Goal: Task Accomplishment & Management: Complete application form

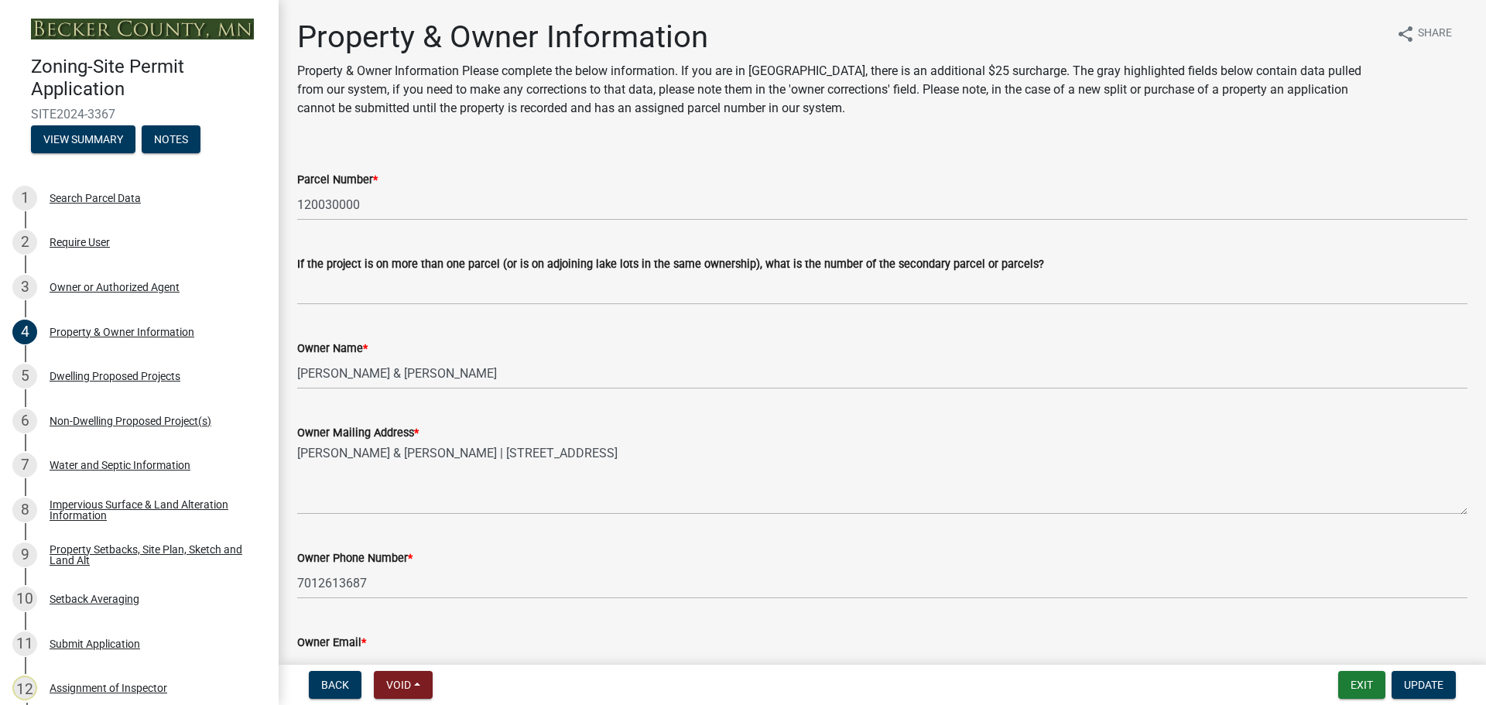
select select "952c78ef-3603-428b-9a7a-234fefdcef74"
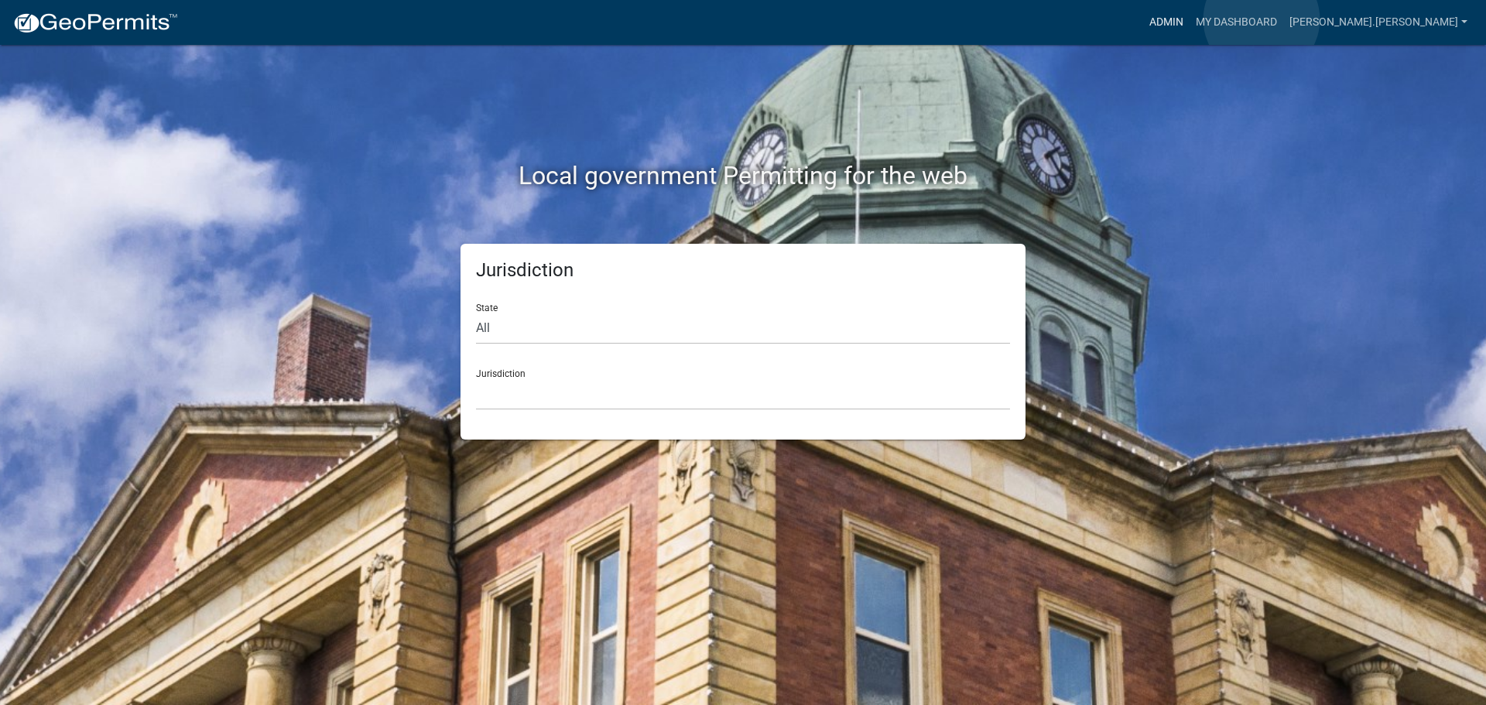
click at [1175, 19] on link "Admin" at bounding box center [1166, 22] width 46 height 29
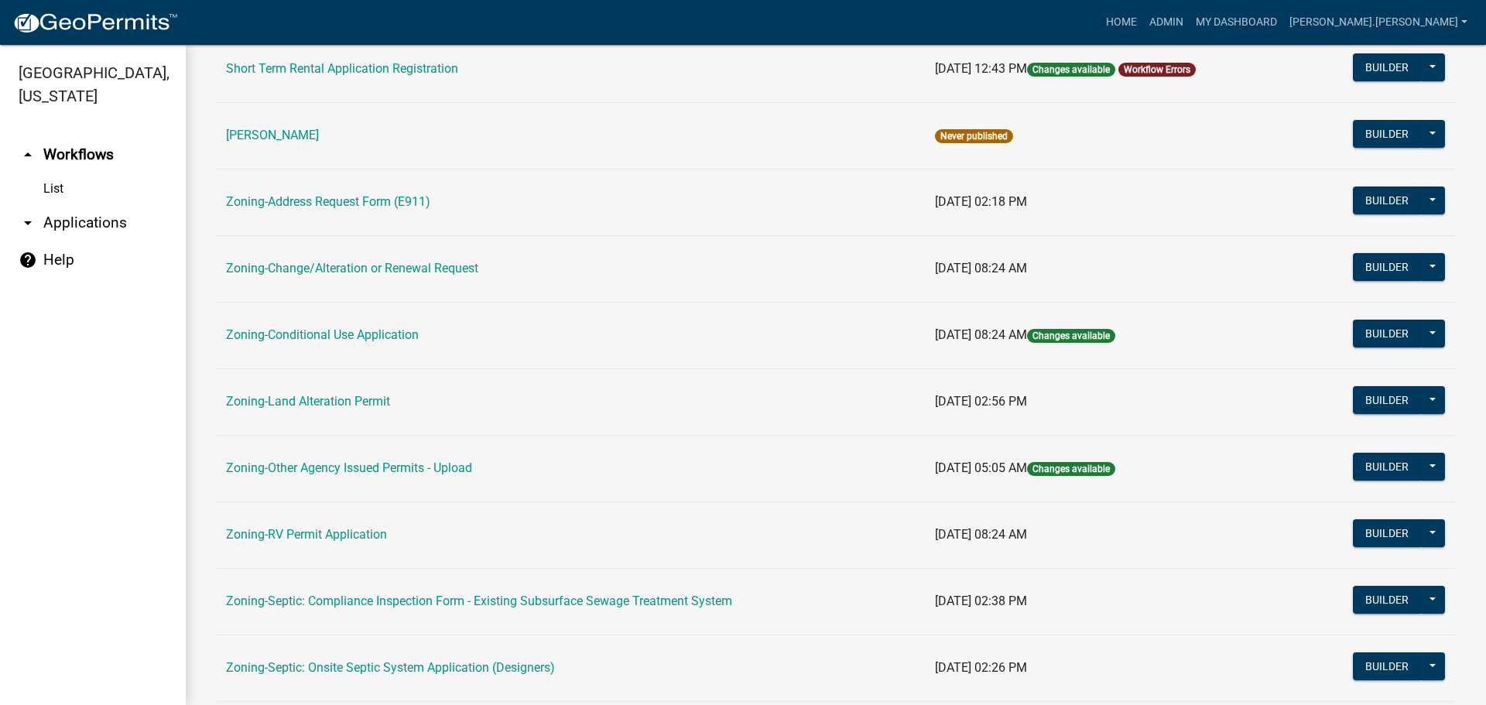
scroll to position [310, 0]
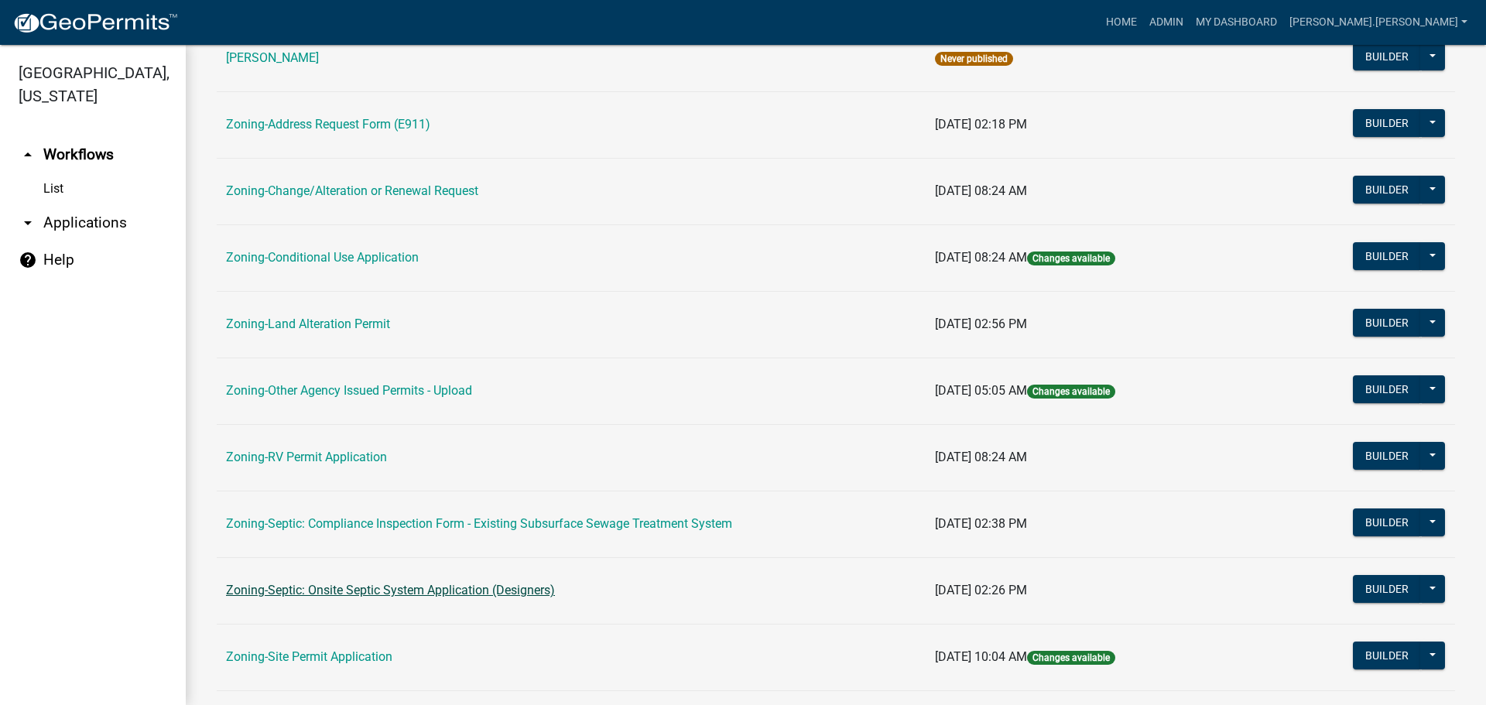
click at [319, 590] on link "Zoning-Septic: Onsite Septic System Application (Designers)" at bounding box center [390, 590] width 329 height 15
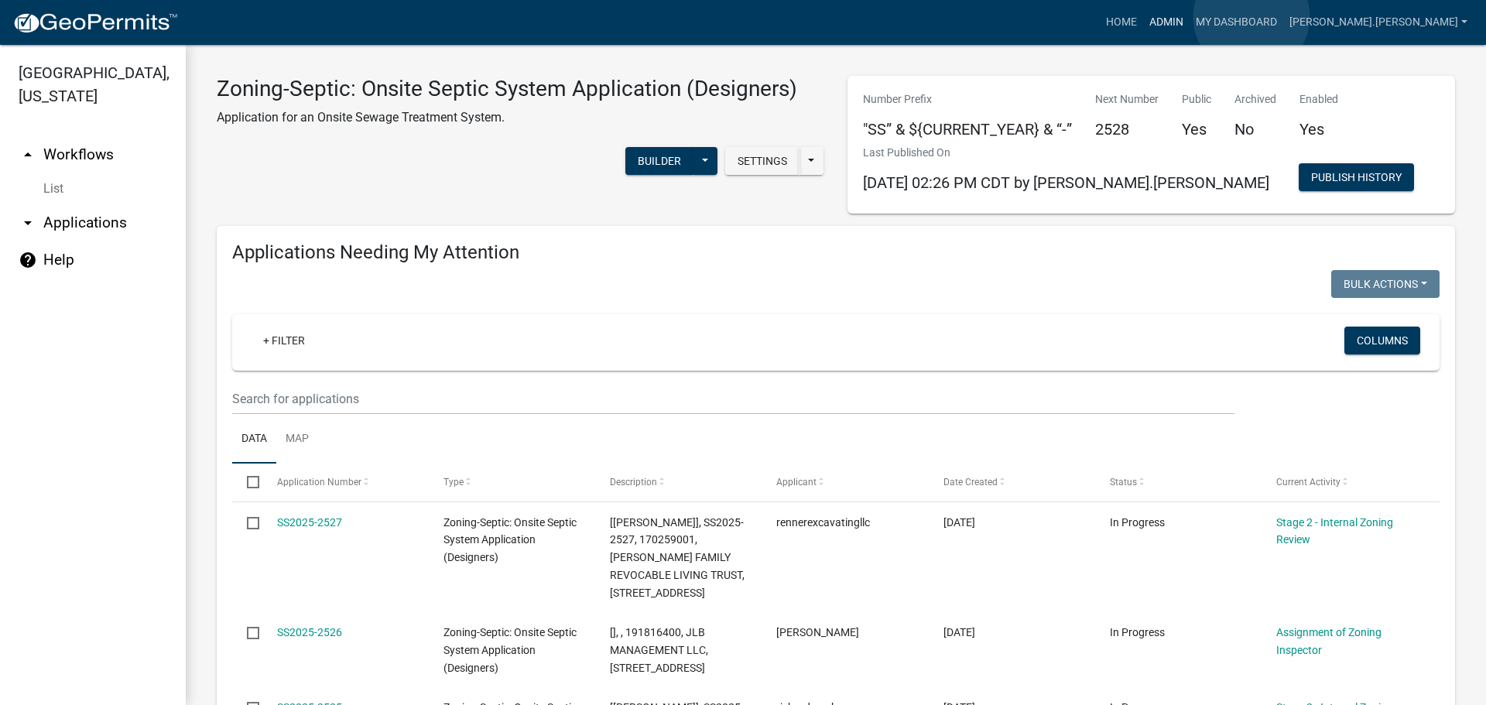
click at [1175, 17] on link "Admin" at bounding box center [1166, 22] width 46 height 29
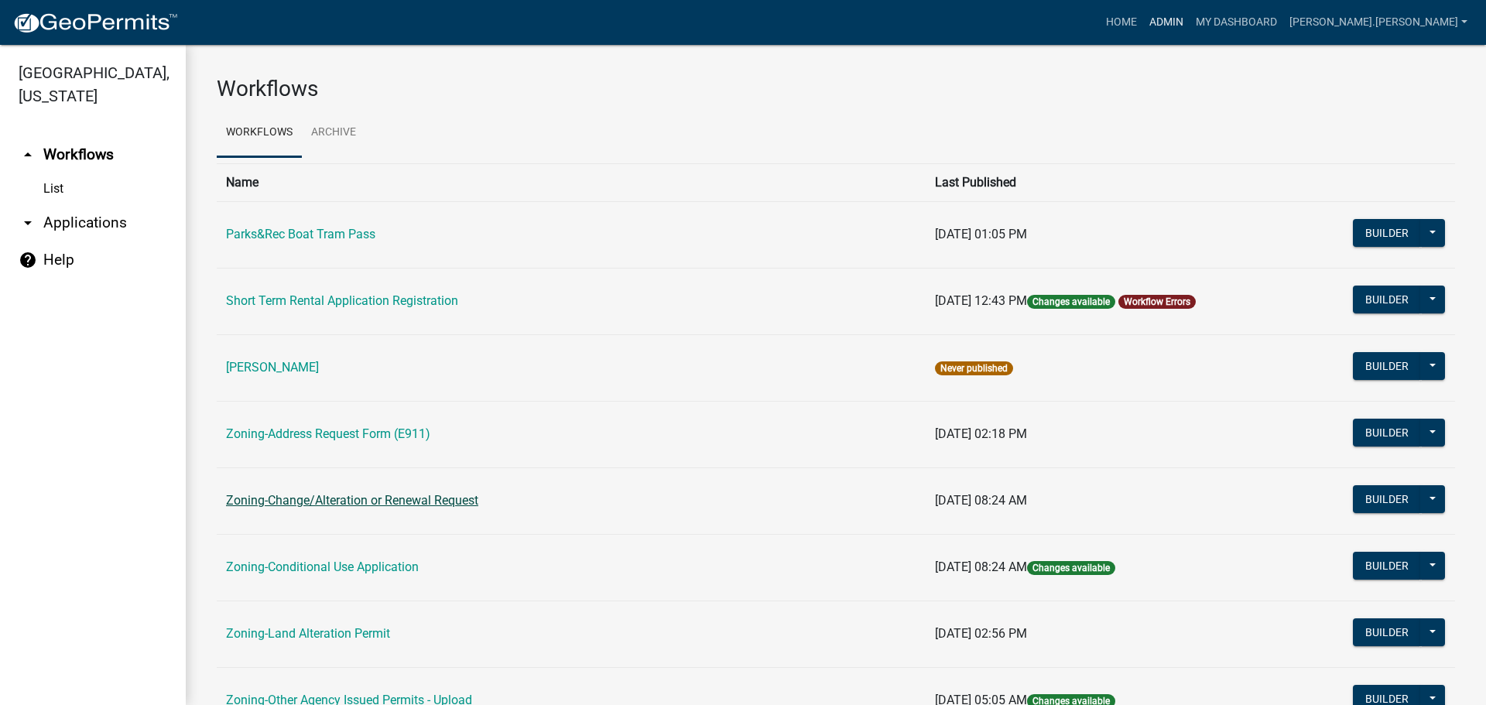
scroll to position [387, 0]
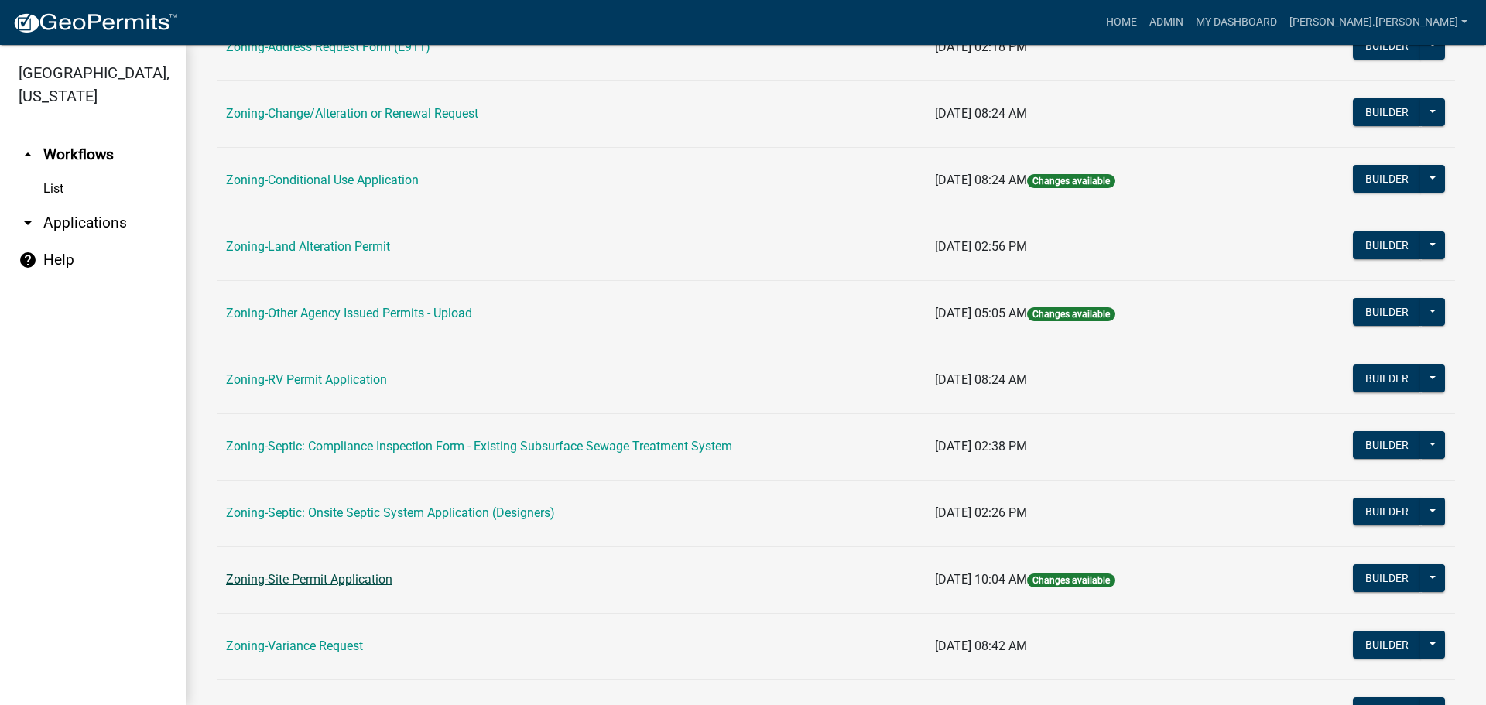
click at [311, 584] on link "Zoning-Site Permit Application" at bounding box center [309, 579] width 166 height 15
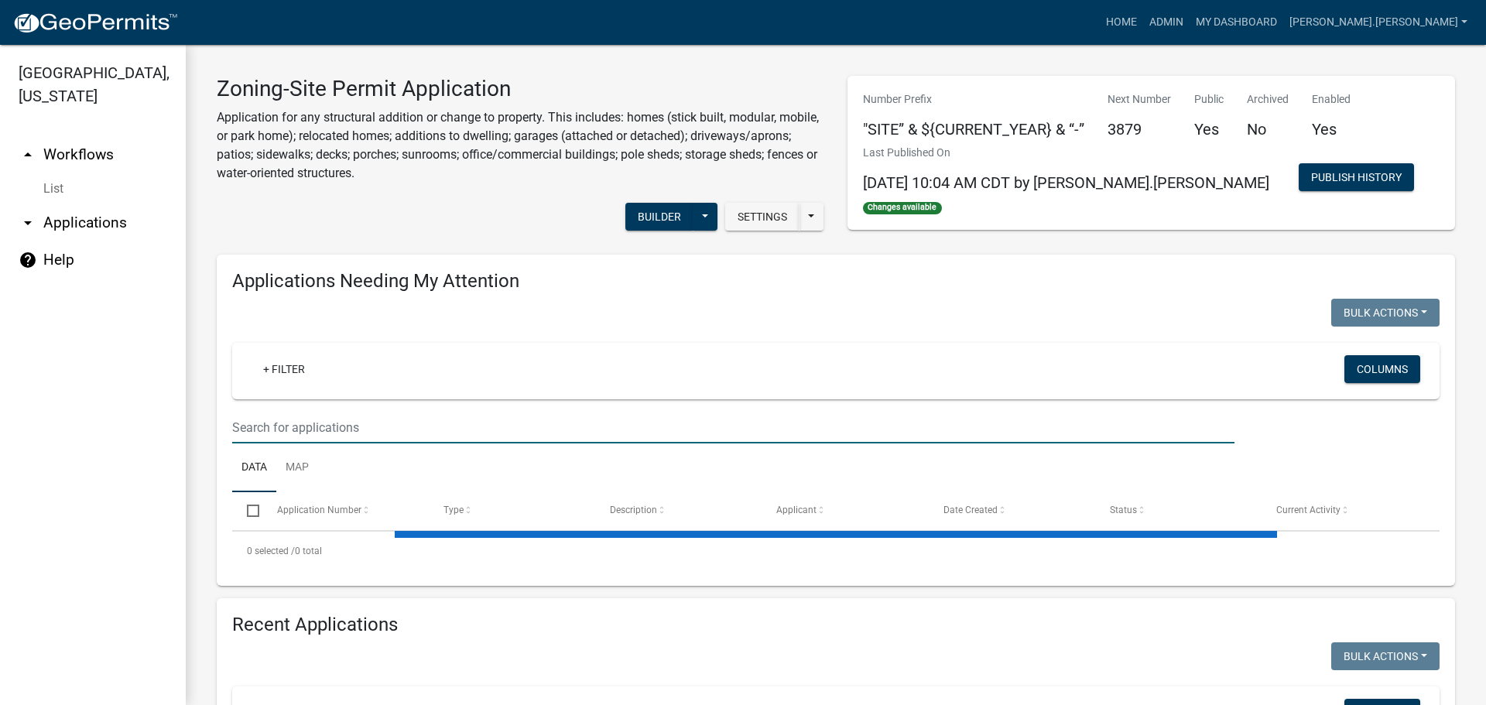
click at [350, 426] on input "text" at bounding box center [733, 428] width 1002 height 32
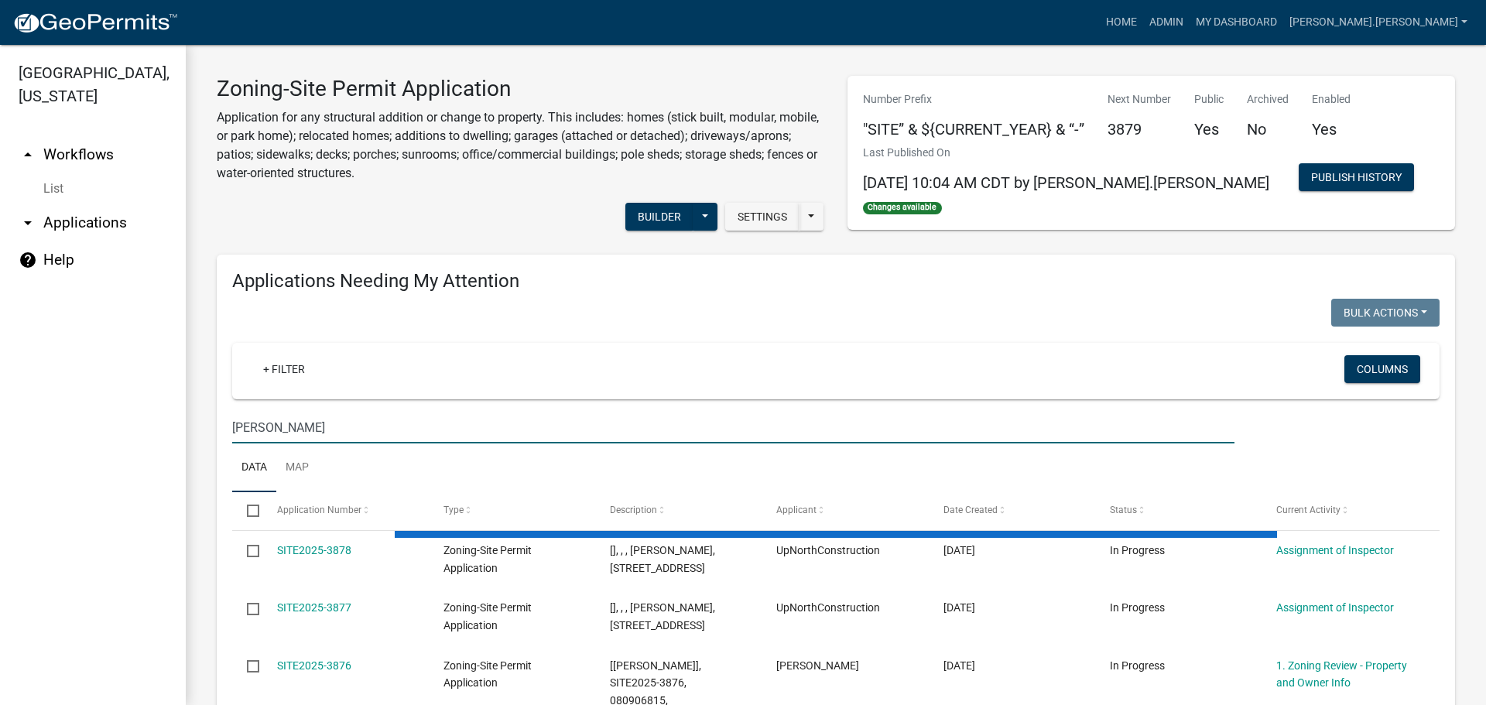
type input "thompson"
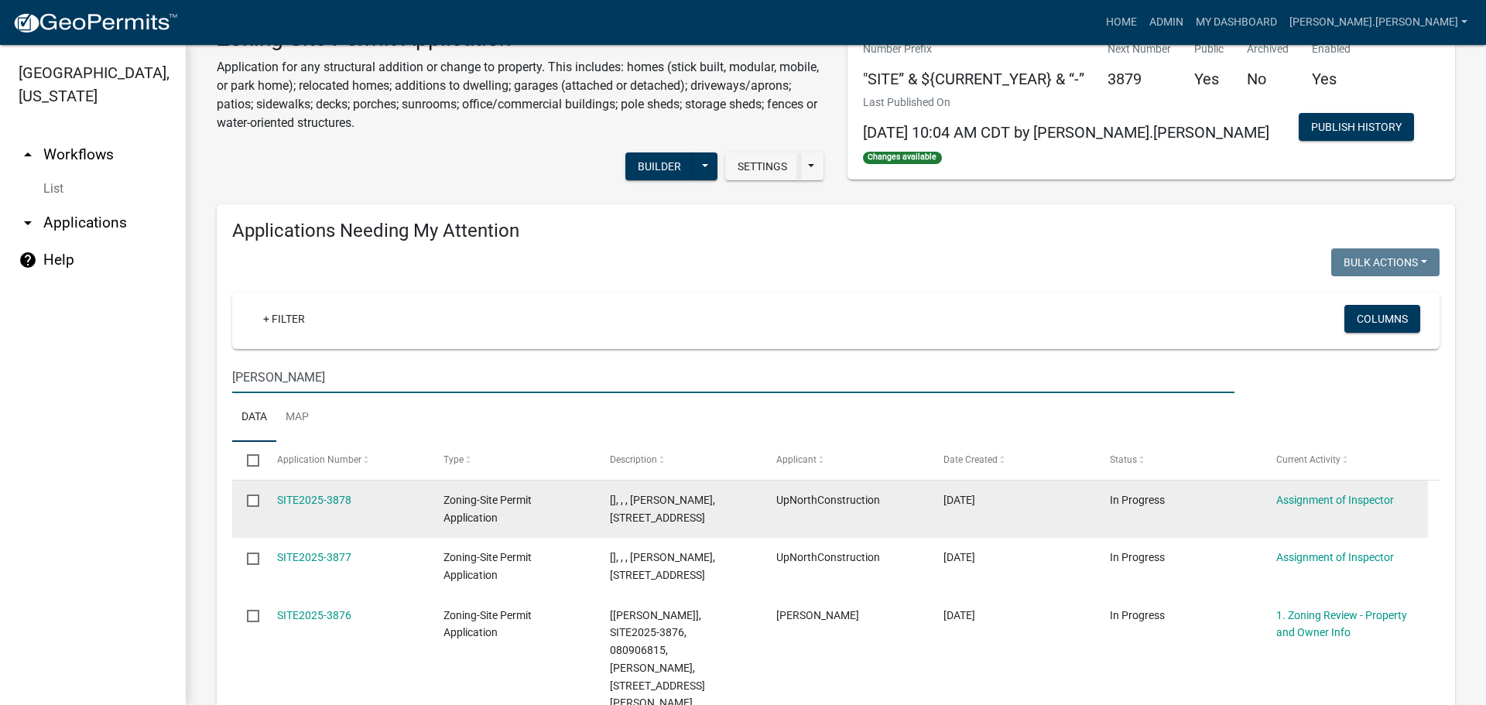
scroll to position [77, 0]
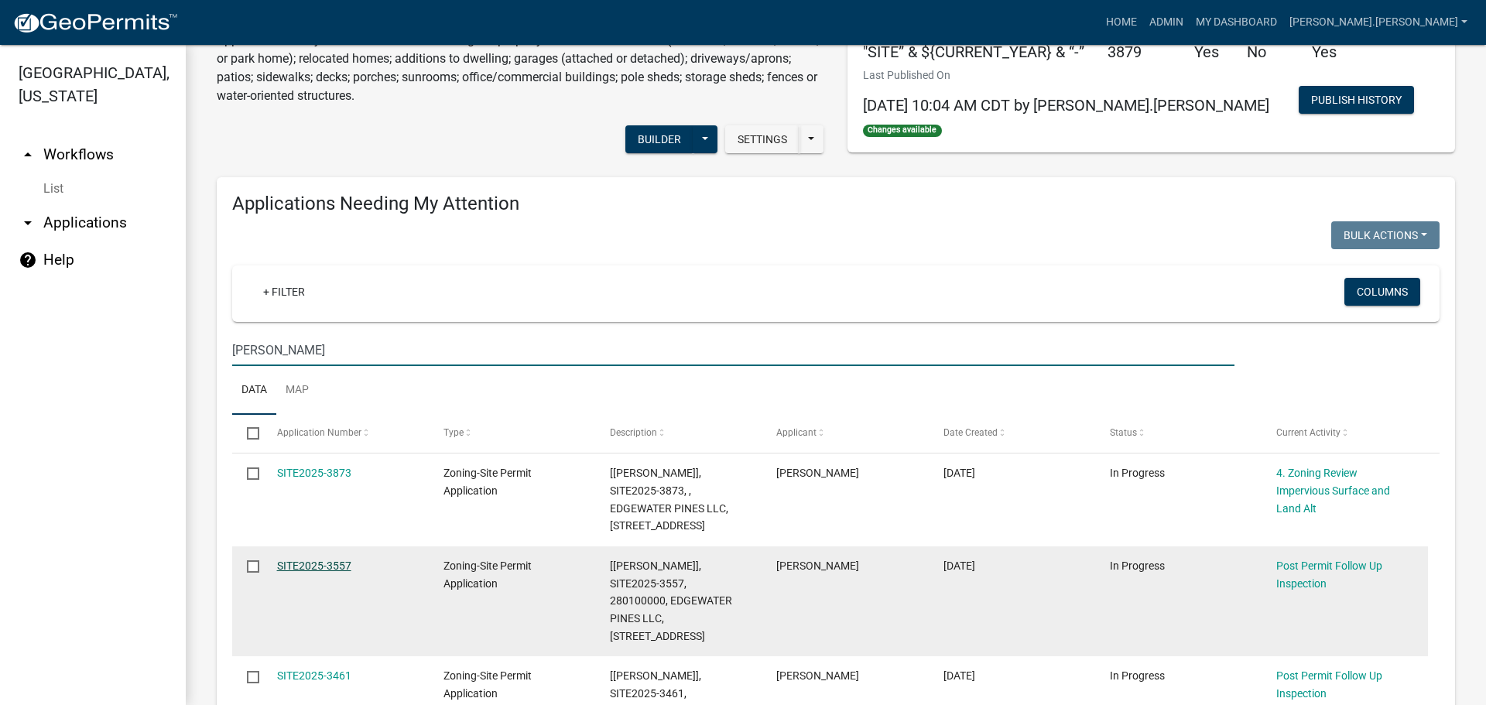
click at [325, 564] on link "SITE2025-3557" at bounding box center [314, 565] width 74 height 12
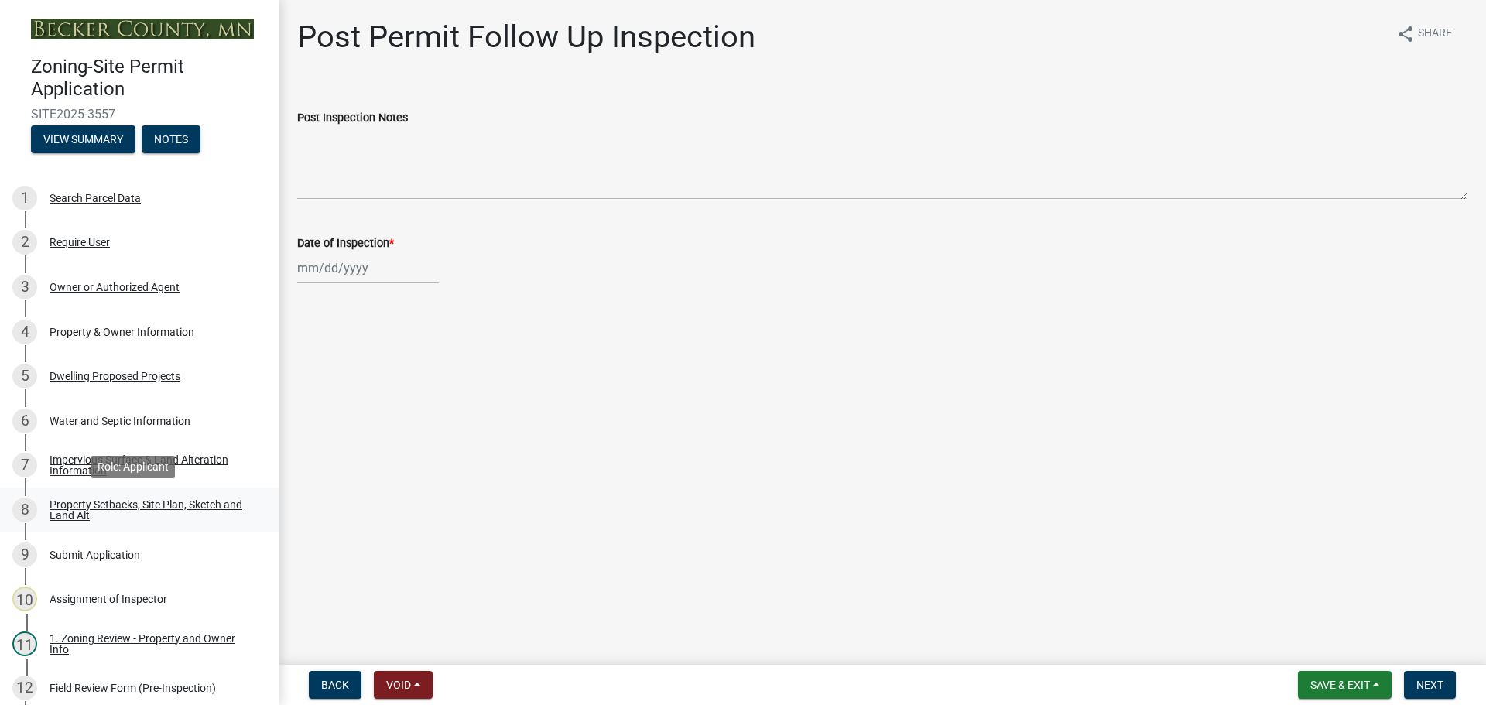
click at [113, 511] on div "Property Setbacks, Site Plan, Sketch and Land Alt" at bounding box center [152, 510] width 204 height 22
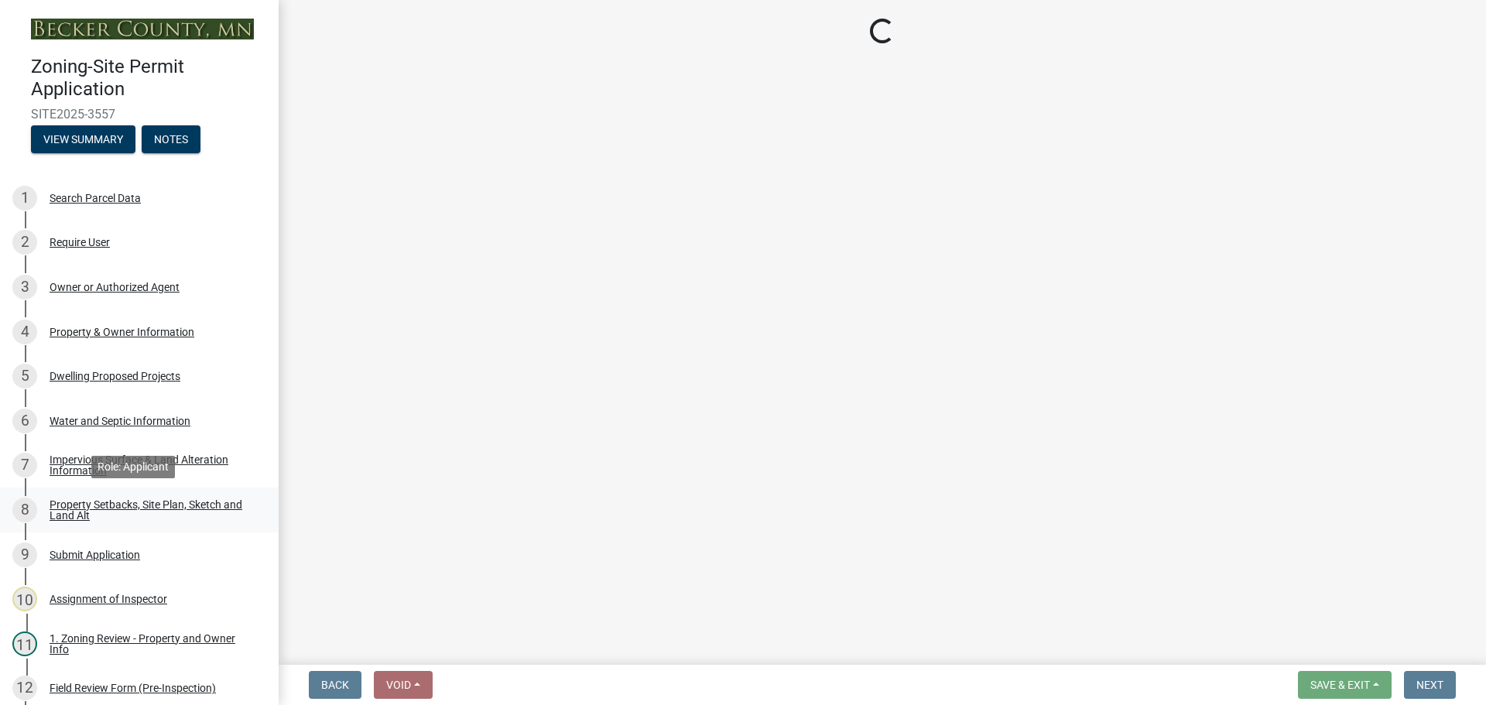
select select "7b13c63f-e699-4112-b373-98fbd28ec536"
select select "66f0b133-84ff-4595-8f2d-ce4031715124"
select select "fd58f24c-a096-4195-863e-b494ea1fd324"
select select "12f785fb-c378-4b18-841c-21c73dc99083"
select select "5c3bc124-316a-4e31-81ed-fa9247a28fef"
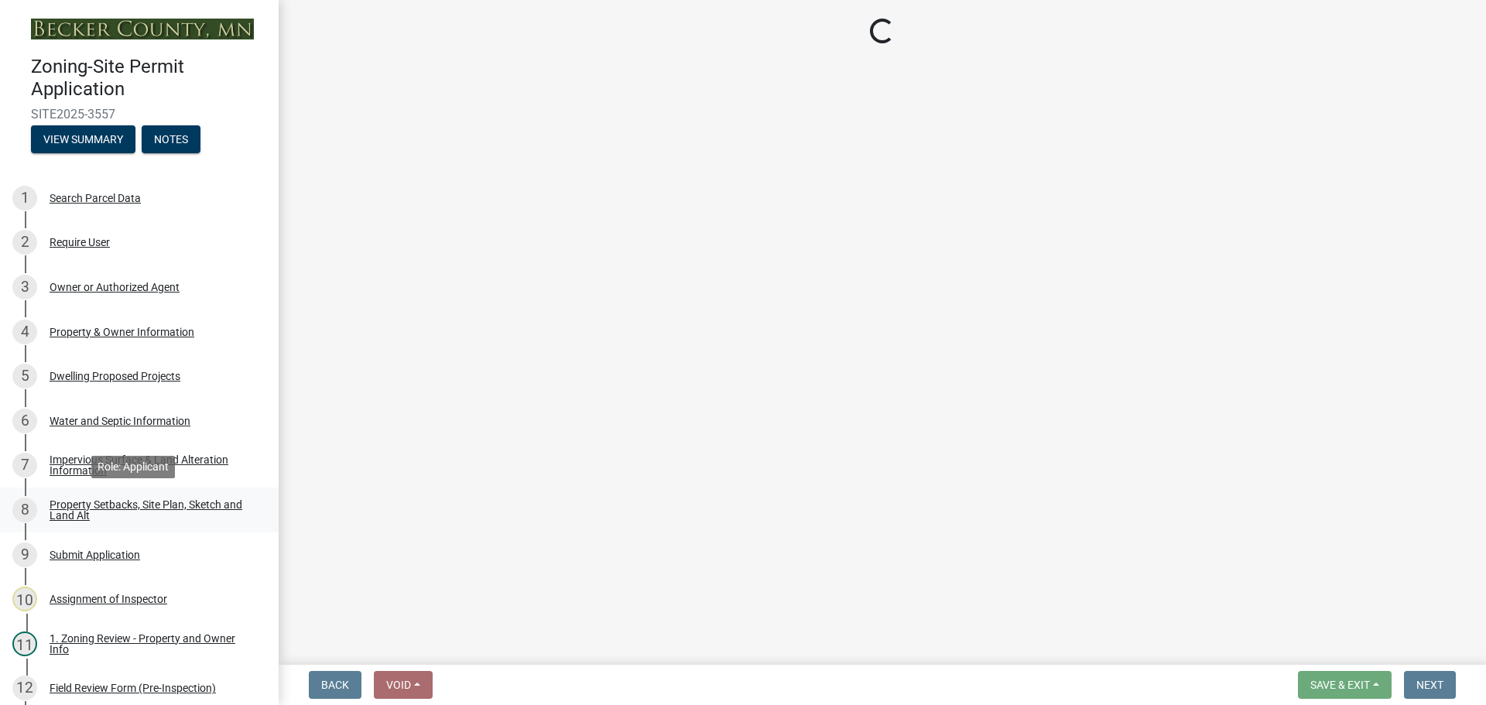
select select "aa6c7ffd-a452-4f17-af46-2abaeaed4180"
select select "5ad4ab64-b44e-481c-9000-9e5907aa74e1"
select select "3ef6ed64-418f-4dfa-9020-48b6b52c6910"
select select "288143c3-cc30-40f5-bb2a-2522511345b2"
select select "ff457040-d2bf-49fa-a716-aef4a9c76f60"
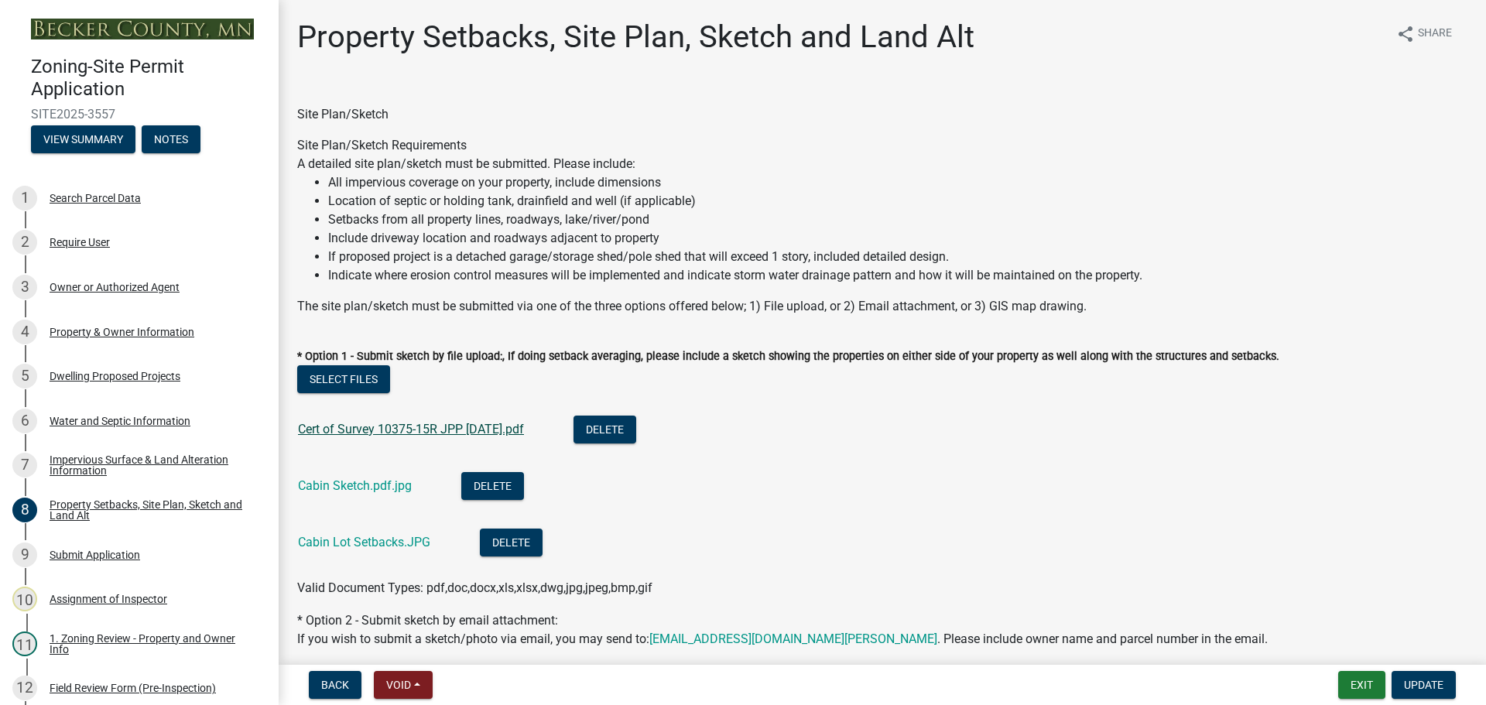
click at [411, 427] on link "Cert of Survey 10375-15R JPP 2-5-25.pdf" at bounding box center [411, 429] width 226 height 15
click at [357, 493] on div "Cabin Sketch.pdf.jpg" at bounding box center [367, 488] width 139 height 32
click at [356, 488] on link "Cabin Sketch.pdf.jpg" at bounding box center [355, 485] width 114 height 15
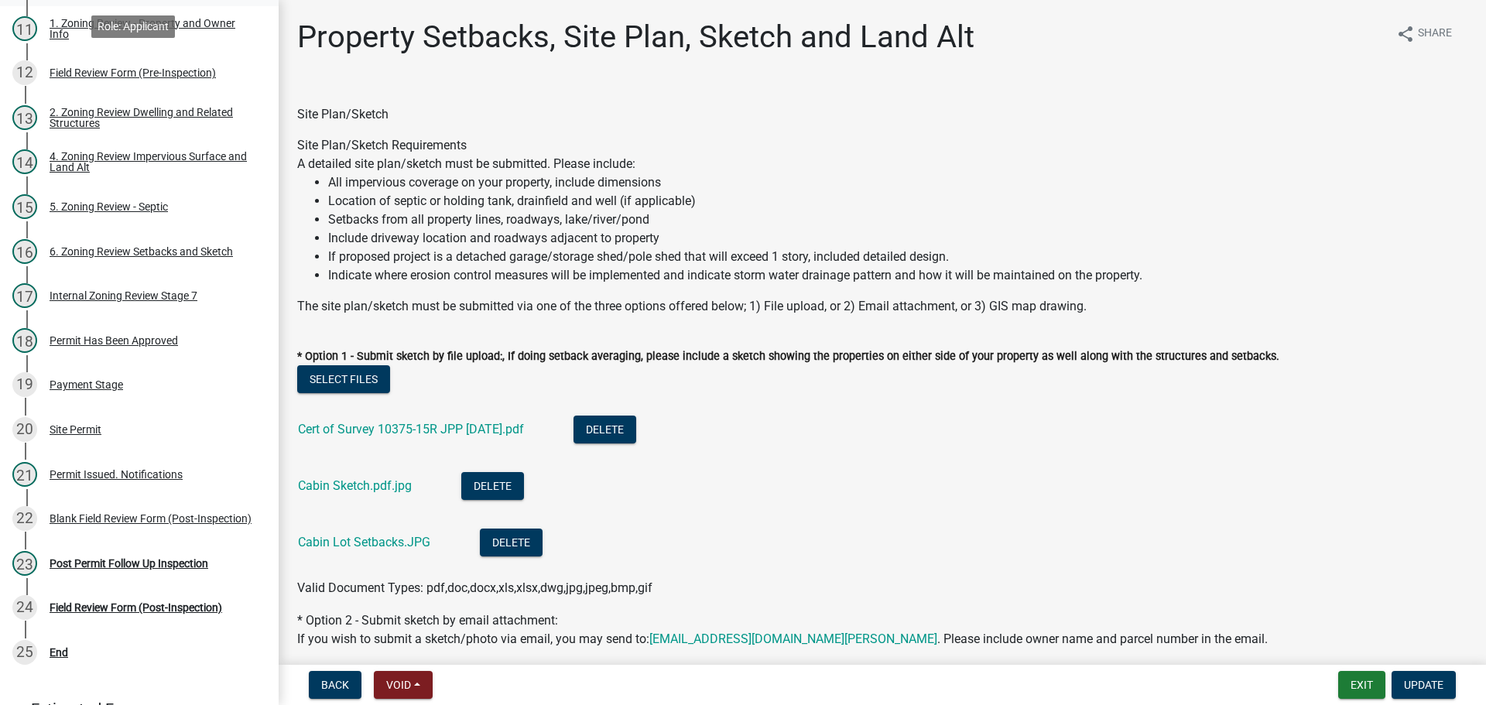
scroll to position [619, 0]
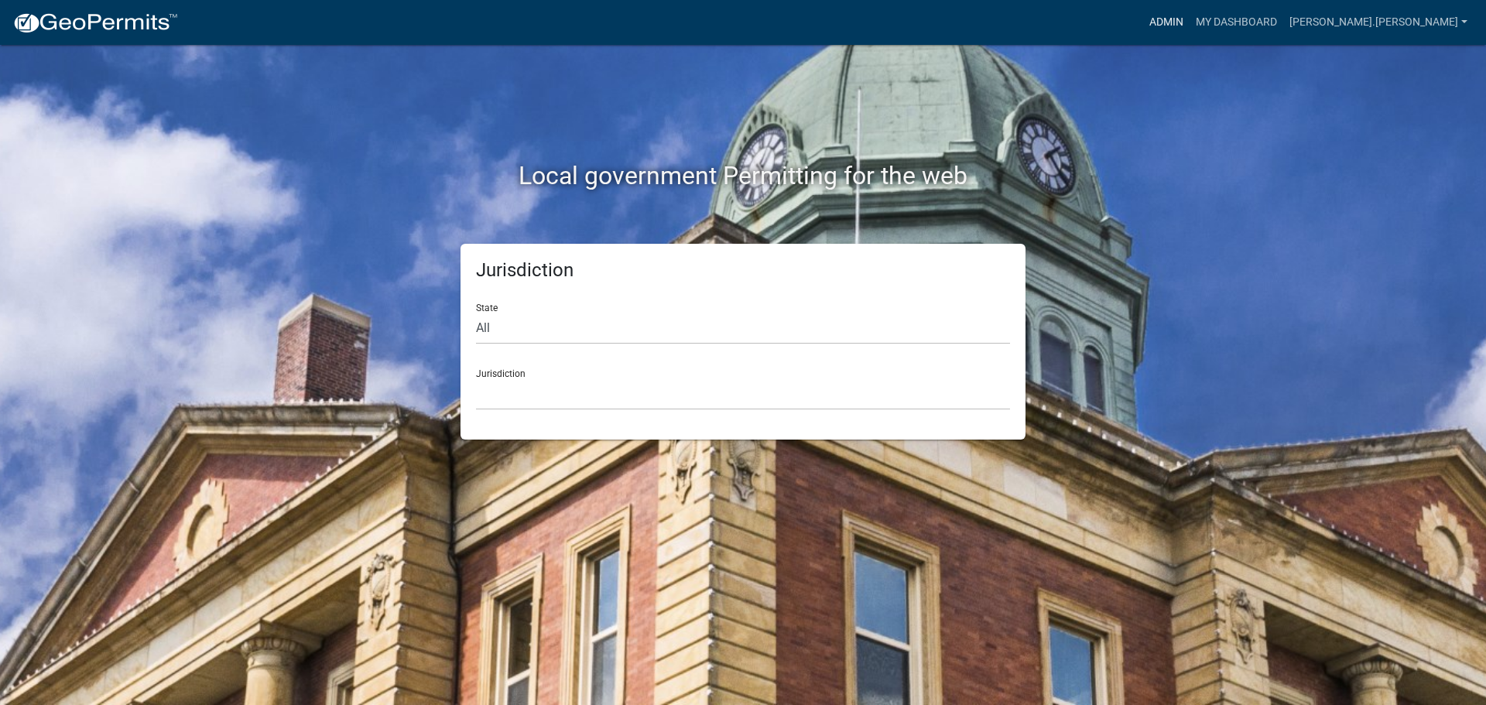
click at [1189, 25] on link "Admin" at bounding box center [1166, 22] width 46 height 29
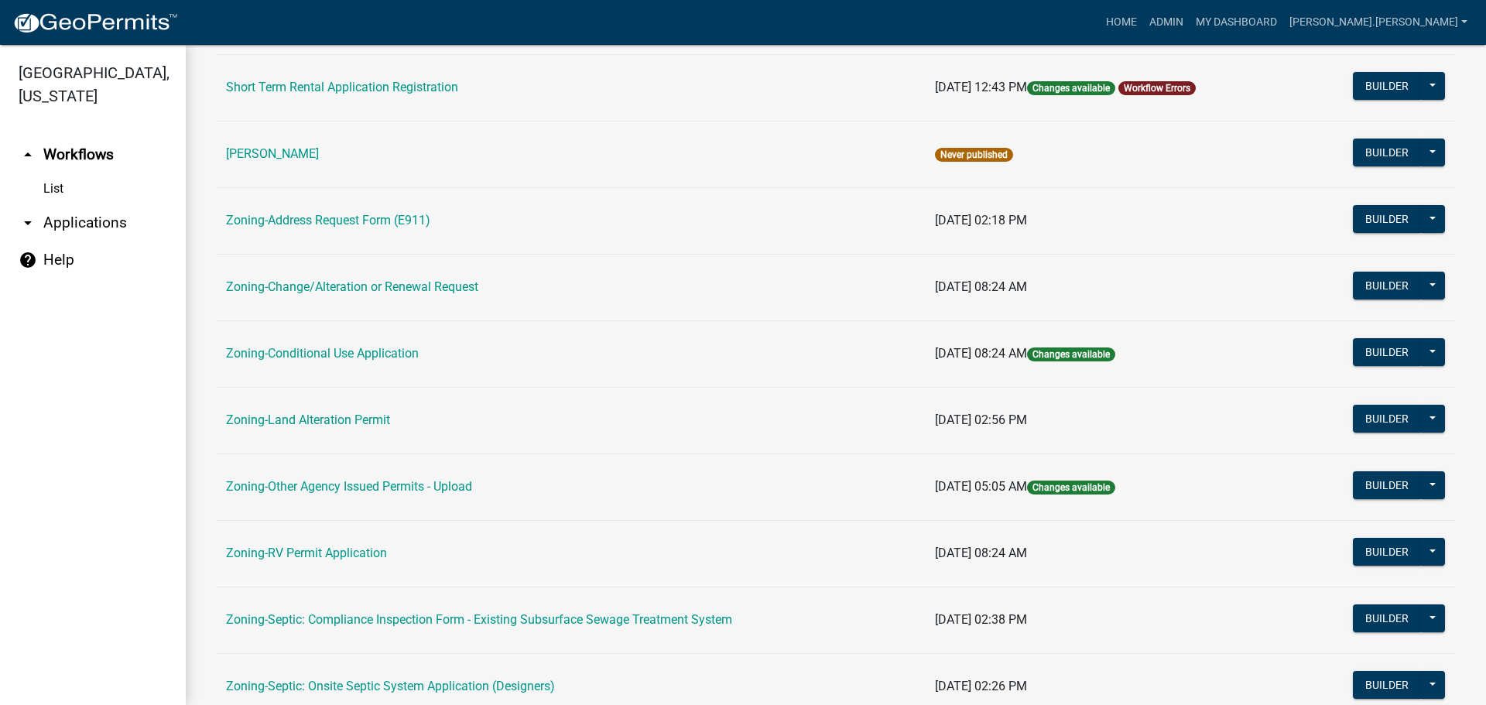
scroll to position [464, 0]
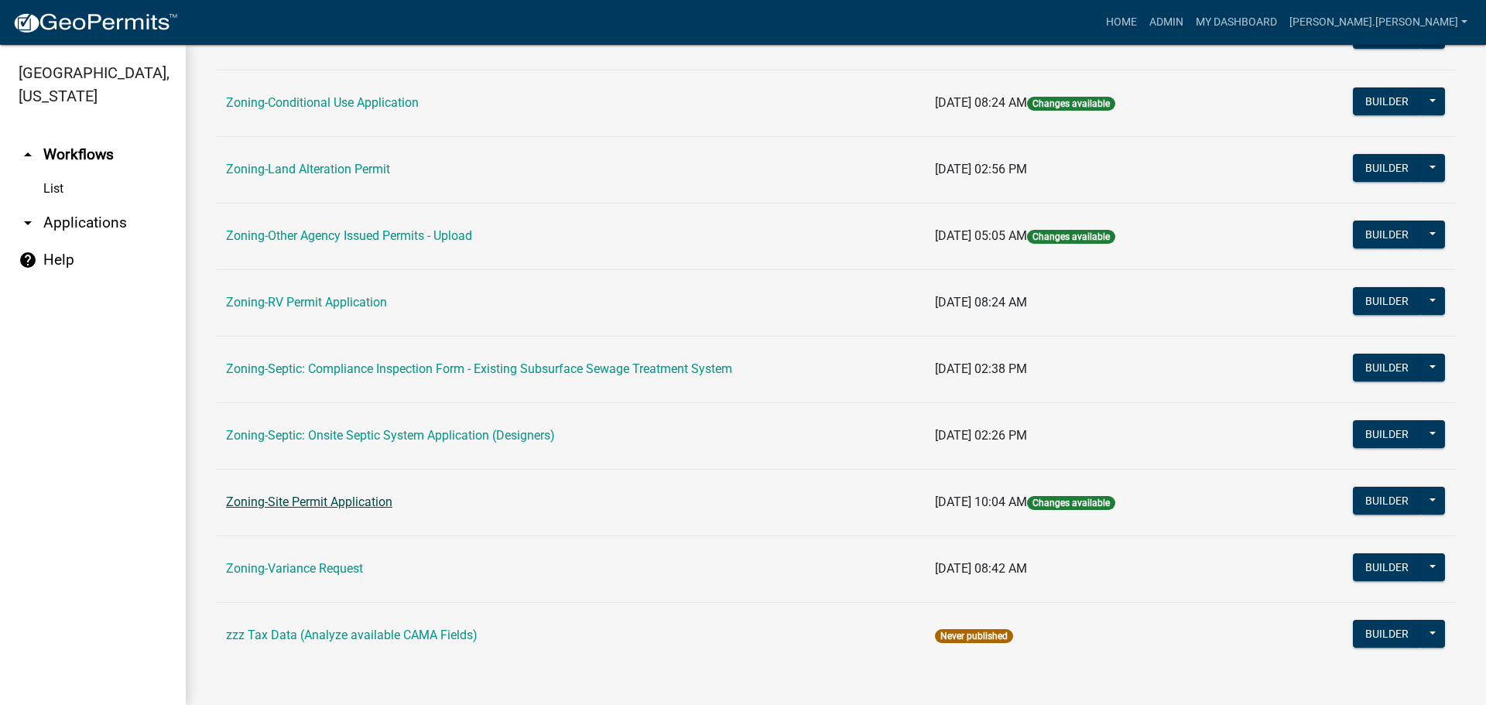
click at [293, 497] on link "Zoning-Site Permit Application" at bounding box center [309, 501] width 166 height 15
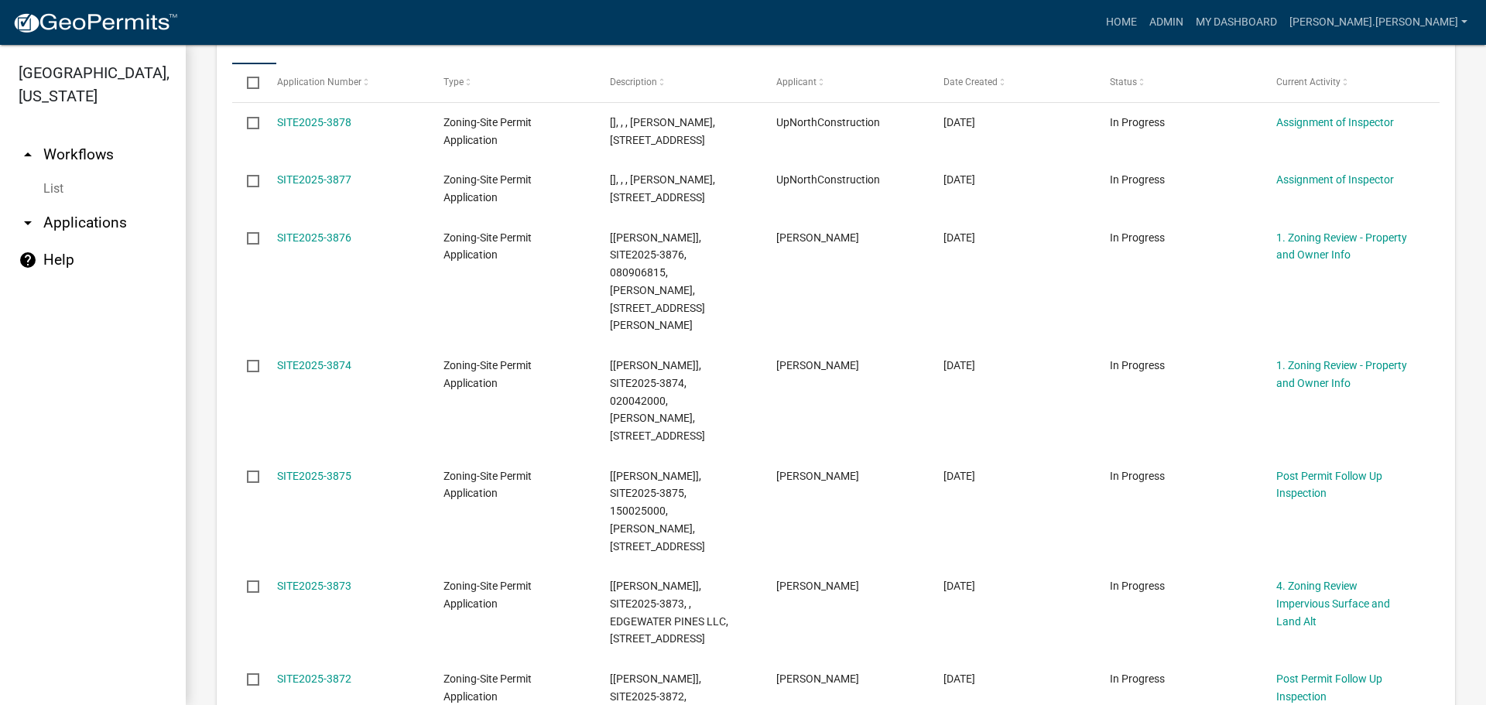
scroll to position [426, 0]
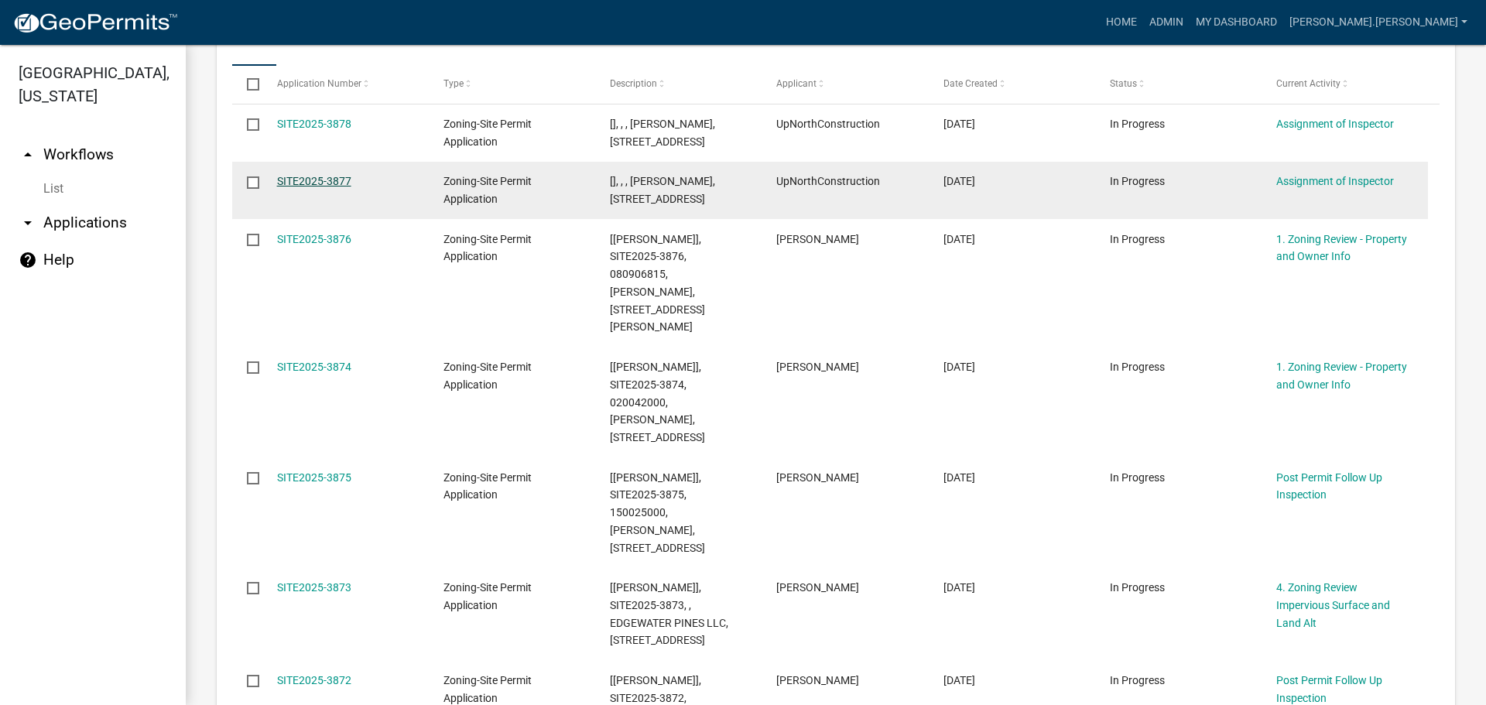
click at [329, 187] on link "SITE2025-3877" at bounding box center [314, 181] width 74 height 12
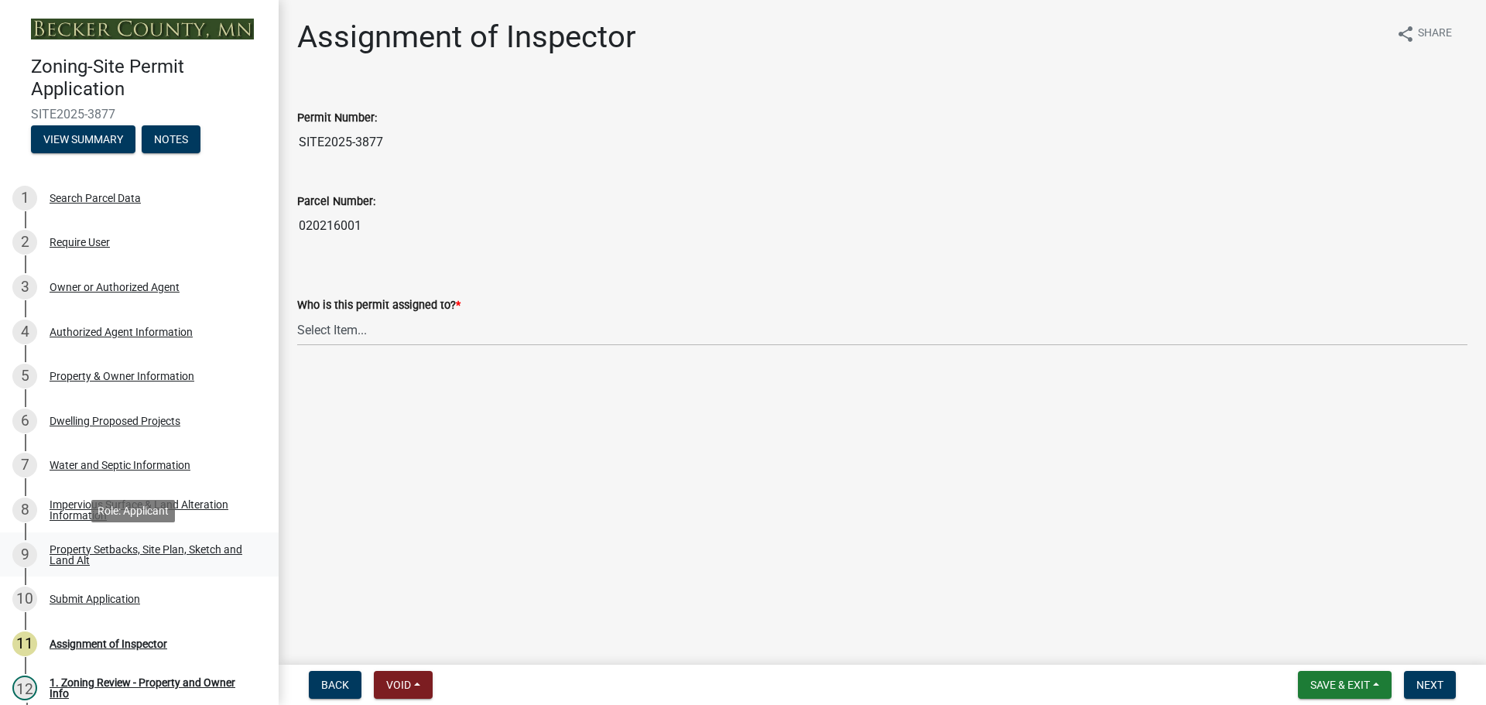
click at [141, 546] on div "Property Setbacks, Site Plan, Sketch and Land Alt" at bounding box center [152, 555] width 204 height 22
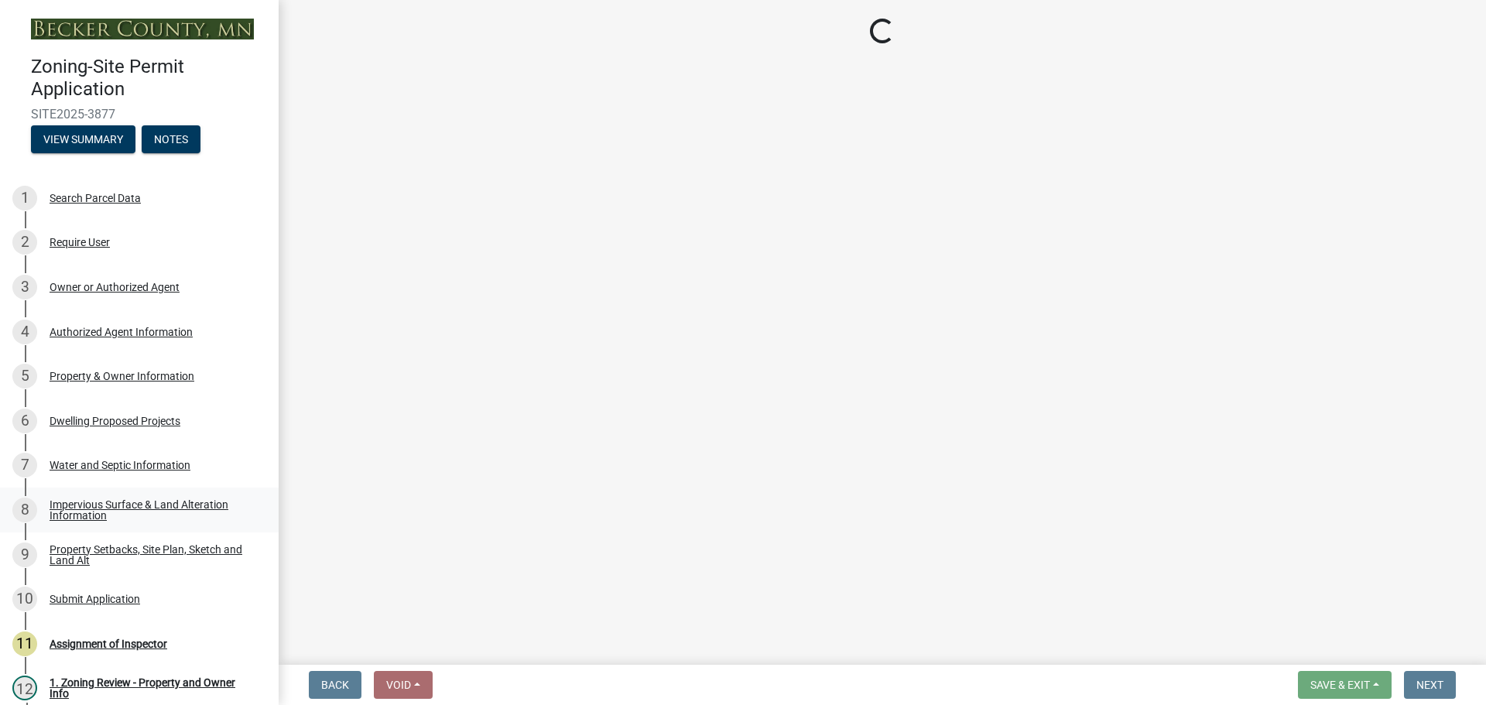
select select "7b13c63f-e699-4112-b373-98fbd28ec536"
select select "c101a5b4-6bb9-4f78-9b05-8a935d0e5ce5"
select select "fd58f24c-a096-4195-863e-b494ea1fd324"
select select "b9185151-7fec-488a-a719-f11a93338dbd"
select select "e8ab2dc3-aa3f-46f3-9b4a-37eb25ad84af"
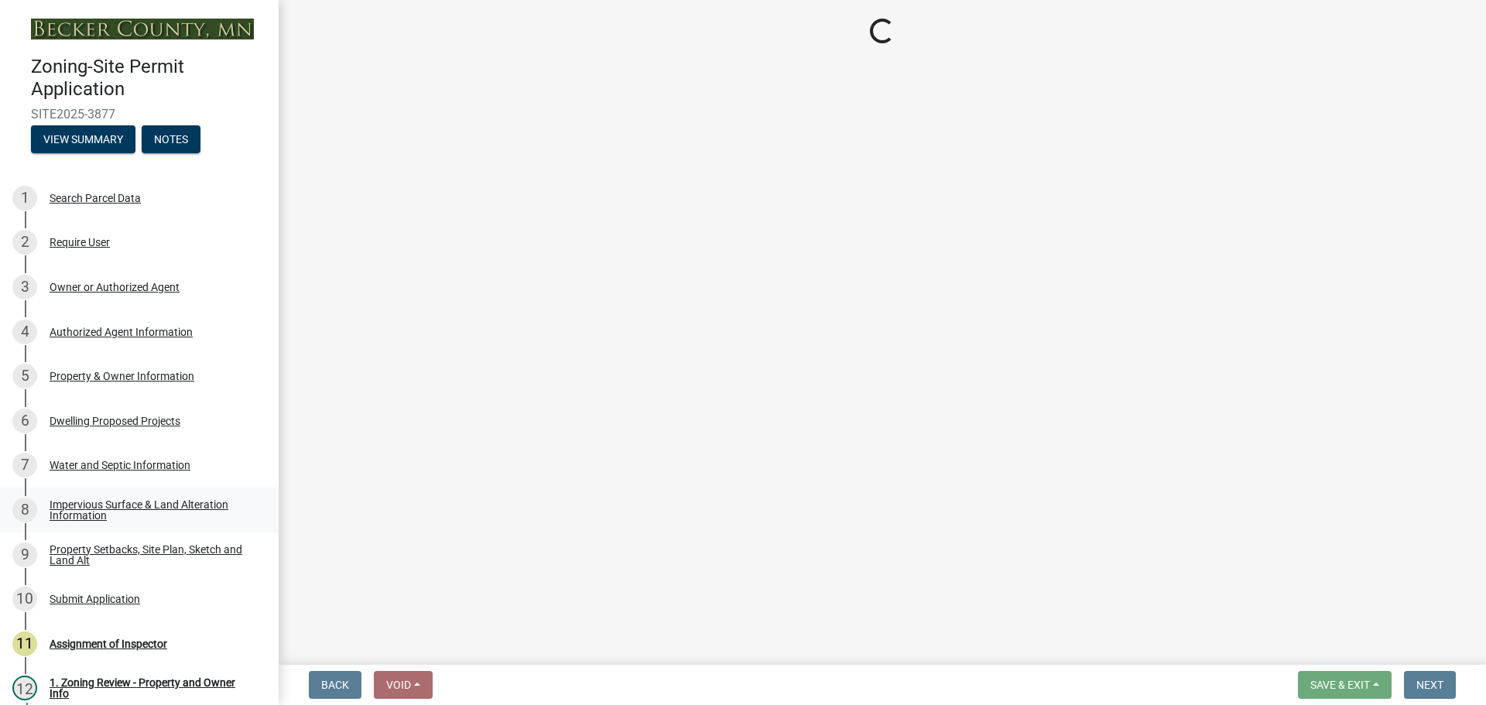
select select "5ad4ab64-b44e-481c-9000-9e5907aa74e1"
select select "e019de12-4845-45f2-ad10-5fb76eee0e55"
select select "c8b8ea71-7088-4e87-a493-7bc88cc2835b"
select select "1418c7e3-4054-4b00-84b5-d09b9560f30a"
select select "19d13e65-c93d-443e-910a-7a17299544cc"
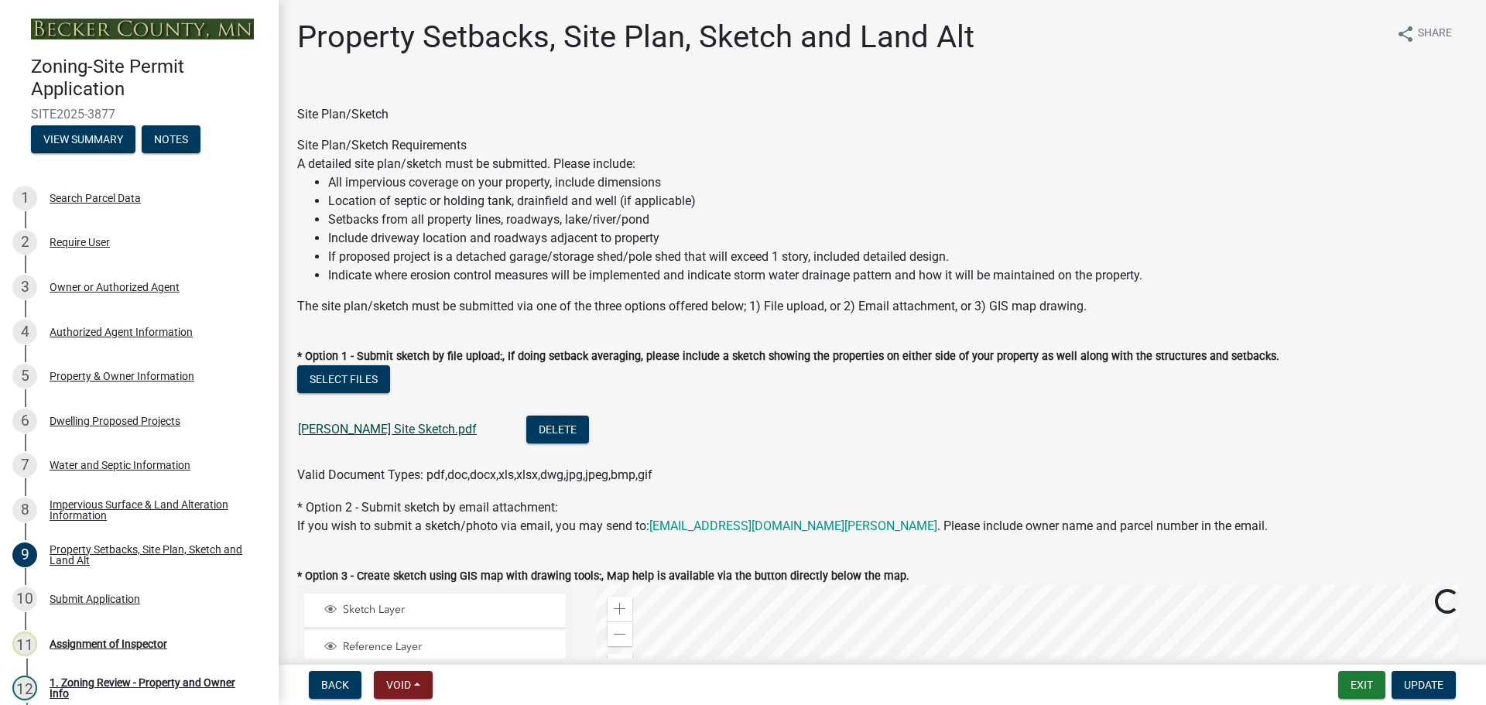
click at [318, 429] on link "Carlson Site Sketch.pdf" at bounding box center [387, 429] width 179 height 15
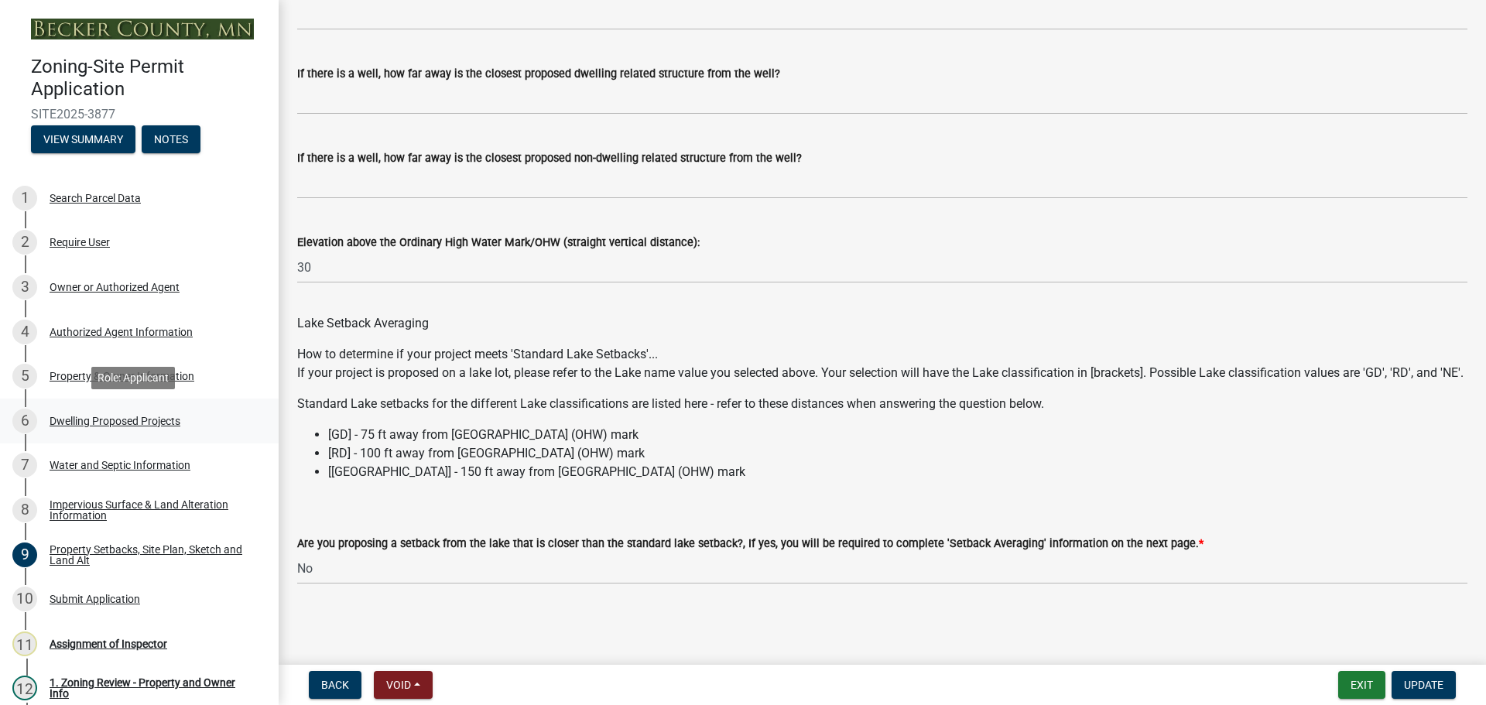
click at [135, 416] on div "Dwelling Proposed Projects" at bounding box center [115, 421] width 131 height 11
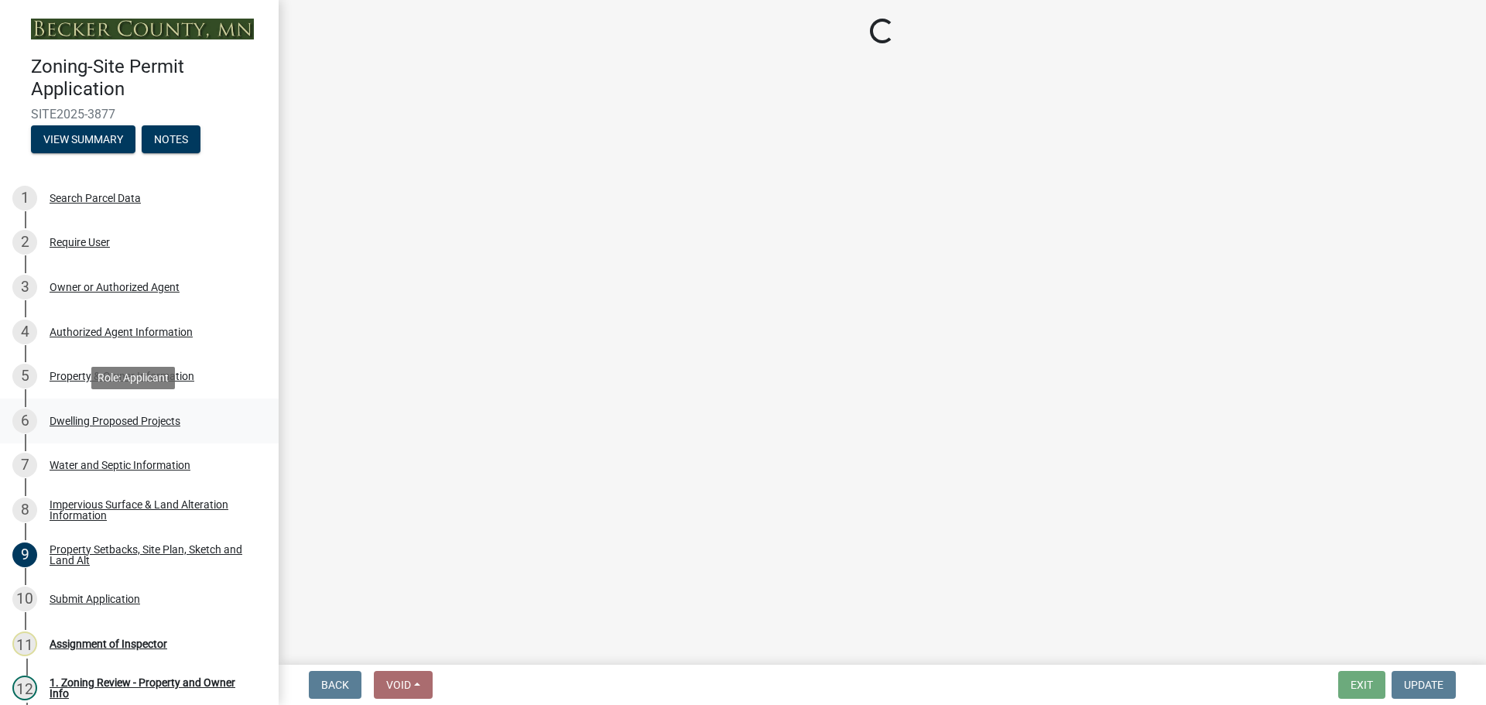
select select "b11df24e-7fe1-409b-b05c-d83c036f208c"
select select "566f81cc-4b3f-4ecb-9f16-a2b313352c61"
select select "03c1fec4-1fbe-4331-bc18-34e24145556f"
select select "e13aacd2-5b16-46a8-9c16-26b3d7b1c810"
select select "744d8552-d7ef-4cf1-b465-42901748f06c"
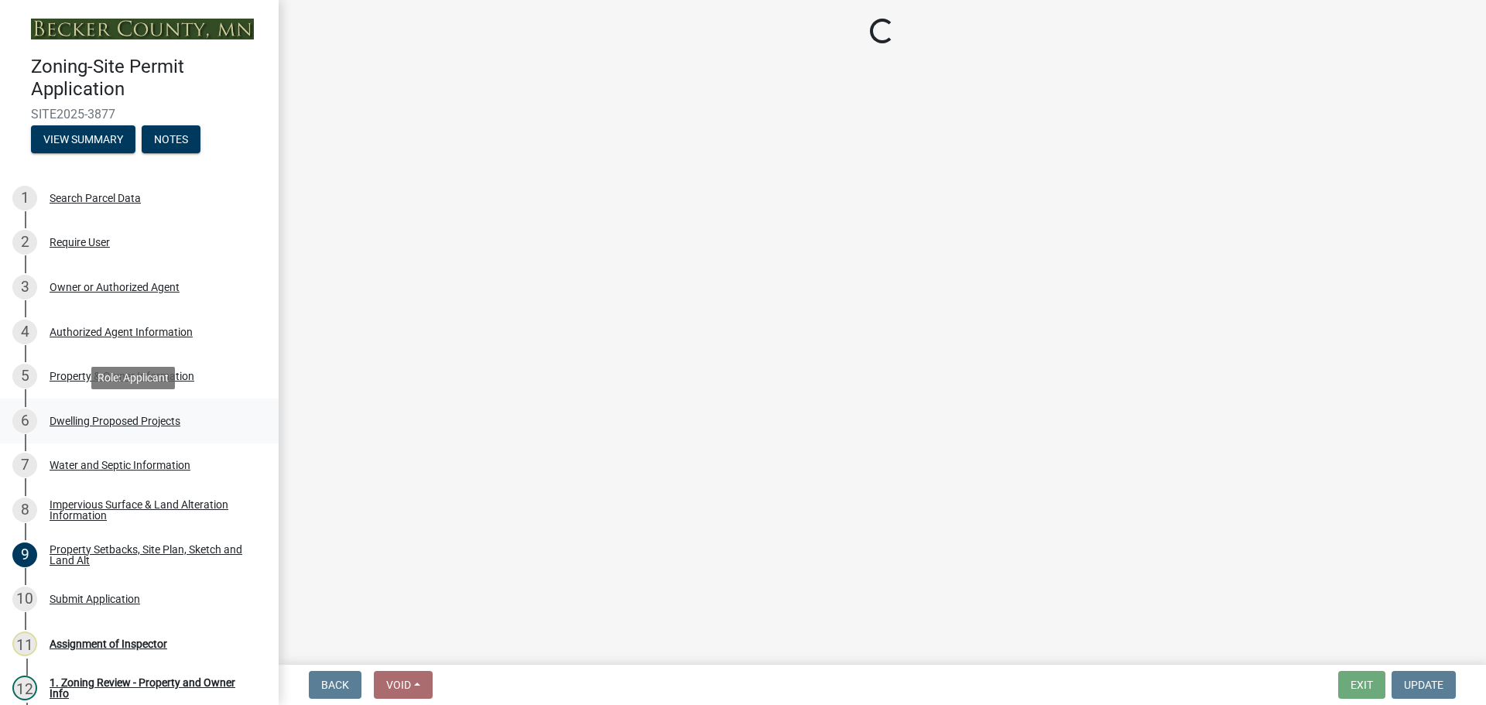
select select "b63d75fc-5f3c-4949-bc5e-b7a1b42903a6"
select select "638dddef-31f4-4d73-b0b5-0ffc7b344434"
select select "43dc438e-12cf-4fa6-b4ef-a236ffc627d7"
select select "59dc9cee-723e-448c-a454-fe3238b55aba"
select select "3d6d33a4-08a3-4693-9e40-f7dc371bbdbe"
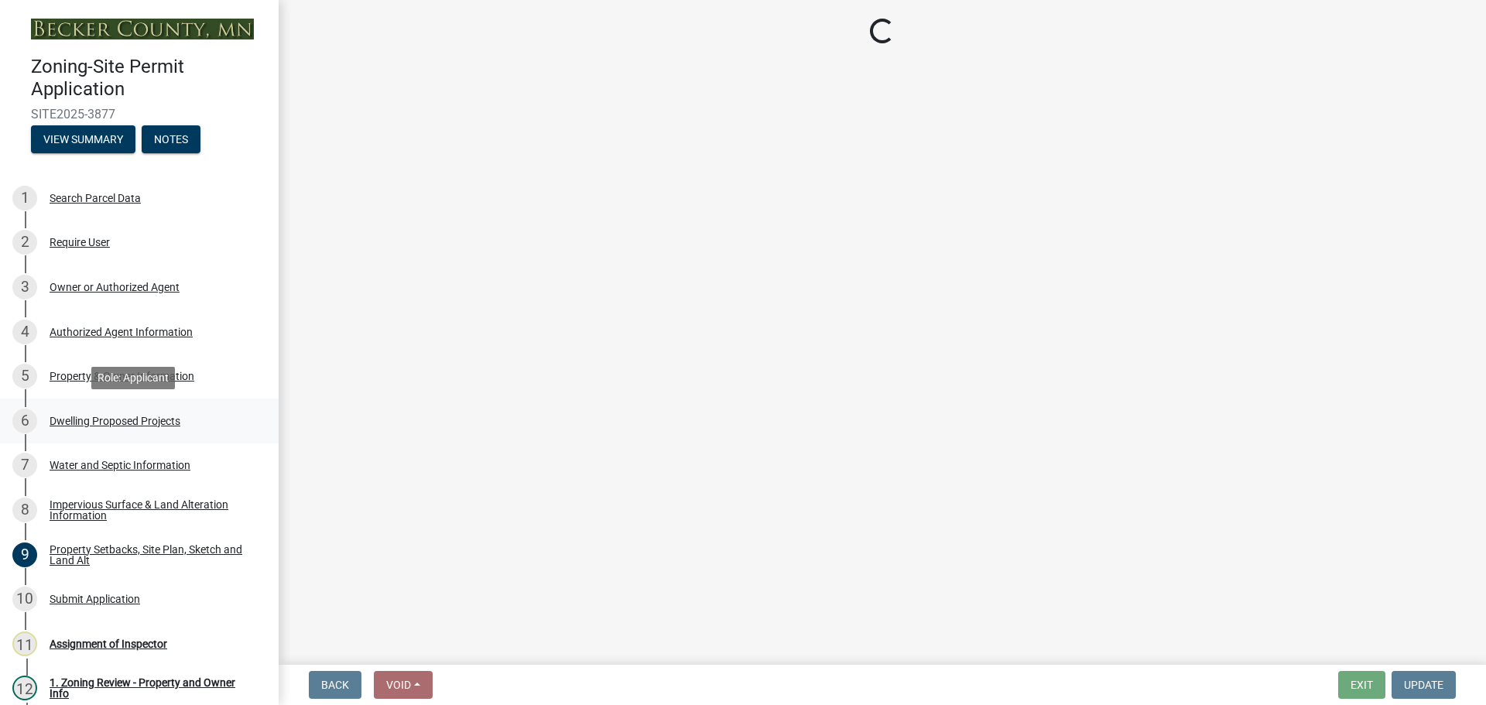
select select "92a0ce08-7963-4b1d-9a71-a10ef3c9fec5"
select select "beadd2dd-8960-4720-a713-fac19c5075c6"
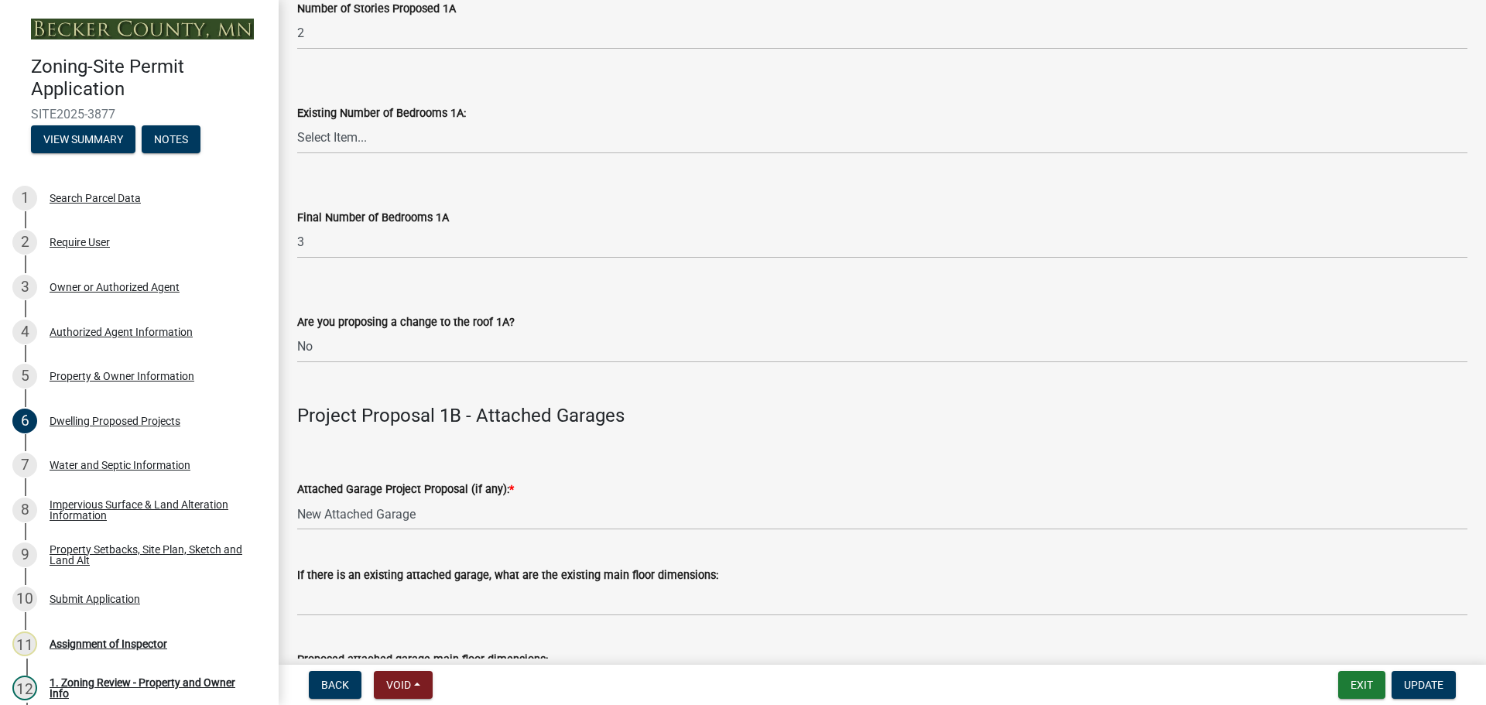
scroll to position [1470, 0]
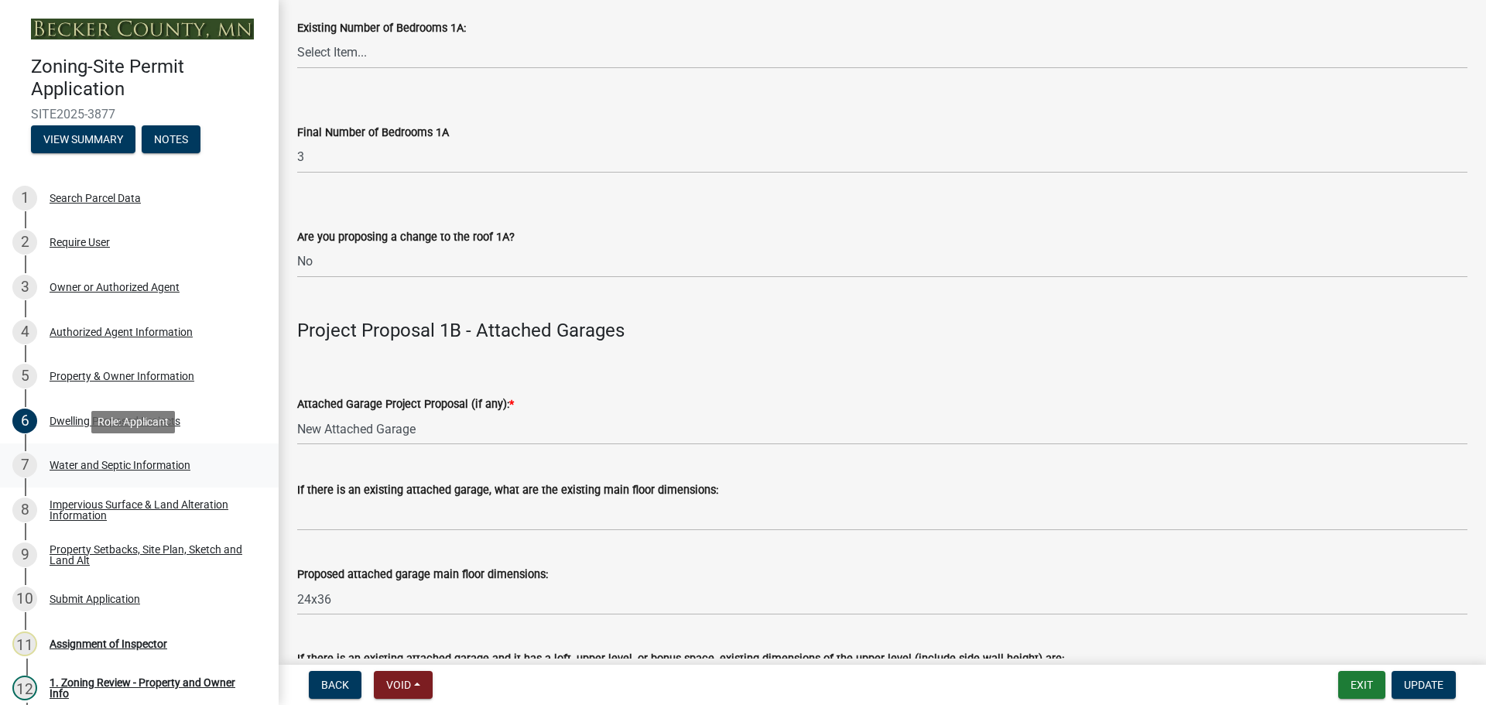
click at [167, 461] on div "Water and Septic Information" at bounding box center [120, 465] width 141 height 11
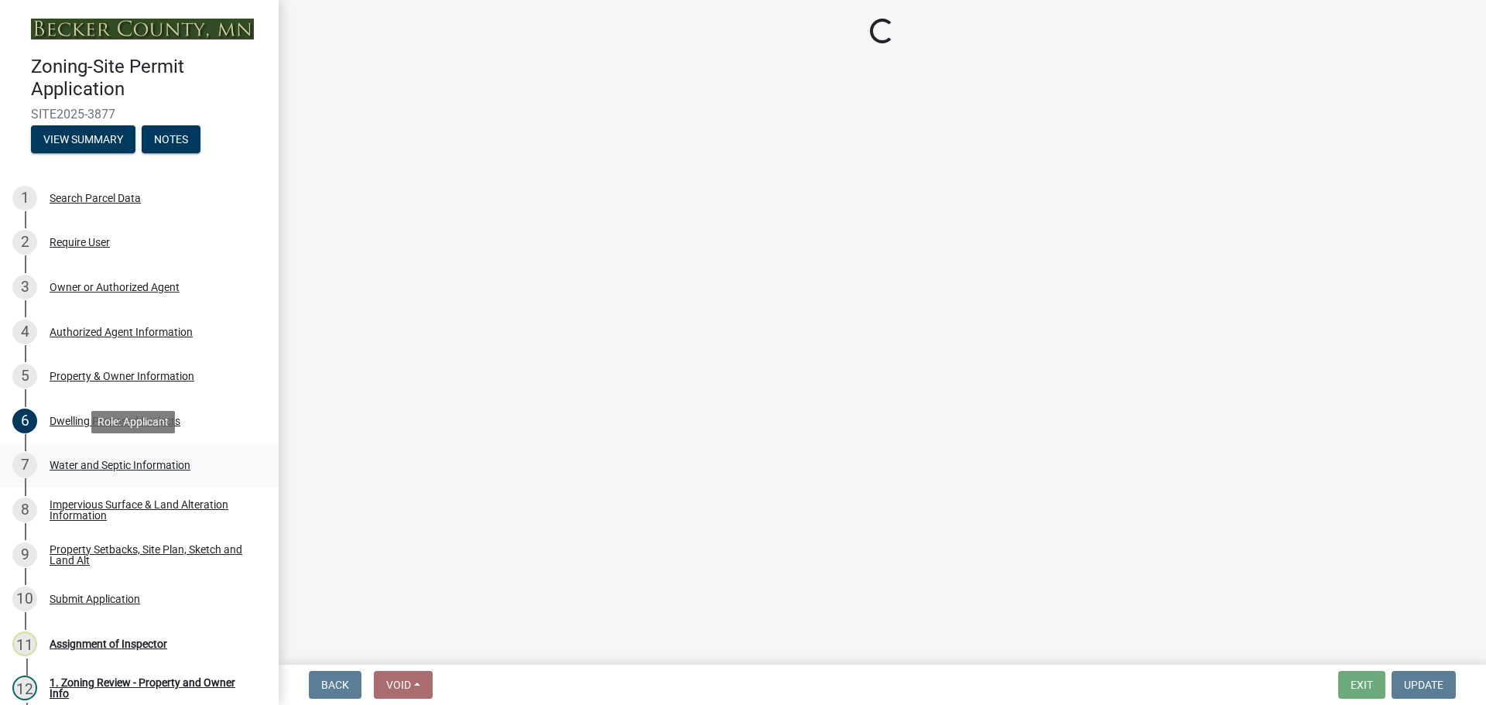
select select "295c6ba3-00c2-4229-aea3-8b4be6316de8"
select select "4828487e-2007-429b-991d-671fae0459c9"
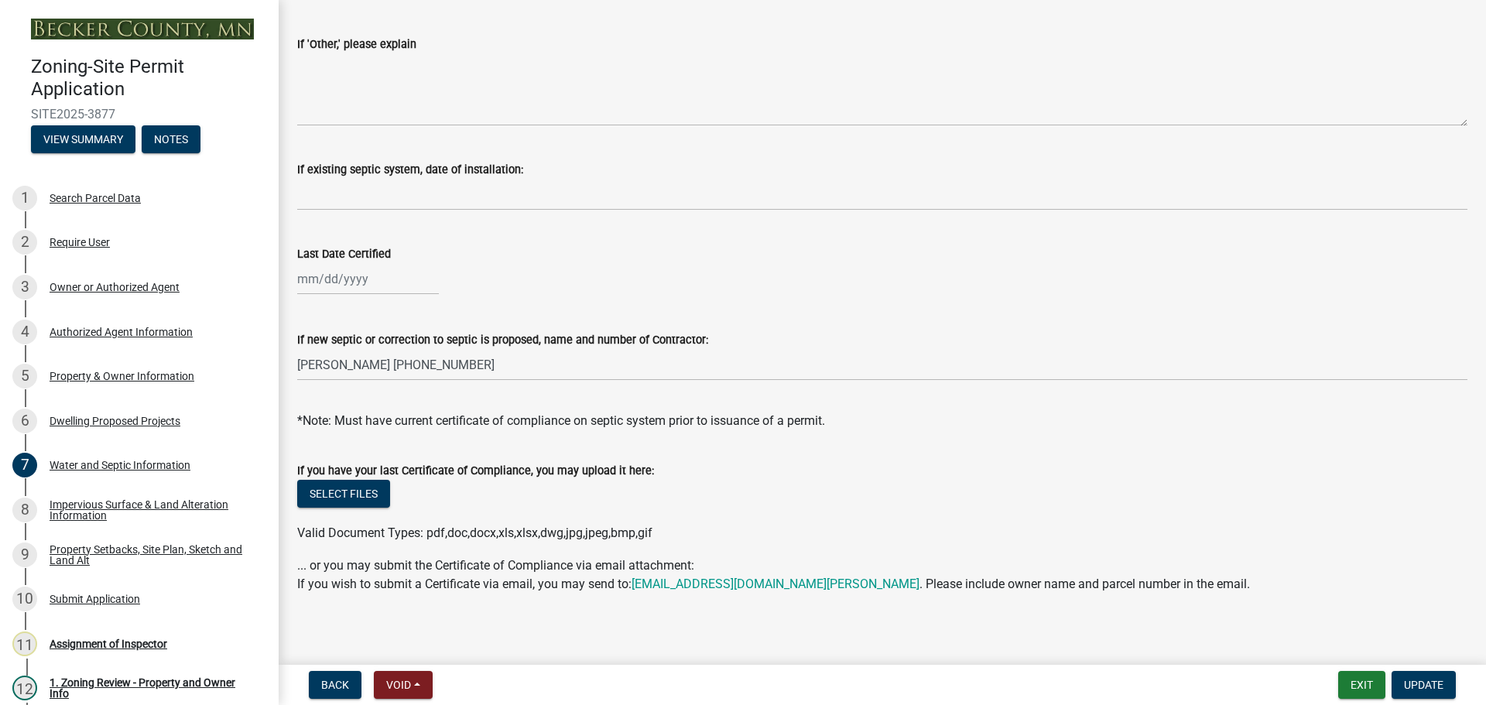
scroll to position [449, 0]
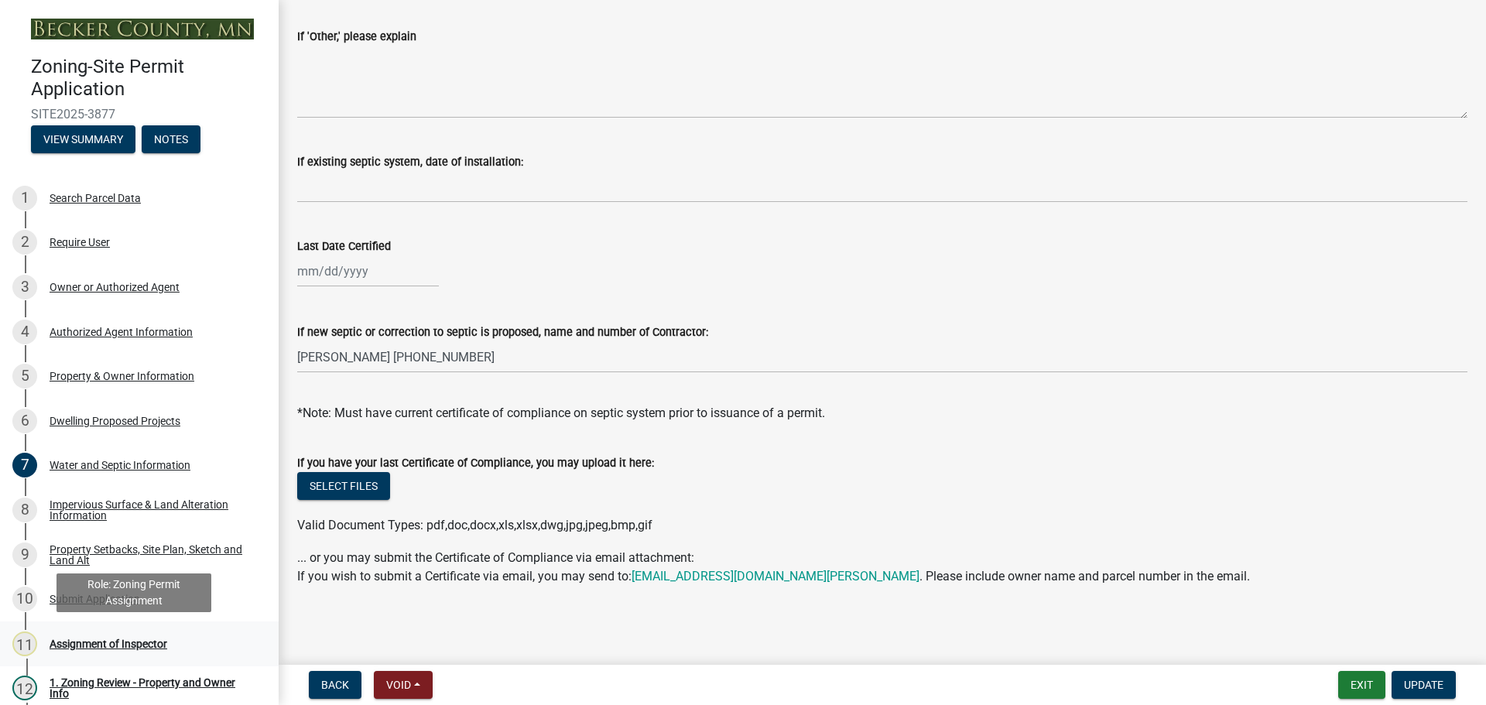
click at [88, 642] on div "Assignment of Inspector" at bounding box center [109, 643] width 118 height 11
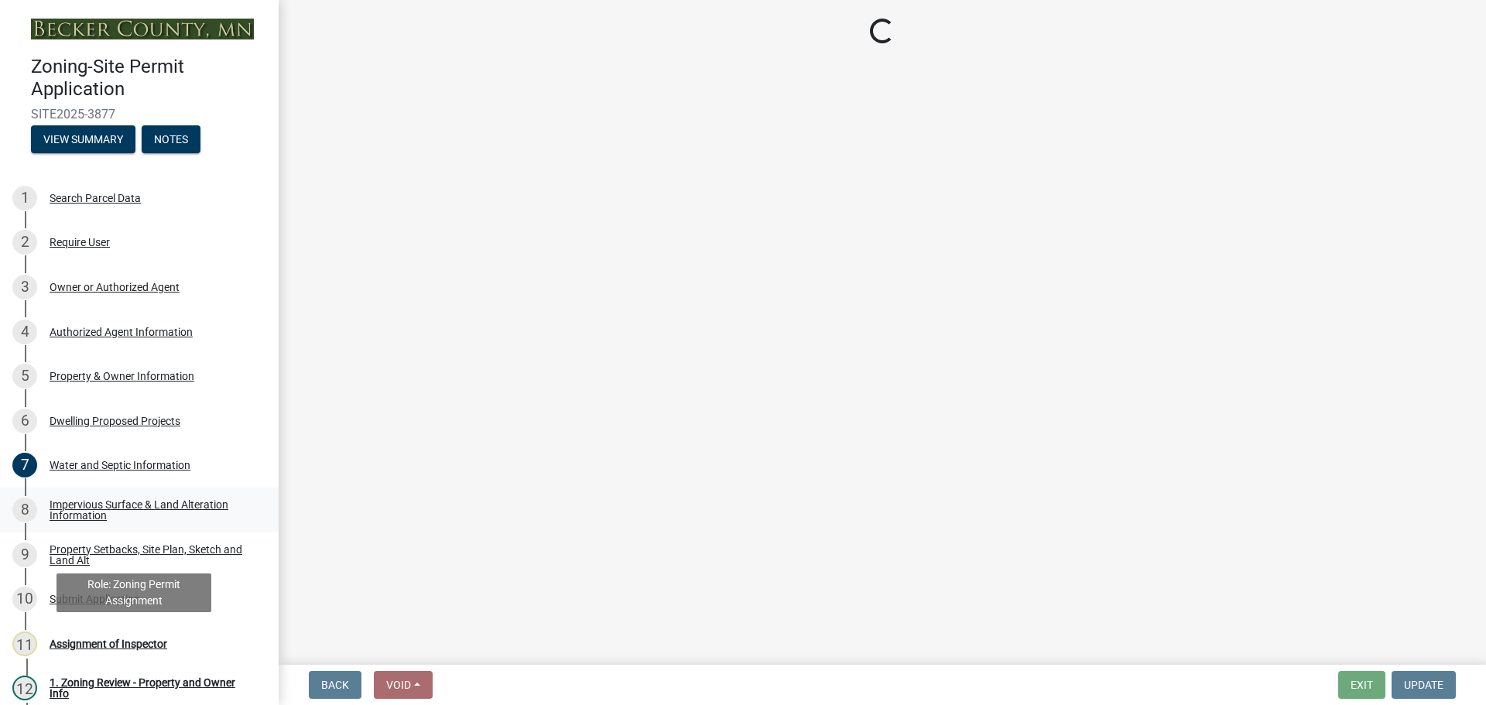
scroll to position [0, 0]
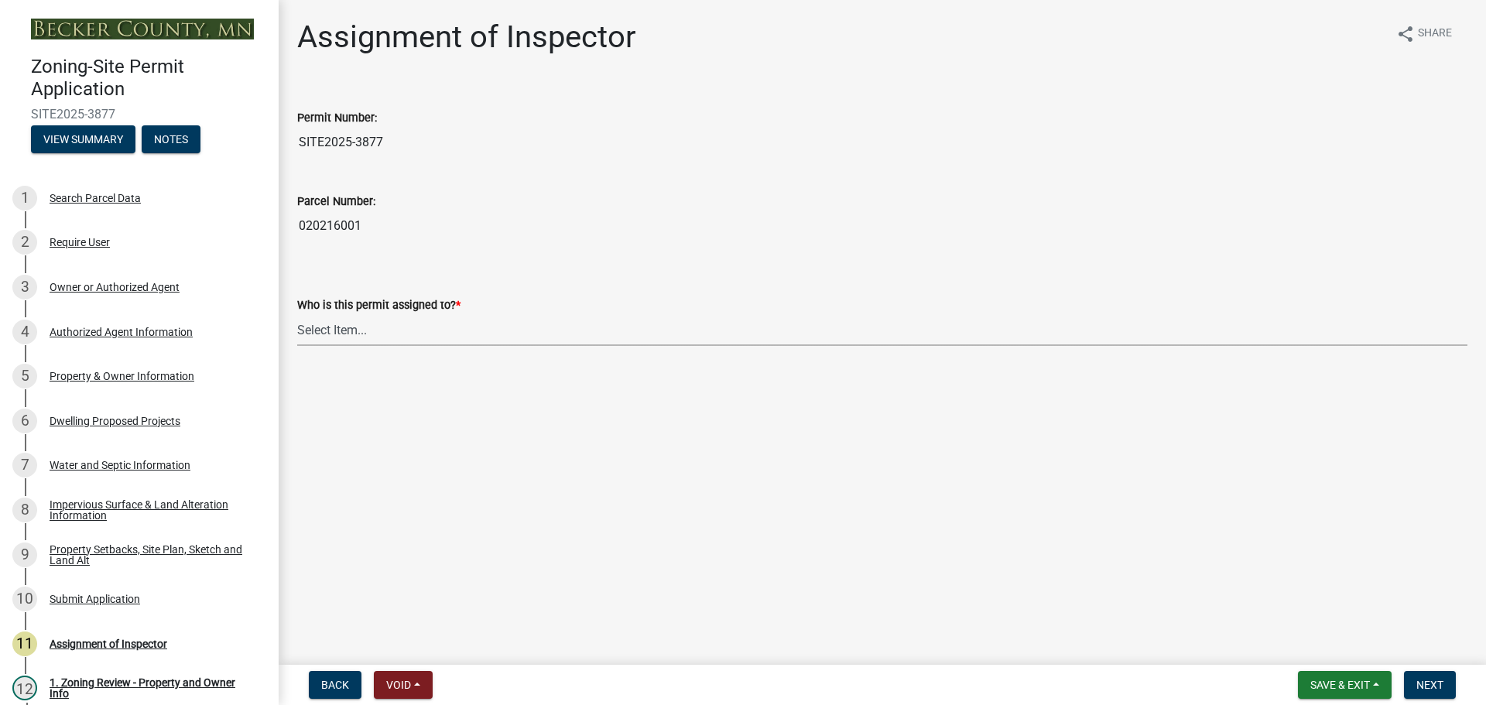
click at [402, 331] on select "Select Item... Jeff Rusness Kyle Vareberg Nicole Bradbury Susan Rockwell Tyler …" at bounding box center [882, 330] width 1170 height 32
click at [297, 314] on select "Select Item... Jeff Rusness Kyle Vareberg Nicole Bradbury Susan Rockwell Tyler …" at bounding box center [882, 330] width 1170 height 32
select select "c0b6e50c-983d-48c1-a910-e8bd43c13b77"
click at [1446, 678] on button "Next" at bounding box center [1430, 685] width 52 height 28
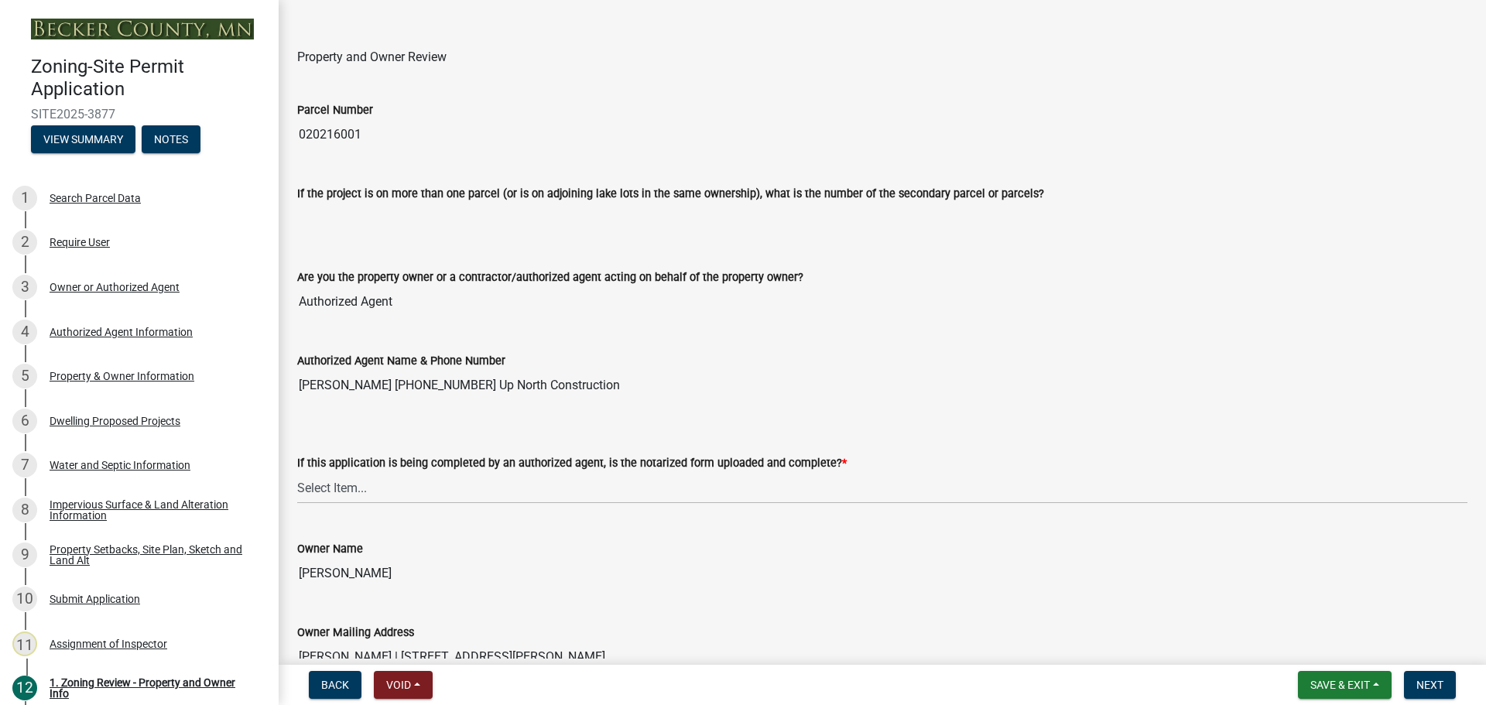
scroll to position [155, 0]
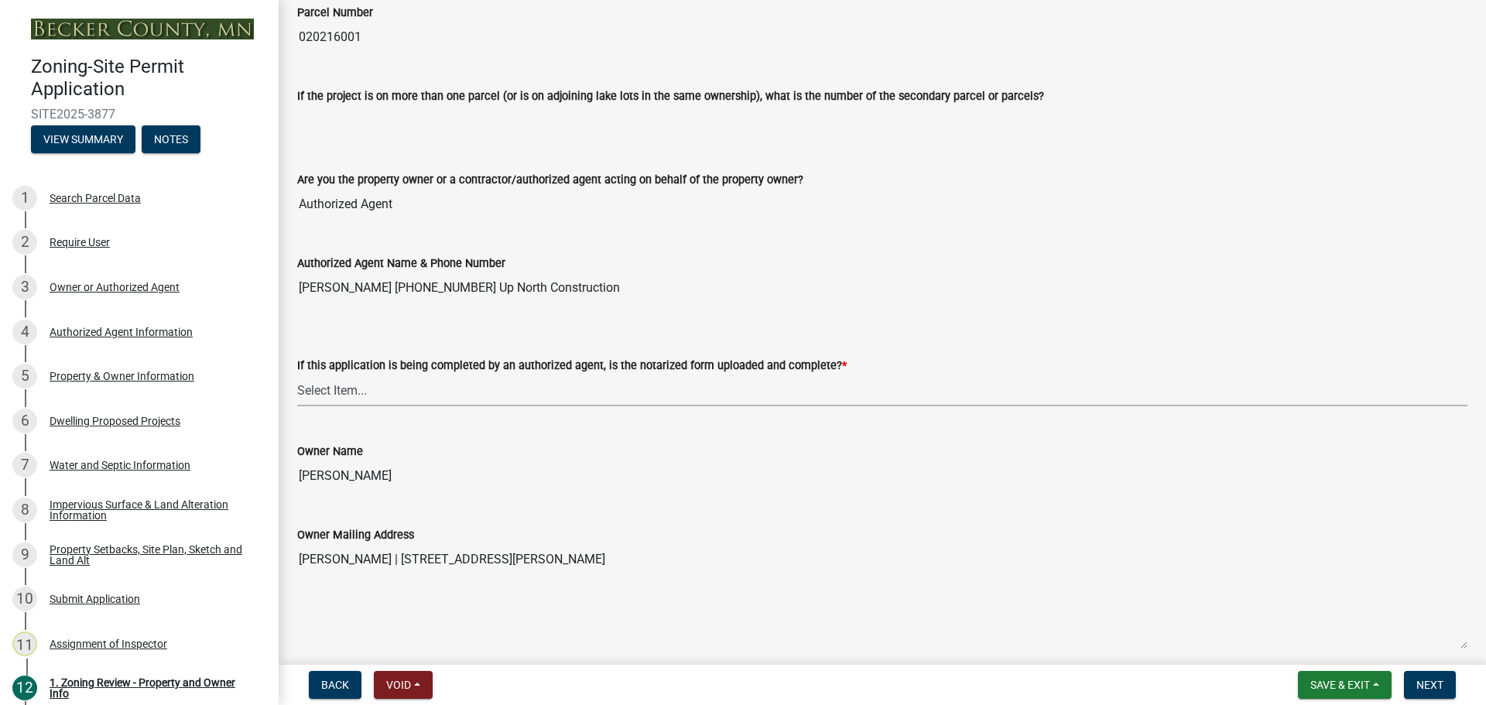
click at [366, 390] on select "Select Item... Yes No N/A" at bounding box center [882, 391] width 1170 height 32
click at [297, 375] on select "Select Item... Yes No N/A" at bounding box center [882, 391] width 1170 height 32
select select "b279cdb4-a9c7-4e65-a8bd-797316f5be14"
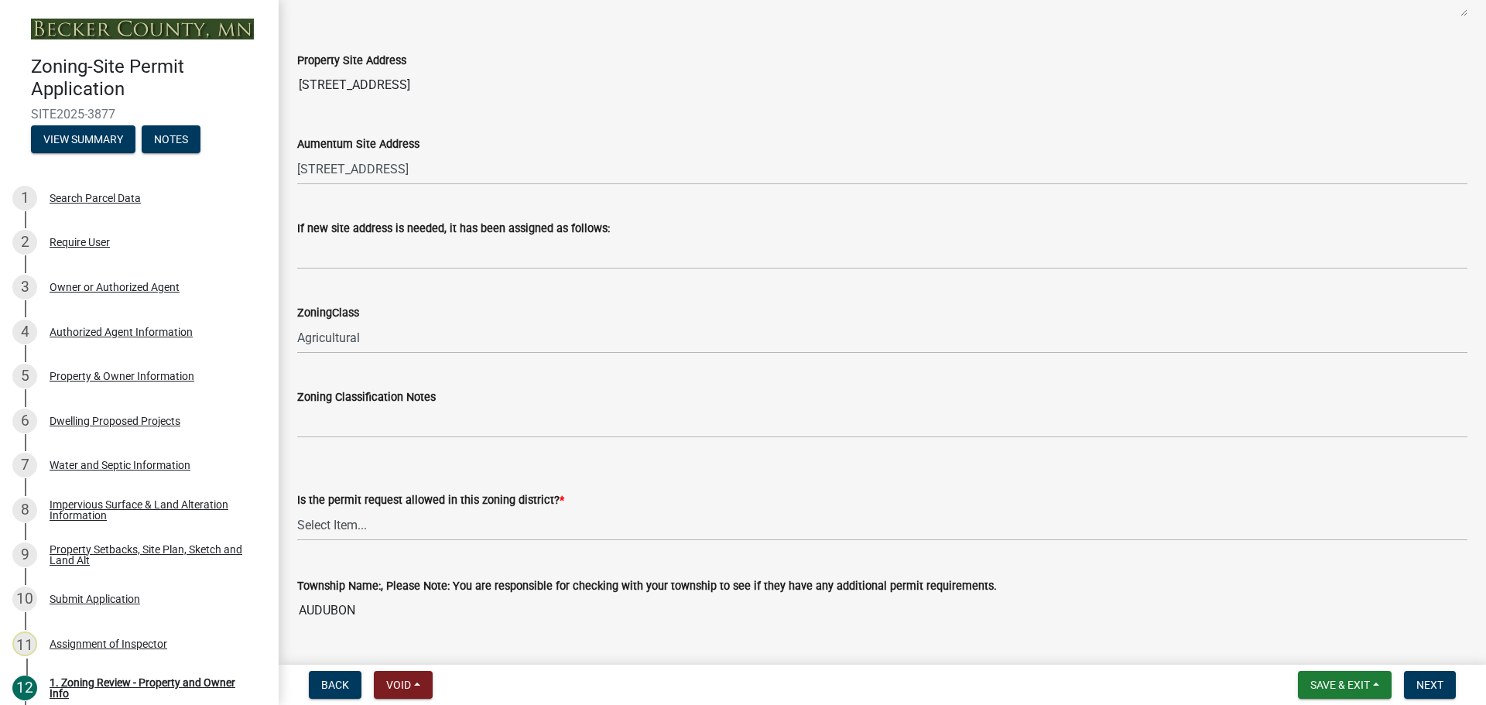
scroll to position [851, 0]
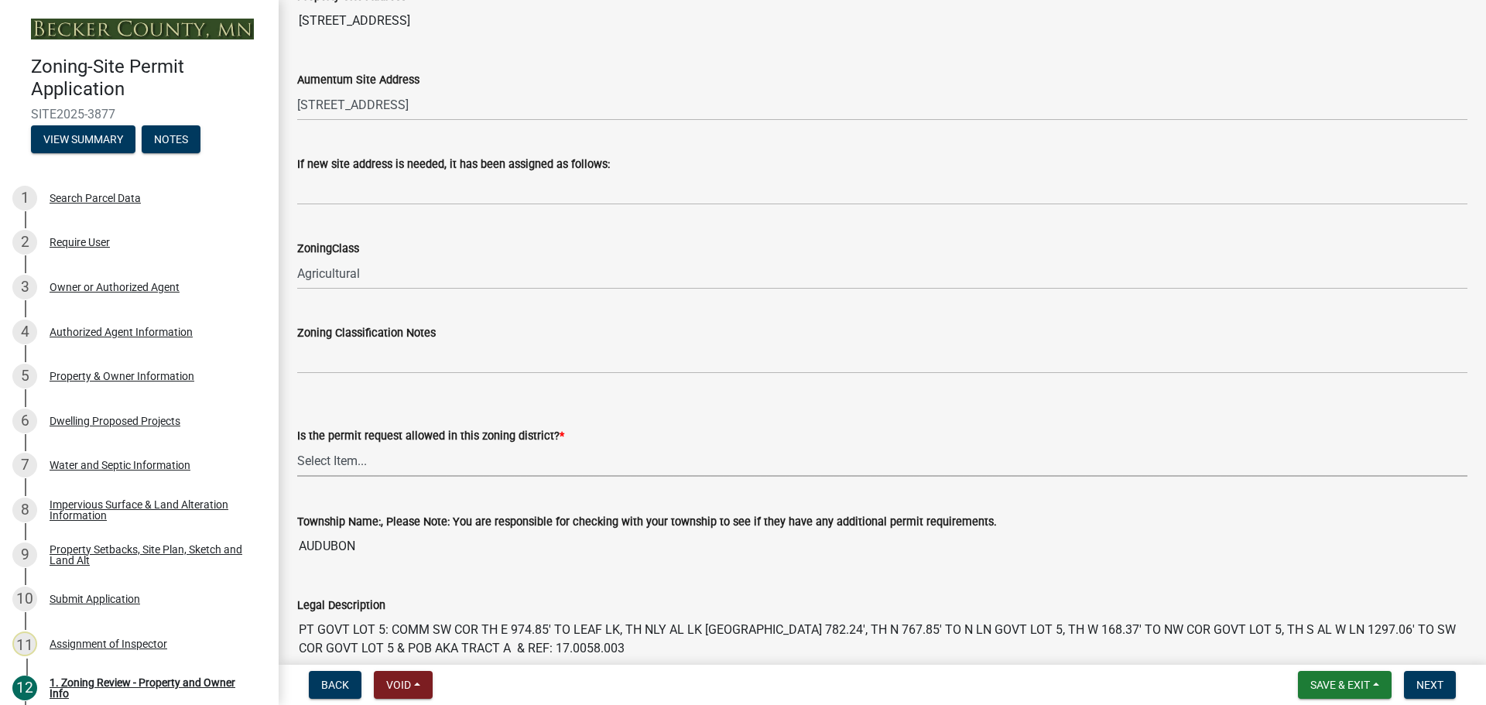
click at [364, 464] on select "Select Item... Yes No" at bounding box center [882, 461] width 1170 height 32
click at [297, 445] on select "Select Item... Yes No" at bounding box center [882, 461] width 1170 height 32
select select "b4f32c46-6248-4748-b47c-fa4933858724"
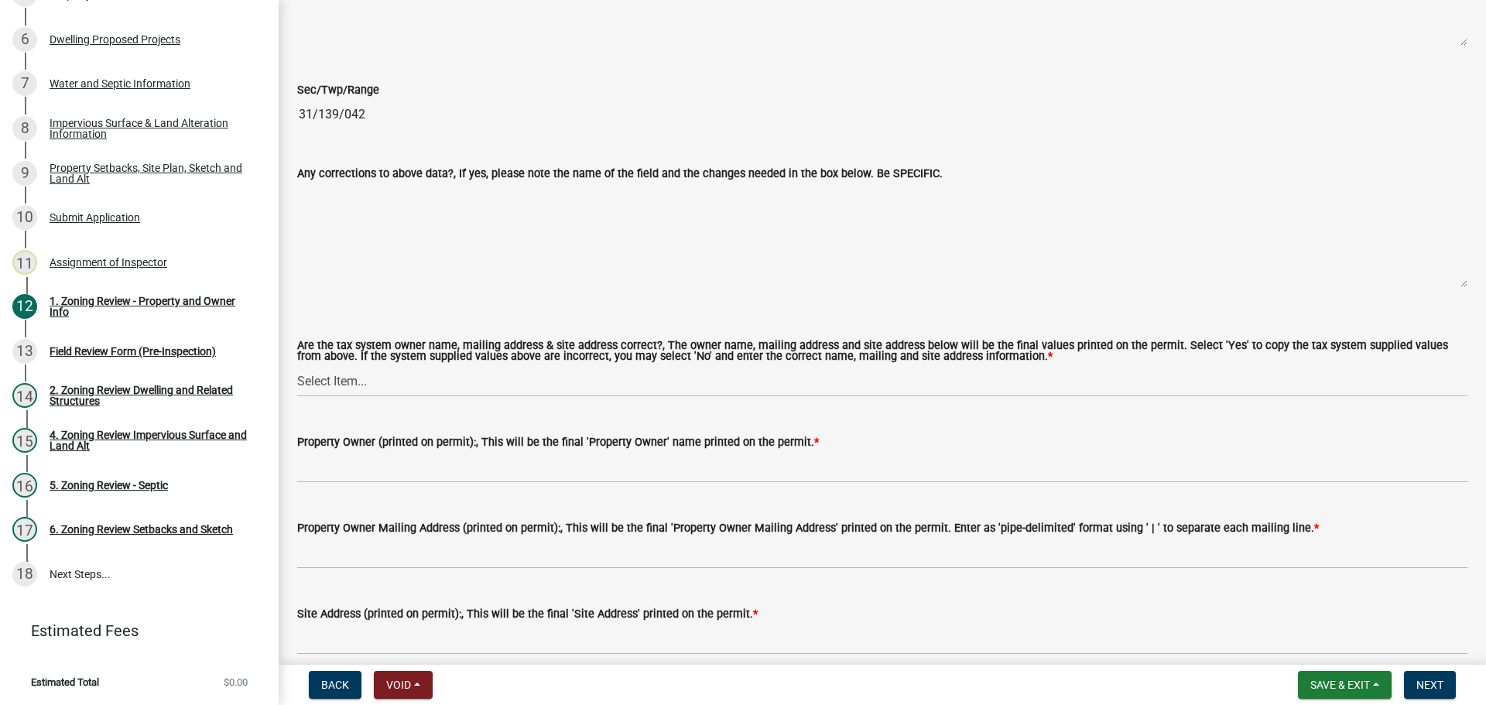
scroll to position [1548, 0]
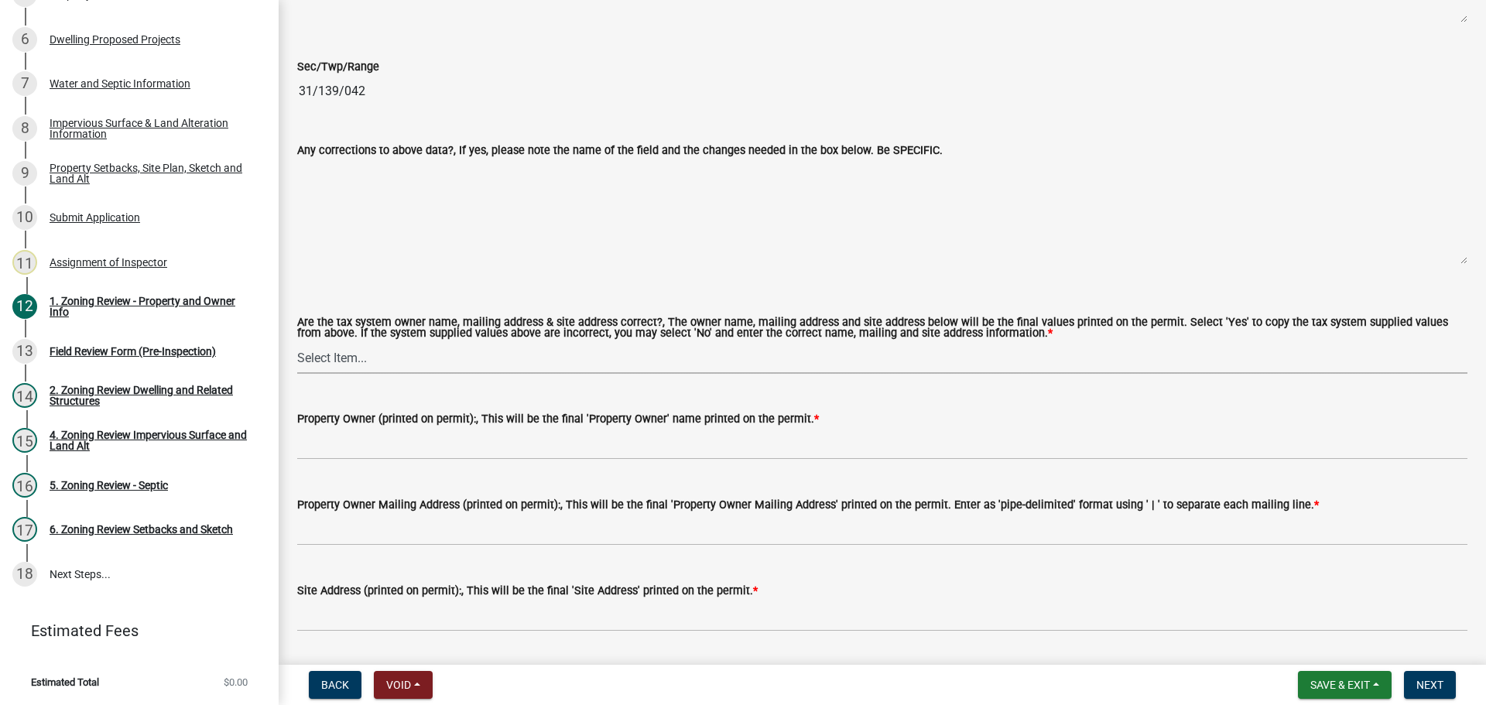
click at [340, 358] on select "Select Item... Yes No" at bounding box center [882, 358] width 1170 height 32
click at [297, 343] on select "Select Item... Yes No" at bounding box center [882, 358] width 1170 height 32
select select "ab6c2257-4786-48e5-86d0-1194833f57c8"
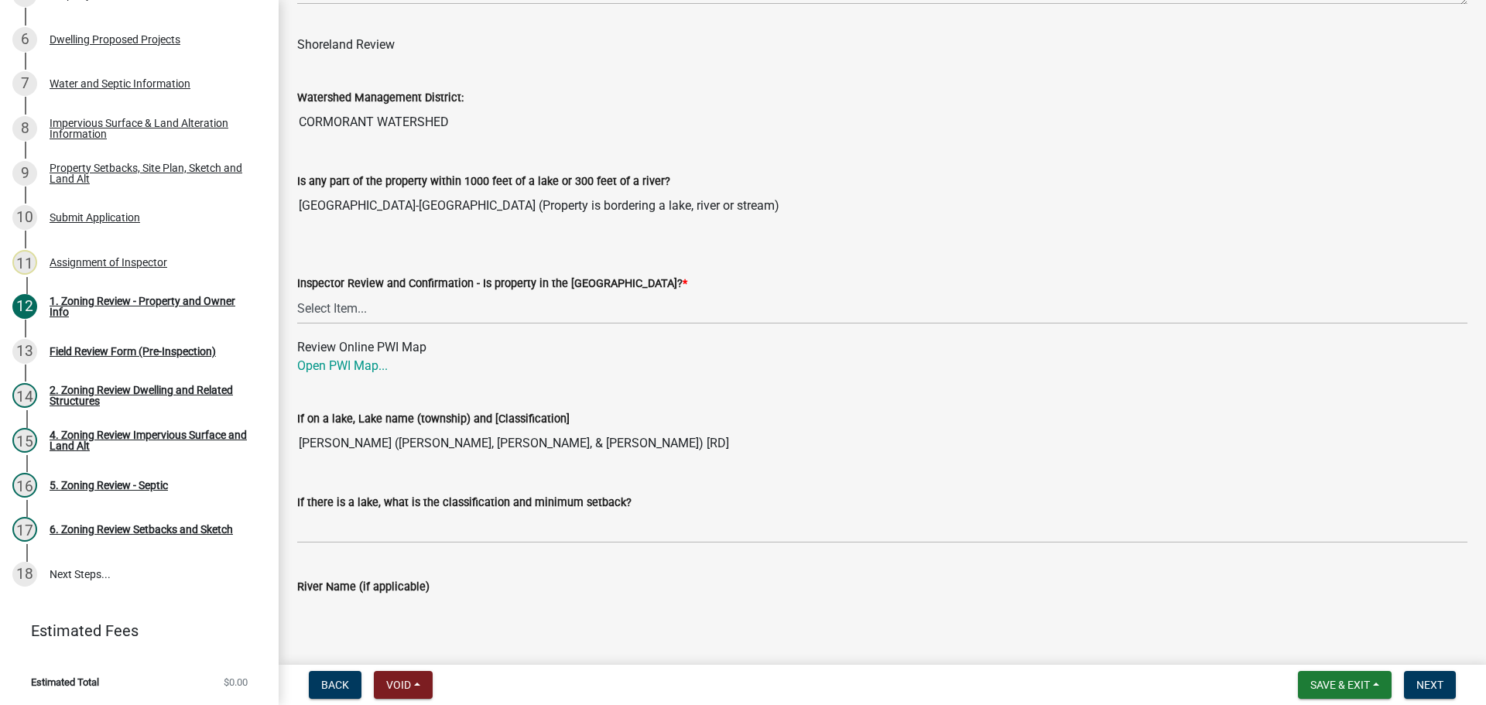
scroll to position [2321, 0]
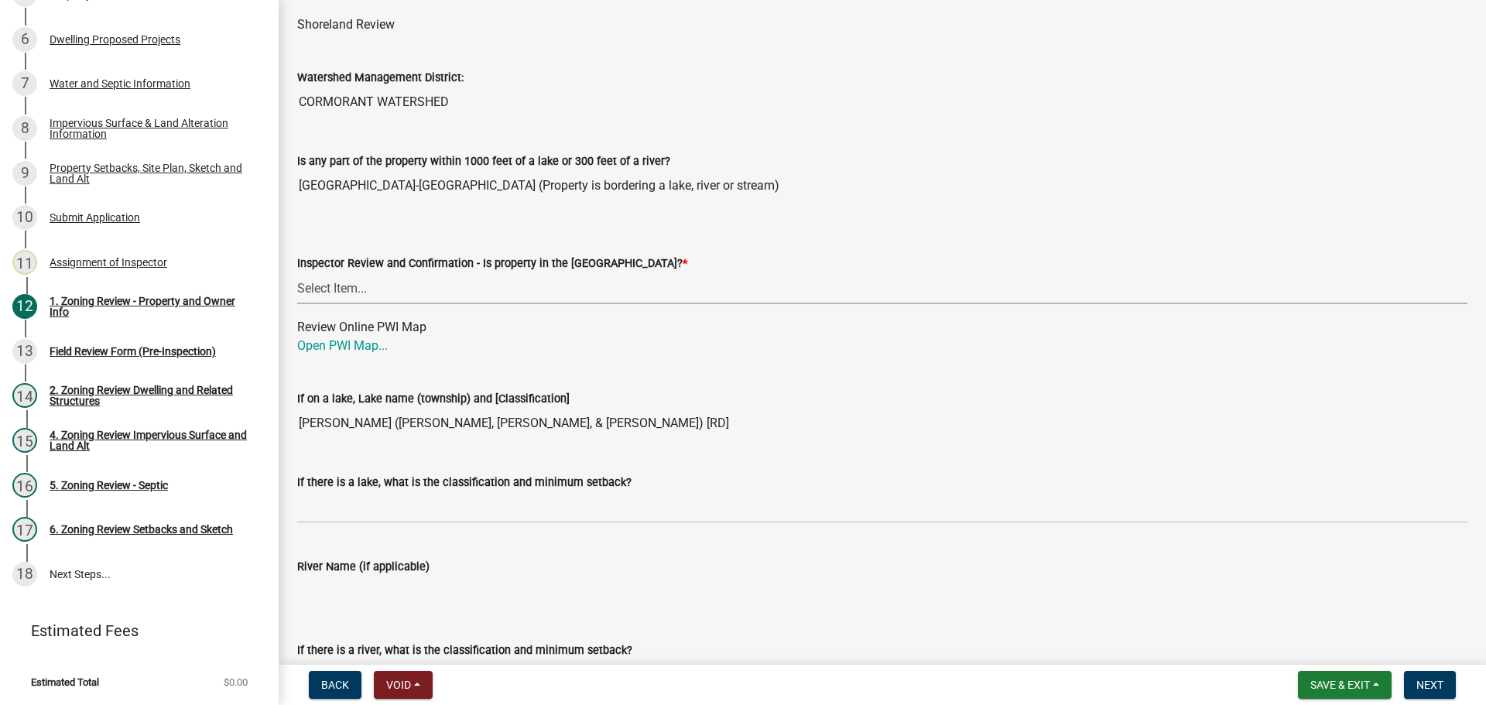
click at [475, 287] on select "Select Item... Within Shoreland District (SD) Not in Shoreland District (NOTSL)" at bounding box center [882, 288] width 1170 height 32
click at [297, 273] on select "Select Item... Within Shoreland District (SD) Not in Shoreland District (NOTSL)" at bounding box center [882, 288] width 1170 height 32
select select "de99b201-fb85-4000-88f5-6f49f4ff2101"
click at [361, 350] on link "Open PWI Map..." at bounding box center [342, 345] width 91 height 15
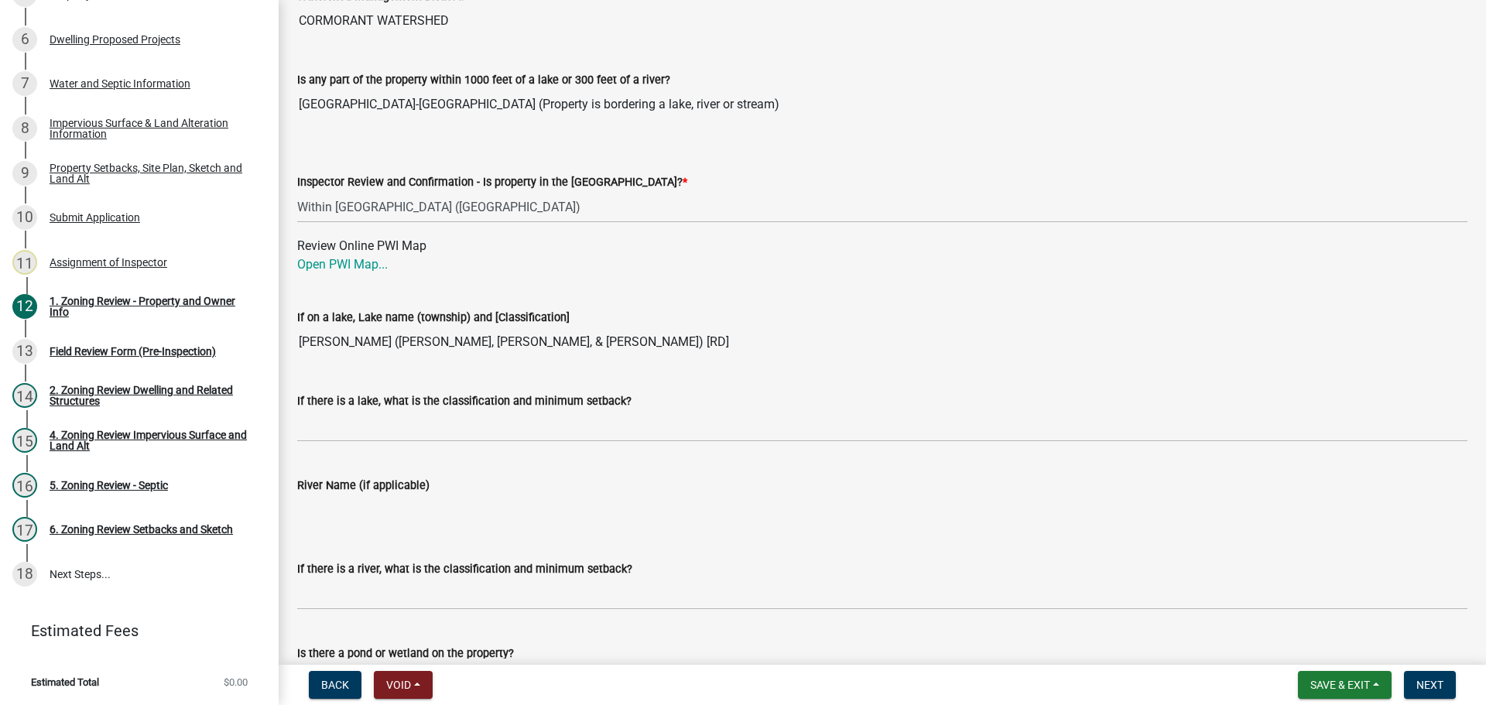
scroll to position [2476, 0]
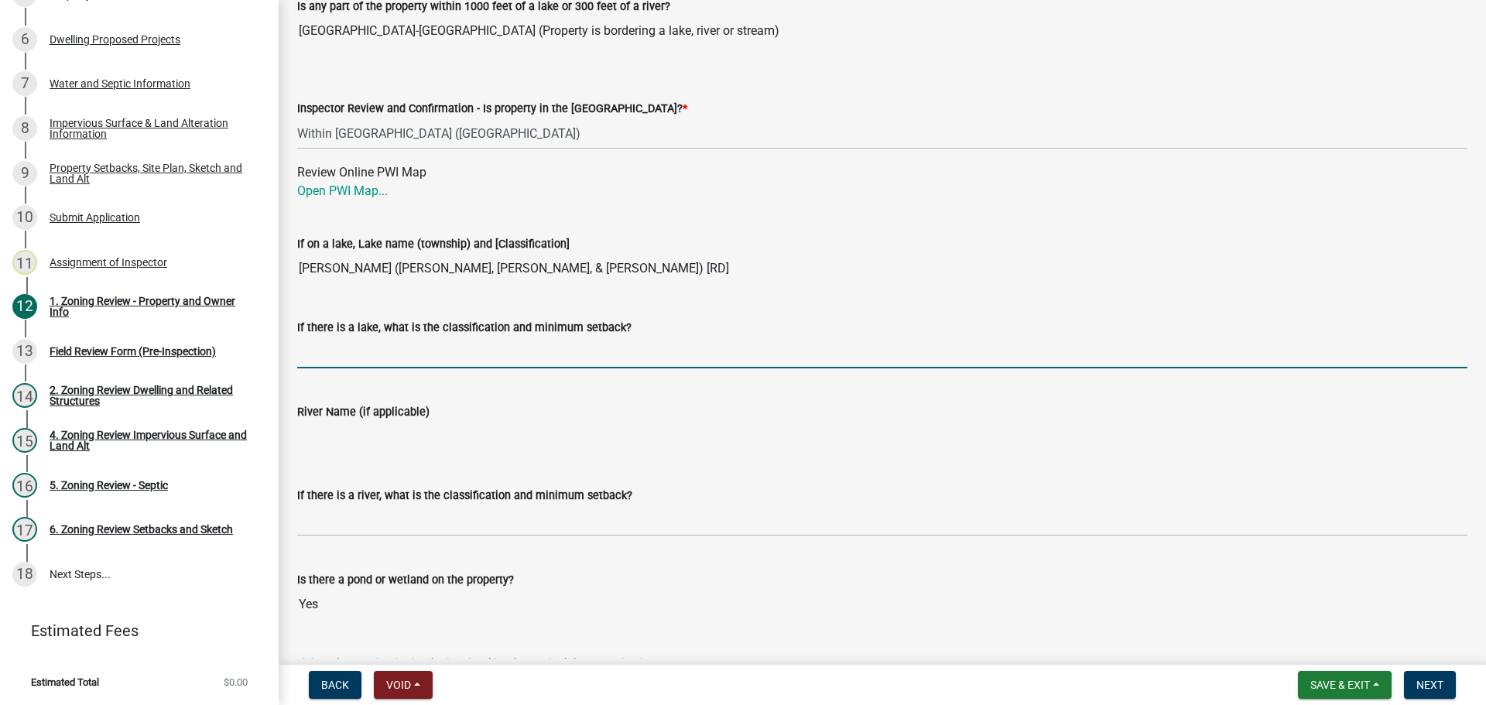
click at [428, 363] on input "If there is a lake, what is the classification and minimum setback?" at bounding box center [882, 353] width 1170 height 32
type input "RD100"
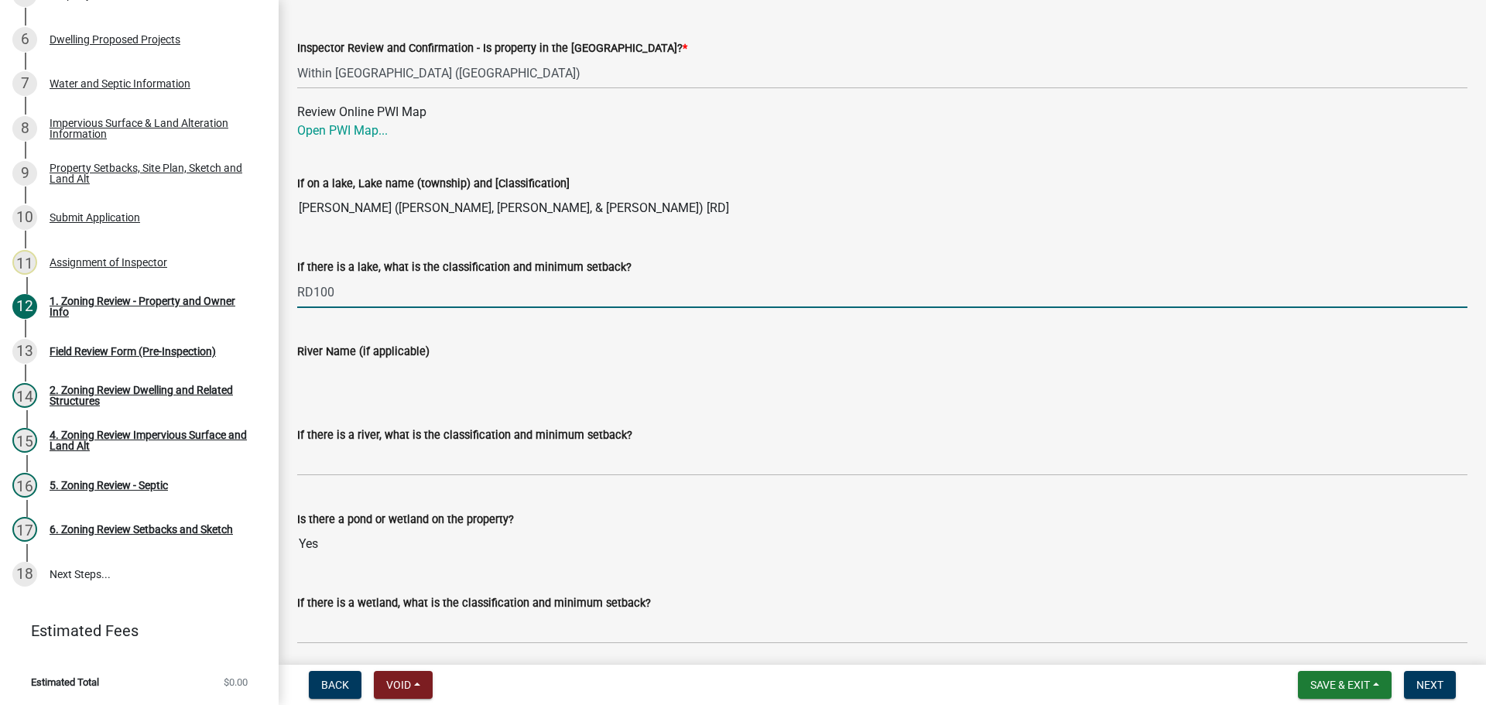
scroll to position [2631, 0]
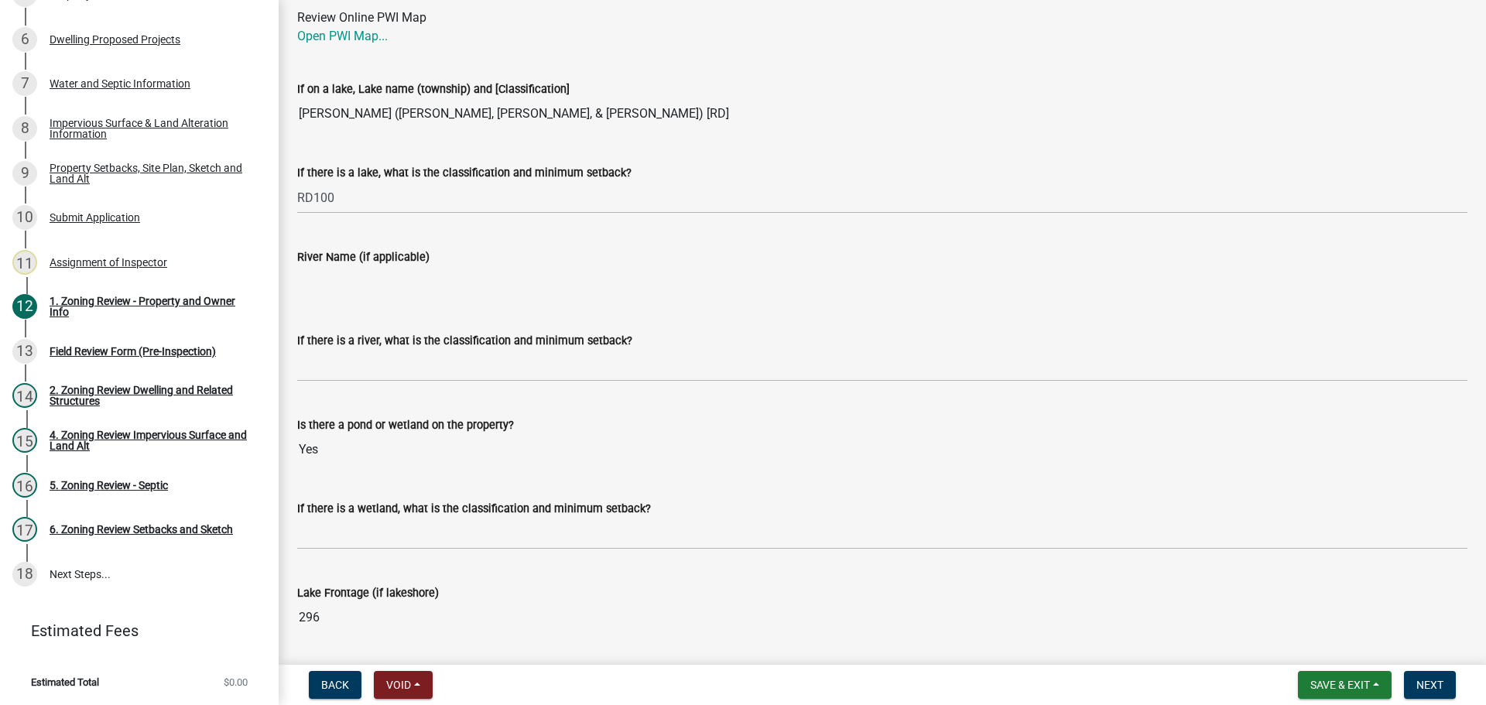
drag, startPoint x: 402, startPoint y: 348, endPoint x: 397, endPoint y: 360, distance: 12.5
click at [401, 354] on form "If there is a river, what is the classification and minimum setback?" at bounding box center [882, 356] width 1170 height 50
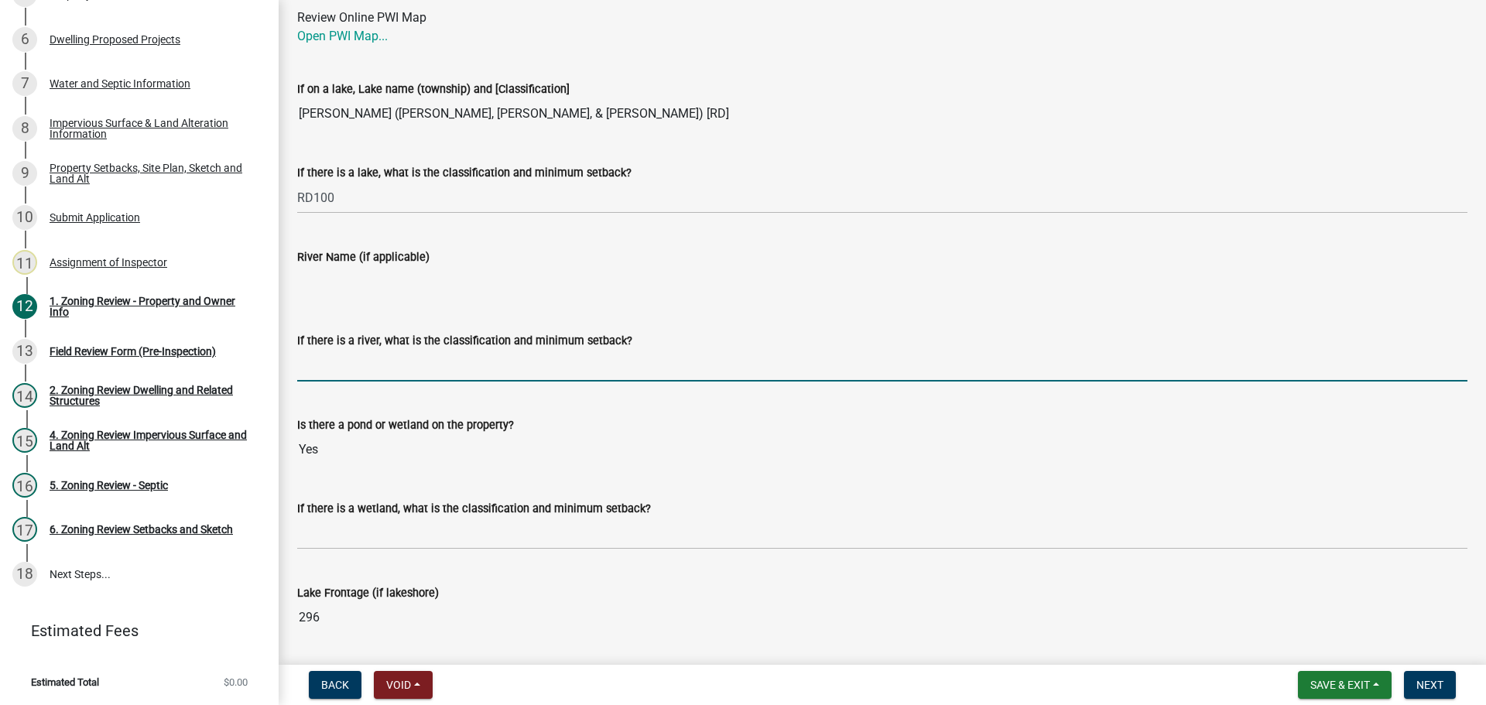
click at [396, 361] on input "If there is a river, what is the classification and minimum setback?" at bounding box center [882, 366] width 1170 height 32
type input "N/A"
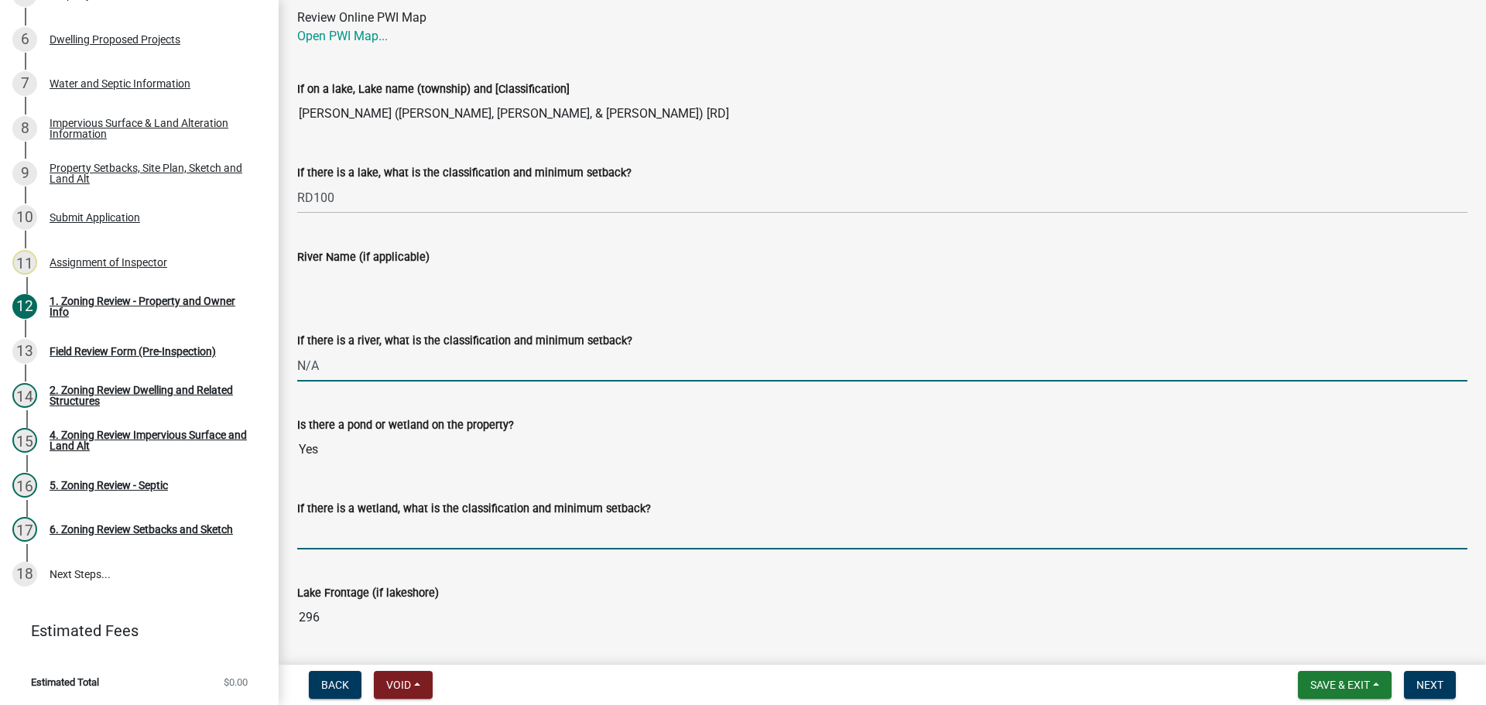
click at [364, 529] on input "If there is a wetland, what is the classification and minimum setback?" at bounding box center [882, 534] width 1170 height 32
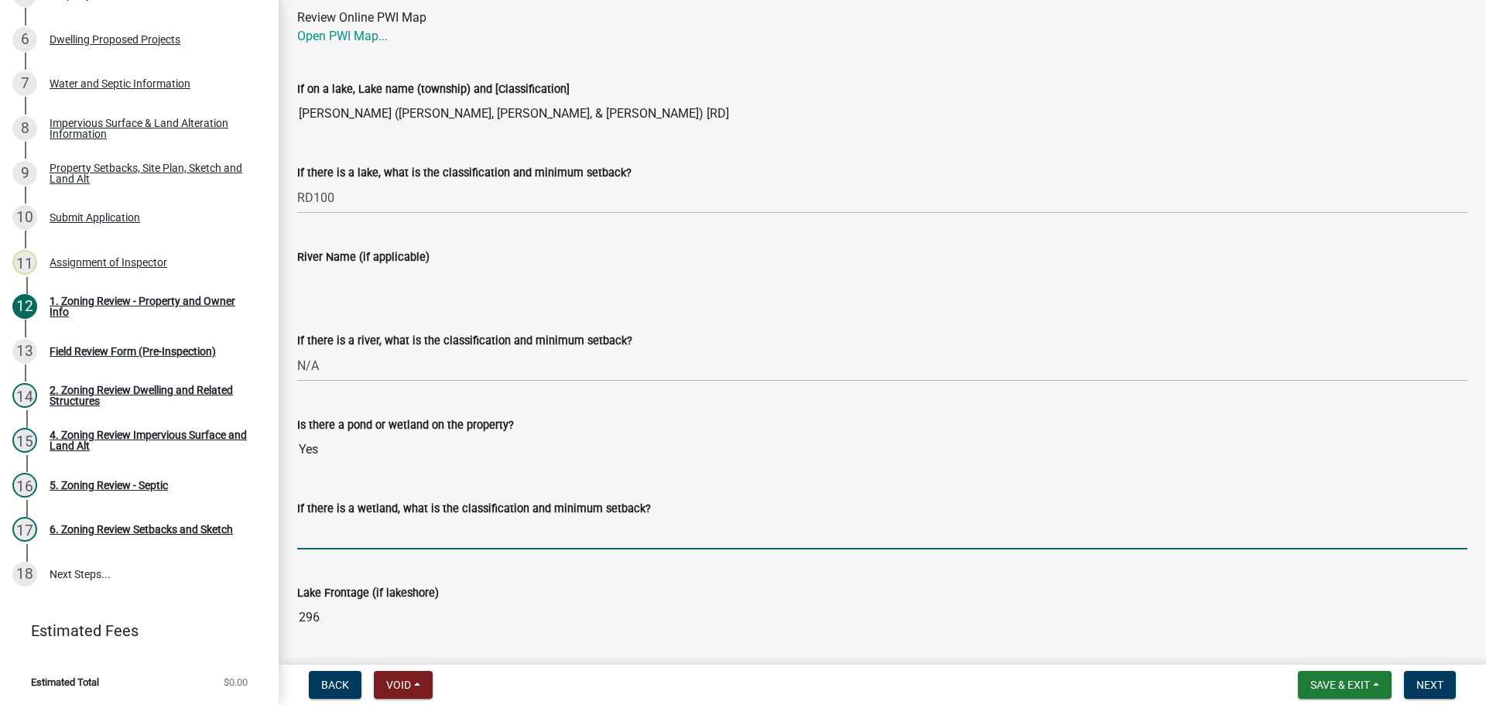
type input "not protected wetland, may build up to but not in the wetland"
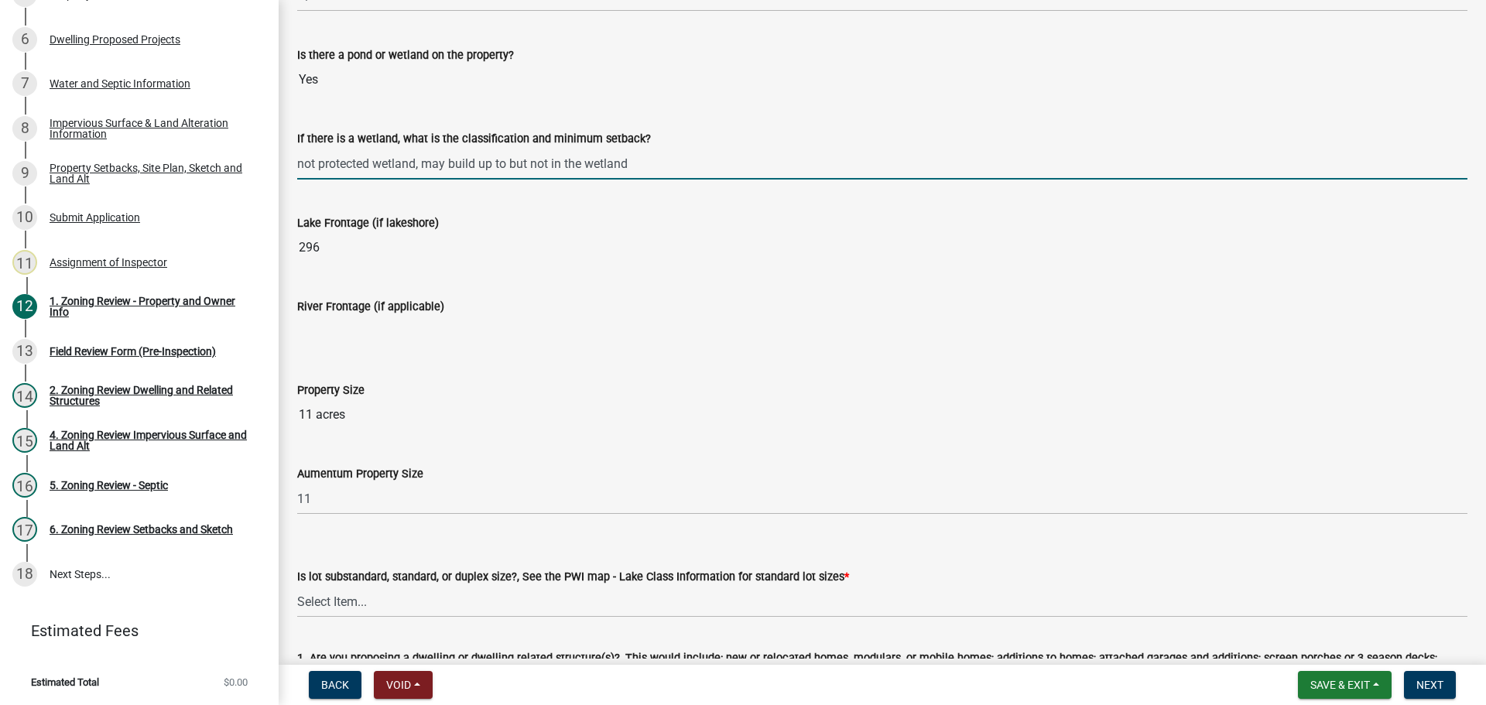
scroll to position [3018, 0]
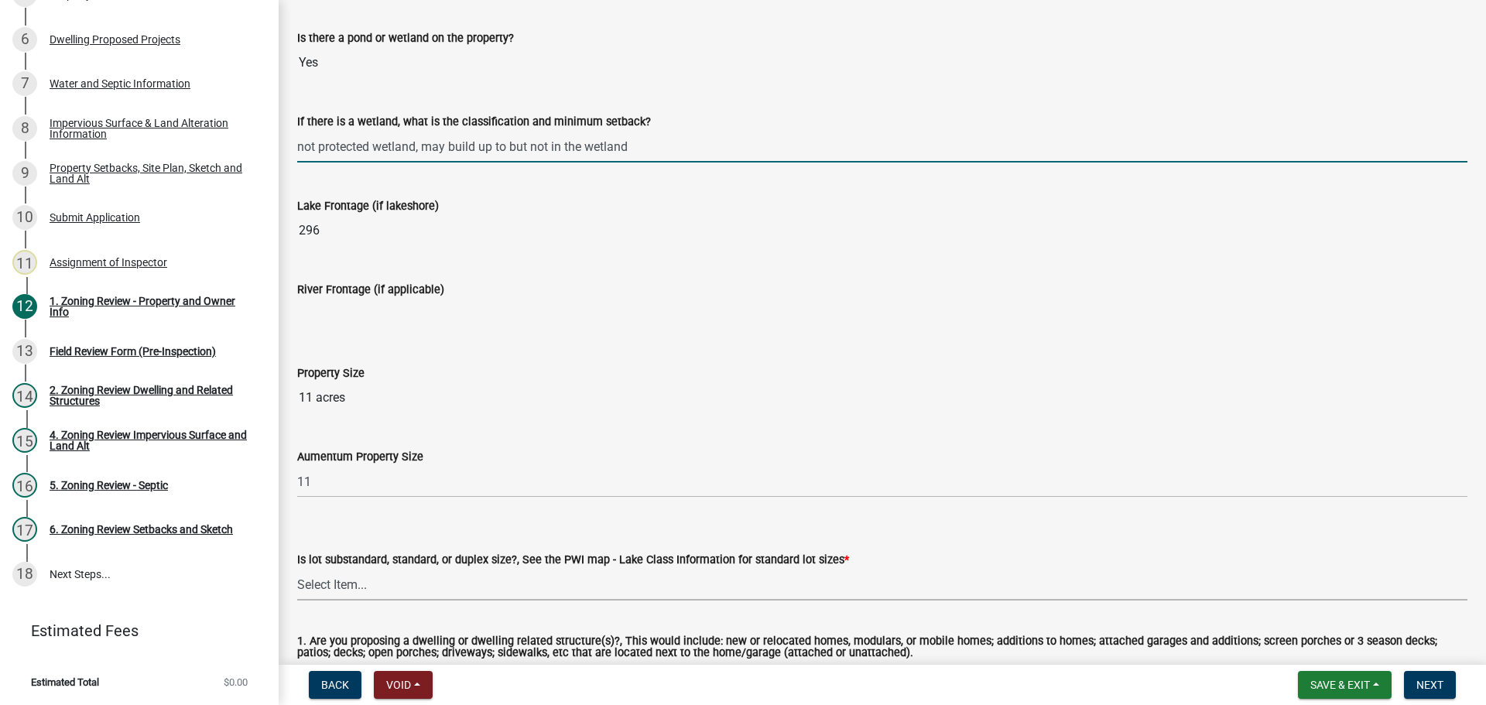
click at [405, 573] on select "Select Item... Non-Riparian and not back lot Substandard Non-Riparian Backlot S…" at bounding box center [882, 585] width 1170 height 32
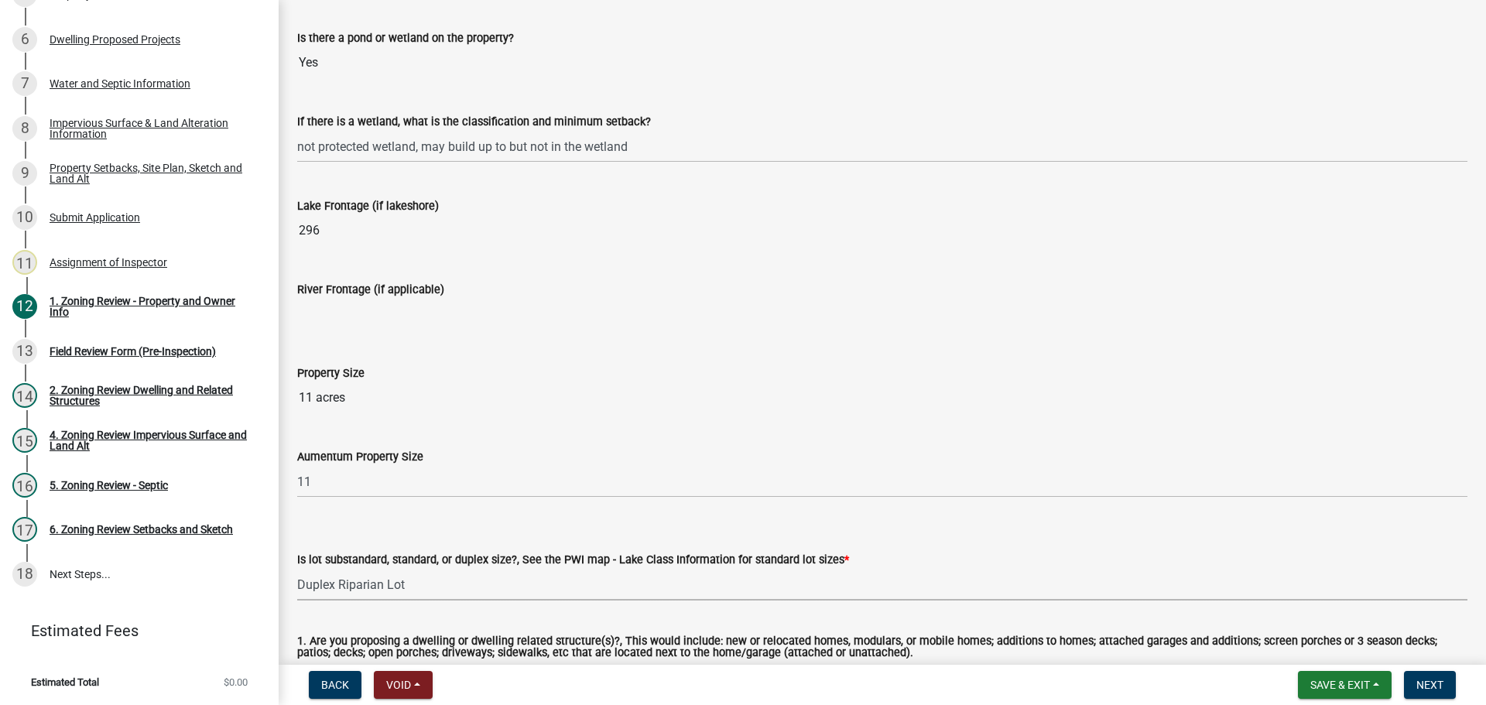
click at [297, 570] on select "Select Item... Non-Riparian and not back lot Substandard Non-Riparian Backlot S…" at bounding box center [882, 585] width 1170 height 32
select select "99bff98b-7327-40b4-b380-5f892f0235ea"
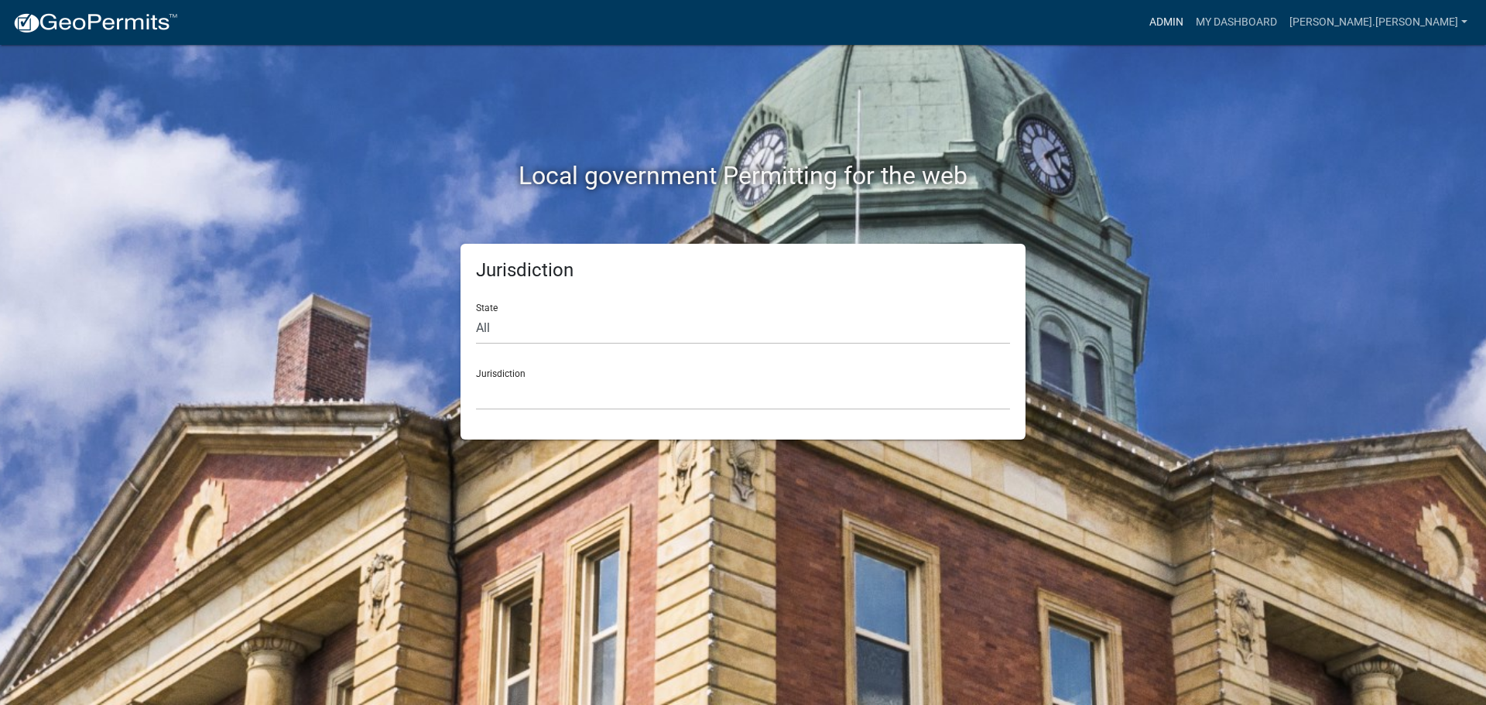
click at [1189, 19] on link "Admin" at bounding box center [1166, 22] width 46 height 29
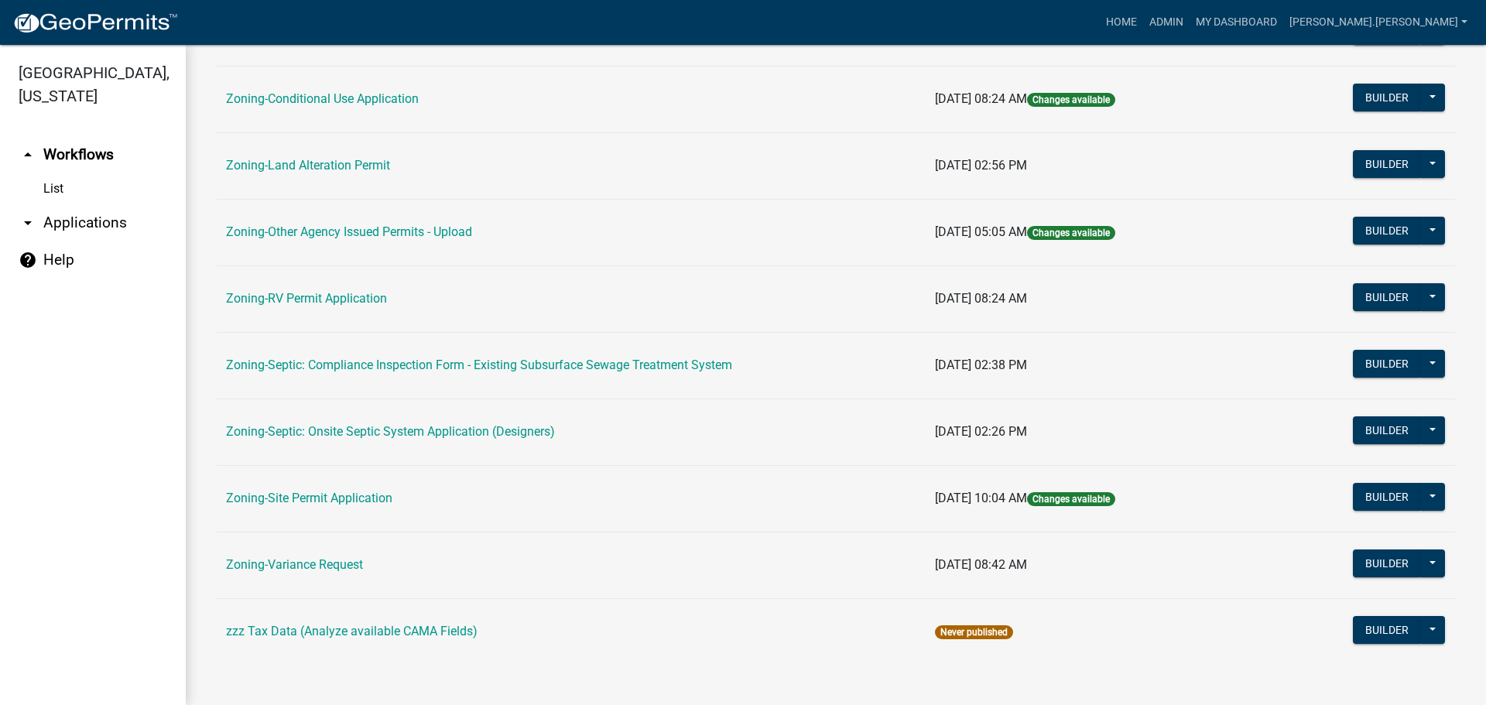
scroll to position [471, 0]
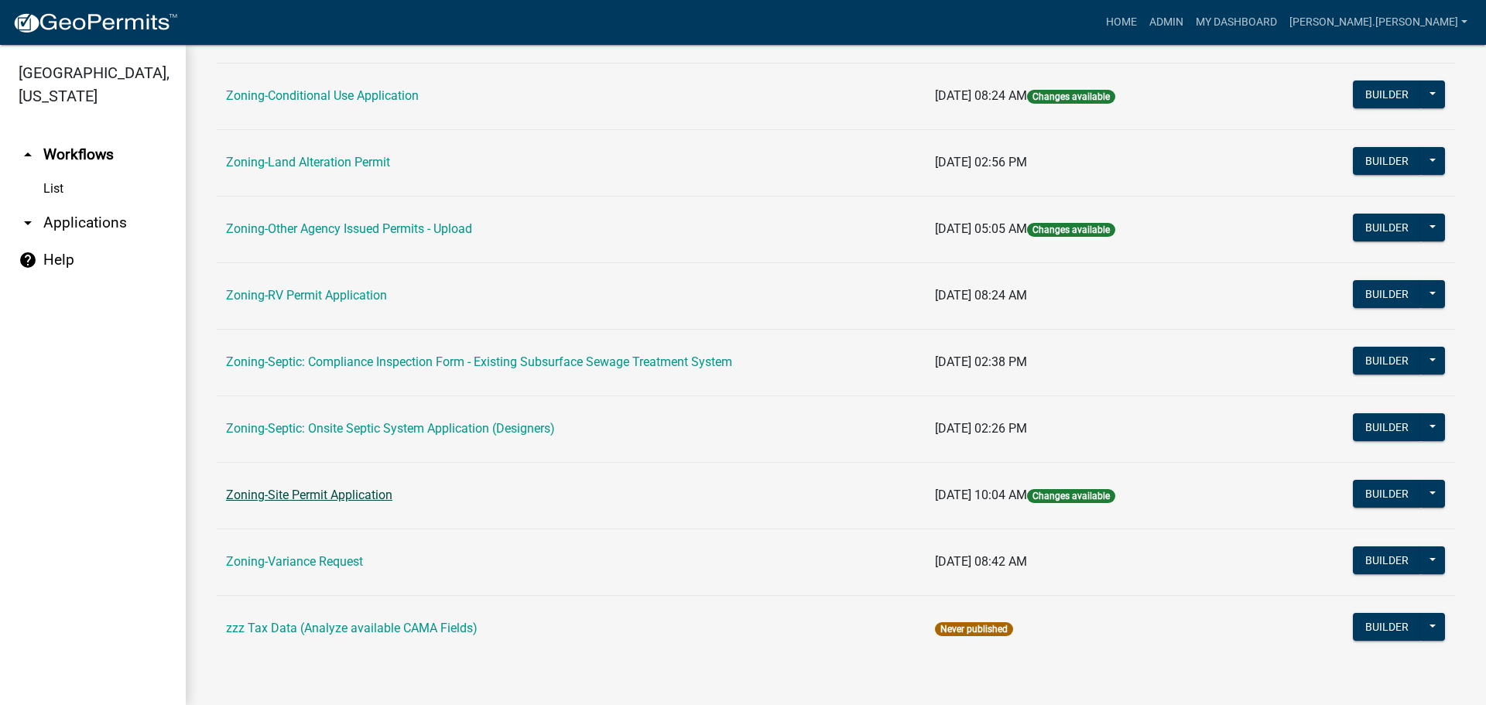
click at [334, 496] on link "Zoning-Site Permit Application" at bounding box center [309, 495] width 166 height 15
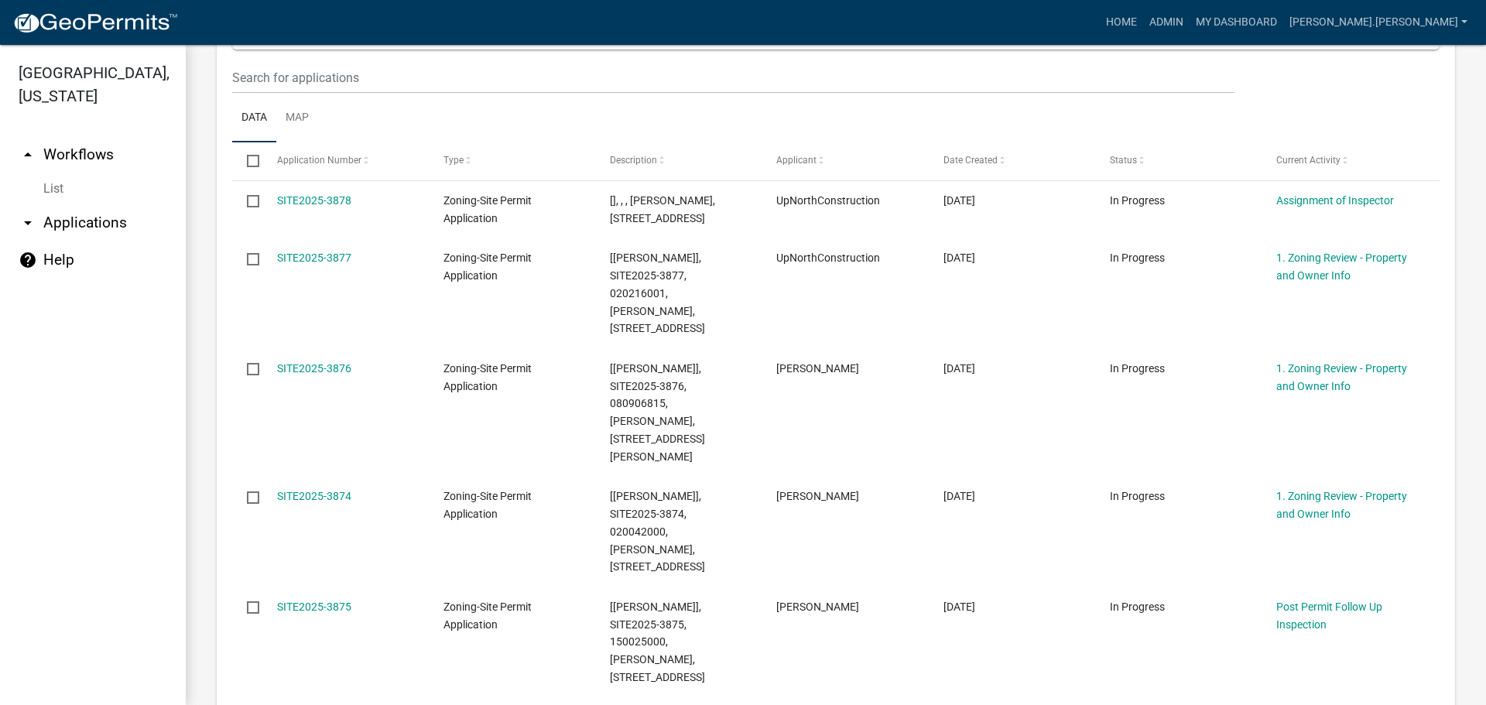
scroll to position [188, 0]
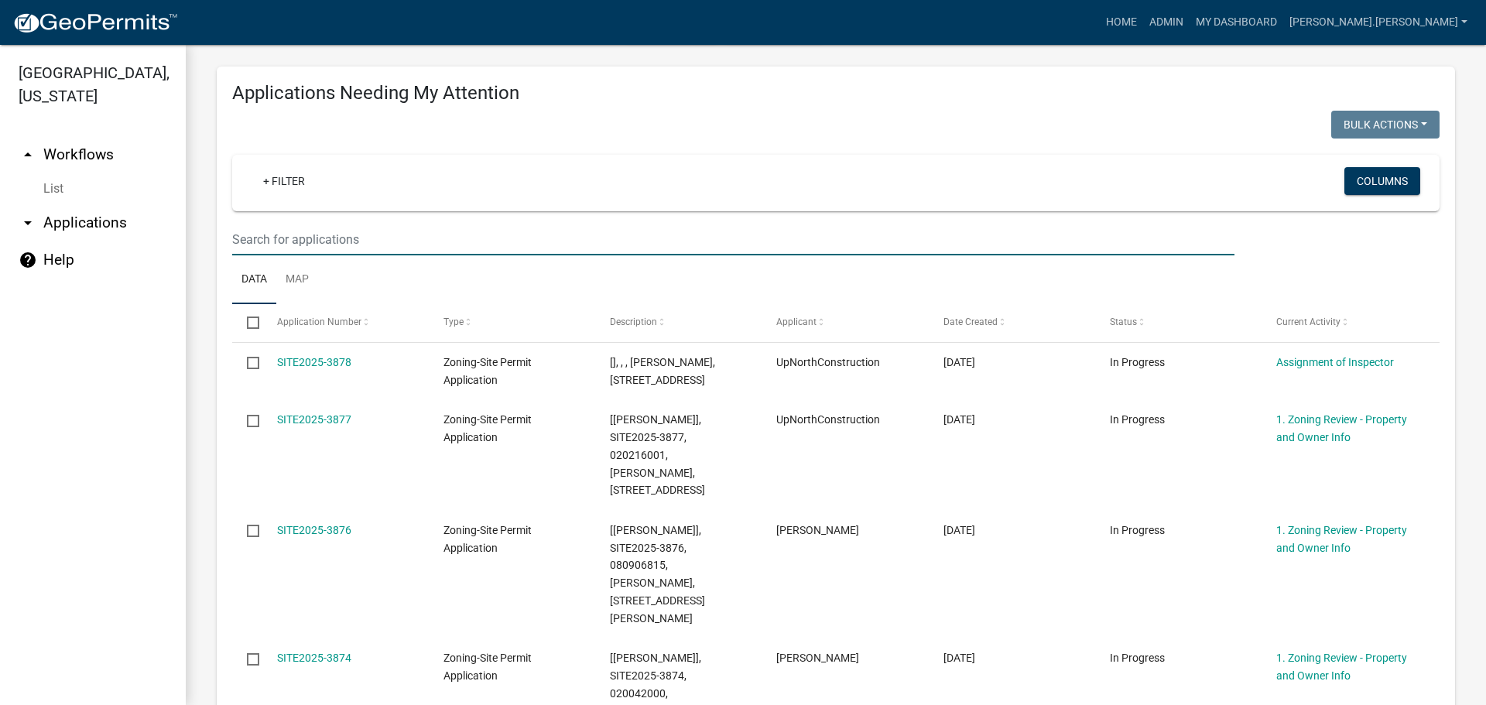
click at [364, 236] on input "text" at bounding box center [733, 240] width 1002 height 32
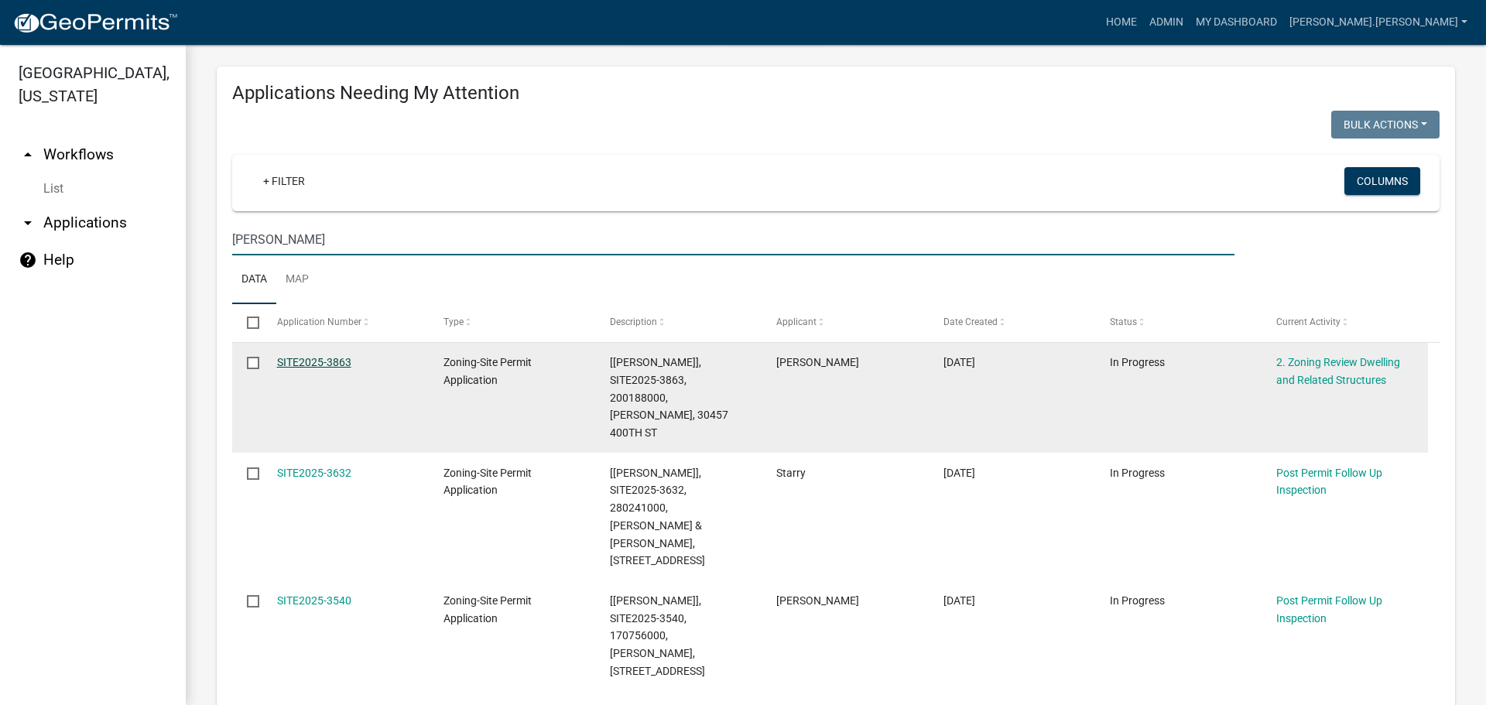
type input "scott"
click at [329, 358] on link "SITE2025-3863" at bounding box center [314, 362] width 74 height 12
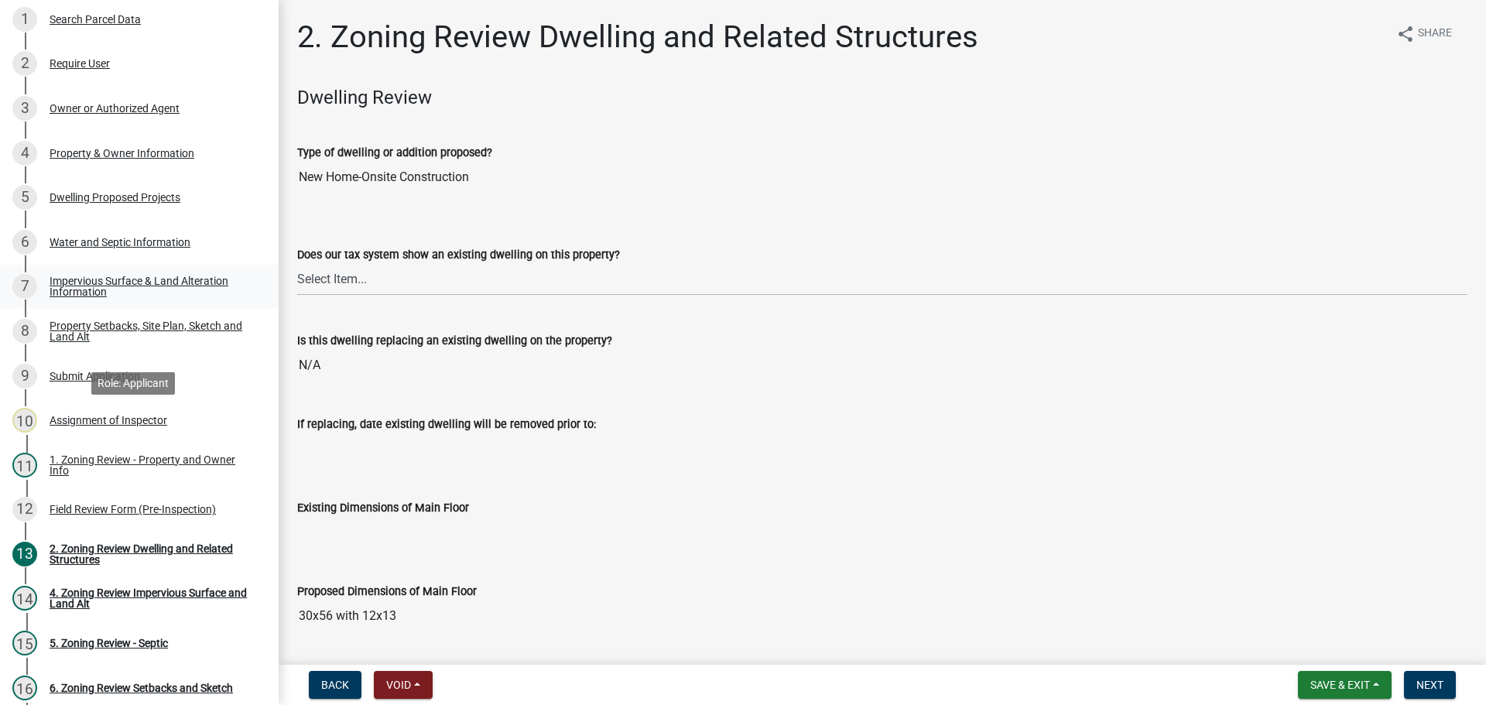
scroll to position [337, 0]
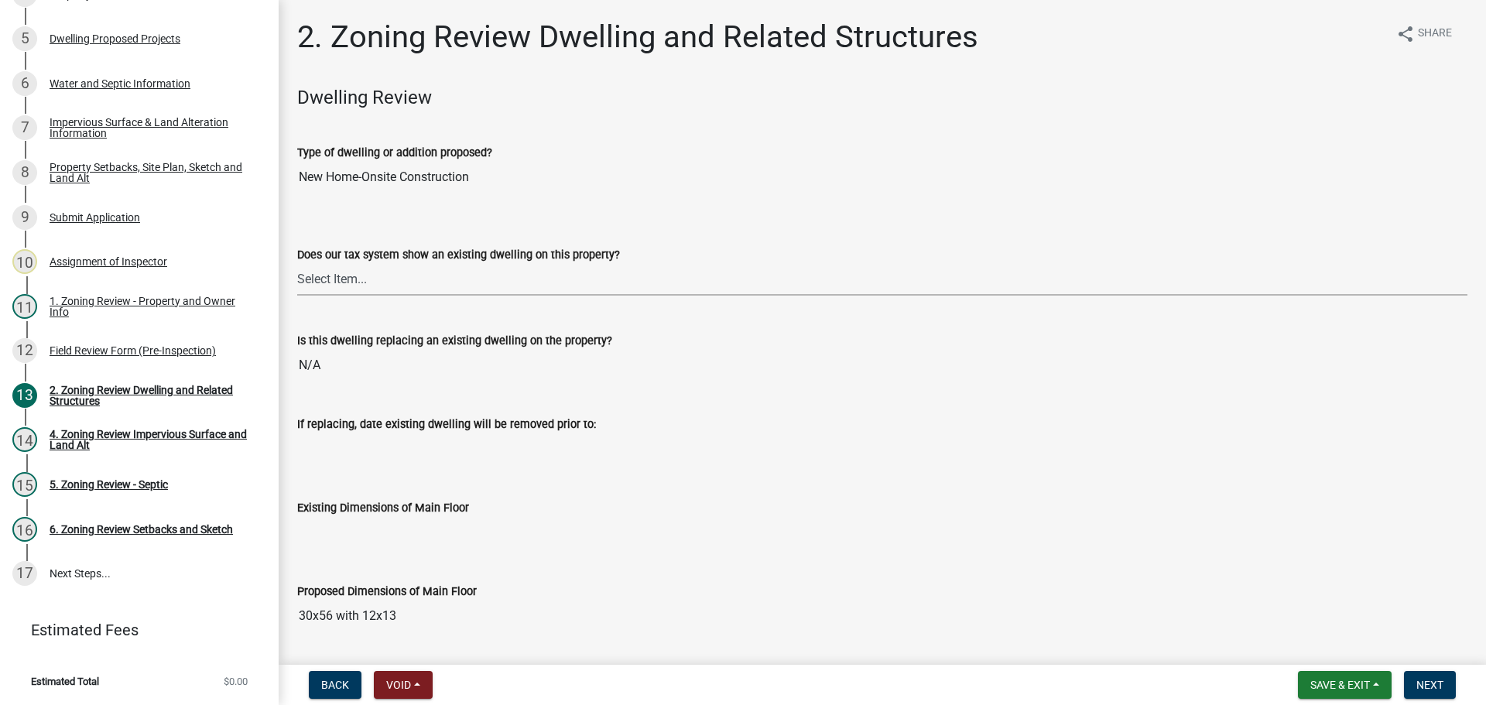
click at [409, 278] on select "Select Item... Yes No" at bounding box center [882, 280] width 1170 height 32
click at [297, 264] on select "Select Item... Yes No" at bounding box center [882, 280] width 1170 height 32
select select "95f121c6-c194-4f7a-b278-ad77396394df"
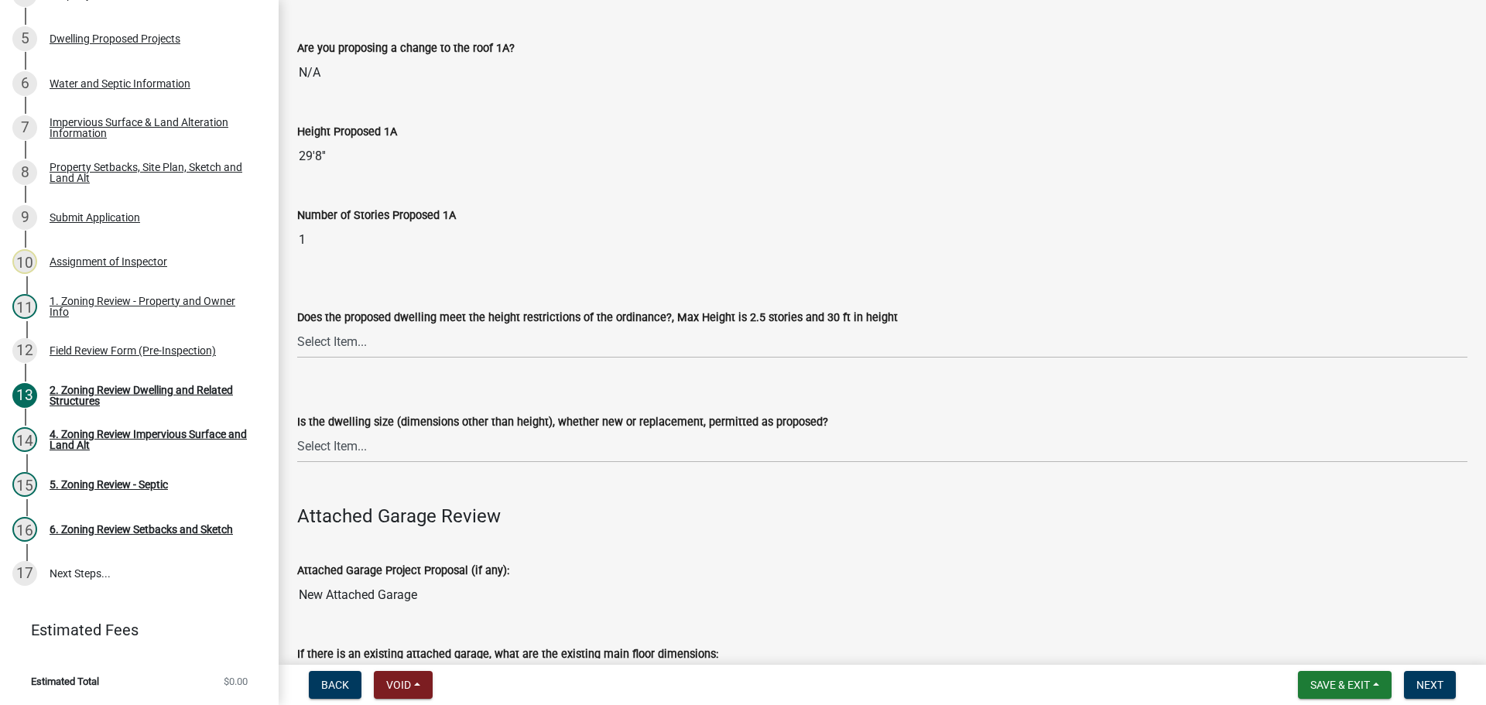
scroll to position [1161, 0]
click at [385, 339] on select "Select Item... Yes No" at bounding box center [882, 341] width 1170 height 32
click at [297, 325] on select "Select Item... Yes No" at bounding box center [882, 341] width 1170 height 32
select select "f770ba3e-fc06-4da5-a68e-7171814f27a6"
click at [350, 445] on select "Select Item... Yes No" at bounding box center [882, 445] width 1170 height 32
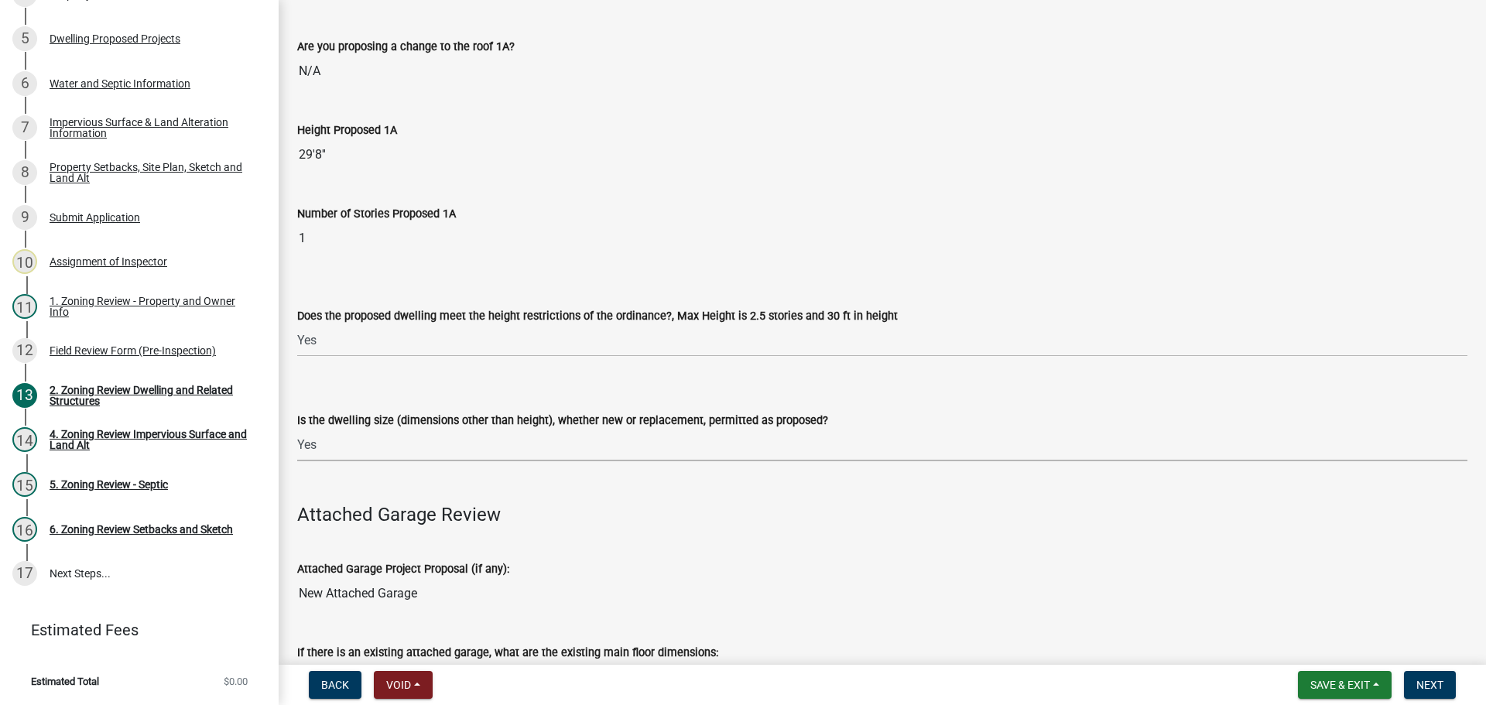
click at [297, 429] on select "Select Item... Yes No" at bounding box center [882, 445] width 1170 height 32
select select "1acfd7d2-3168-4a52-b10f-2ad4e9b369d9"
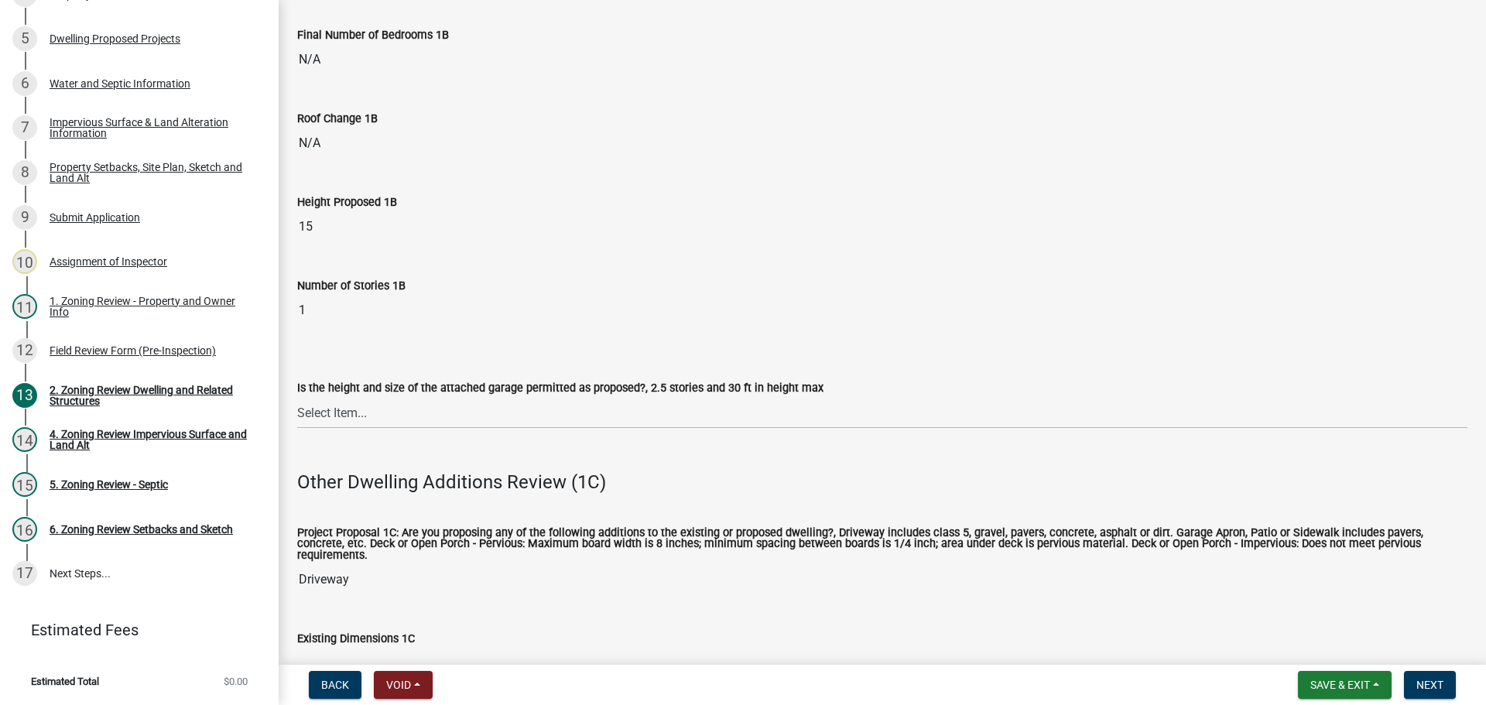
scroll to position [2167, 0]
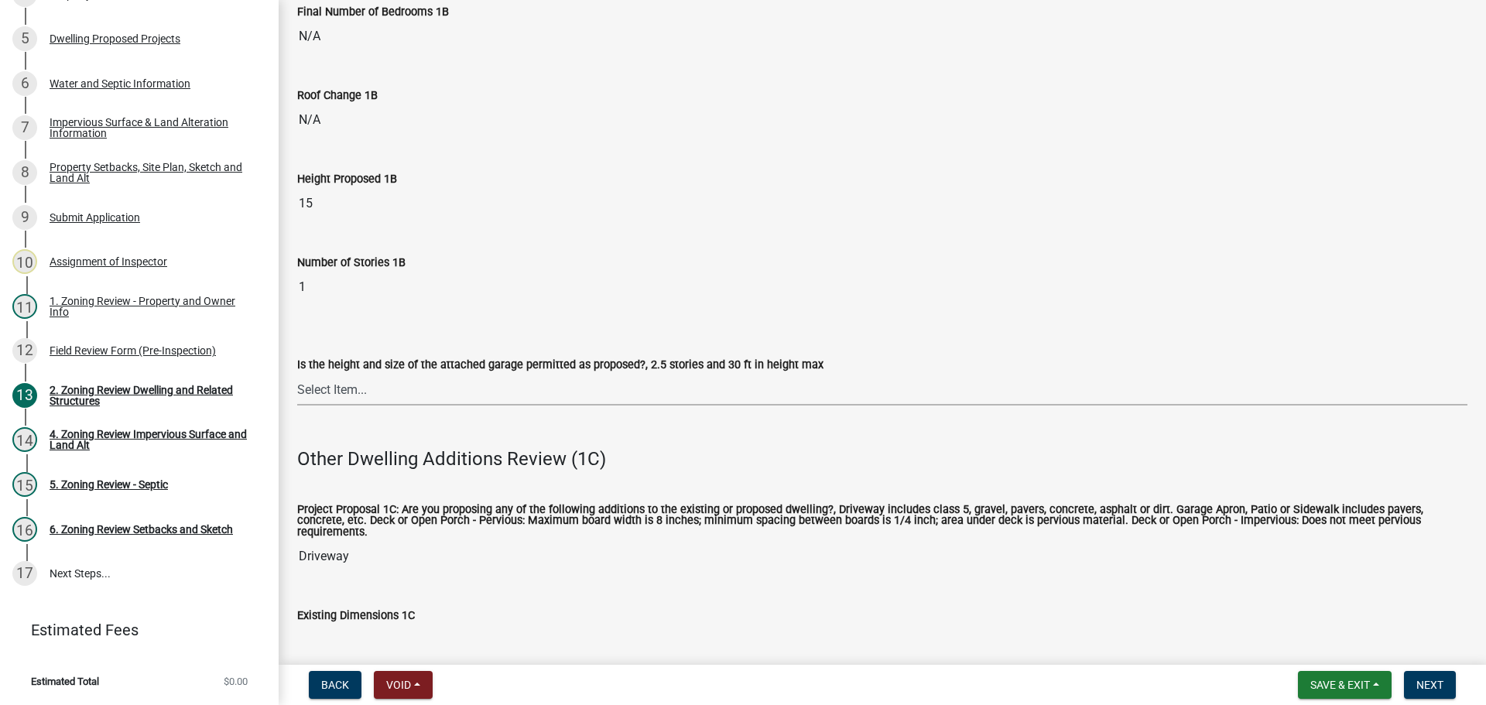
click at [382, 381] on select "Select Item... Yes No (explain in next field)" at bounding box center [882, 390] width 1170 height 32
click at [297, 374] on select "Select Item... Yes No (explain in next field)" at bounding box center [882, 390] width 1170 height 32
select select "133fc5ec-afea-46d5-9774-7a90c7b95151"
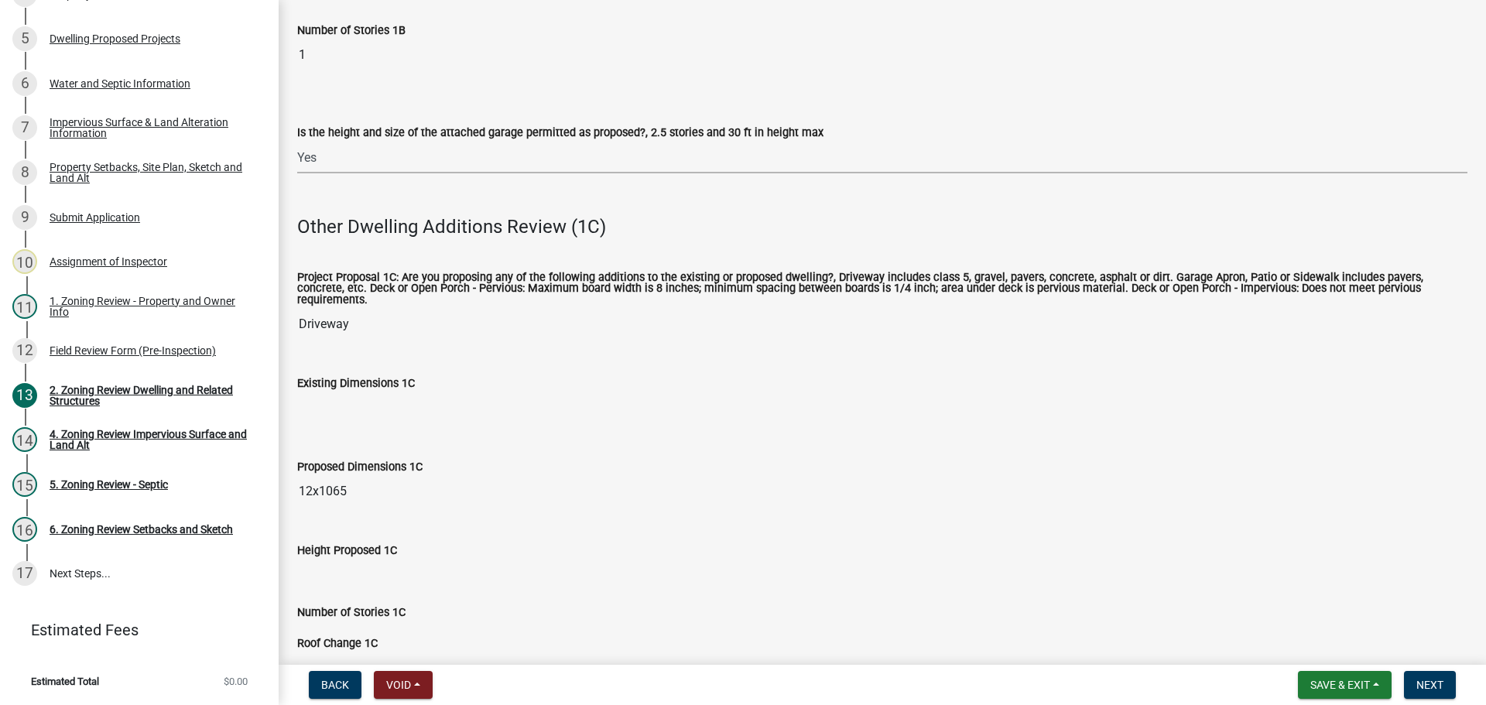
scroll to position [2631, 0]
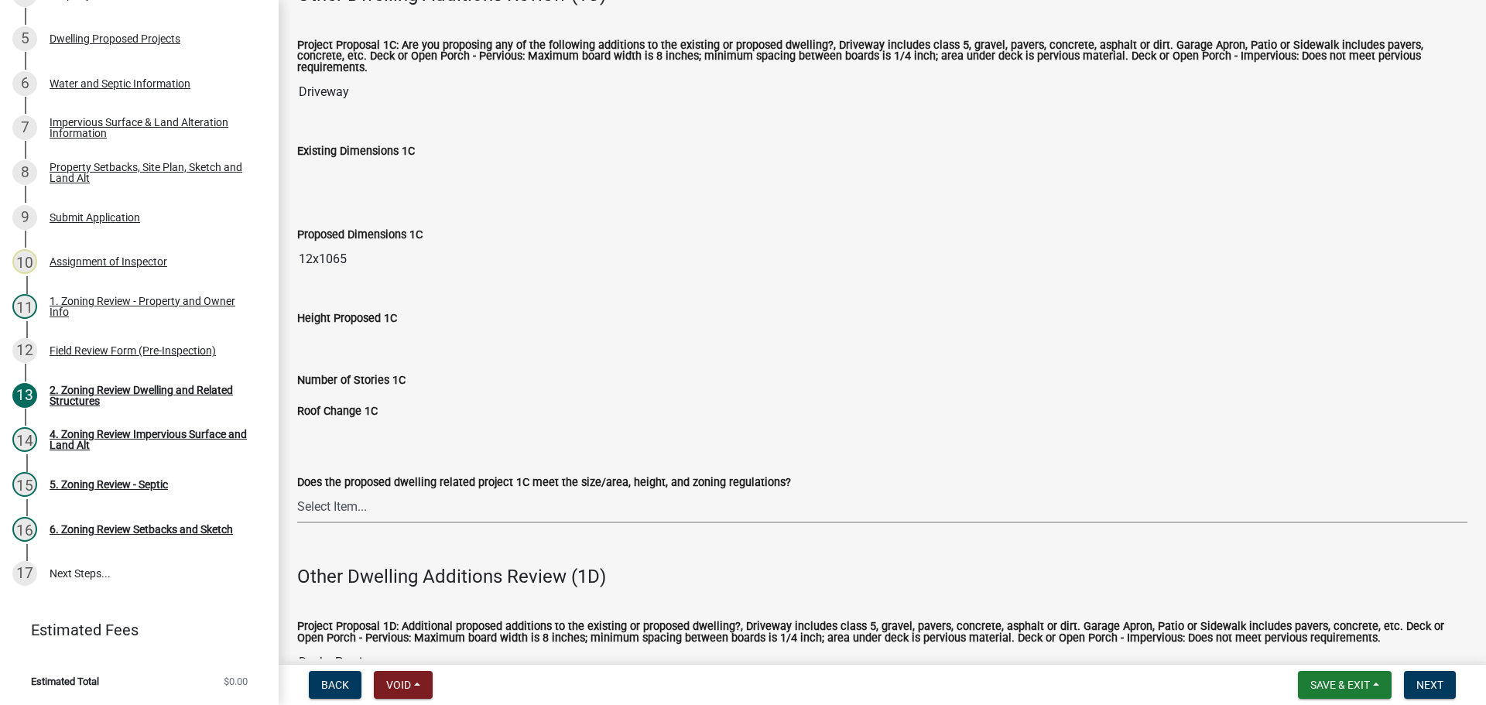
click at [368, 495] on select "Select Item... No Yes" at bounding box center [882, 507] width 1170 height 32
click at [297, 491] on select "Select Item... No Yes" at bounding box center [882, 507] width 1170 height 32
select select "996e12f1-8349-4f33-ac9c-e9513ed3c9a2"
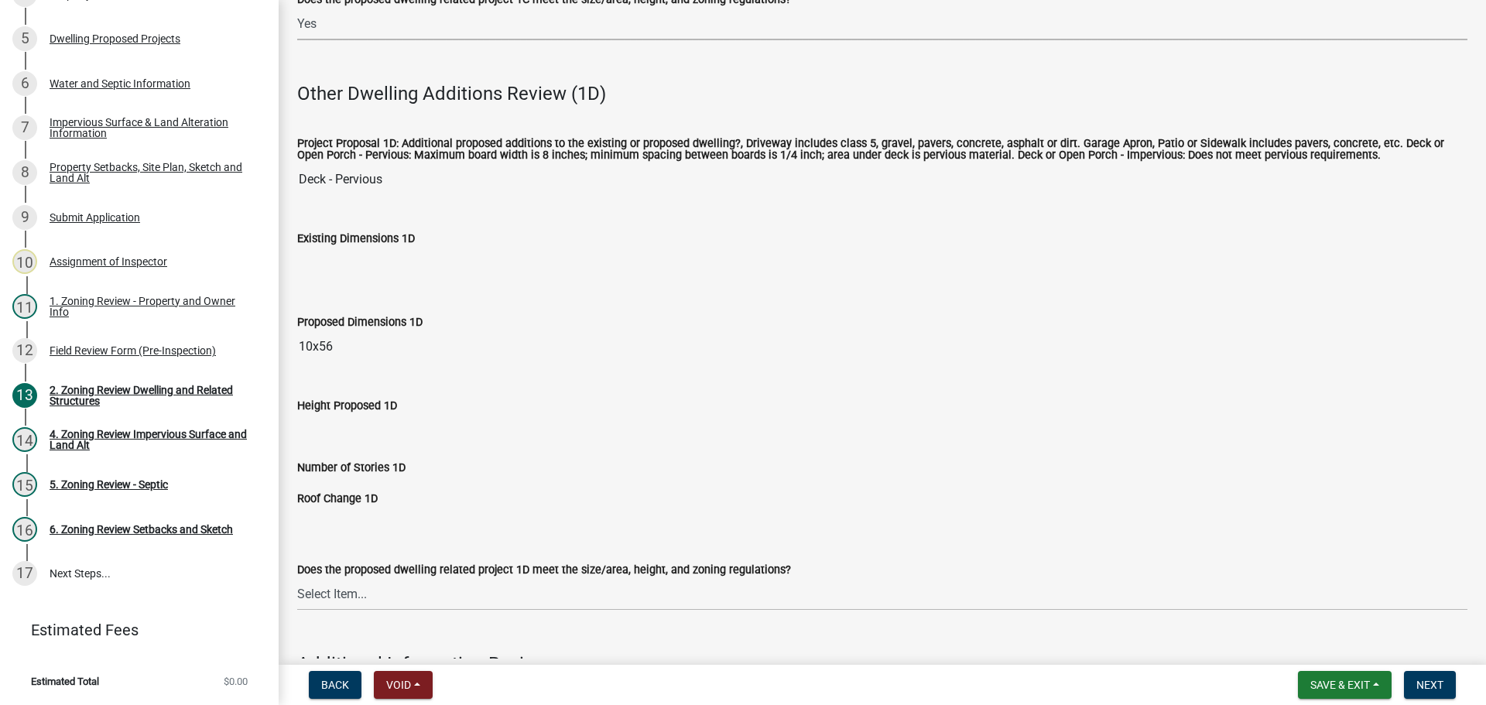
scroll to position [3173, 0]
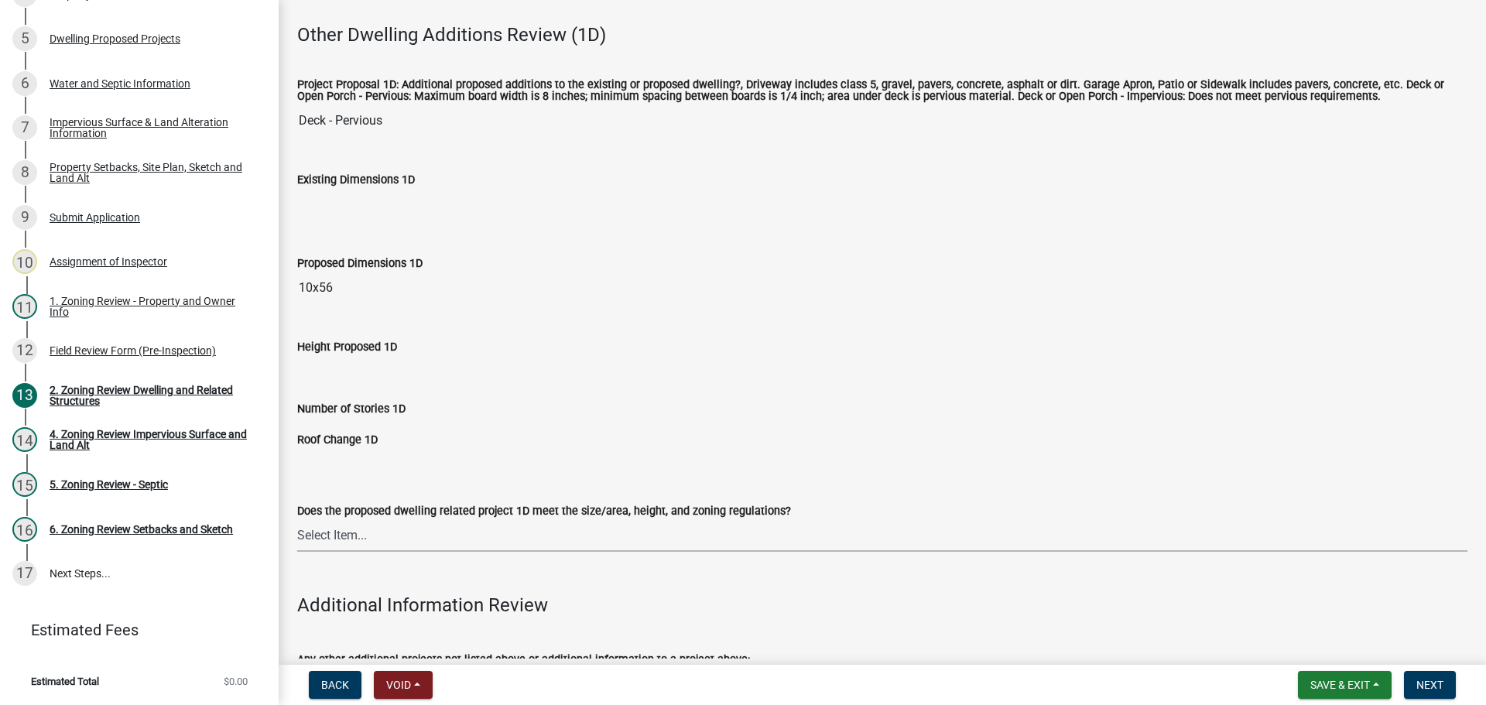
click at [355, 526] on select "Select Item... No Yes" at bounding box center [882, 536] width 1170 height 32
click at [297, 520] on select "Select Item... No Yes" at bounding box center [882, 536] width 1170 height 32
select select "55d9d85f-5195-424b-b51a-dfff5afe7639"
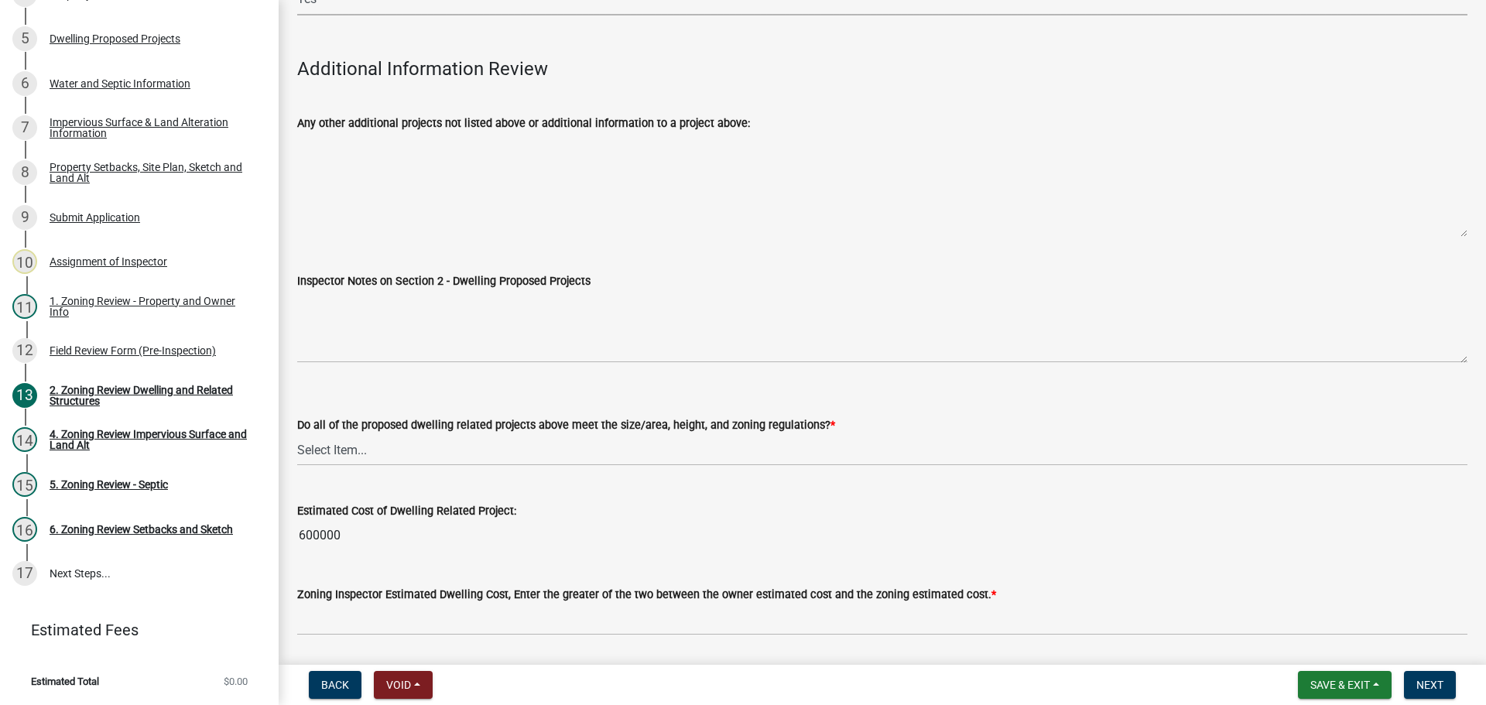
scroll to position [3751, 0]
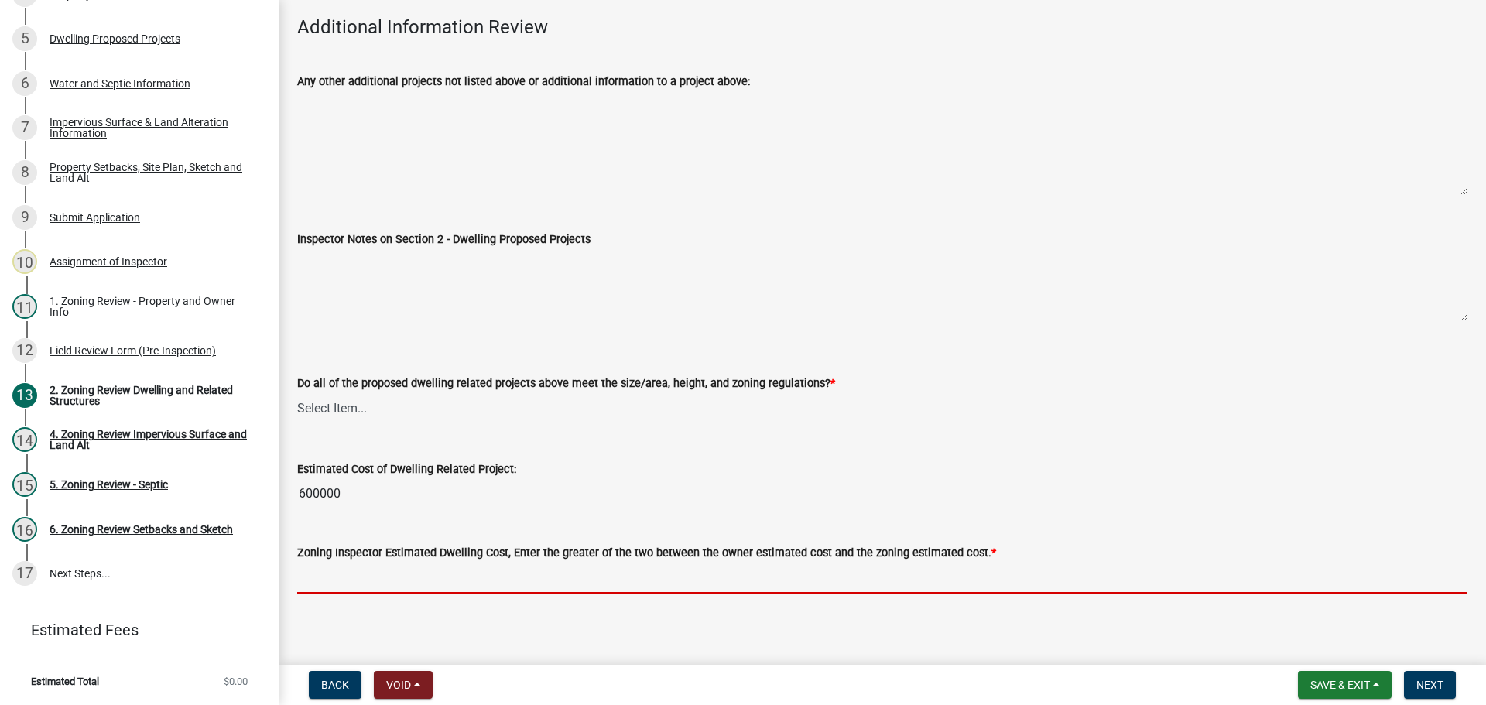
click at [319, 564] on input "text" at bounding box center [882, 578] width 1170 height 32
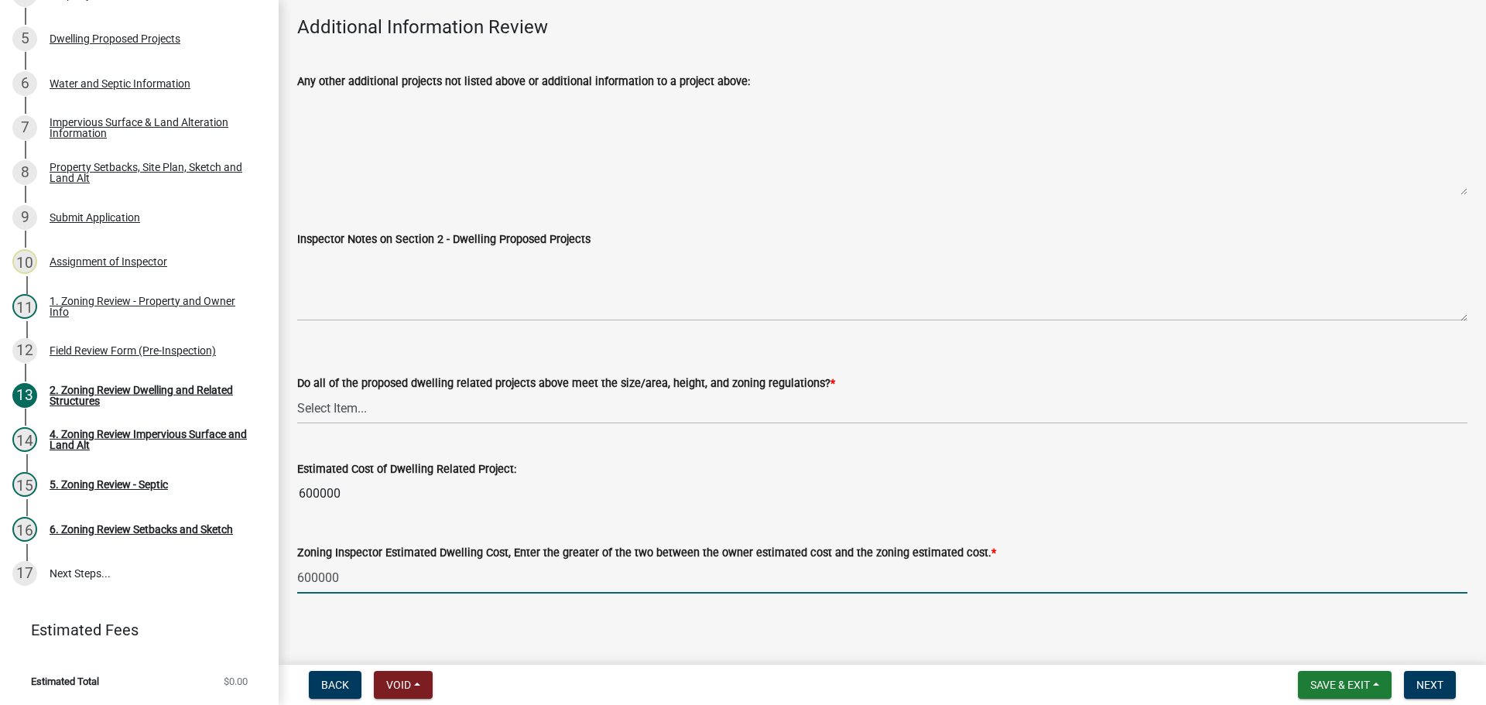
type input "600000"
click at [465, 395] on select "Select Item... Yes No" at bounding box center [882, 408] width 1170 height 32
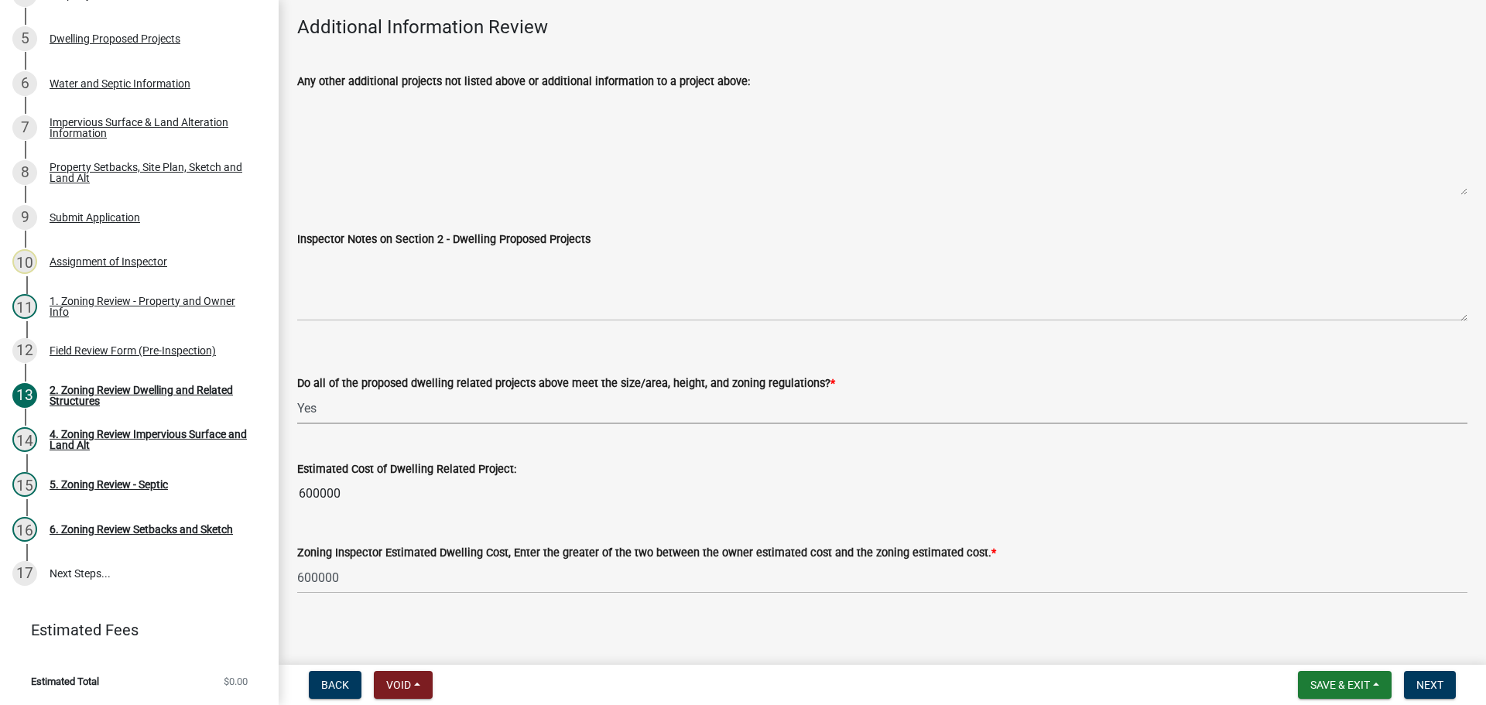
click at [297, 392] on select "Select Item... Yes No" at bounding box center [882, 408] width 1170 height 32
select select "583413f8-e9f7-4a70-8fe6-066f5b429c7e"
click at [1446, 687] on button "Next" at bounding box center [1430, 685] width 52 height 28
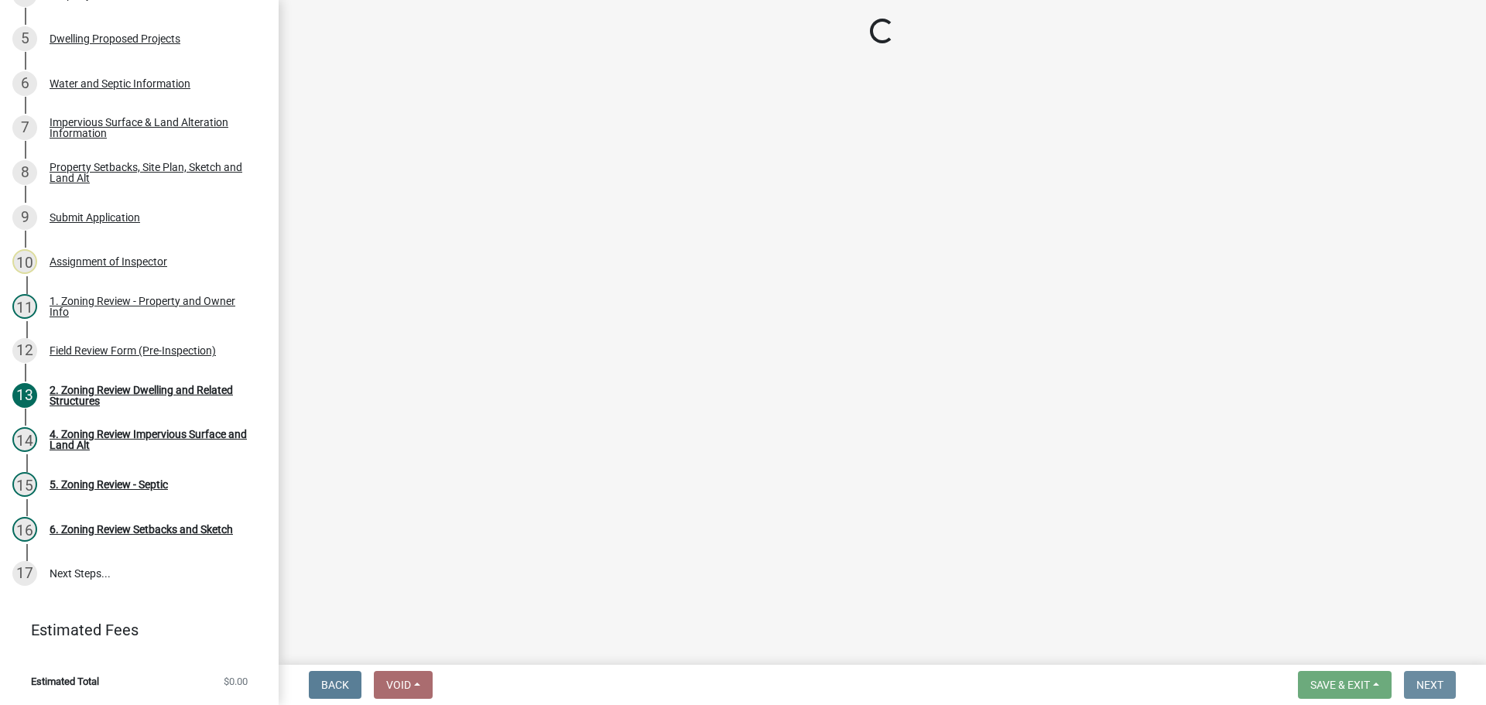
scroll to position [0, 0]
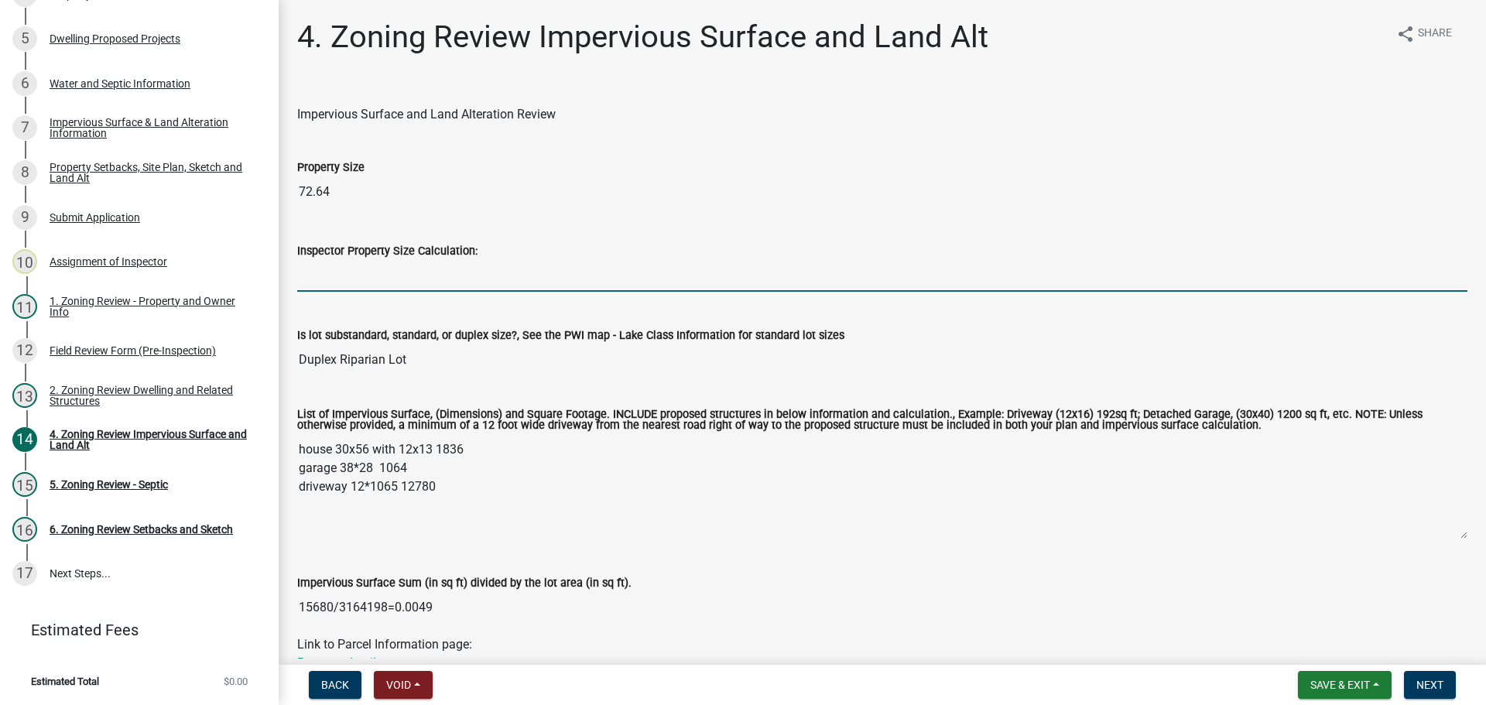
click at [390, 266] on input "Inspector Property Size Calculation:" at bounding box center [882, 276] width 1170 height 32
paste input "3,164,198.4"
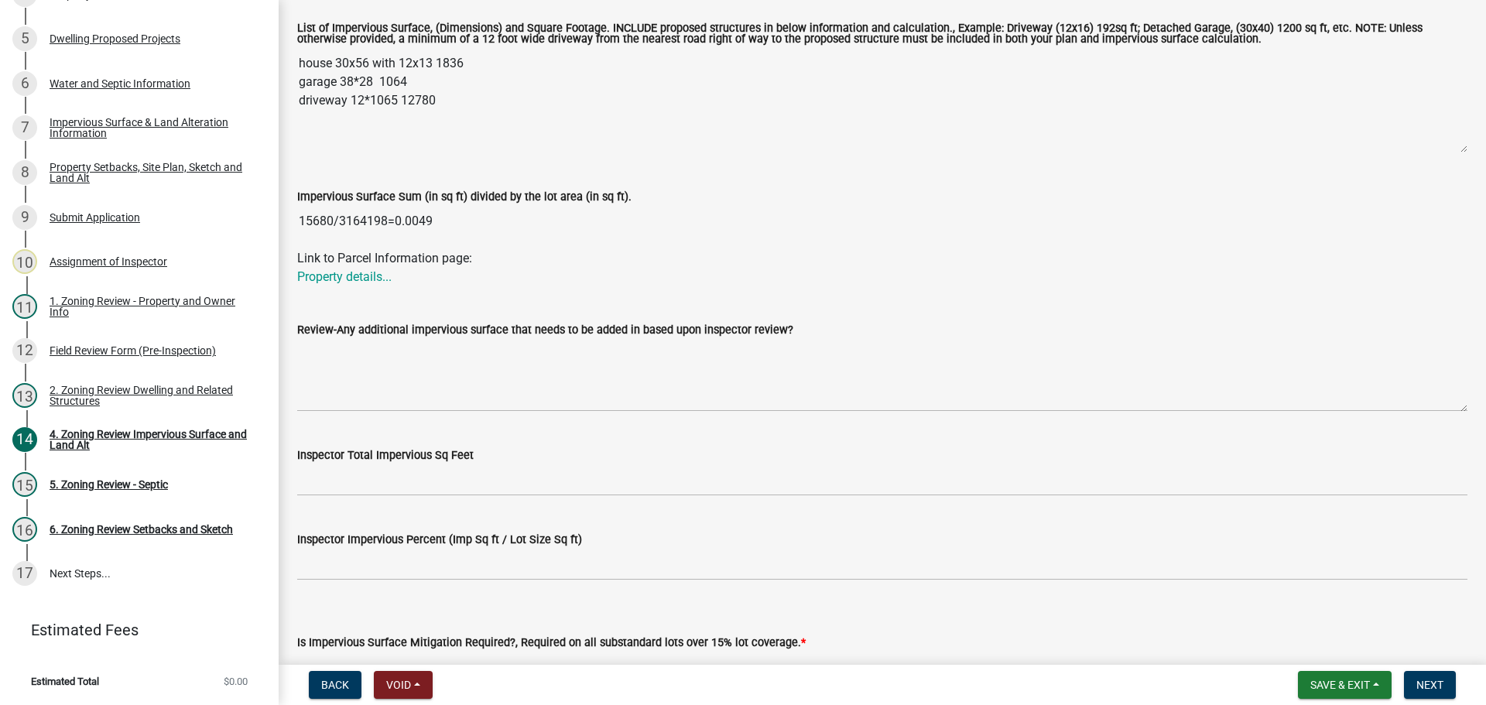
scroll to position [387, 0]
type input "3,164,198.4"
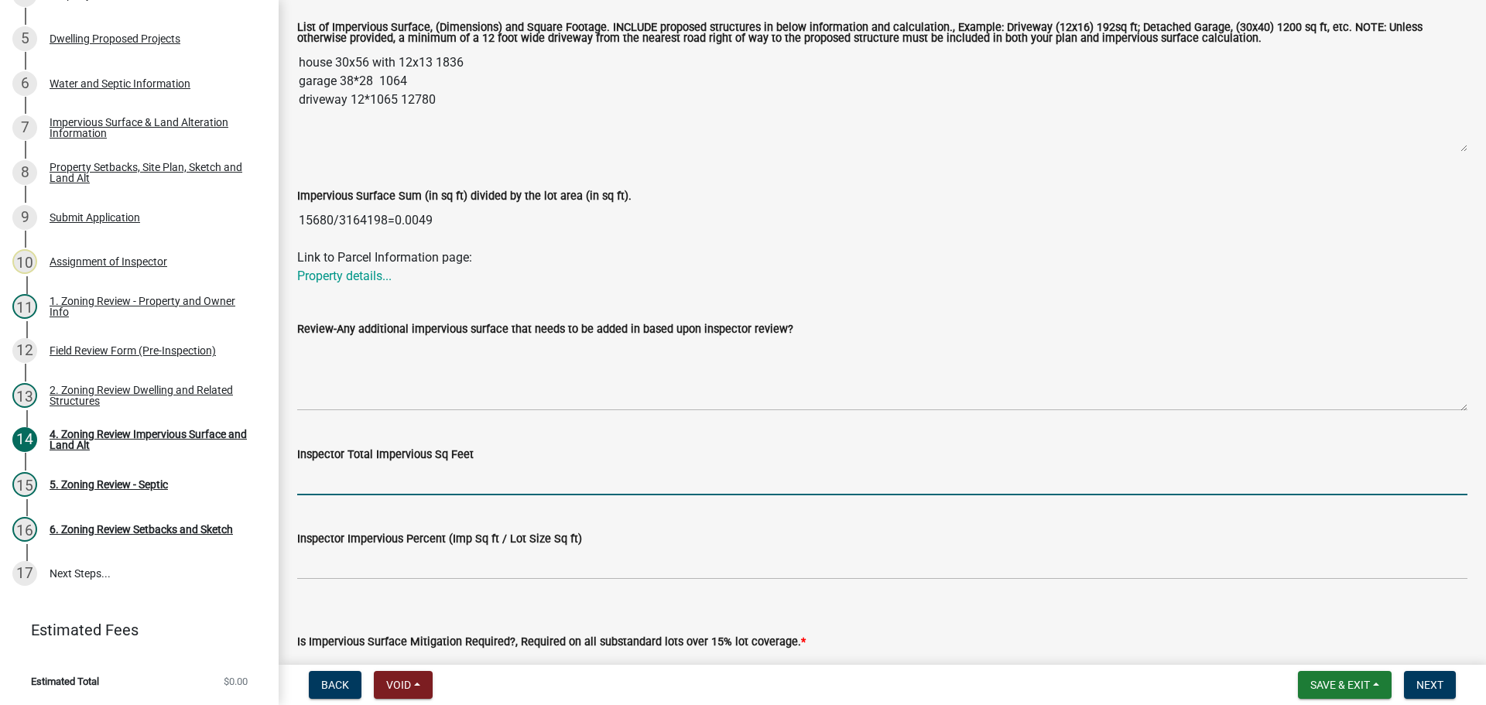
click at [405, 473] on input "Inspector Total Impervious Sq Feet" at bounding box center [882, 480] width 1170 height 32
click at [389, 484] on input "1%" at bounding box center [882, 480] width 1170 height 32
type input "1%"
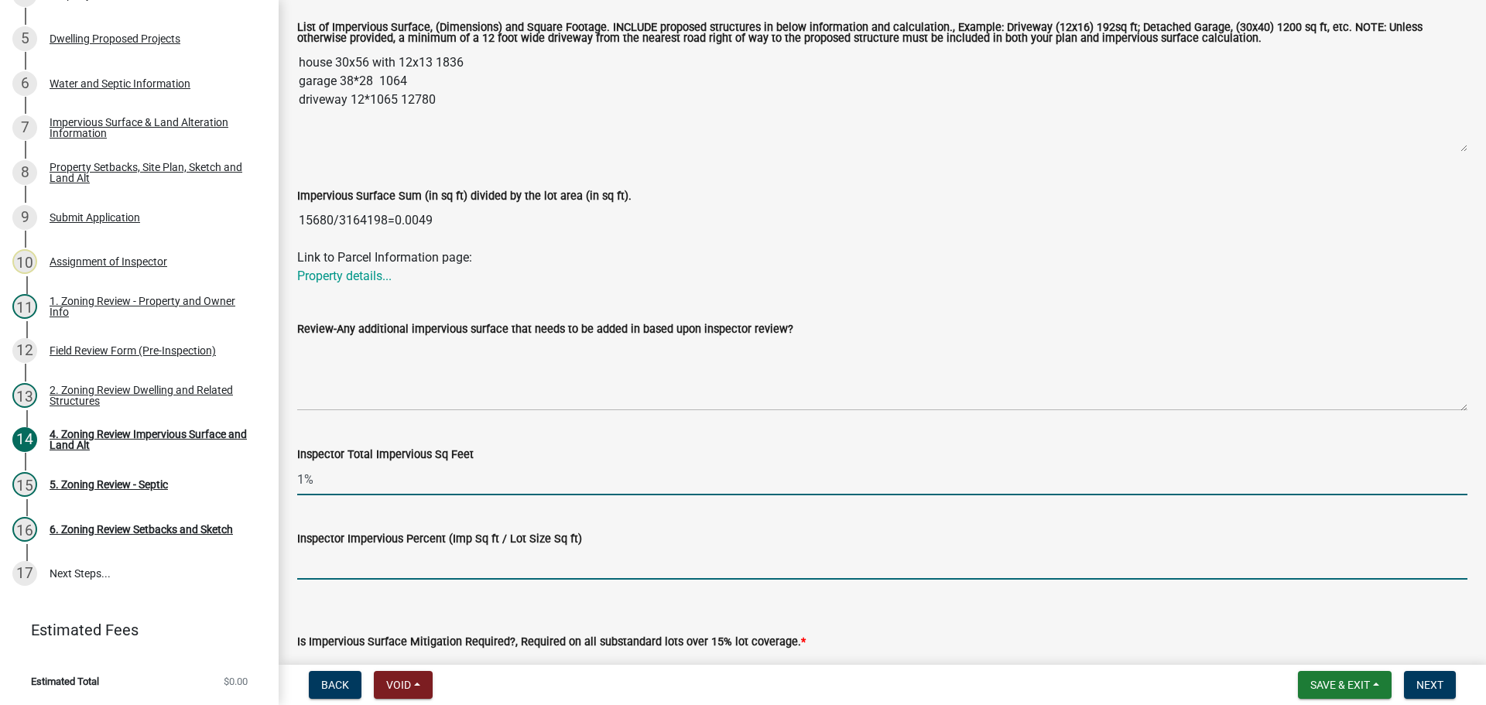
click at [315, 558] on input "Inspector Impervious Percent (Imp Sq ft / Lot Size Sq ft)" at bounding box center [882, 564] width 1170 height 32
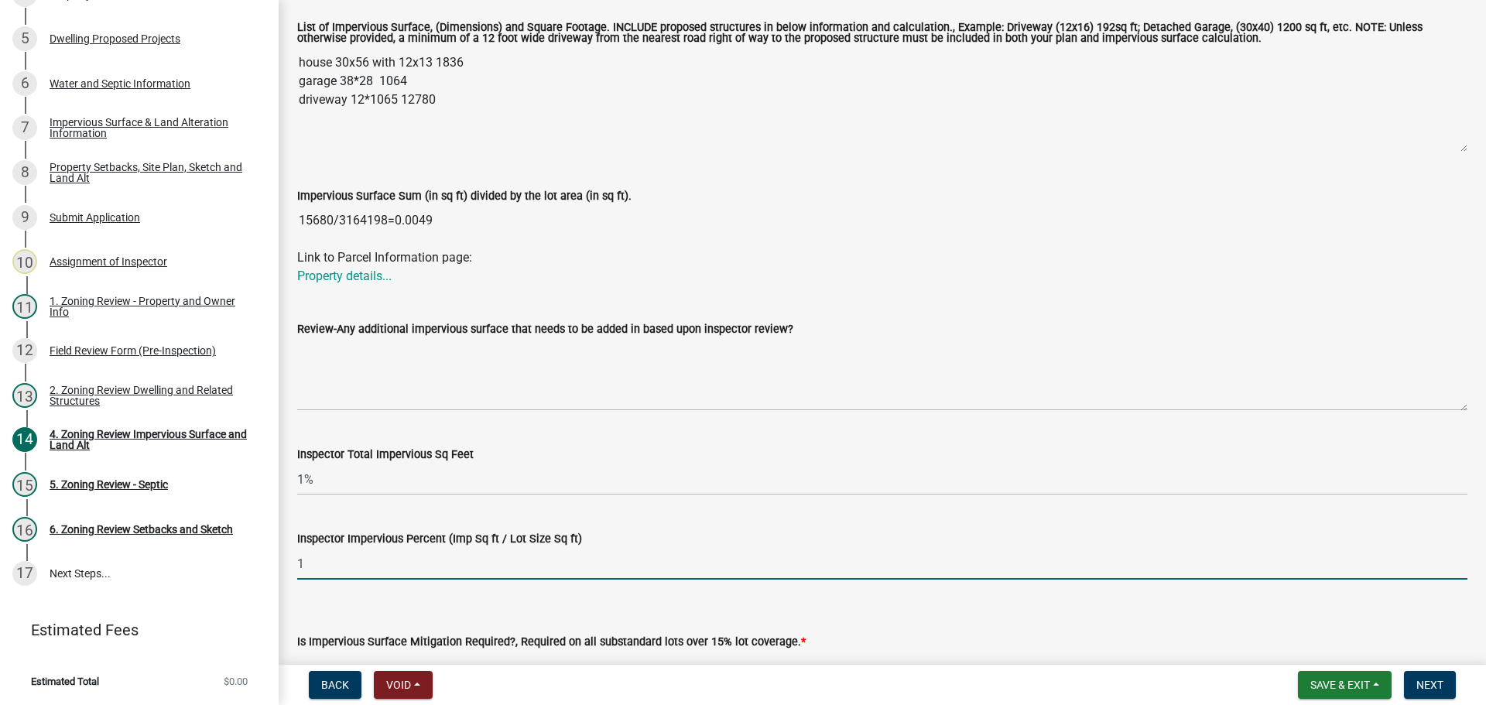
type input "1%"
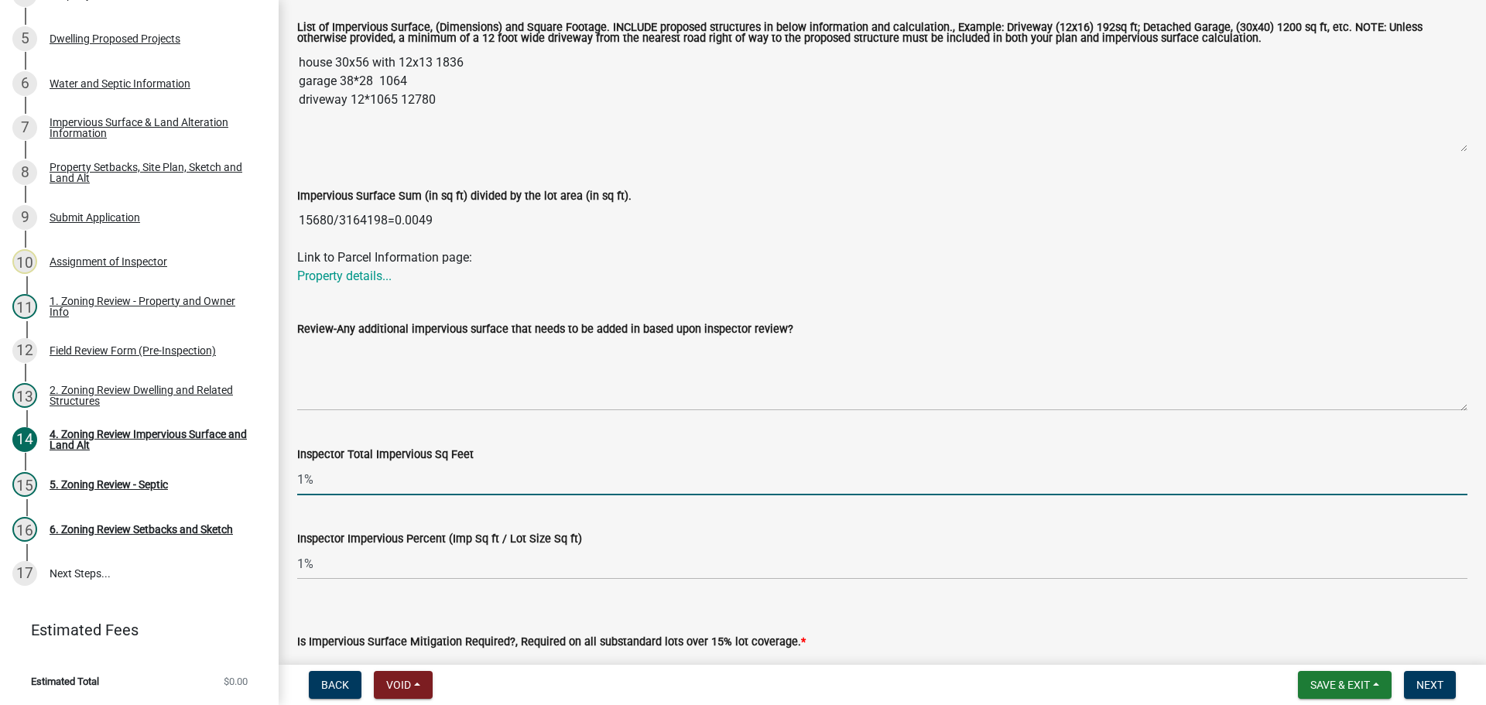
click at [342, 477] on input "1%" at bounding box center [882, 480] width 1170 height 32
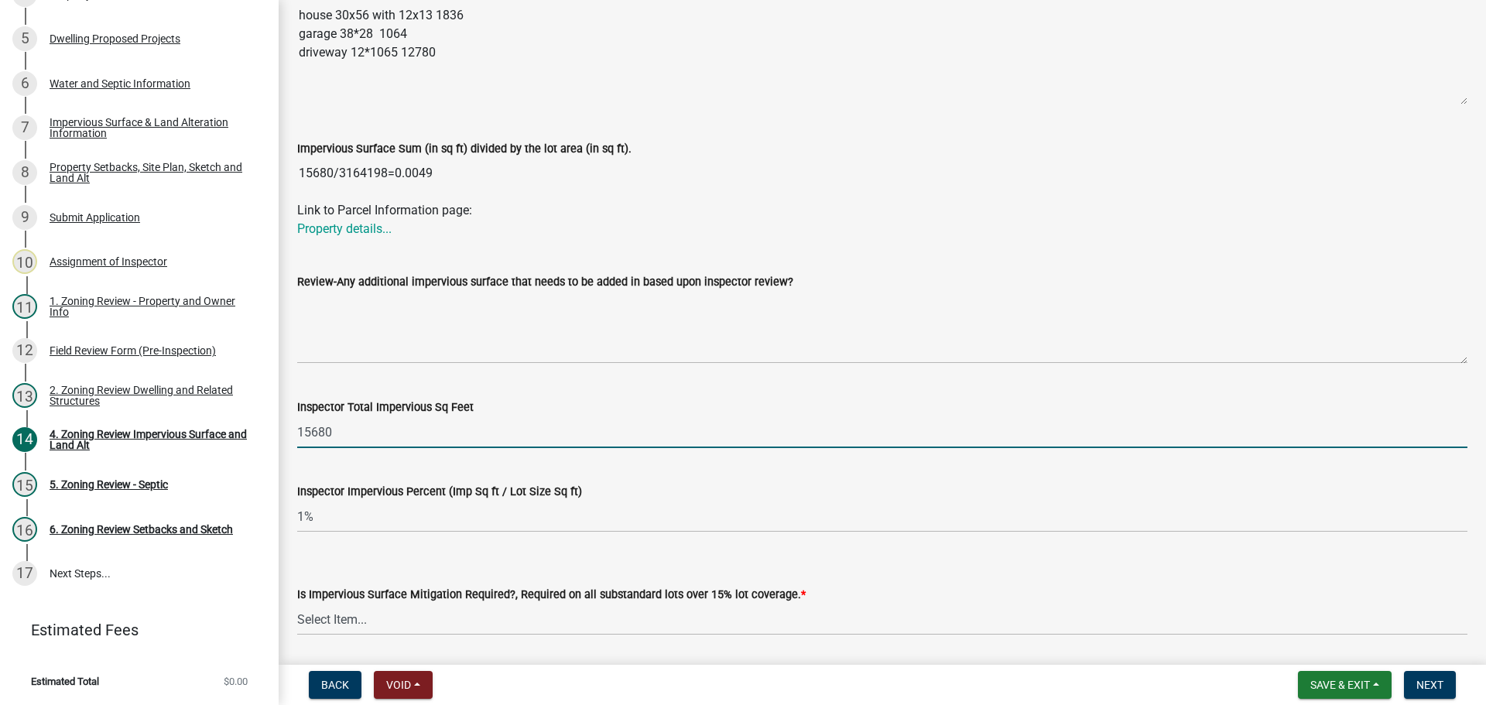
scroll to position [486, 0]
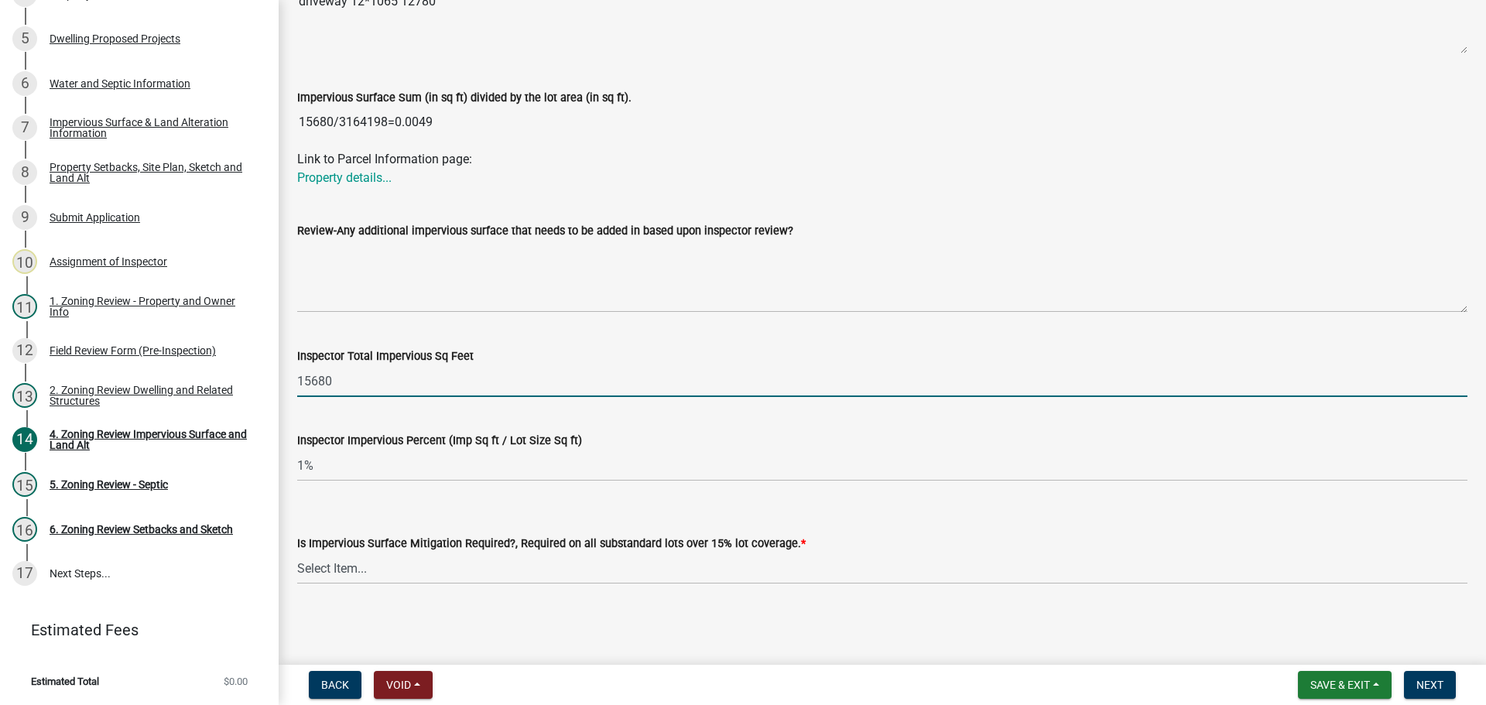
type input "15680"
click at [427, 571] on select "Select Item... Yes- Over 15% substandard lot coverage No N/A" at bounding box center [882, 569] width 1170 height 32
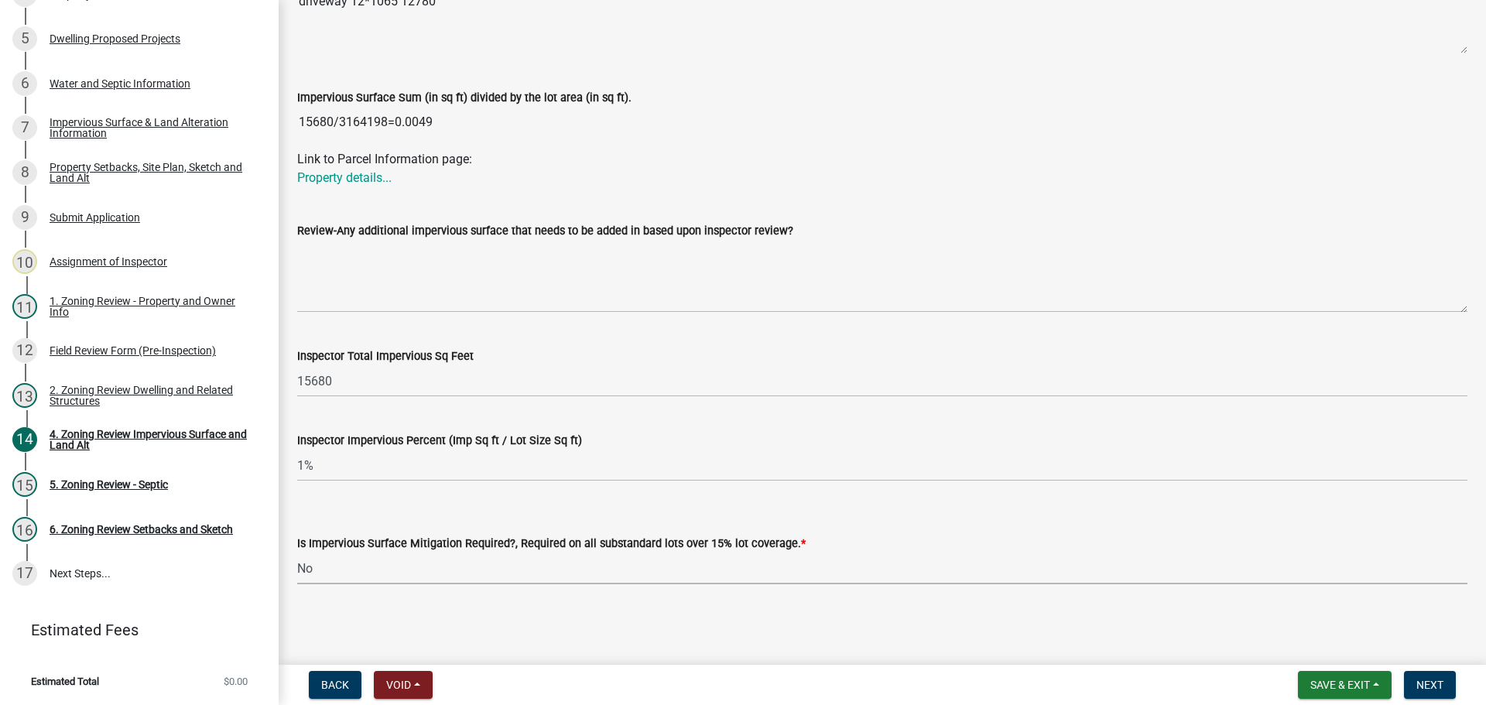
click at [297, 553] on select "Select Item... Yes- Over 15% substandard lot coverage No N/A" at bounding box center [882, 569] width 1170 height 32
select select "e01e6f83-540c-4684-94c6-de0fe38ded07"
click at [1416, 688] on span "Next" at bounding box center [1429, 685] width 27 height 12
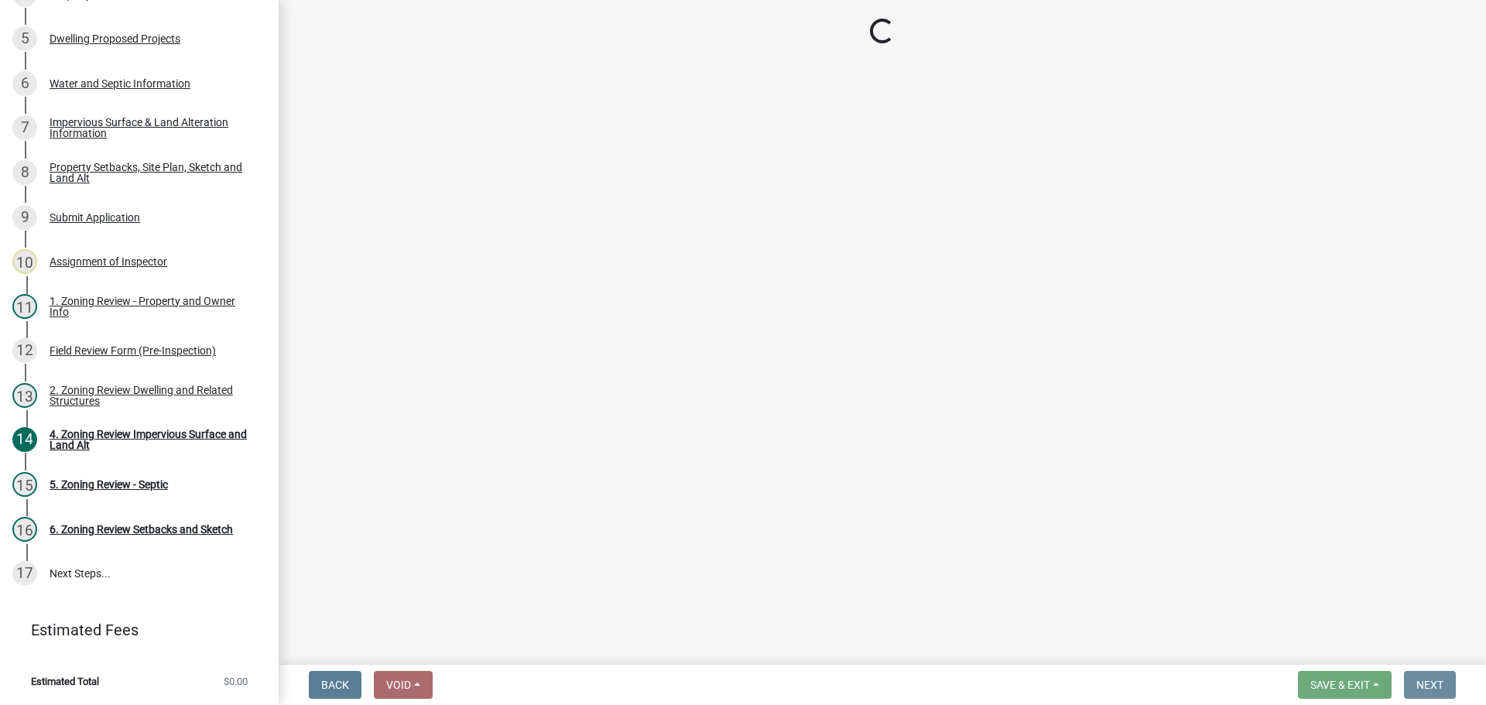
scroll to position [0, 0]
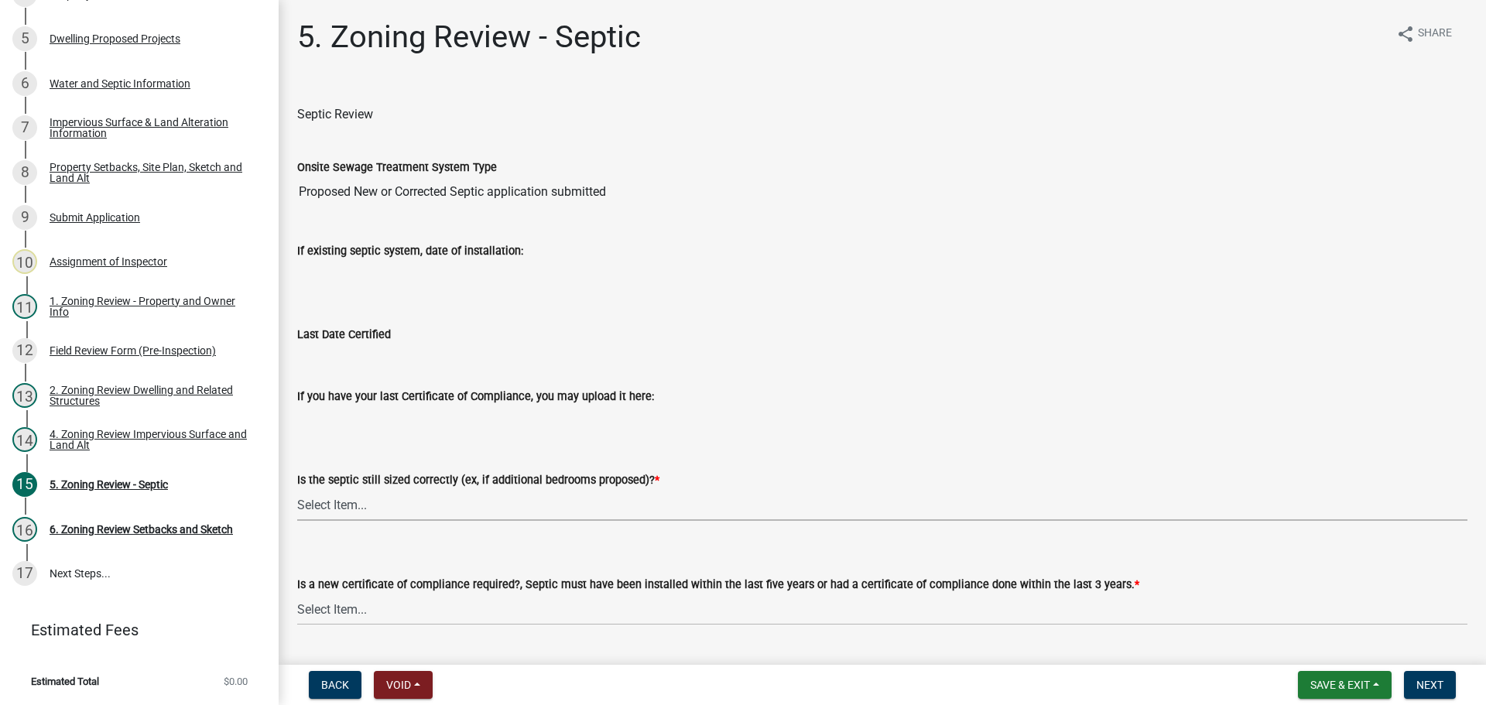
click at [430, 498] on select "Select Item... Yes No N/A" at bounding box center [882, 505] width 1170 height 32
click at [297, 489] on select "Select Item... Yes No N/A" at bounding box center [882, 505] width 1170 height 32
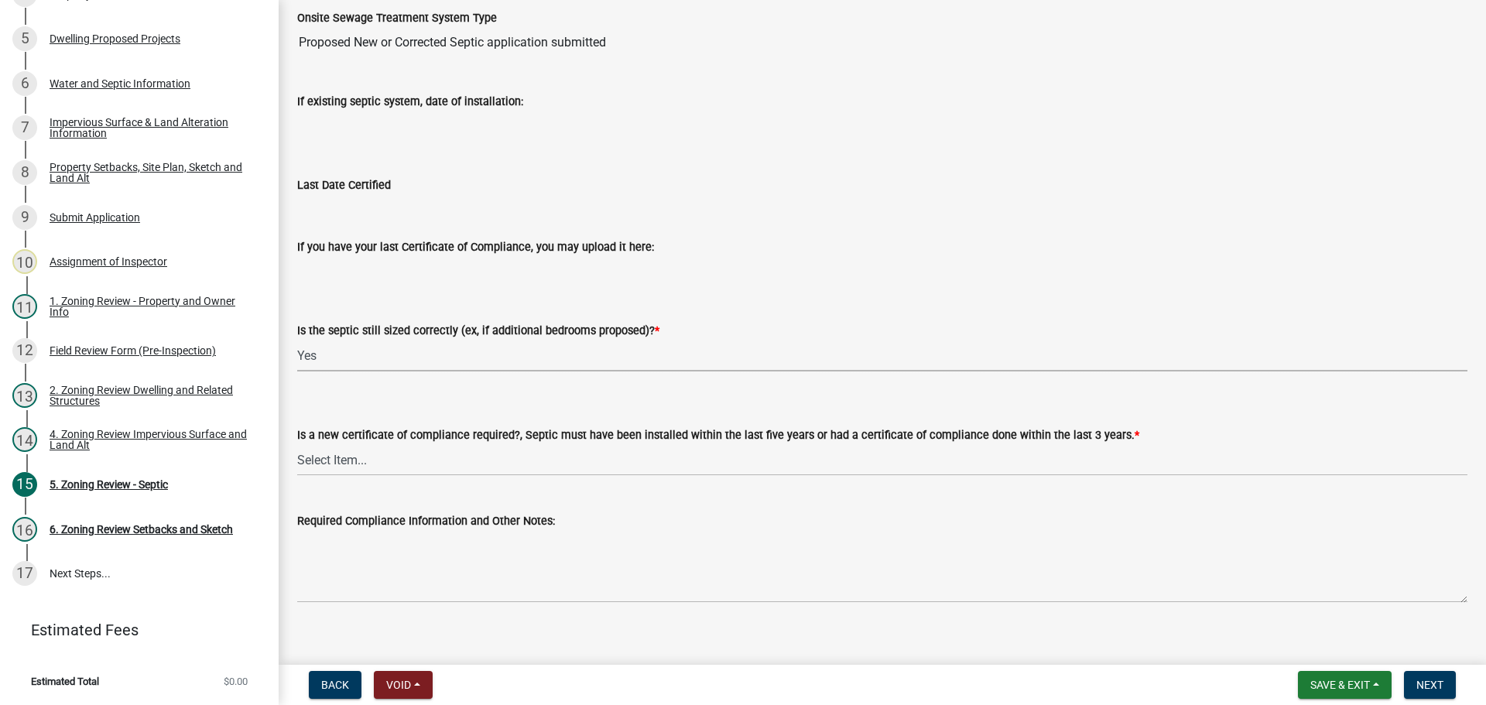
scroll to position [166, 0]
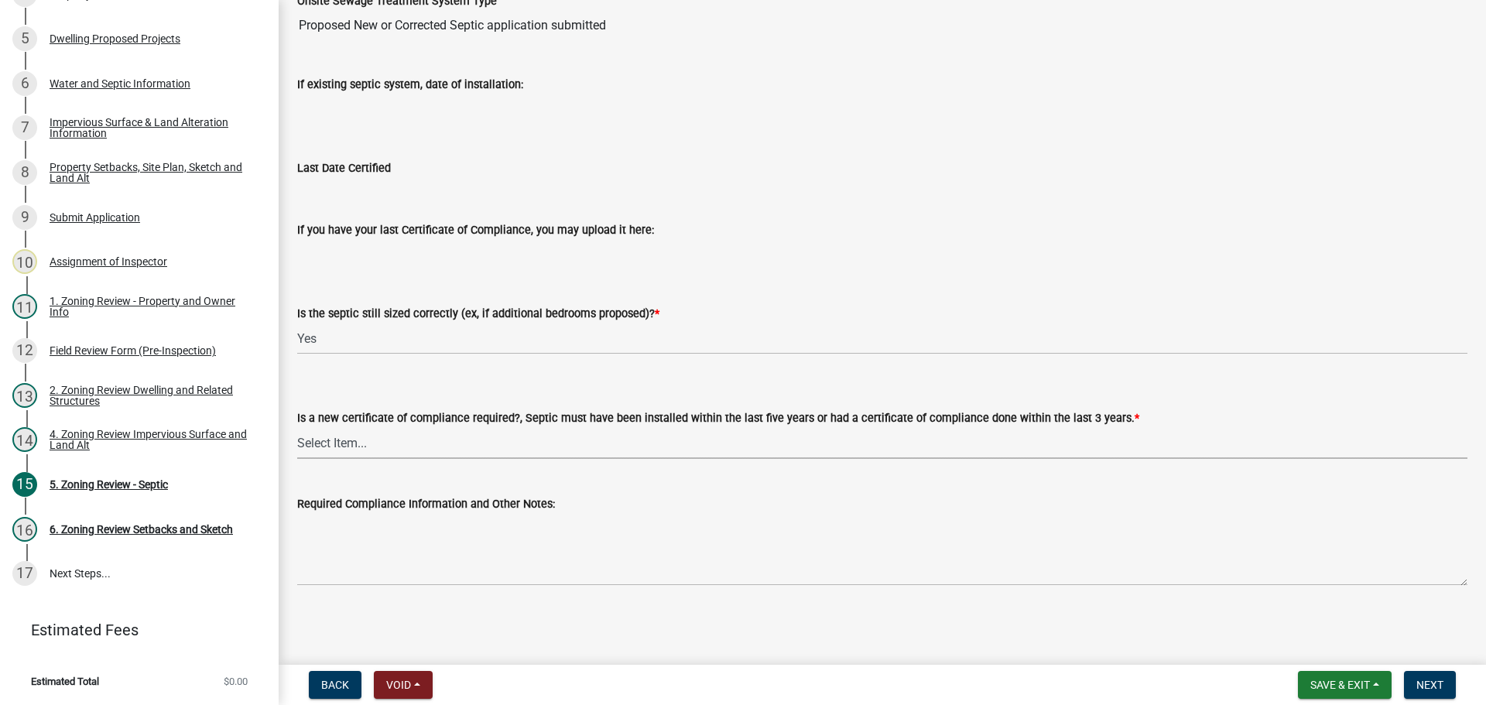
click at [399, 436] on select "Select Item... Yes No" at bounding box center [882, 443] width 1170 height 32
click at [418, 334] on select "Select Item... Yes No N/A" at bounding box center [882, 339] width 1170 height 32
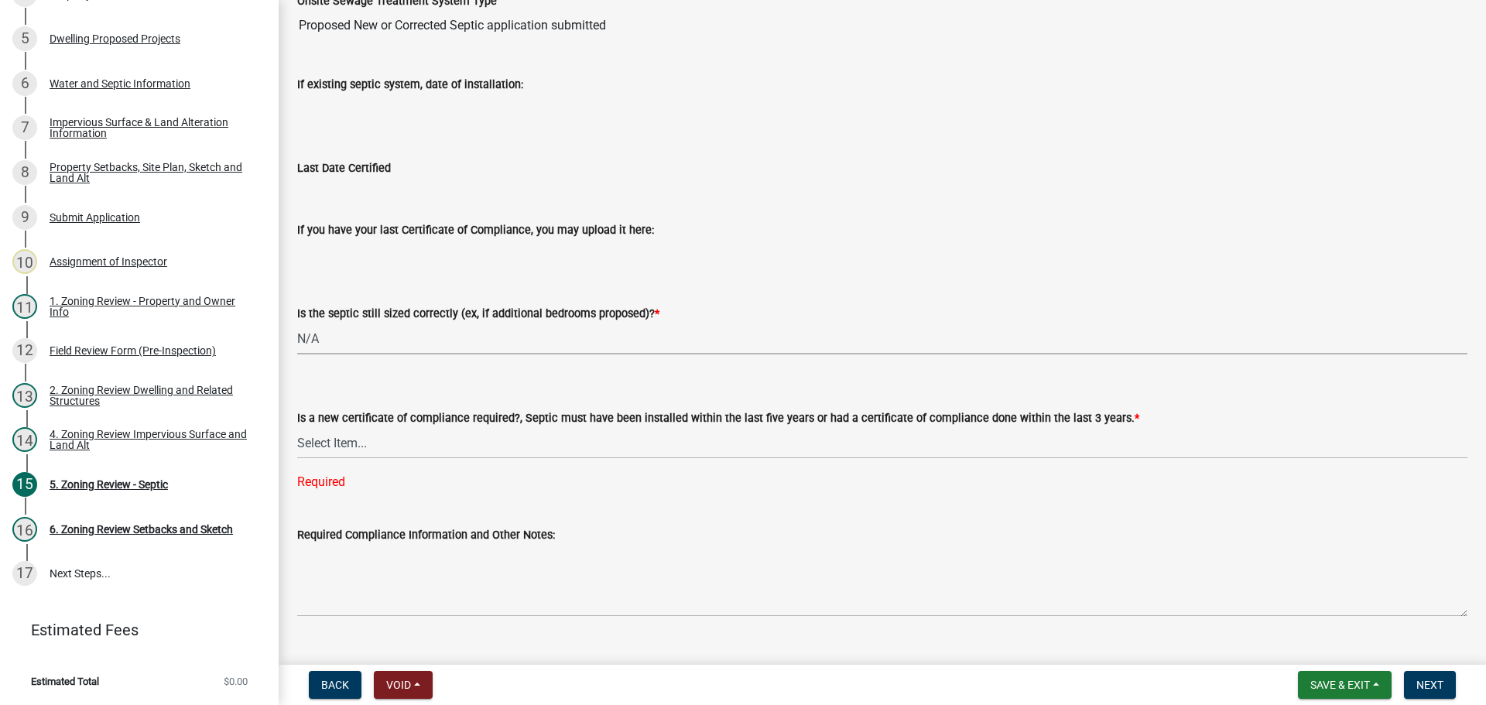
click at [297, 323] on select "Select Item... Yes No N/A" at bounding box center [882, 339] width 1170 height 32
select select "ffe0288f-179d-446d-9dfb-ee21a688edc6"
click at [412, 427] on select "Select Item... Yes No" at bounding box center [882, 443] width 1170 height 32
click at [297, 427] on select "Select Item... Yes No" at bounding box center [882, 443] width 1170 height 32
select select "2fd537d7-74b1-4ff9-a84c-837cf5598f43"
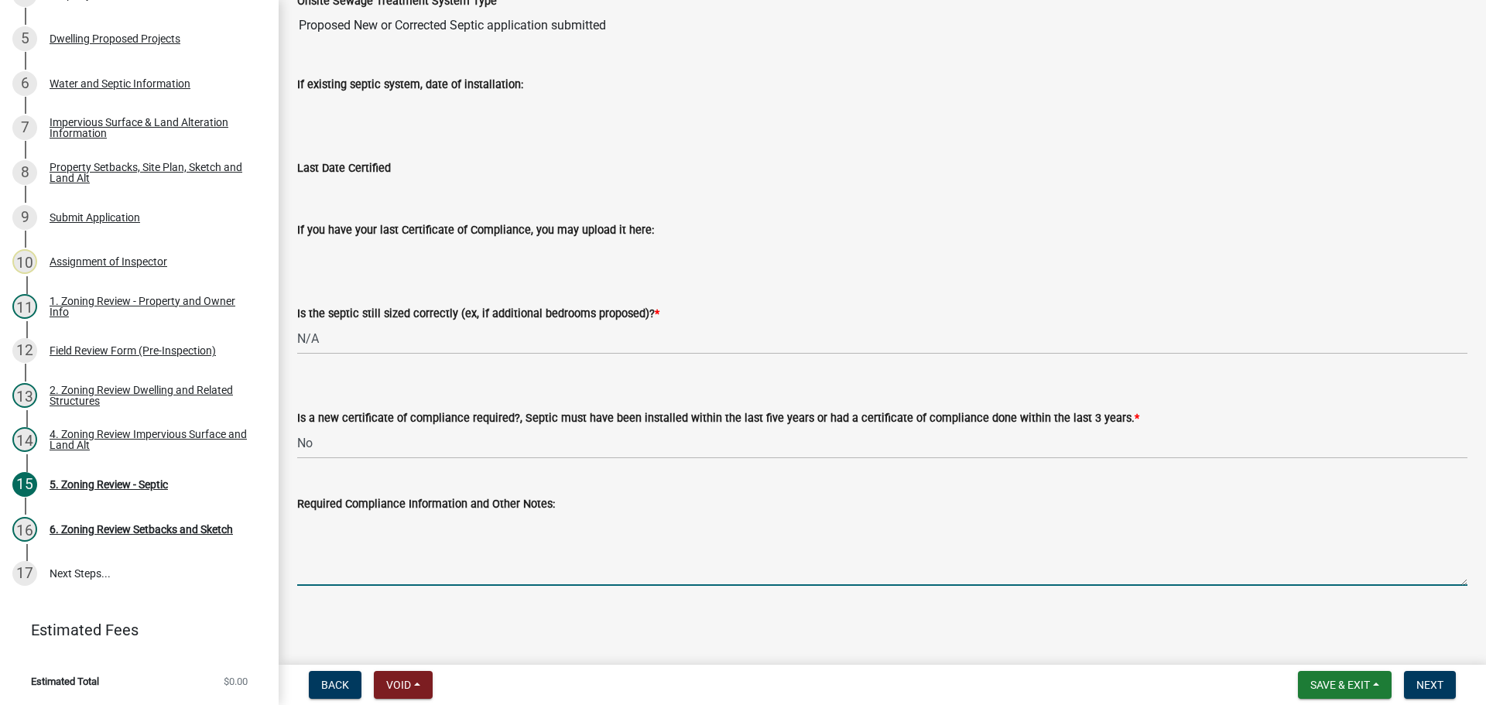
click at [405, 531] on textarea "Required Compliance Information and Other Notes:" at bounding box center [882, 549] width 1170 height 73
click at [395, 527] on textarea "Required Compliance Information and Other Notes:" at bounding box center [882, 549] width 1170 height 73
paste textarea "Vareberg Backhoe (Richard Vareberg) Detroit Lakes, MN (218) 847-7372"
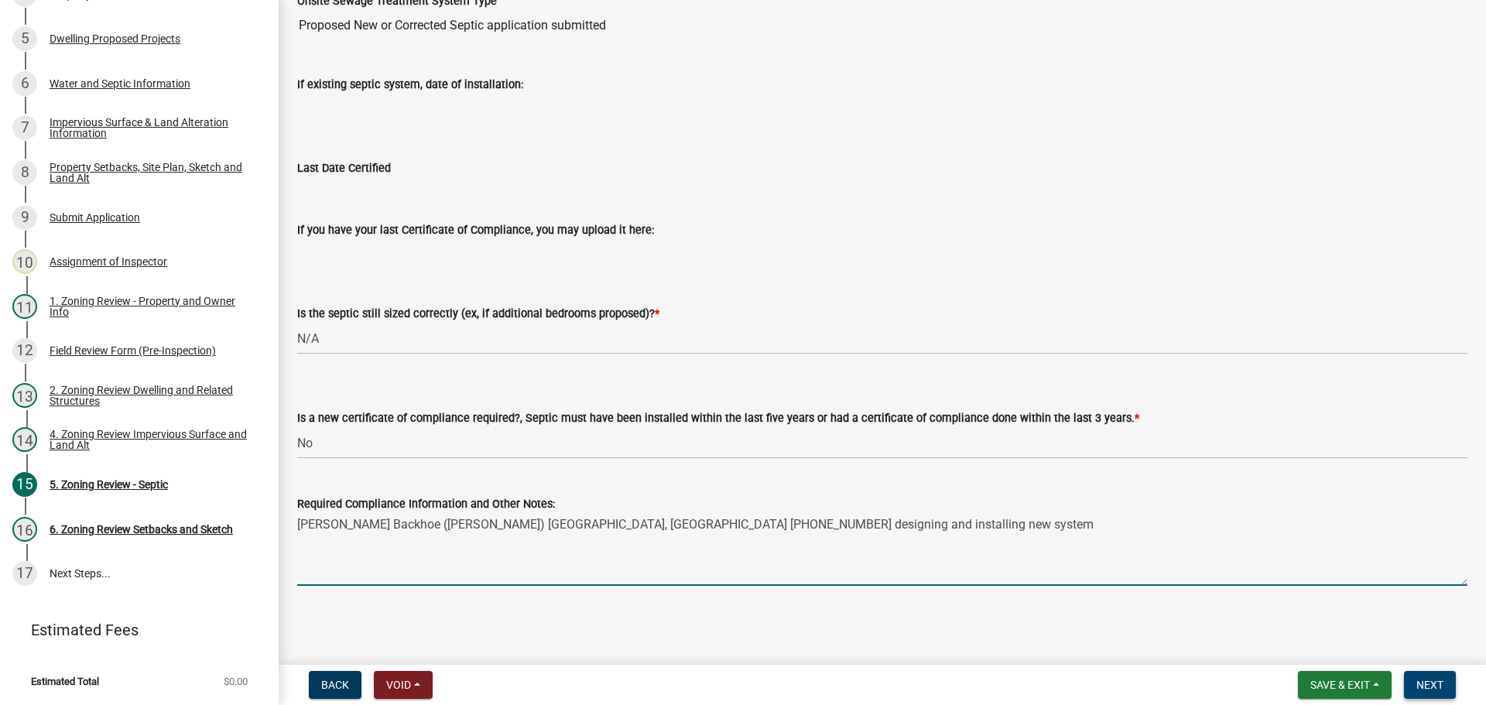
type textarea "Vareberg Backhoe (Richard Vareberg) Detroit Lakes, MN (218) 847-7372 designing …"
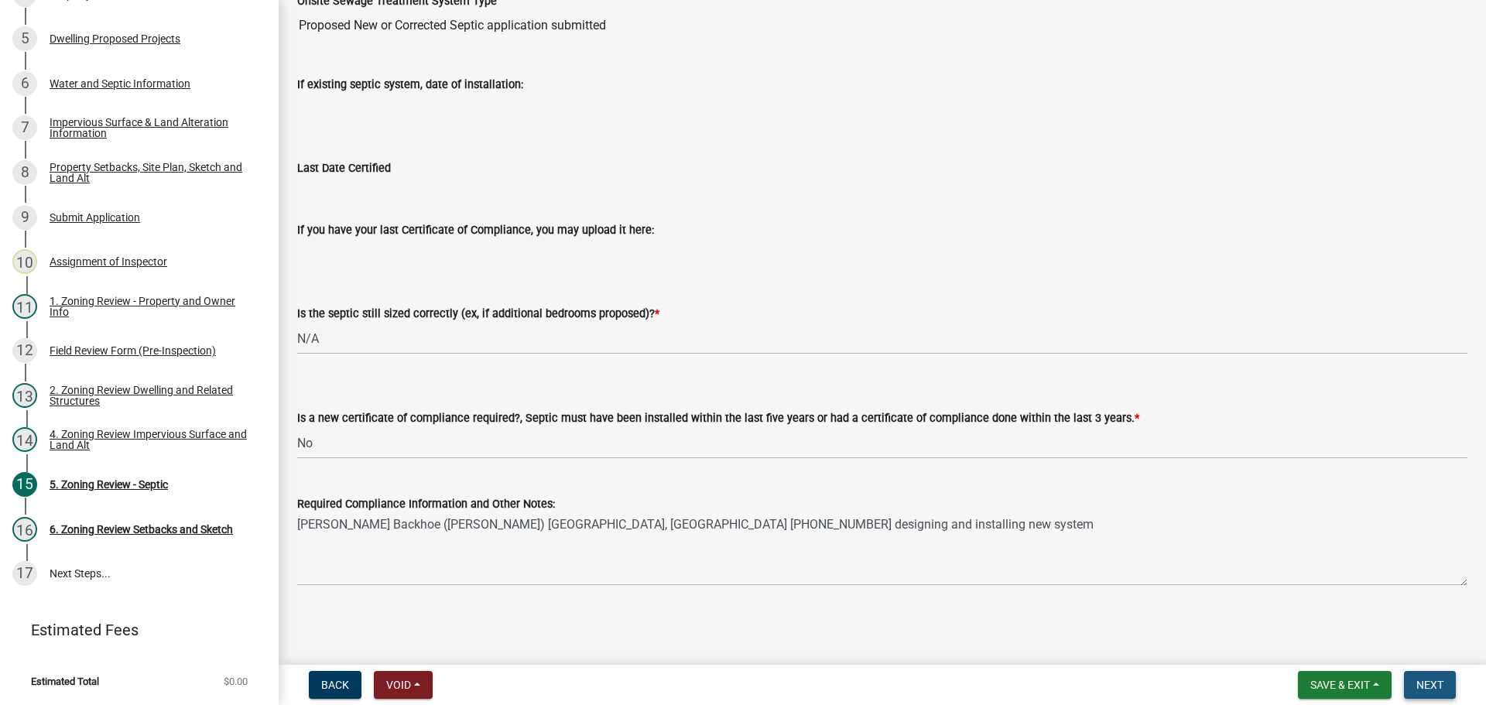
click at [1435, 688] on span "Next" at bounding box center [1429, 685] width 27 height 12
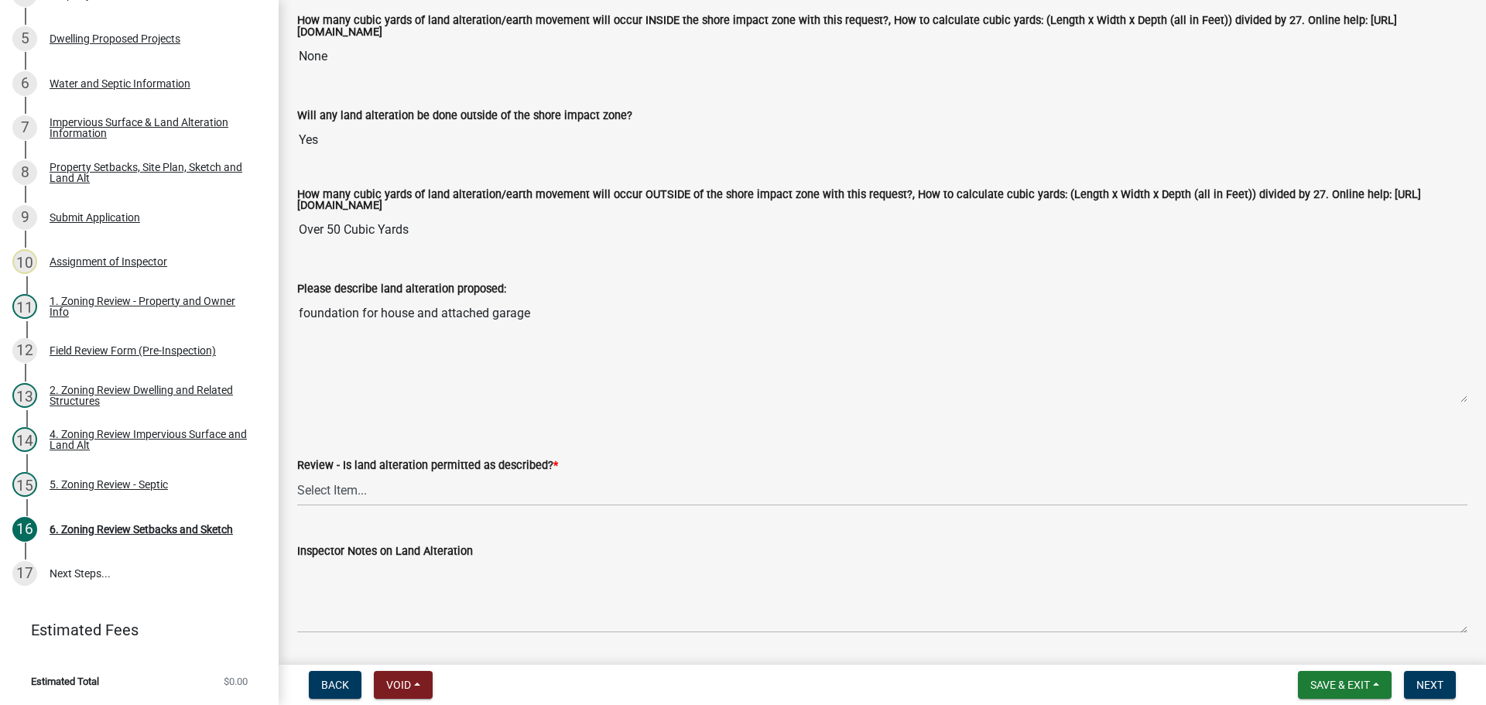
scroll to position [387, 0]
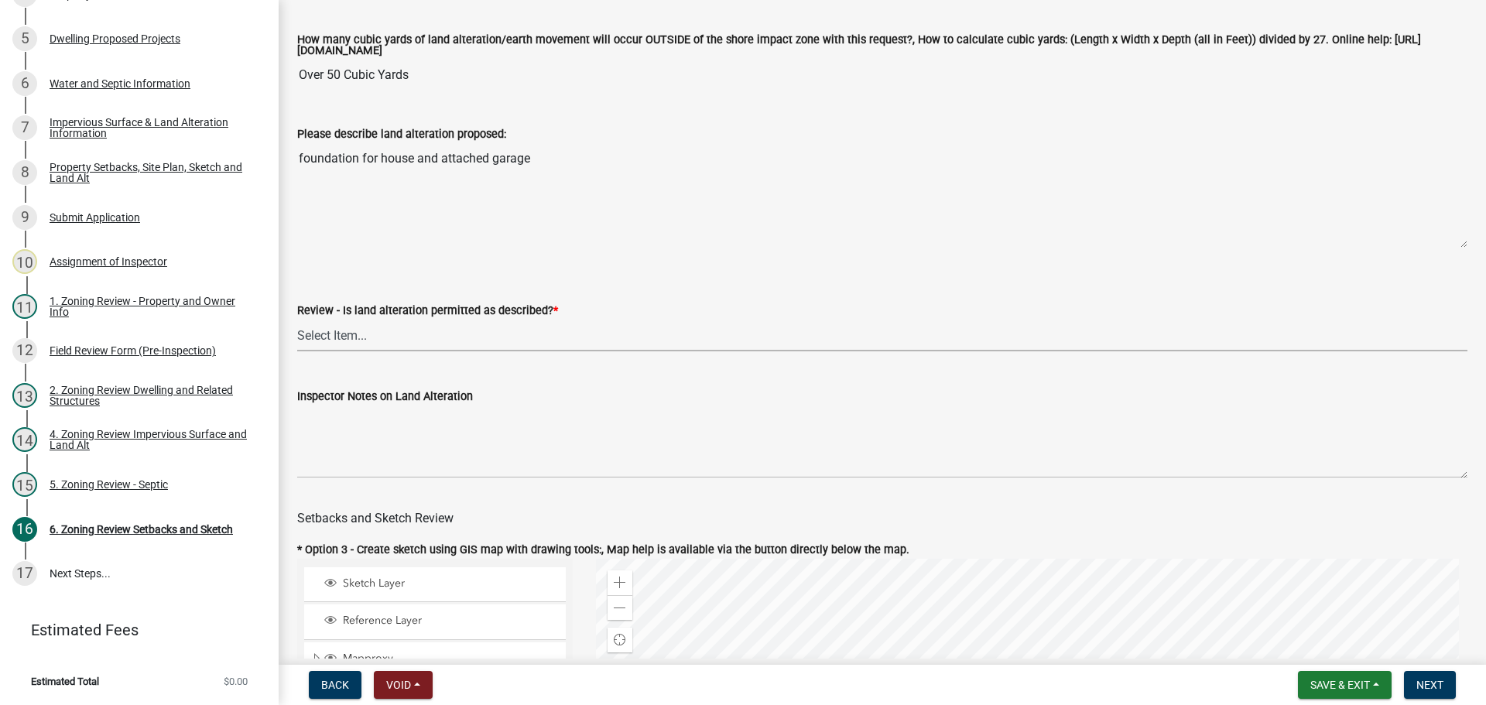
click at [375, 332] on select "Select Item... Yes No N/A" at bounding box center [882, 336] width 1170 height 32
click at [297, 322] on select "Select Item... Yes No N/A" at bounding box center [882, 336] width 1170 height 32
select select "cada6796-d529-4ebb-b6d4-faca8dd705c9"
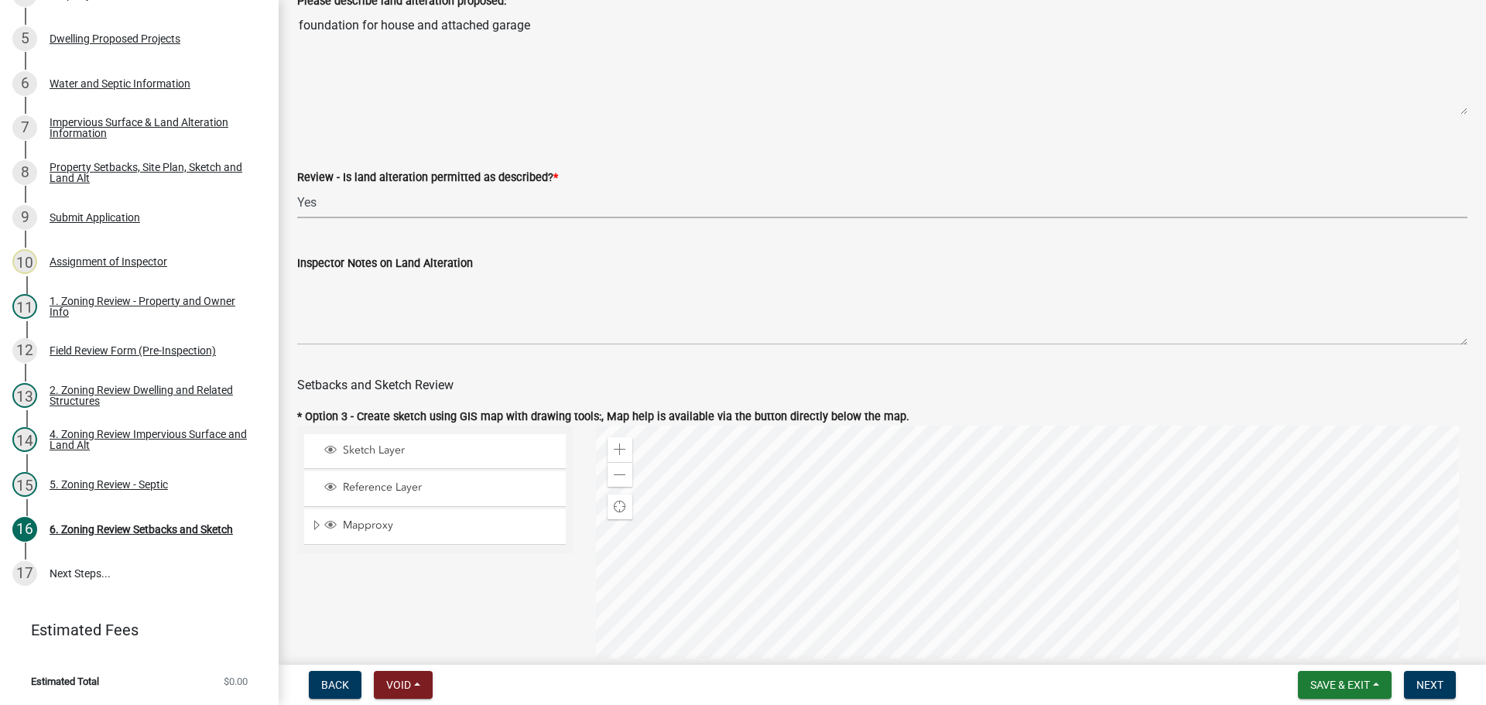
scroll to position [542, 0]
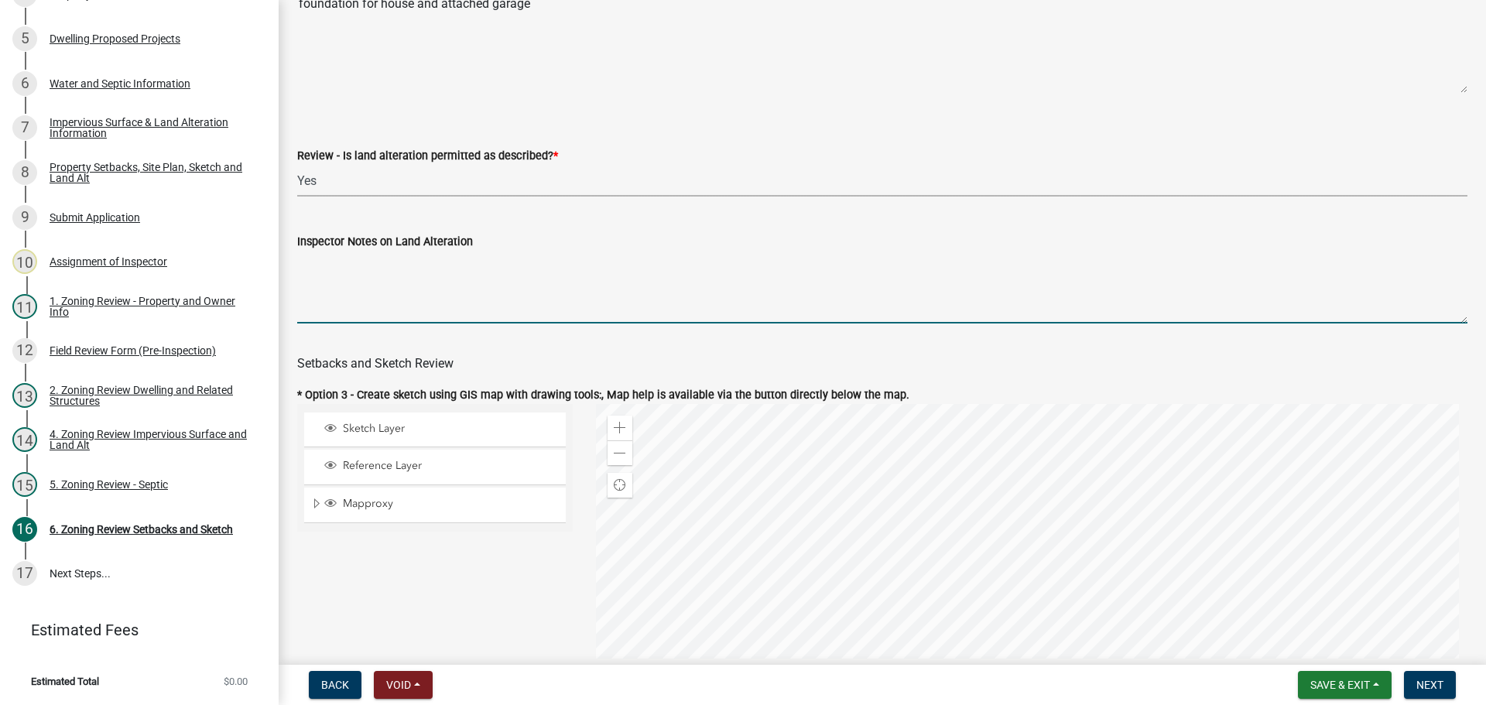
click at [367, 280] on textarea "Inspector Notes on Land Alteration" at bounding box center [882, 287] width 1170 height 73
click at [368, 259] on textarea "Silt fence already installed along lake side and seeded to prevent erosion." at bounding box center [882, 287] width 1170 height 73
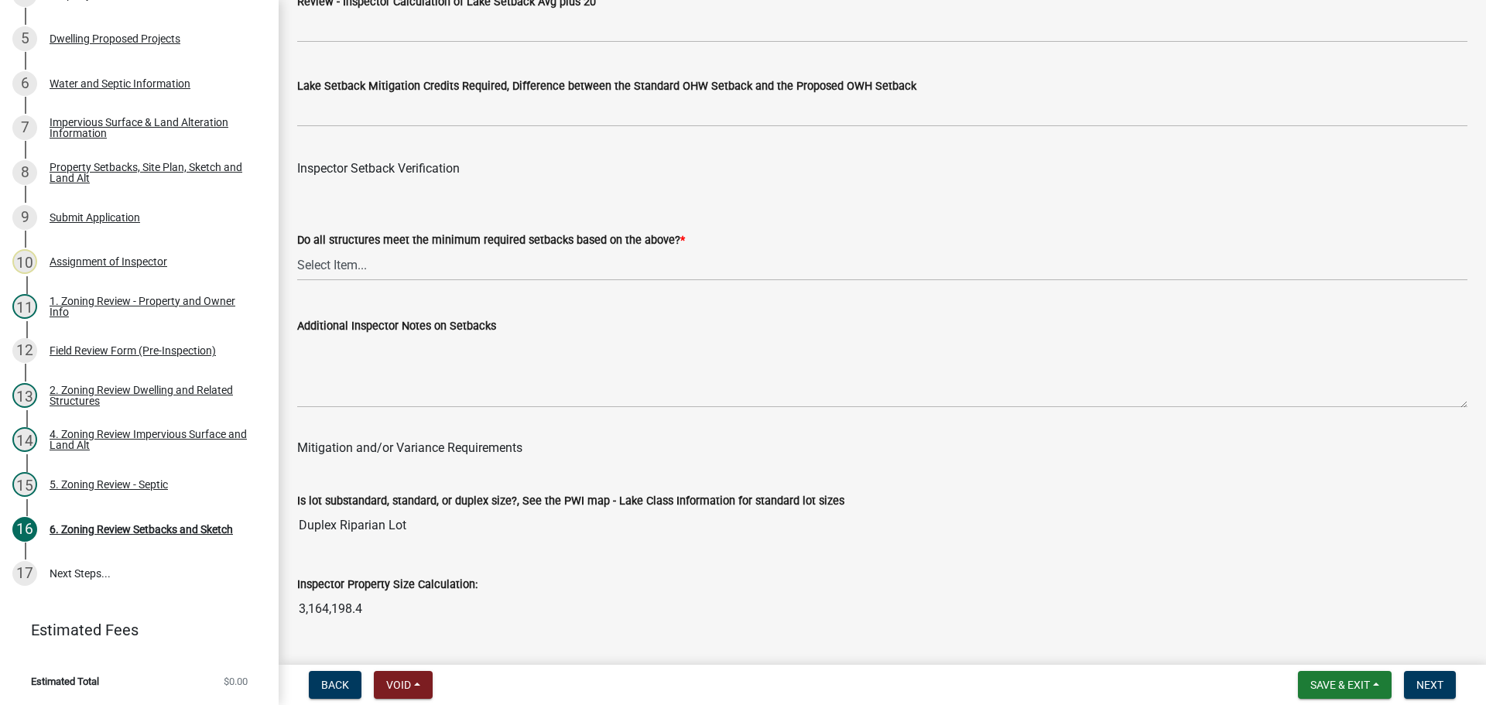
scroll to position [4875, 0]
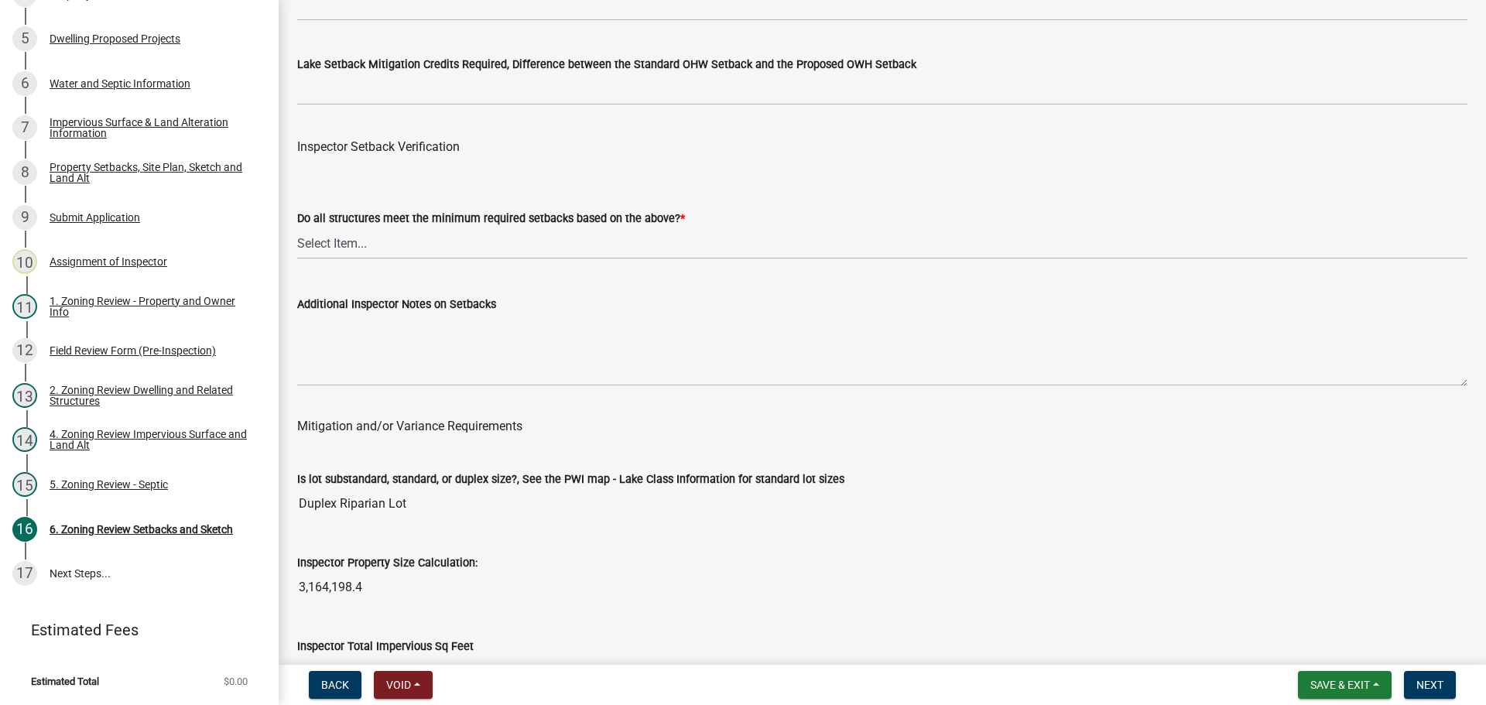
type textarea "silt fence installed along lake side and seeded to prevent erosion"
click at [405, 238] on select "Select Item... Yes No" at bounding box center [882, 244] width 1170 height 32
click at [297, 231] on select "Select Item... Yes No" at bounding box center [882, 244] width 1170 height 32
select select "1355ee8a-8cf1-4796-8594-a9df27e9dfb0"
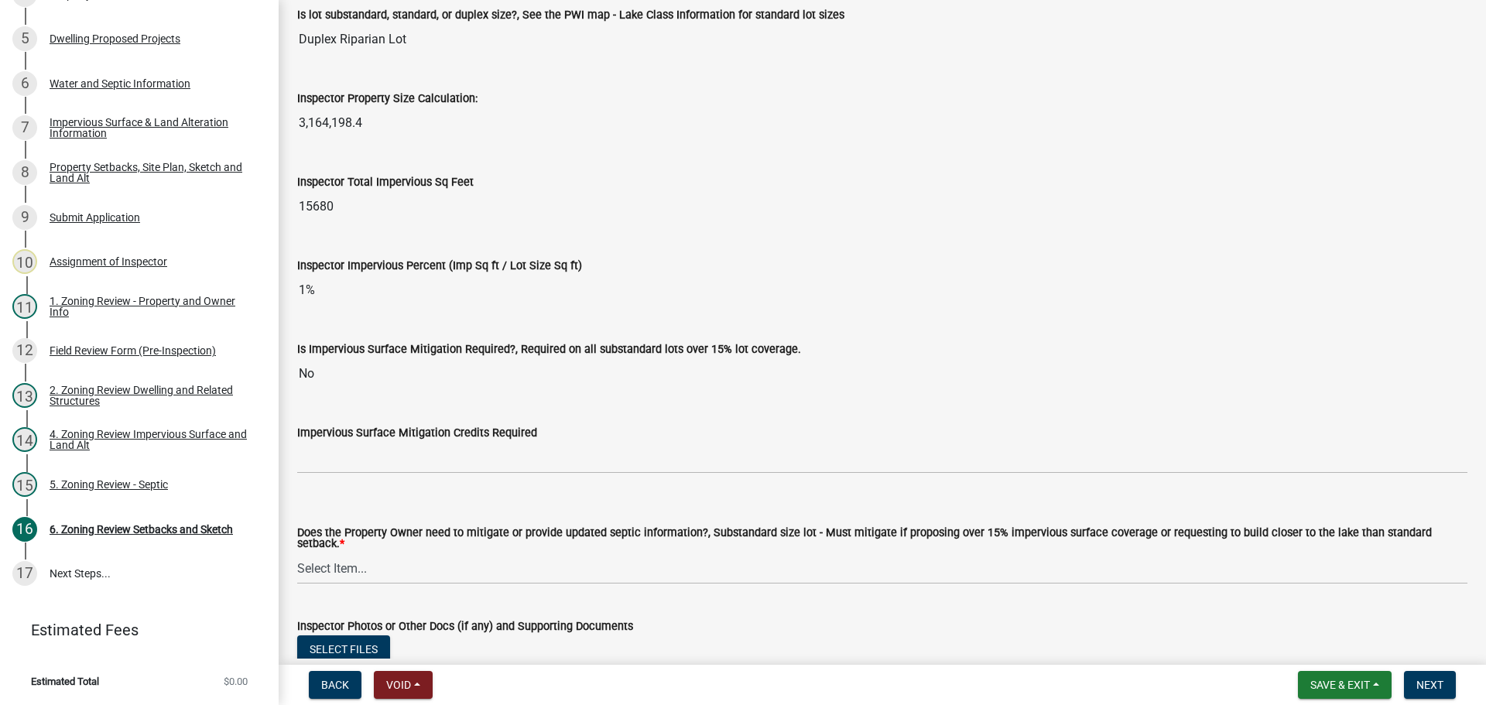
scroll to position [5638, 0]
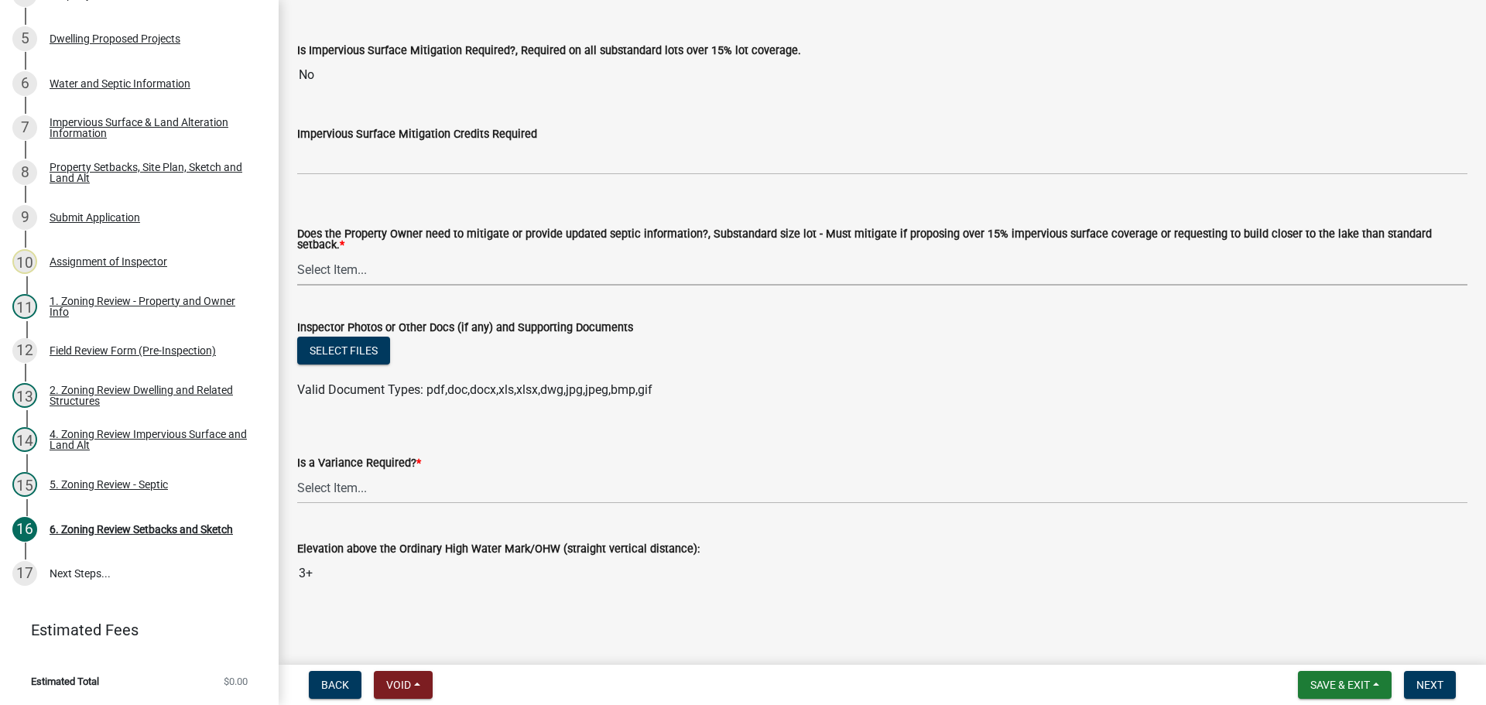
click at [389, 262] on select "Select Item... No Mitigation or additional Septic Information is required Septi…" at bounding box center [882, 270] width 1170 height 32
click at [297, 254] on select "Select Item... No Mitigation or additional Septic Information is required Septi…" at bounding box center [882, 270] width 1170 height 32
select select "90ee664a-1dc2-440e-be2c-90a87c157e77"
click at [326, 492] on select "Select Item... Yes No" at bounding box center [882, 488] width 1170 height 32
click at [297, 472] on select "Select Item... Yes No" at bounding box center [882, 488] width 1170 height 32
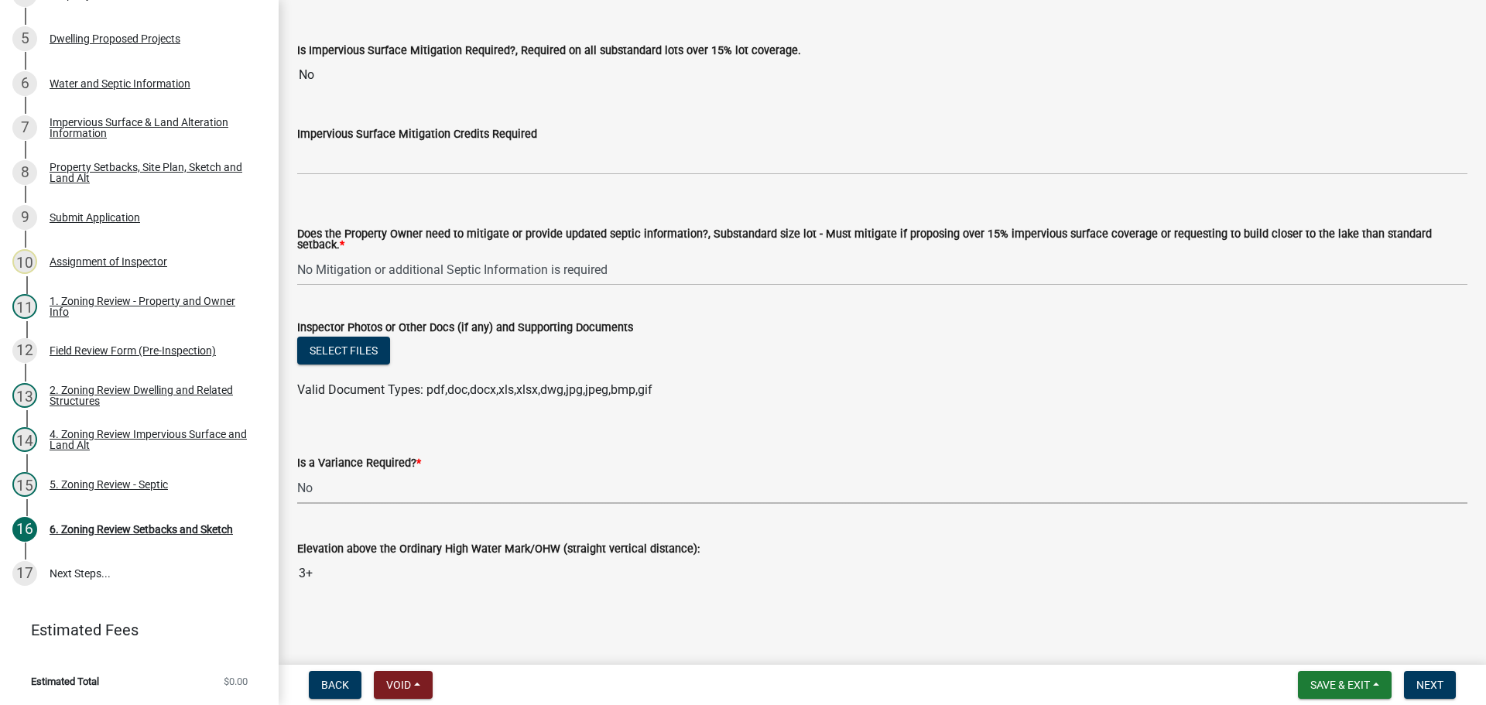
select select "f2187563-aefa-492e-adce-9c256a51e9d2"
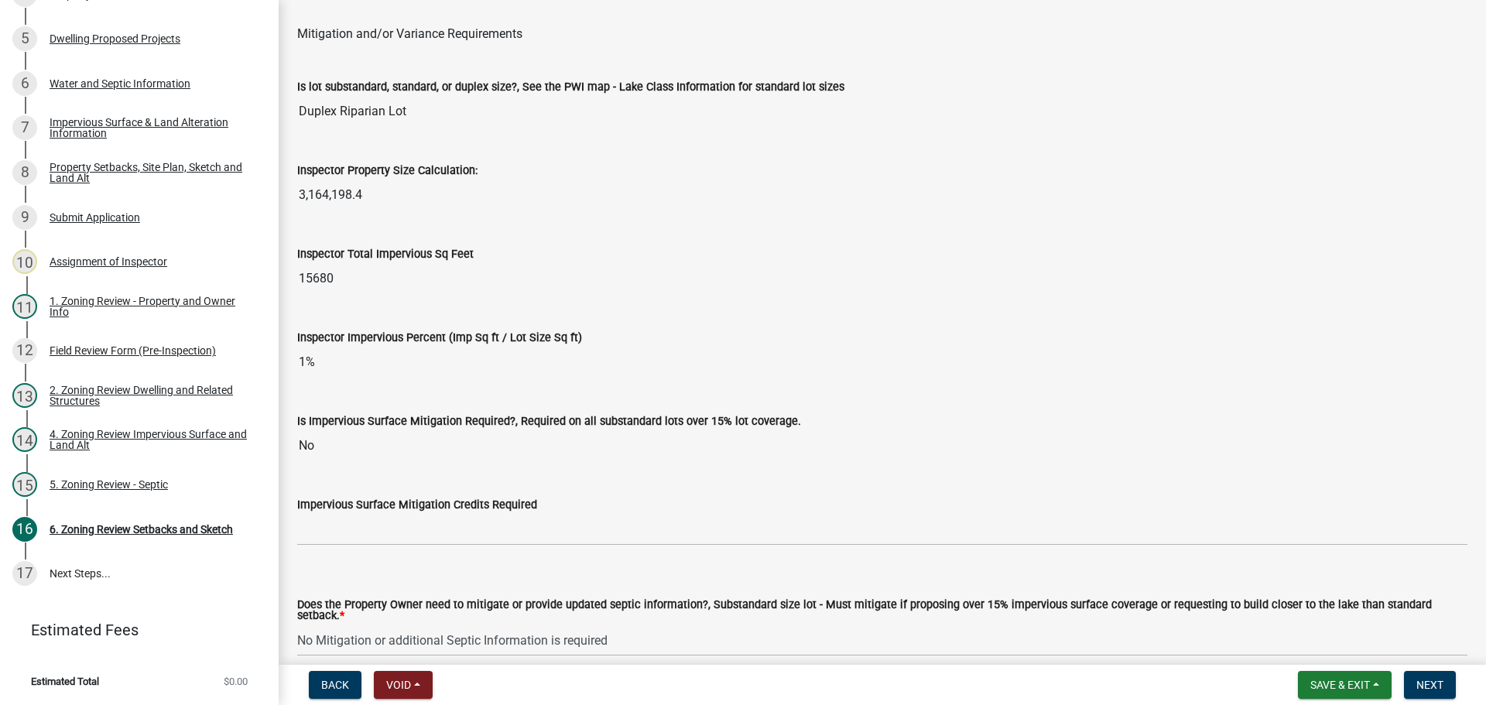
scroll to position [5251, 0]
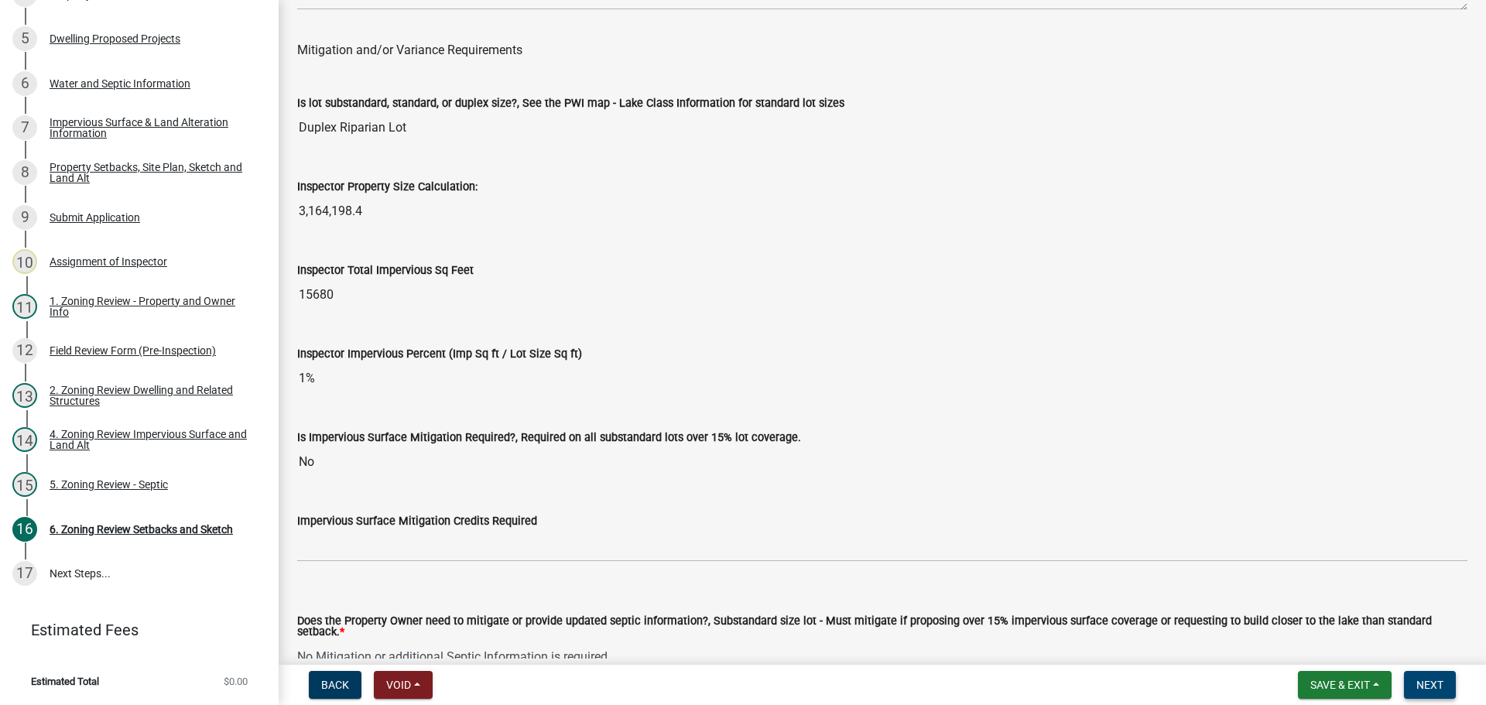
click at [1446, 684] on button "Next" at bounding box center [1430, 685] width 52 height 28
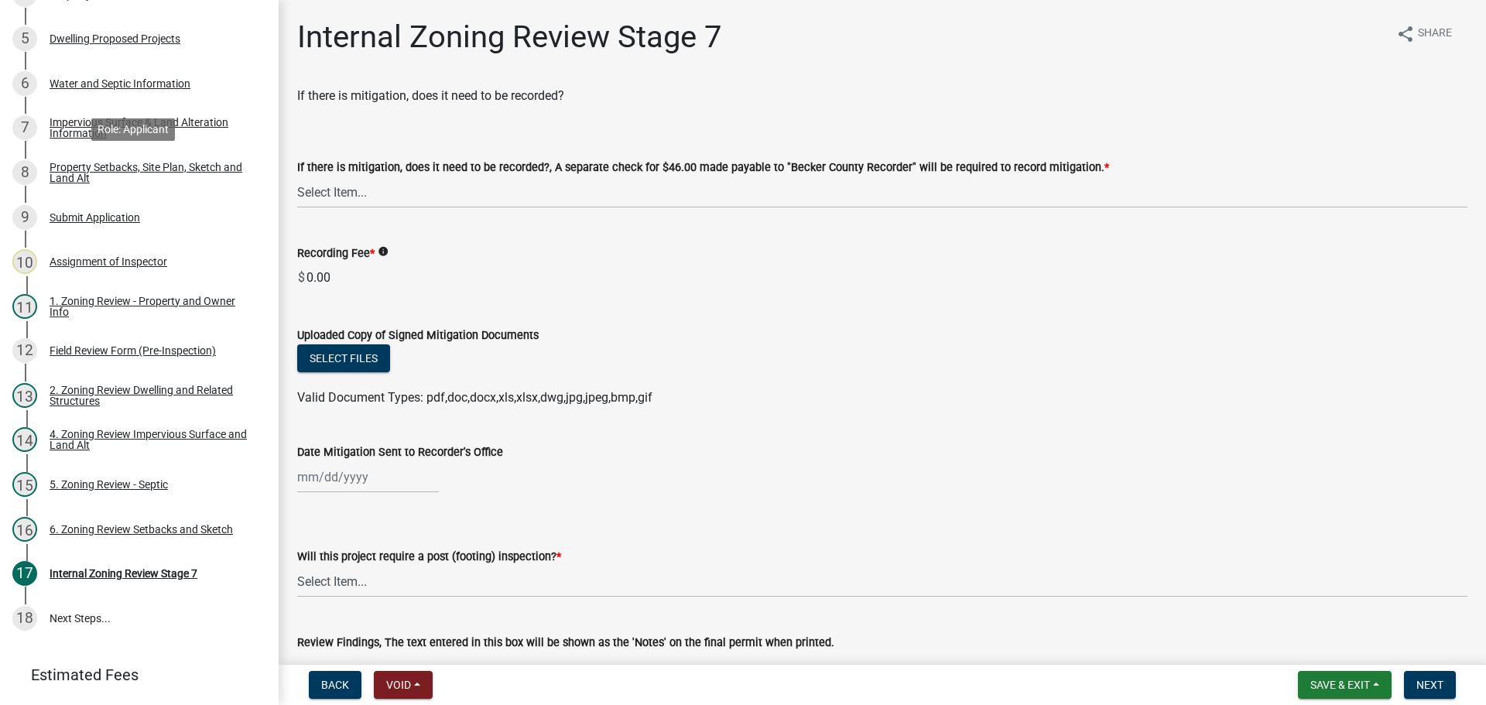
scroll to position [381, 0]
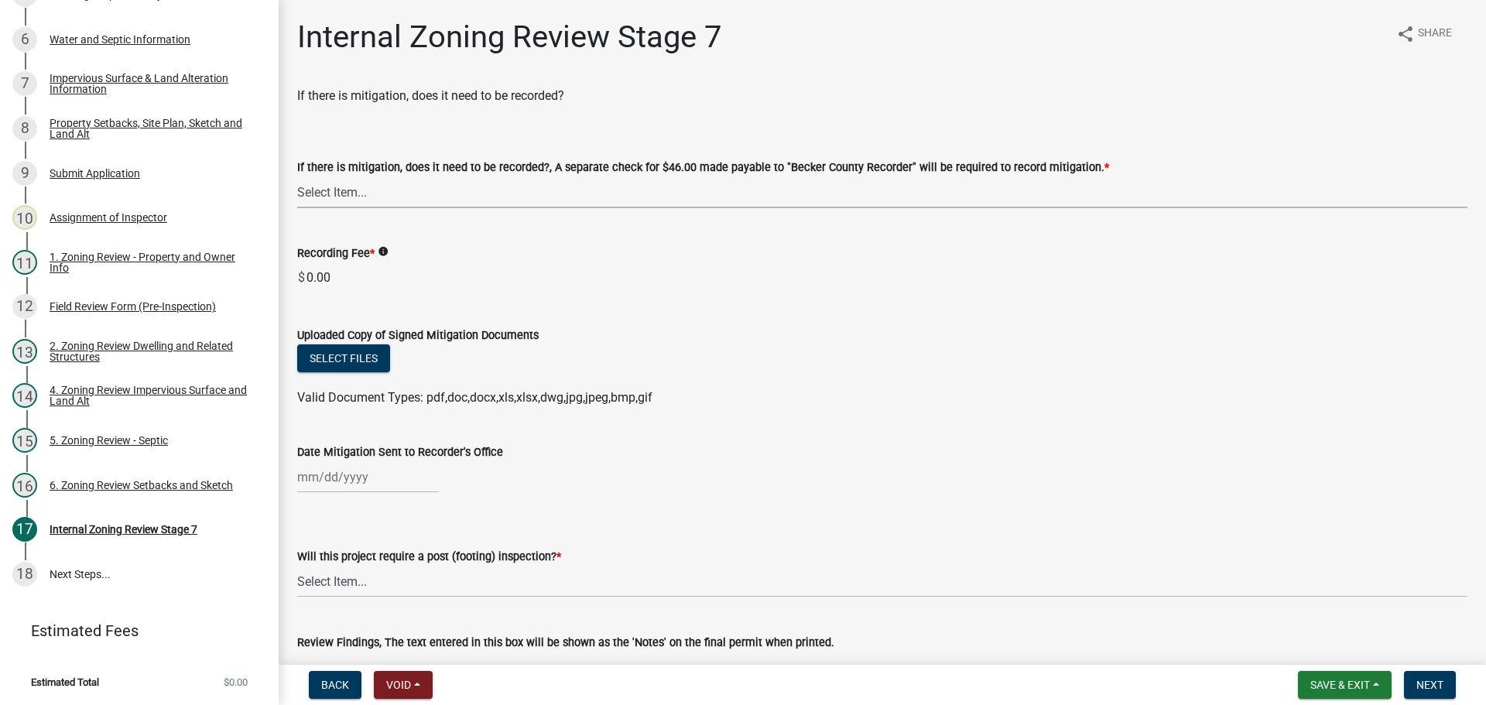
click at [443, 184] on select "Select Item... Yes No N/A" at bounding box center [882, 192] width 1170 height 32
click at [297, 176] on select "Select Item... Yes No N/A" at bounding box center [882, 192] width 1170 height 32
select select "a3547d78-d162-4c03-a5e6-44db720e788b"
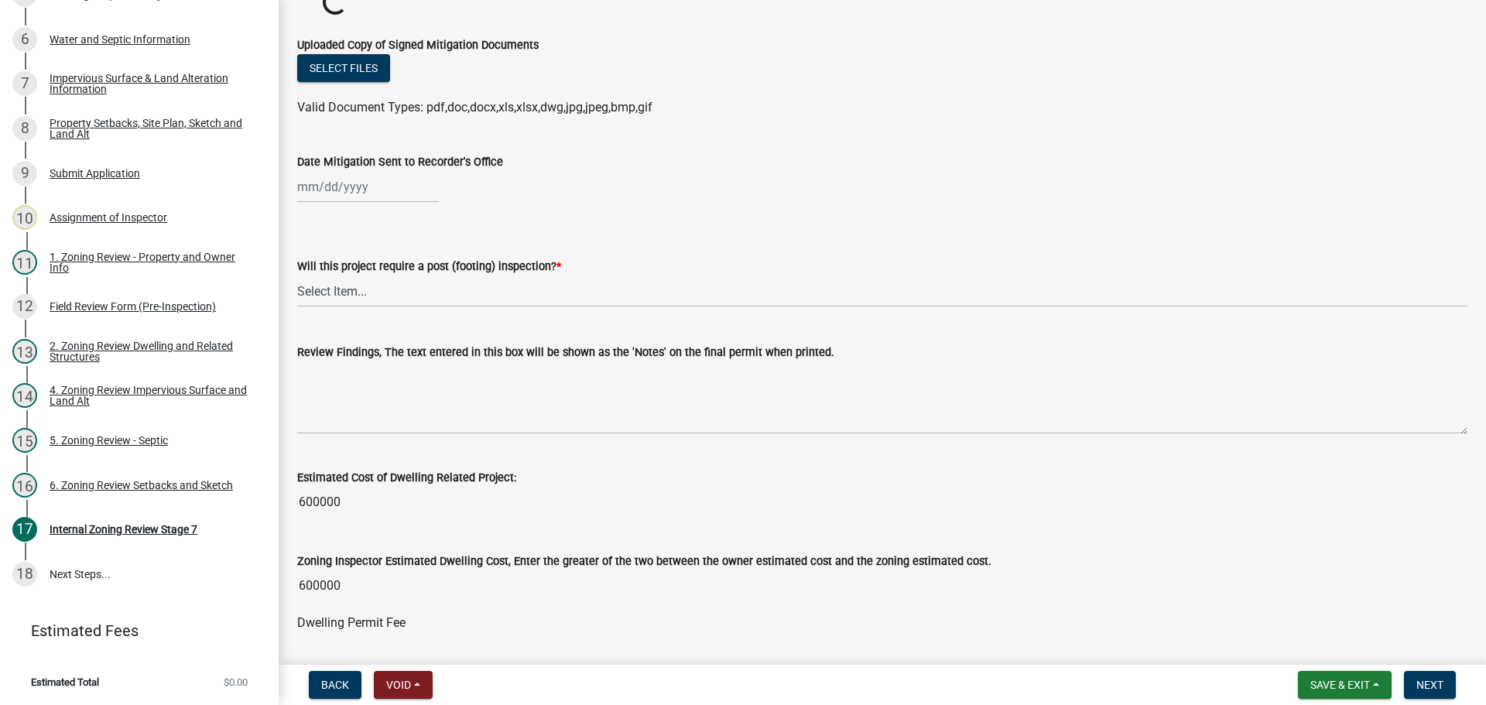
scroll to position [317, 0]
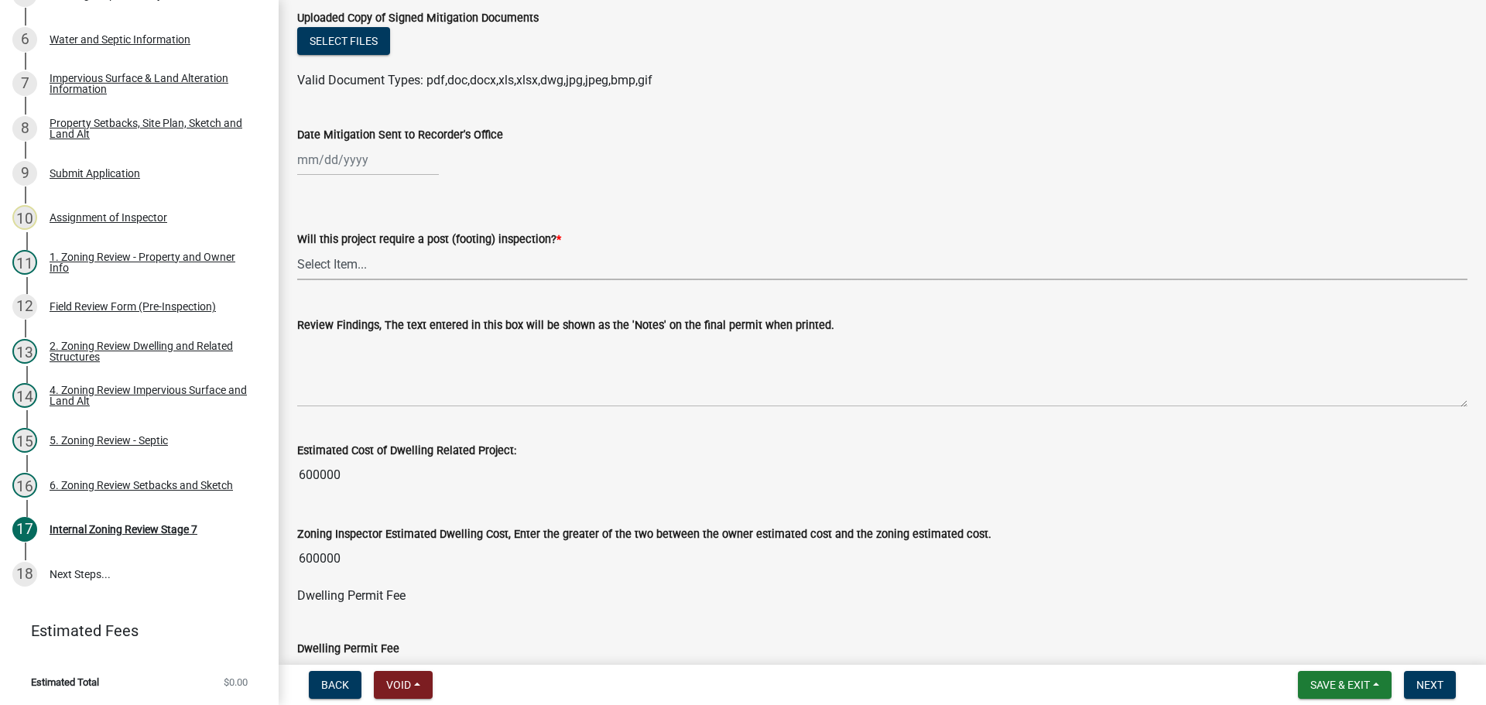
click at [412, 255] on select "Select Item... No Yes" at bounding box center [882, 264] width 1170 height 32
click at [297, 248] on select "Select Item... No Yes" at bounding box center [882, 264] width 1170 height 32
select select "74b00539-a6f1-4ef6-a890-a22a5fa5fedf"
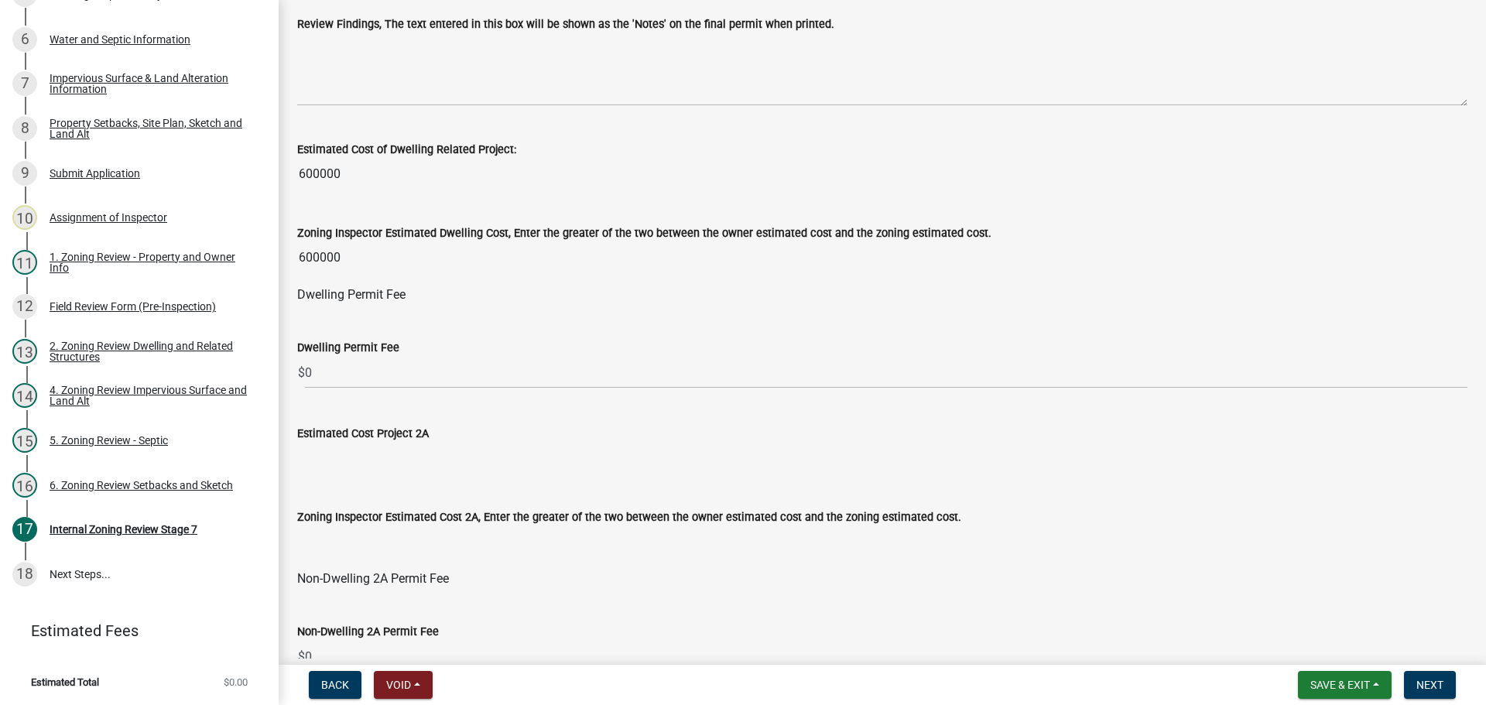
scroll to position [627, 0]
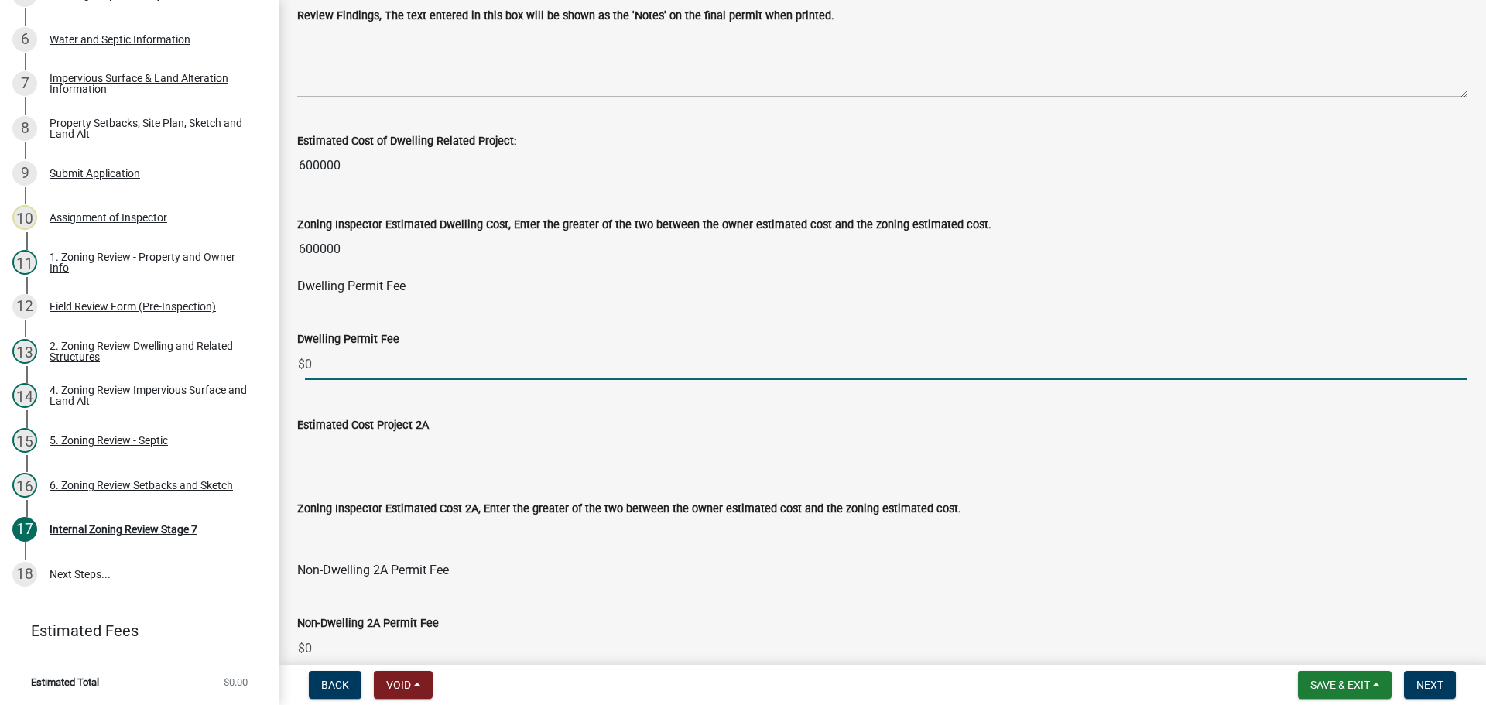
click at [340, 360] on input "0" at bounding box center [886, 364] width 1162 height 32
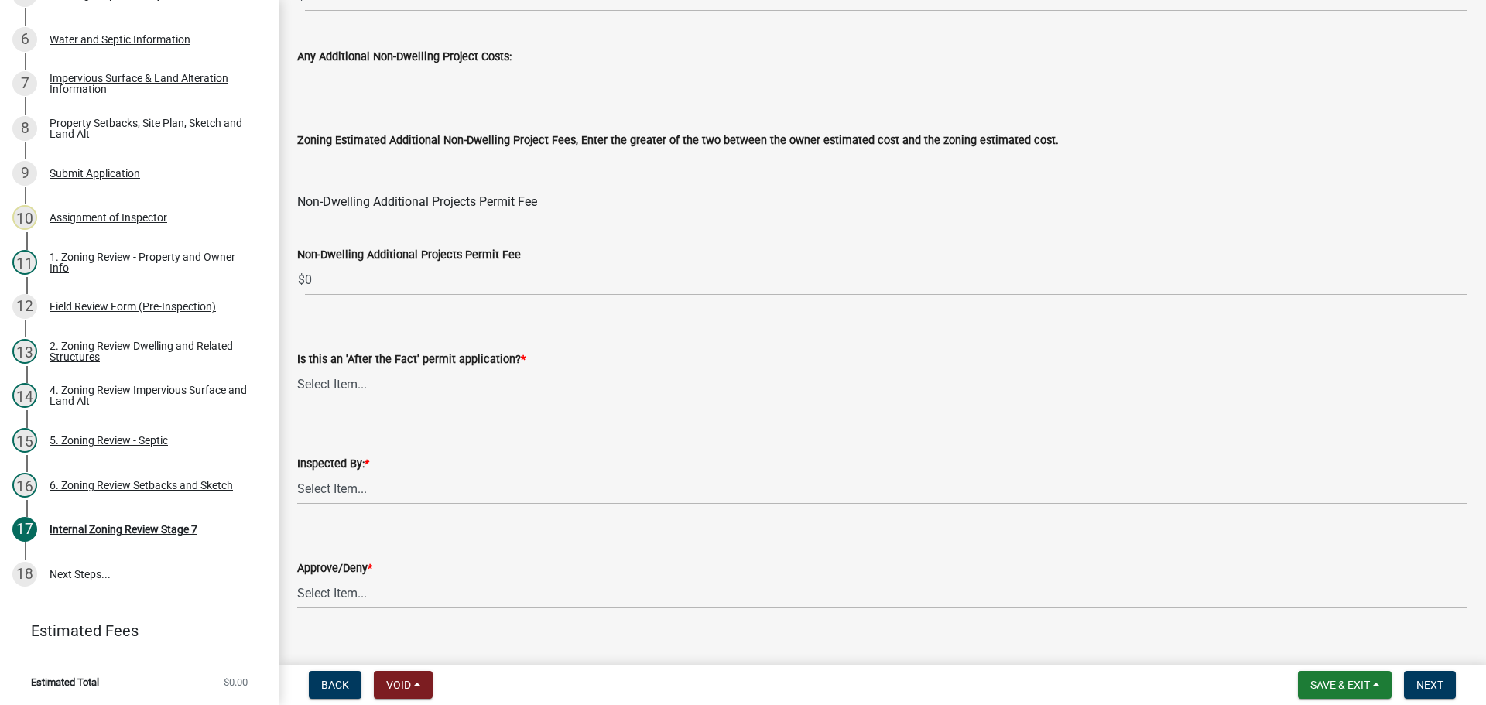
scroll to position [1865, 0]
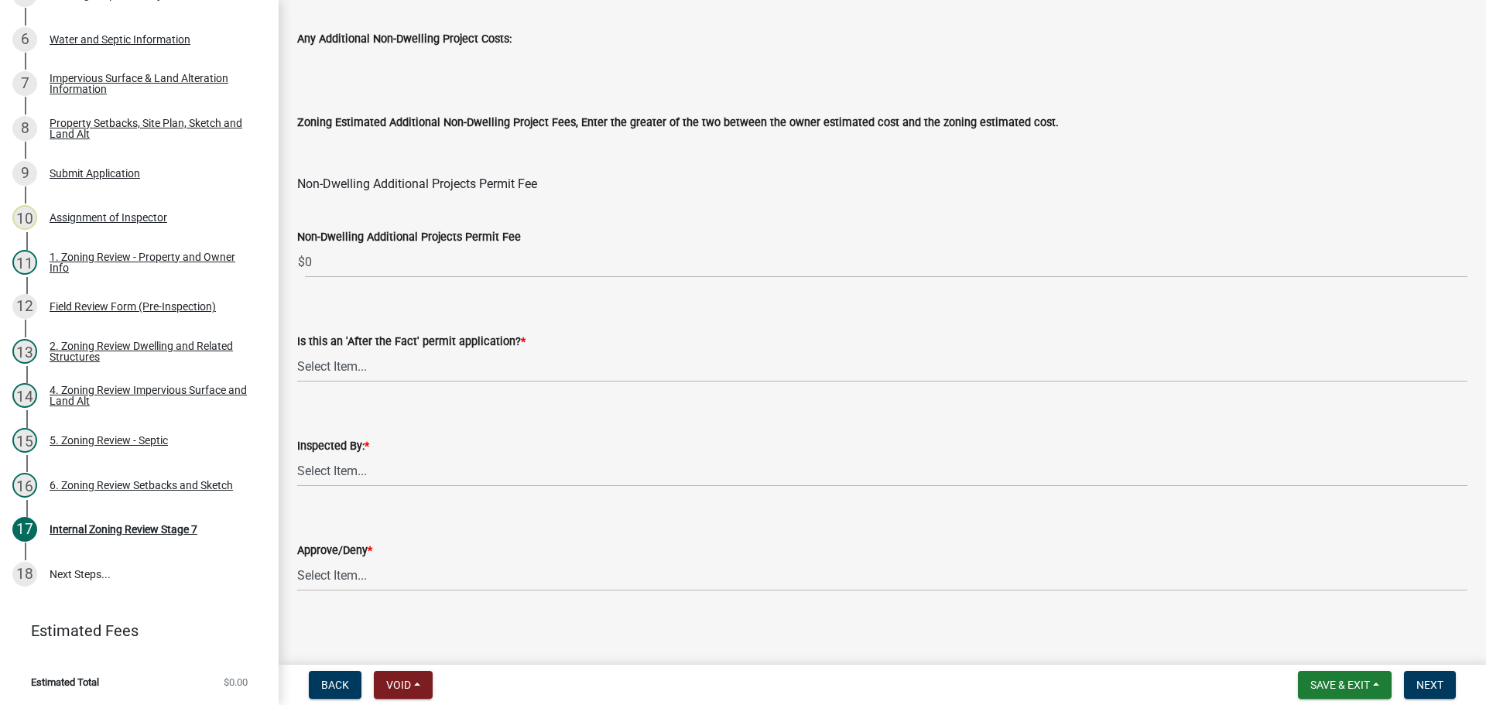
type input "186"
click at [429, 365] on select "Select Item... No Yes" at bounding box center [882, 367] width 1170 height 32
click at [297, 351] on select "Select Item... No Yes" at bounding box center [882, 367] width 1170 height 32
select select "bbe3a6c5-1893-4527-8578-ada07a3b8ea5"
click at [378, 468] on select "Select Item... Jeff Rusness Kyle Vareberg Nicole Bradbury Susan Rockwell Tyler …" at bounding box center [882, 471] width 1170 height 32
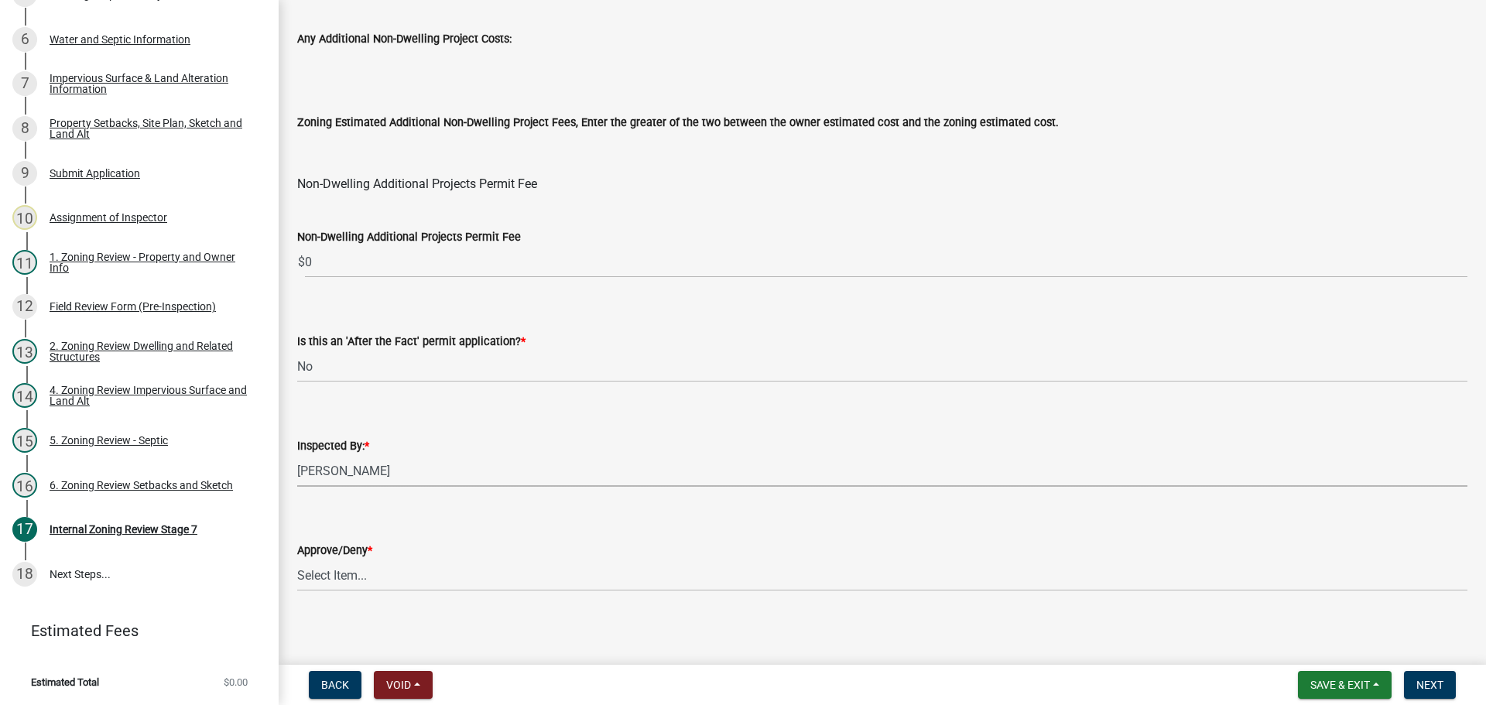
click at [297, 455] on select "Select Item... Jeff Rusness Kyle Vareberg Nicole Bradbury Susan Rockwell Tyler …" at bounding box center [882, 471] width 1170 height 32
select select "c0b6e50c-983d-48c1-a910-e8bd43c13b77"
click at [375, 573] on select "Select Item... Approve Deny" at bounding box center [882, 575] width 1170 height 32
click at [297, 559] on select "Select Item... Approve Deny" at bounding box center [882, 575] width 1170 height 32
select select "97c9e5a4-d35f-4903-ad68-b764687ac9e9"
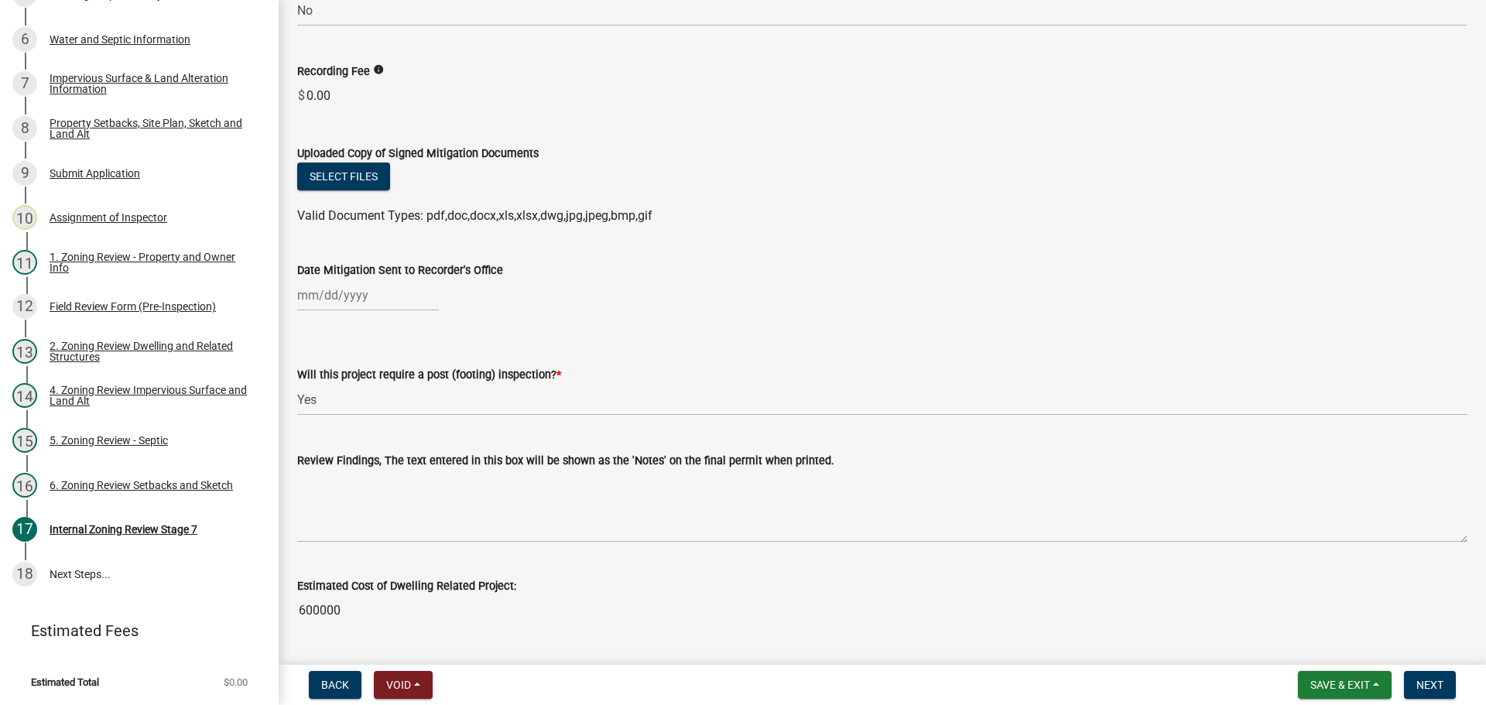
scroll to position [0, 0]
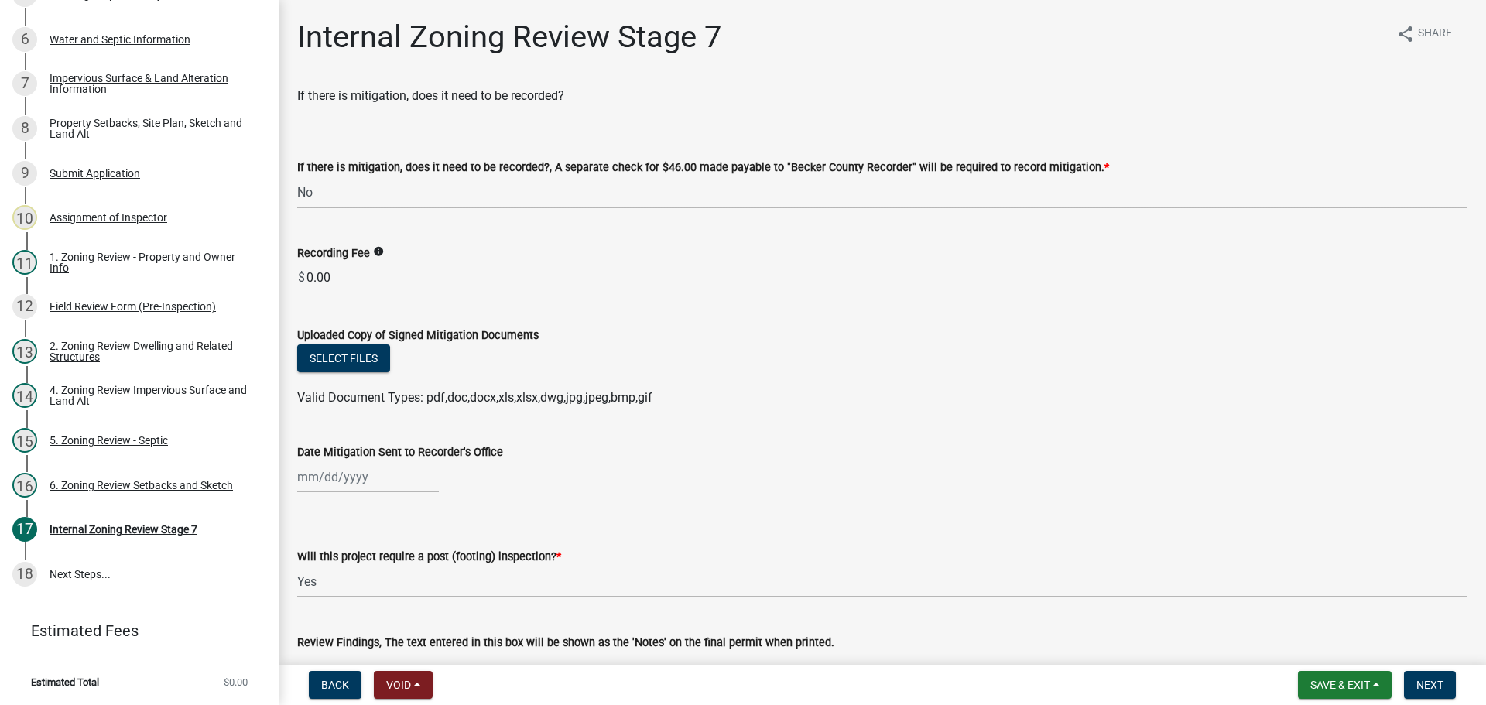
click at [424, 184] on select "Select Item... Yes No N/A" at bounding box center [882, 192] width 1170 height 32
click at [297, 176] on select "Select Item... Yes No N/A" at bounding box center [882, 192] width 1170 height 32
select select "e59fcb53-d9ed-466f-8c3e-33bb35216820"
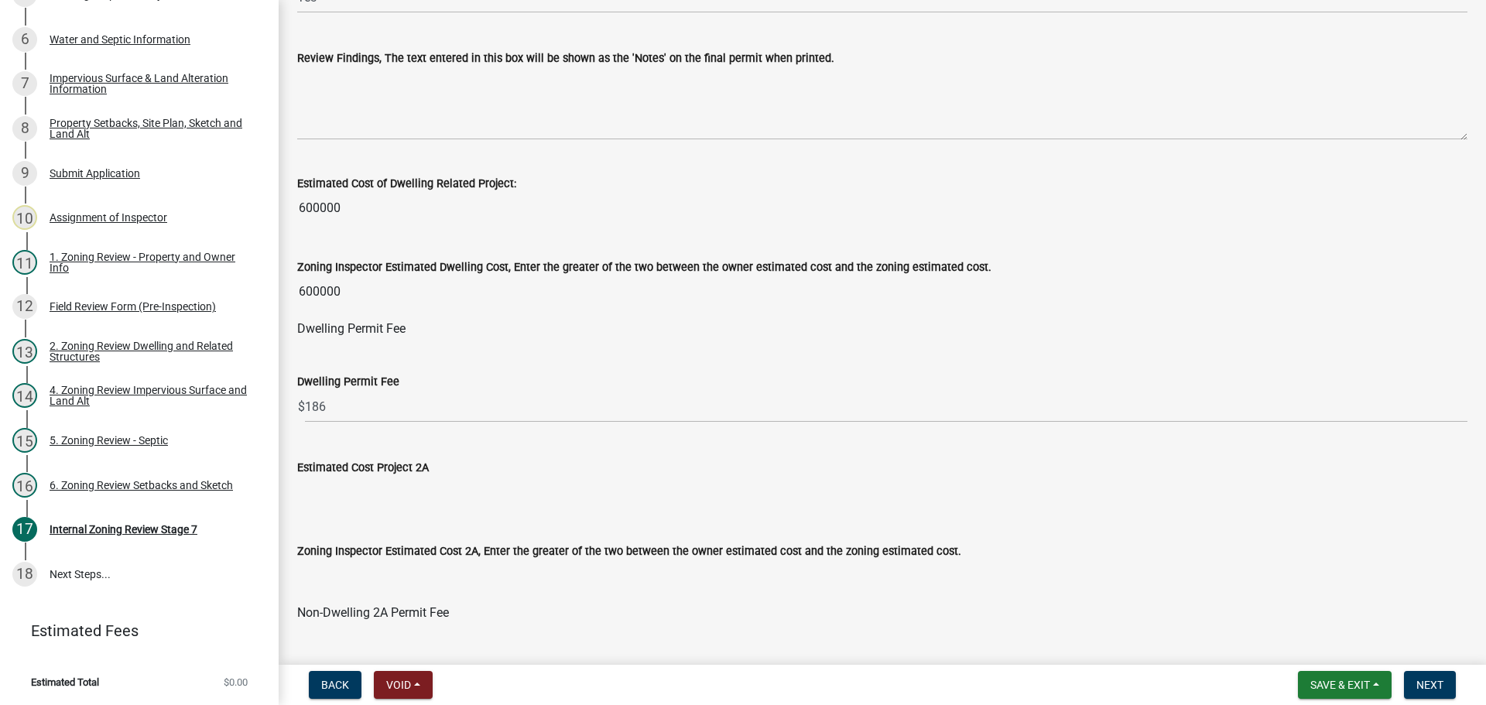
scroll to position [600, 0]
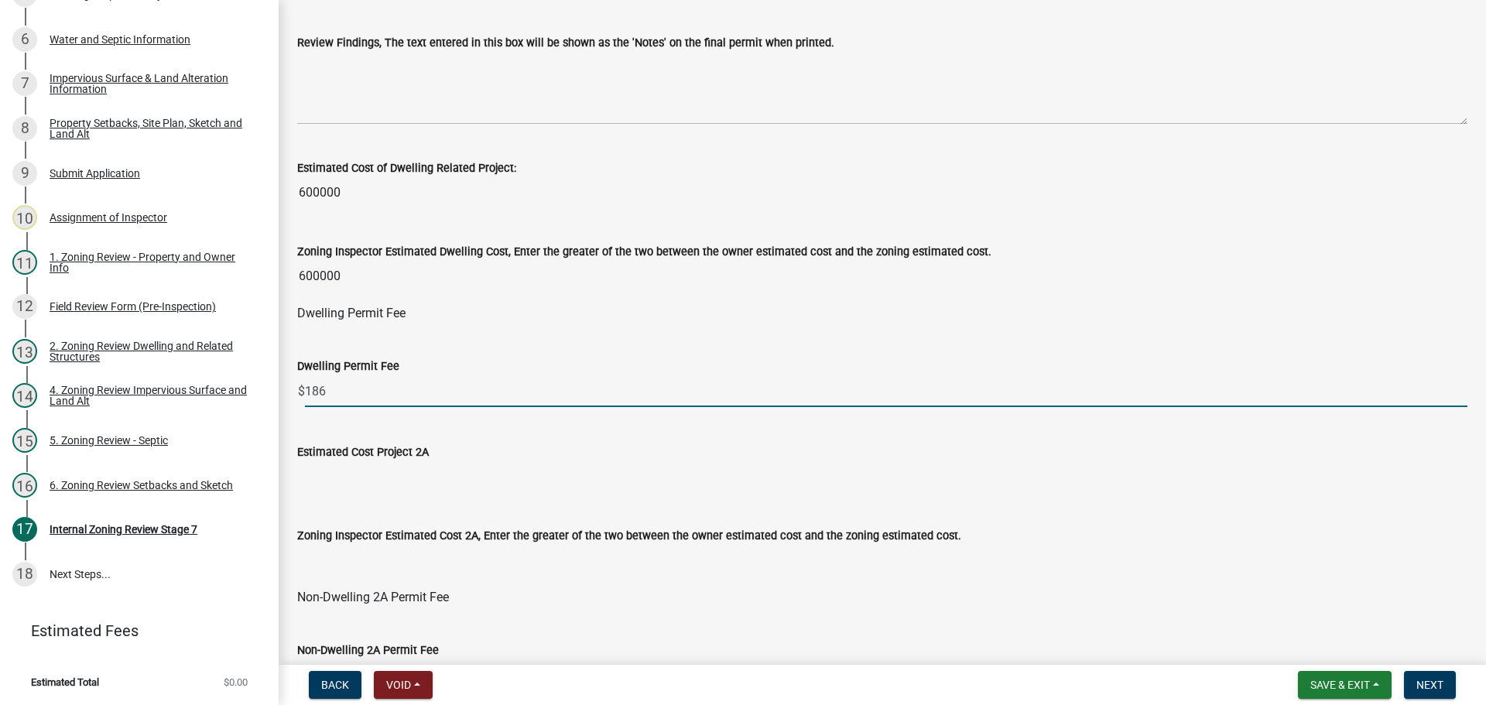
click at [404, 388] on input "186" at bounding box center [886, 391] width 1162 height 32
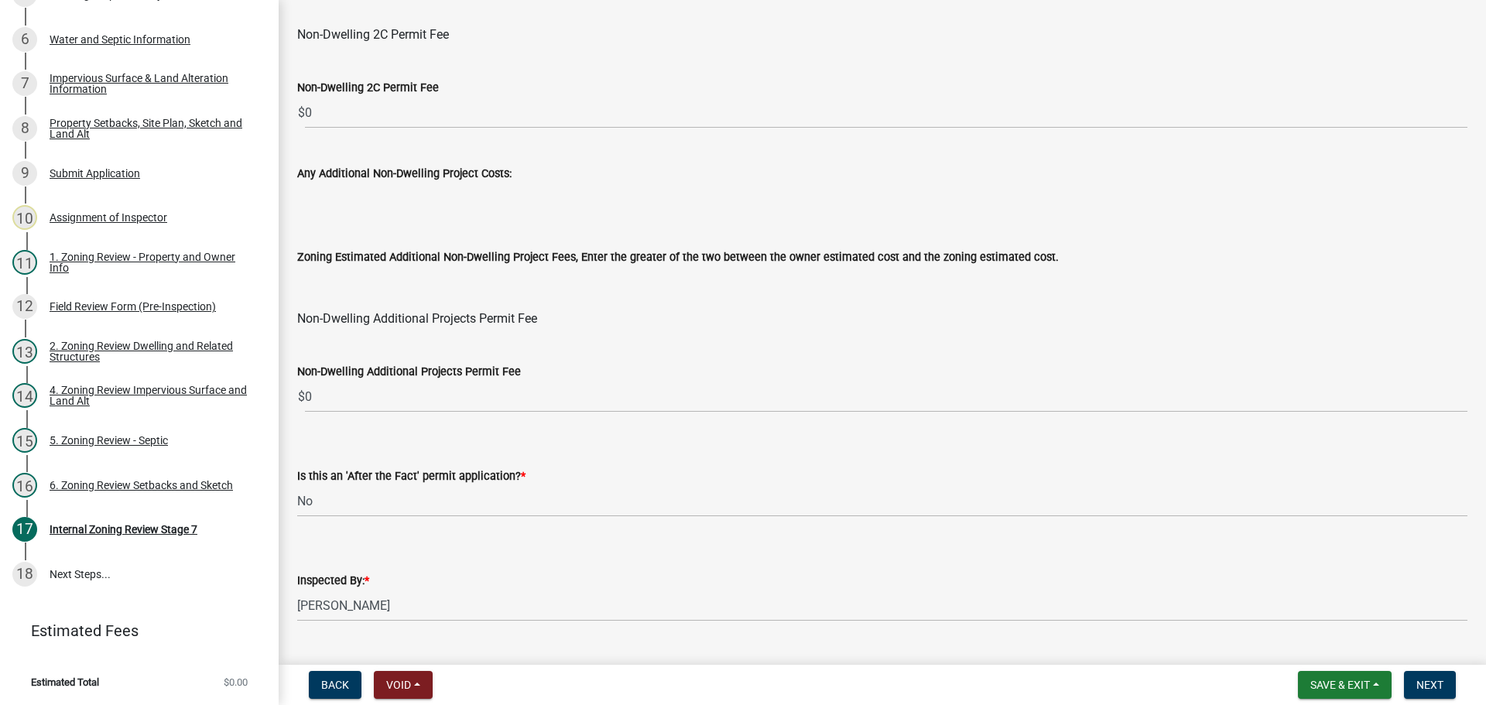
scroll to position [1872, 0]
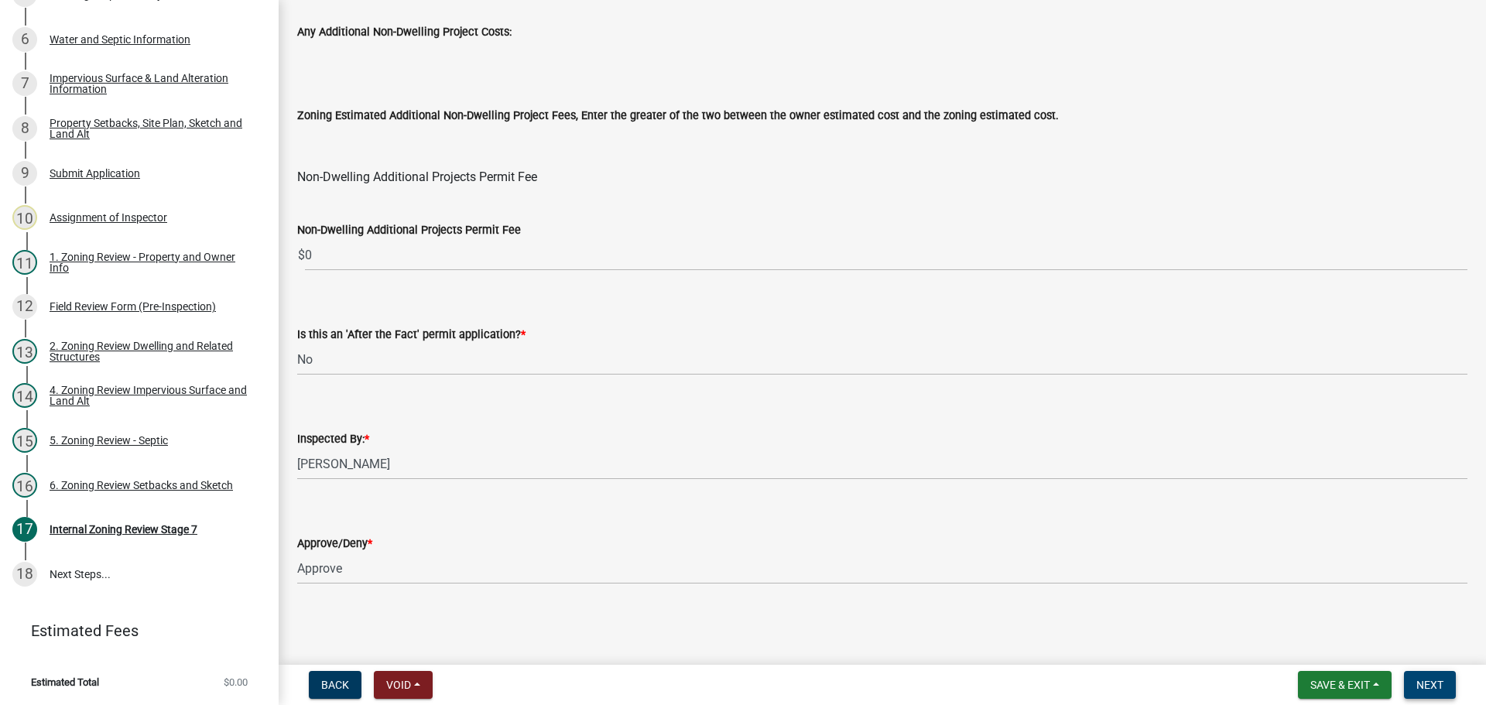
type input "1860"
click at [1444, 683] on button "Next" at bounding box center [1430, 685] width 52 height 28
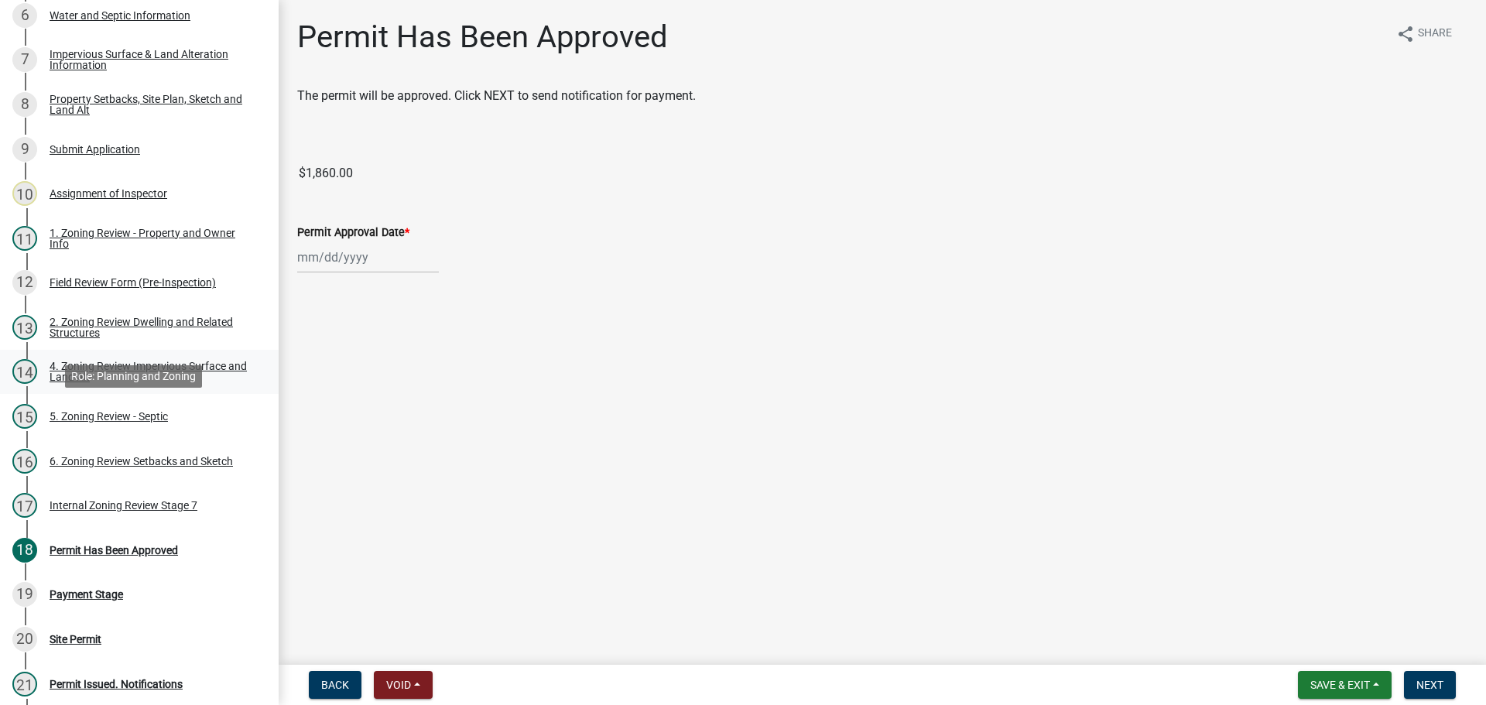
scroll to position [251, 0]
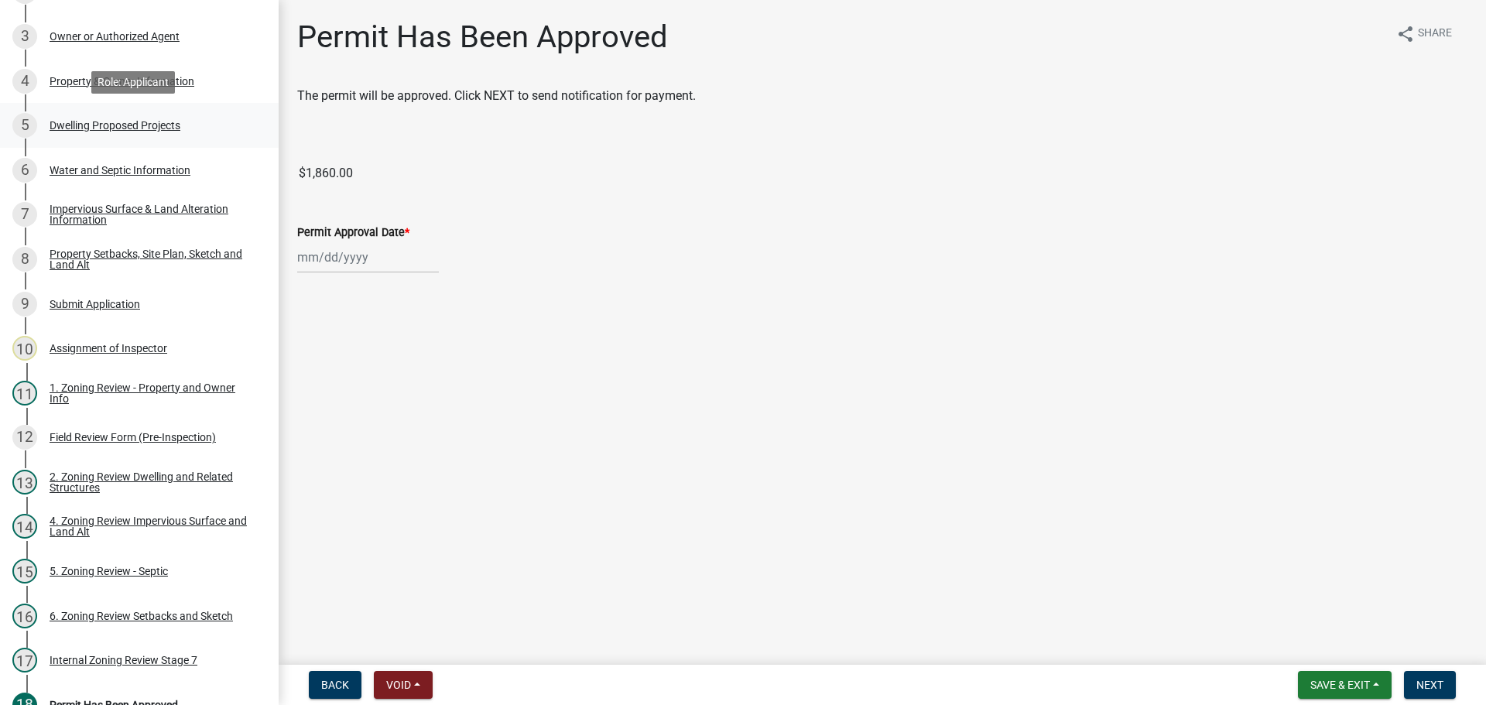
click at [112, 124] on div "Dwelling Proposed Projects" at bounding box center [115, 125] width 131 height 11
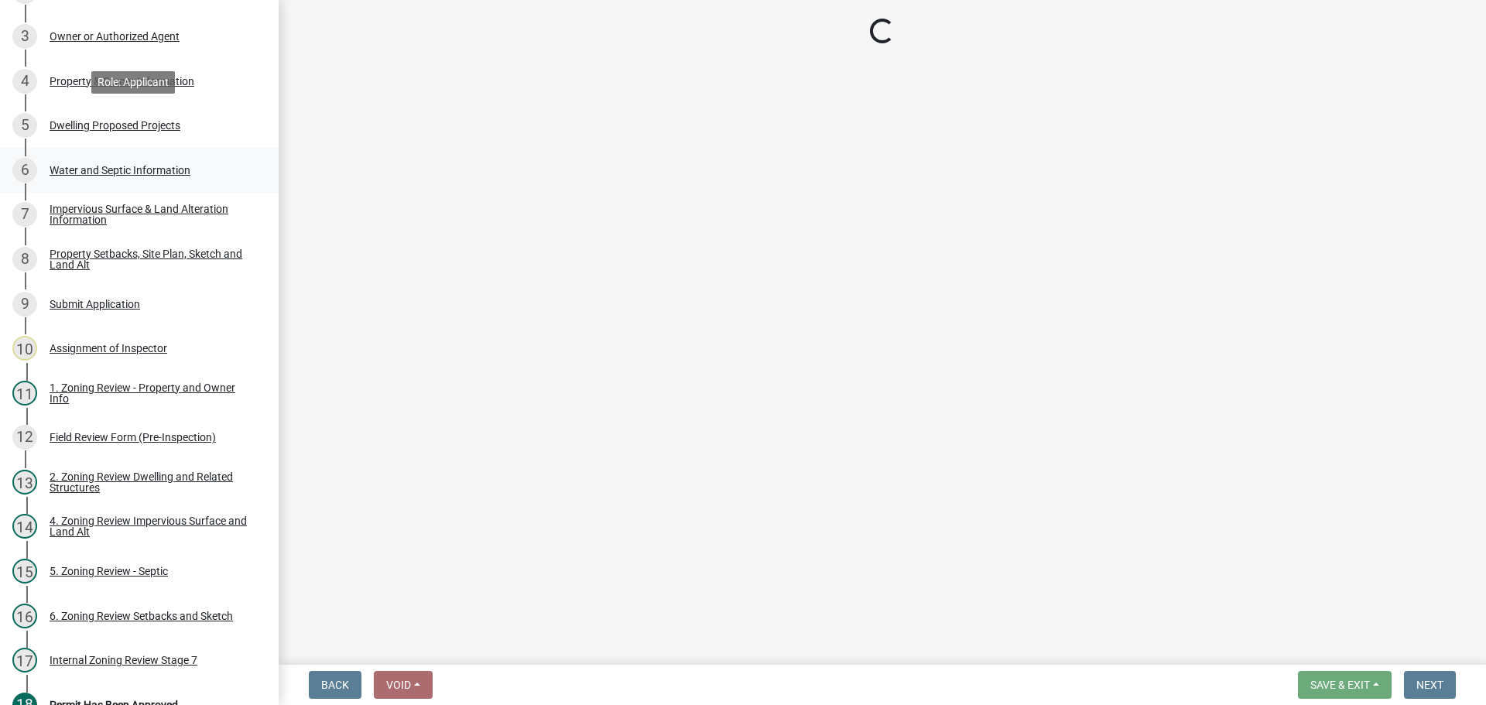
select select "5b8abcc6-67f7-49fb-8f25-c295ccc2b339"
select select "2dc577ba-aef6-4196-bc52-35577603d189"
select select "03c1fec4-1fbe-4331-bc18-34e24145556f"
select select "4f5e2784-8c40-49a3-b0e9-8f1a3cbab4f4"
select select "247d334f-ddb5-435c-9042-0e10186c5422"
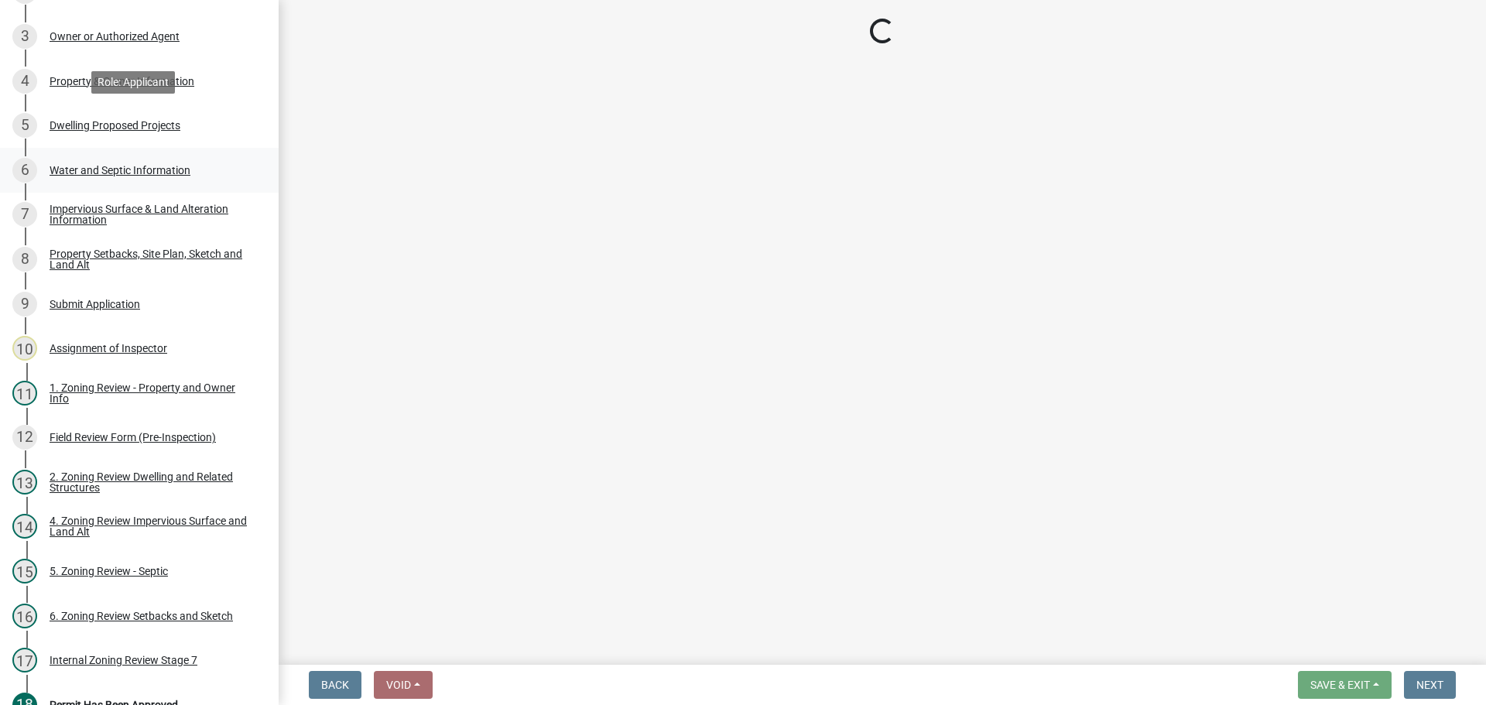
select select "c6a0a915-8859-4117-97a8-42e675f9bace"
select select "638dddef-31f4-4d73-b0b5-0ffc7b344434"
select select "43dc438e-12cf-4fa6-b4ef-a236ffc627d7"
select select "8786fdd2-7f96-462d-8069-e958fae6b9a0"
select select "256d326d-7a65-4b43-bb27-2952fbe4c534"
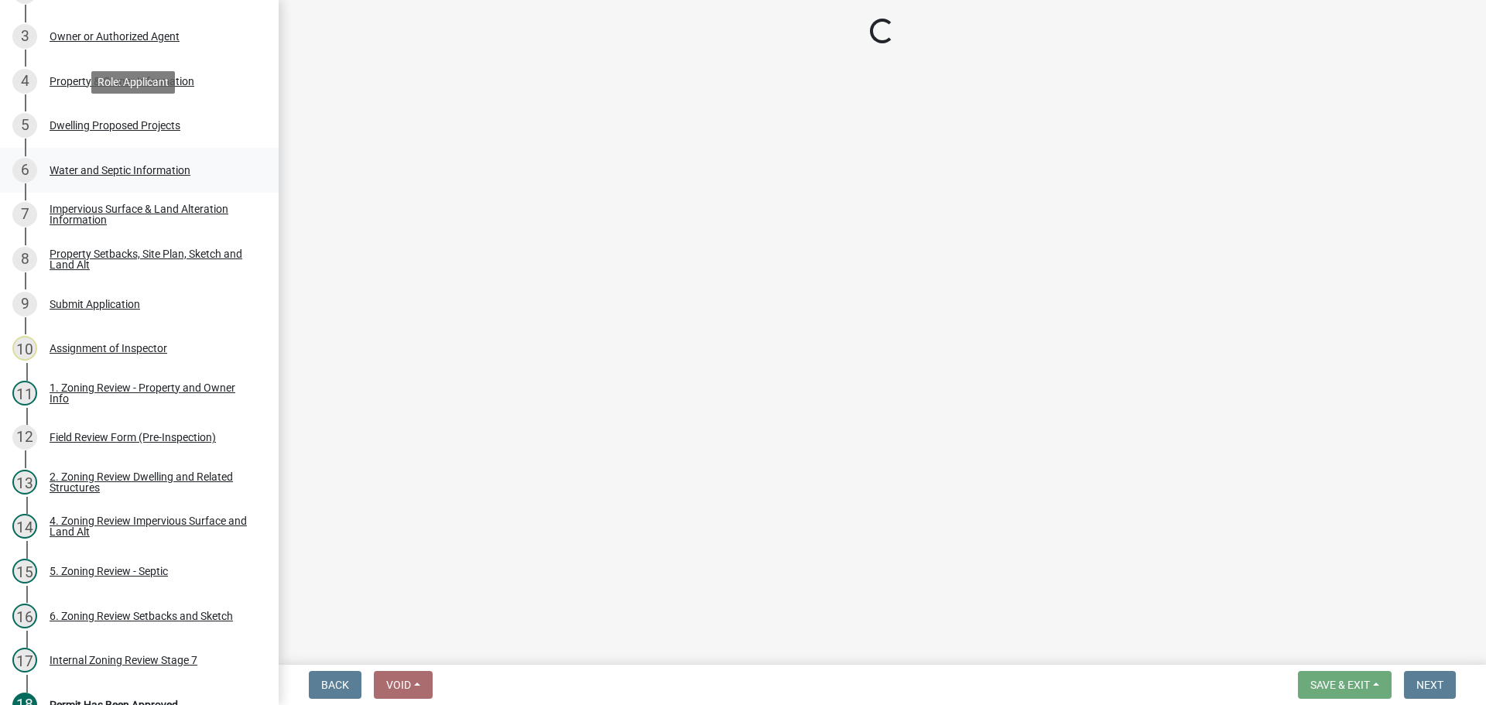
select select "75cb6c0c-1bab-4101-a7ce-eb87cbd598c1"
select select "92a0ce08-7963-4b1d-9a71-a10ef3c9fec5"
select select "f1d8ab9f-3049-45ab-b225-68f6b4f5b1c8"
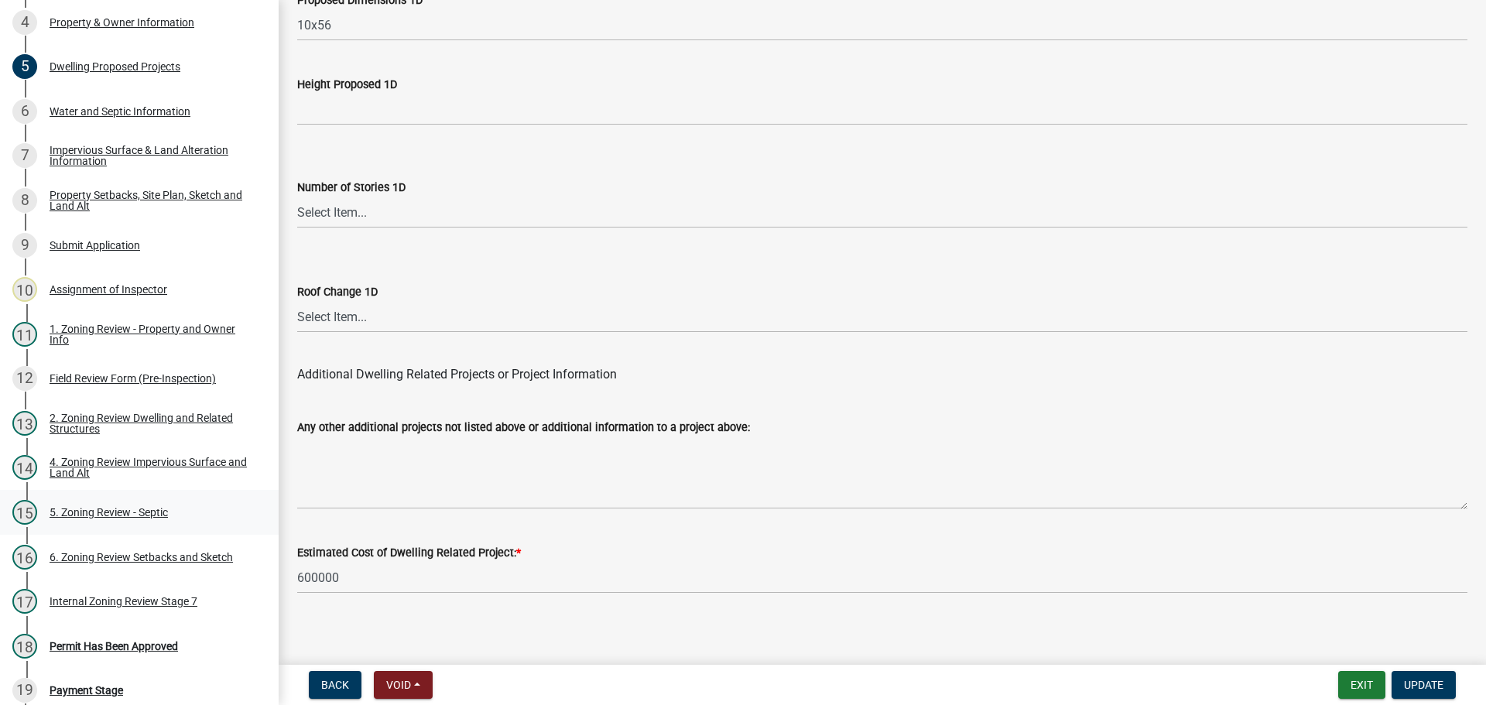
scroll to position [595, 0]
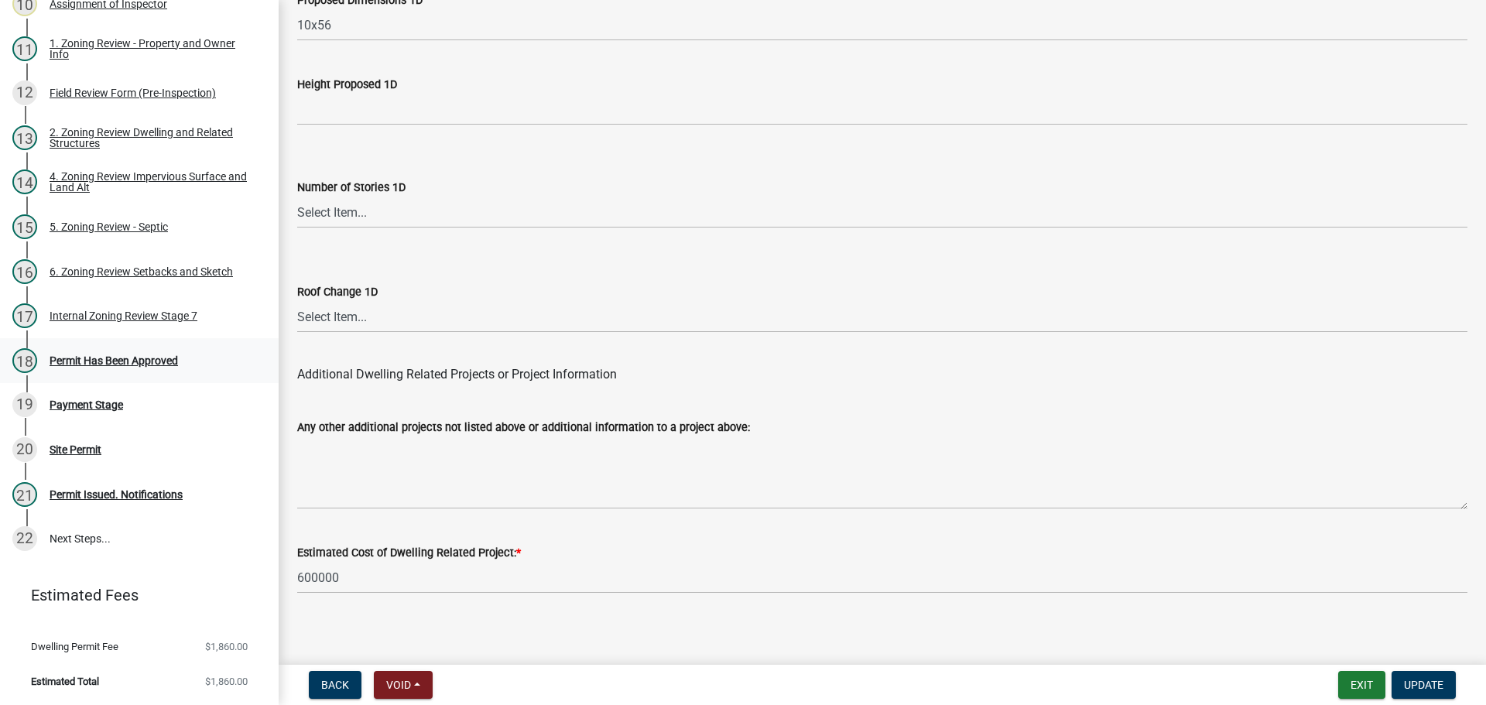
click at [108, 365] on div "Permit Has Been Approved" at bounding box center [114, 360] width 128 height 11
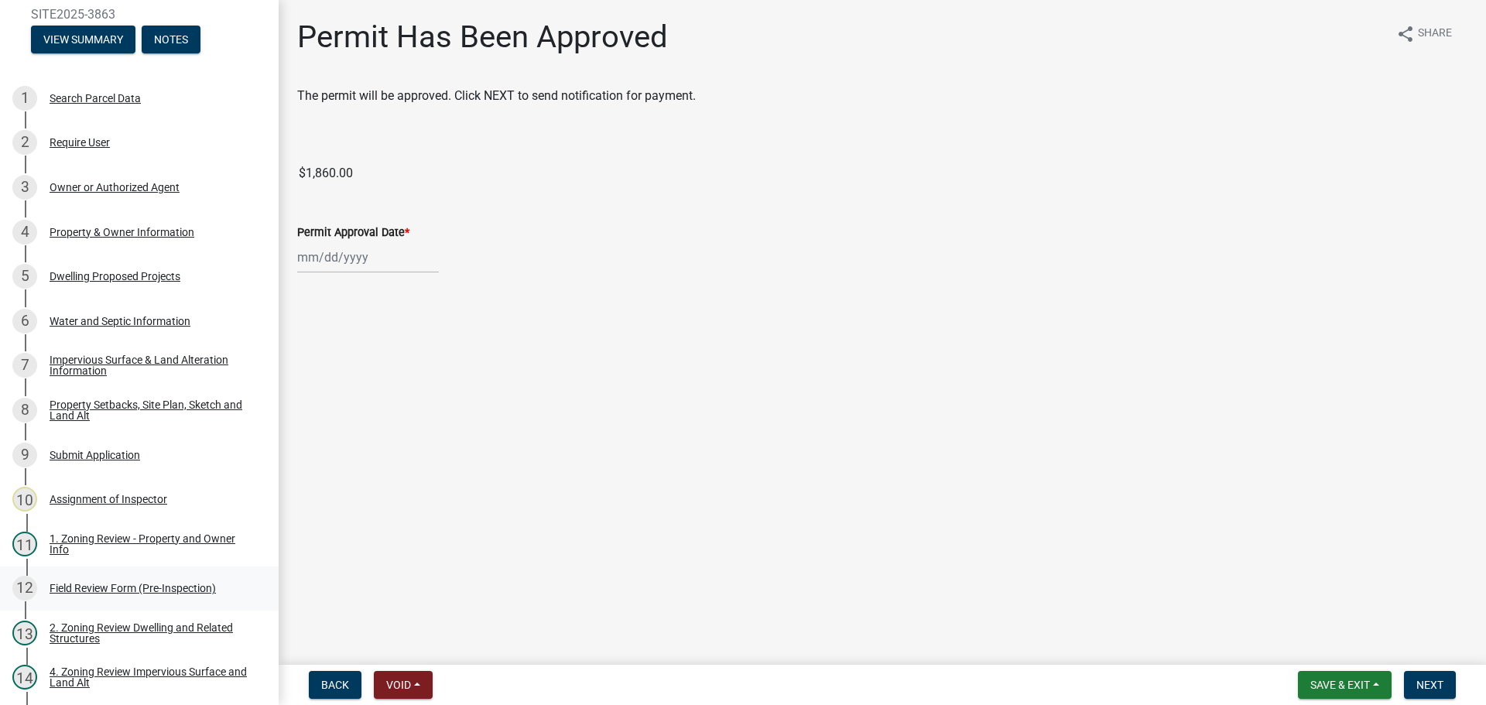
scroll to position [0, 0]
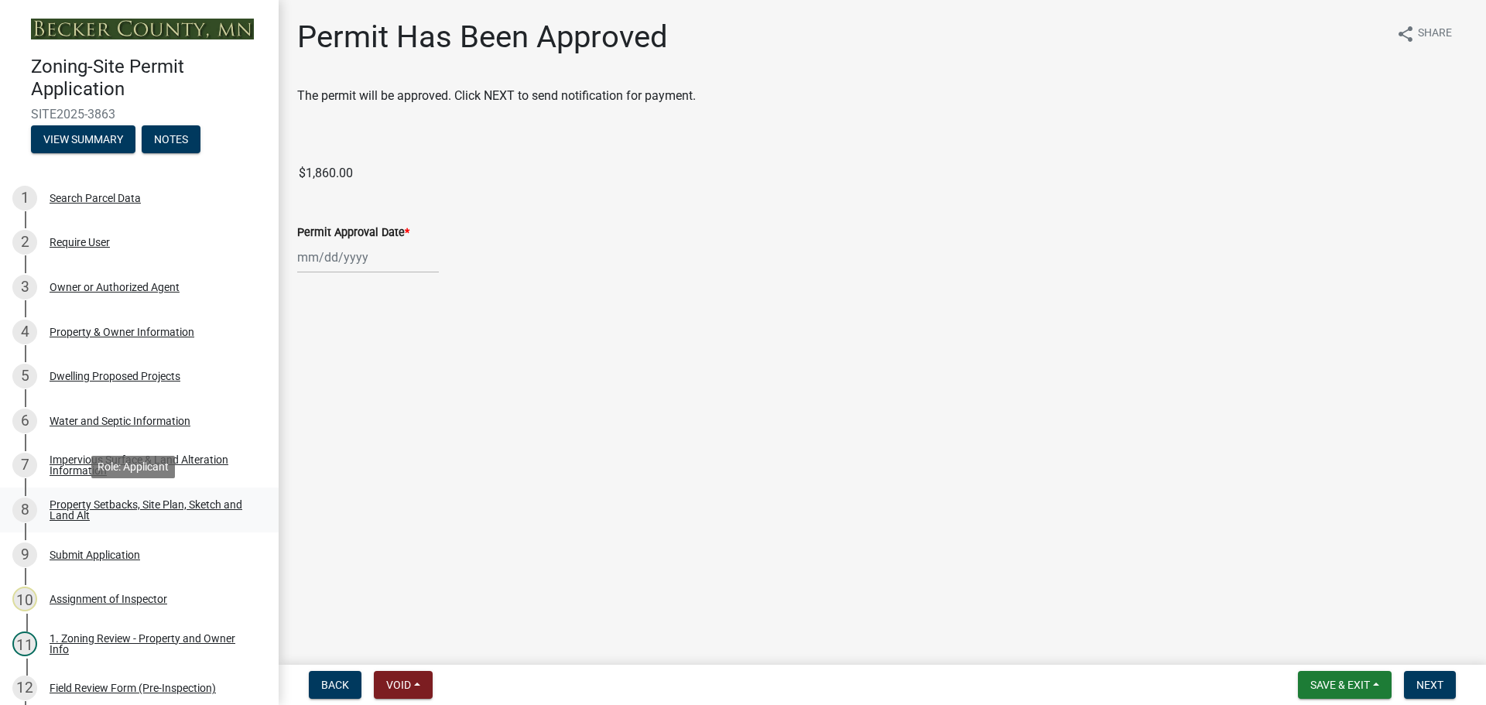
click at [118, 513] on div "Property Setbacks, Site Plan, Sketch and Land Alt" at bounding box center [152, 510] width 204 height 22
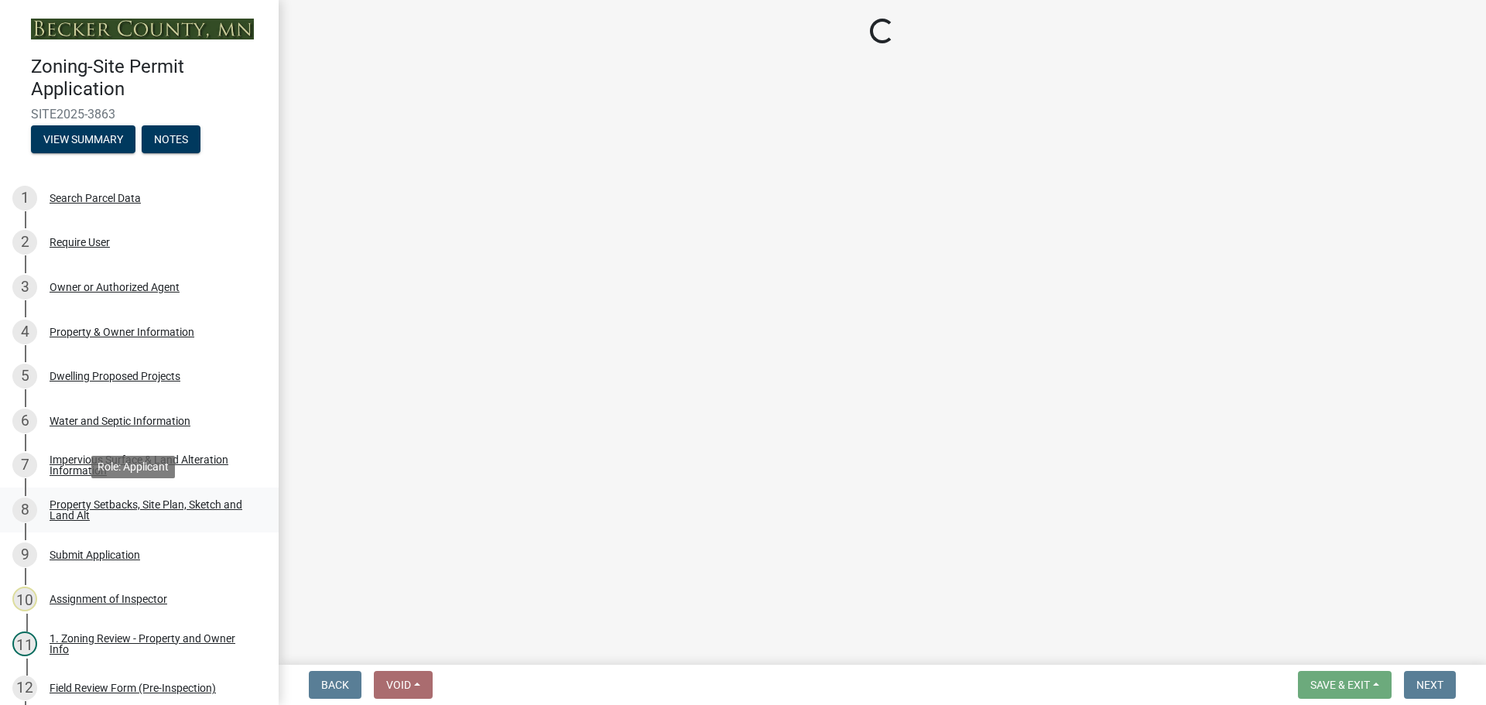
select select "7b13c63f-e699-4112-b373-98fbd28ec536"
select select "87640abb-5130-4065-bced-0c1b260ce984"
select select "fd58f24c-a096-4195-863e-b494ea1fd324"
select select "b9185151-7fec-488a-a719-f11a93338dbd"
select select "12da6293-5841-4f5c-bd92-3658833964cd"
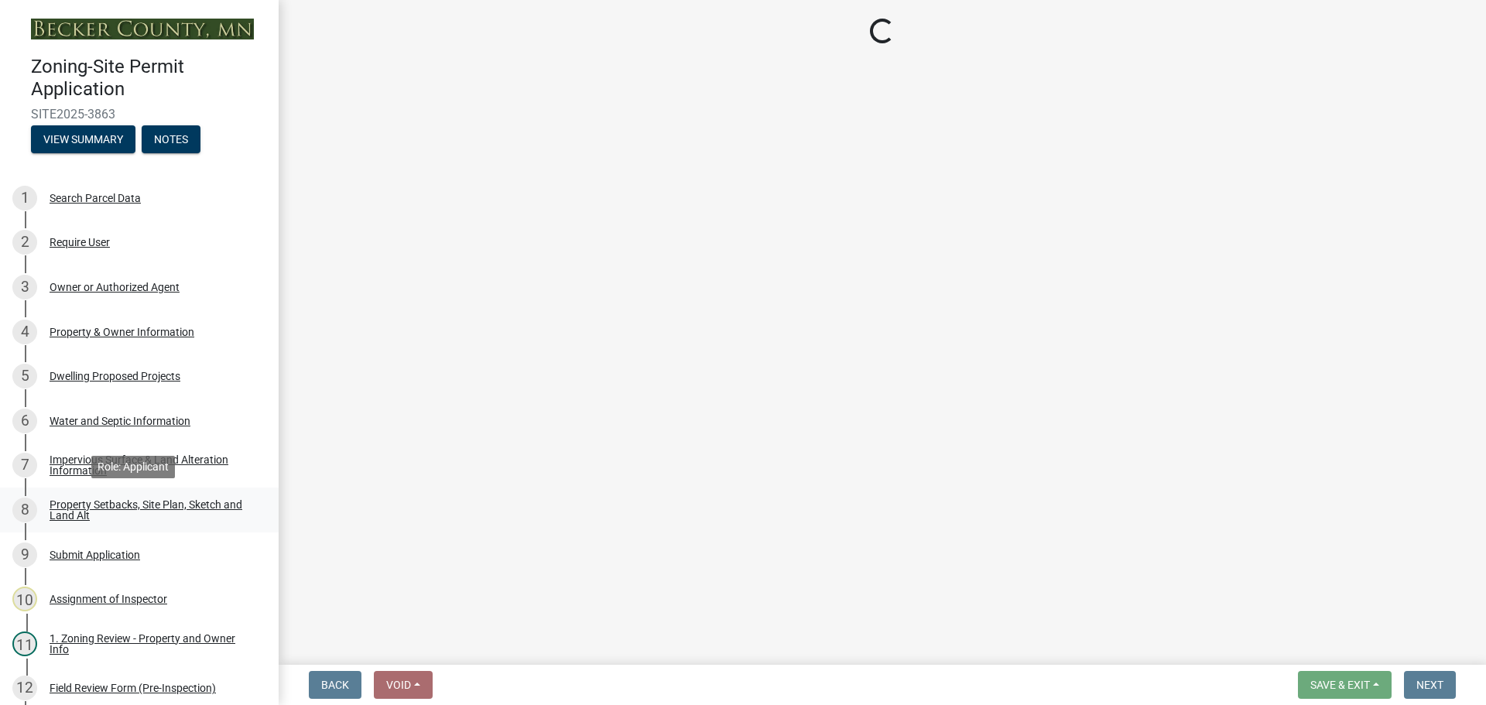
select select "27b2a8b4-abf6-463e-8c0c-7c5d2b4fe26f"
select select "5ad4ab64-b44e-481c-9000-9e5907aa74e1"
select select "e019de12-4845-45f2-ad10-5fb76eee0e55"
select select "c8b8ea71-7088-4e87-a493-7bc88cc2835b"
select select "a4ce8fad-3c47-4e2b-9375-28a8f2ee630b"
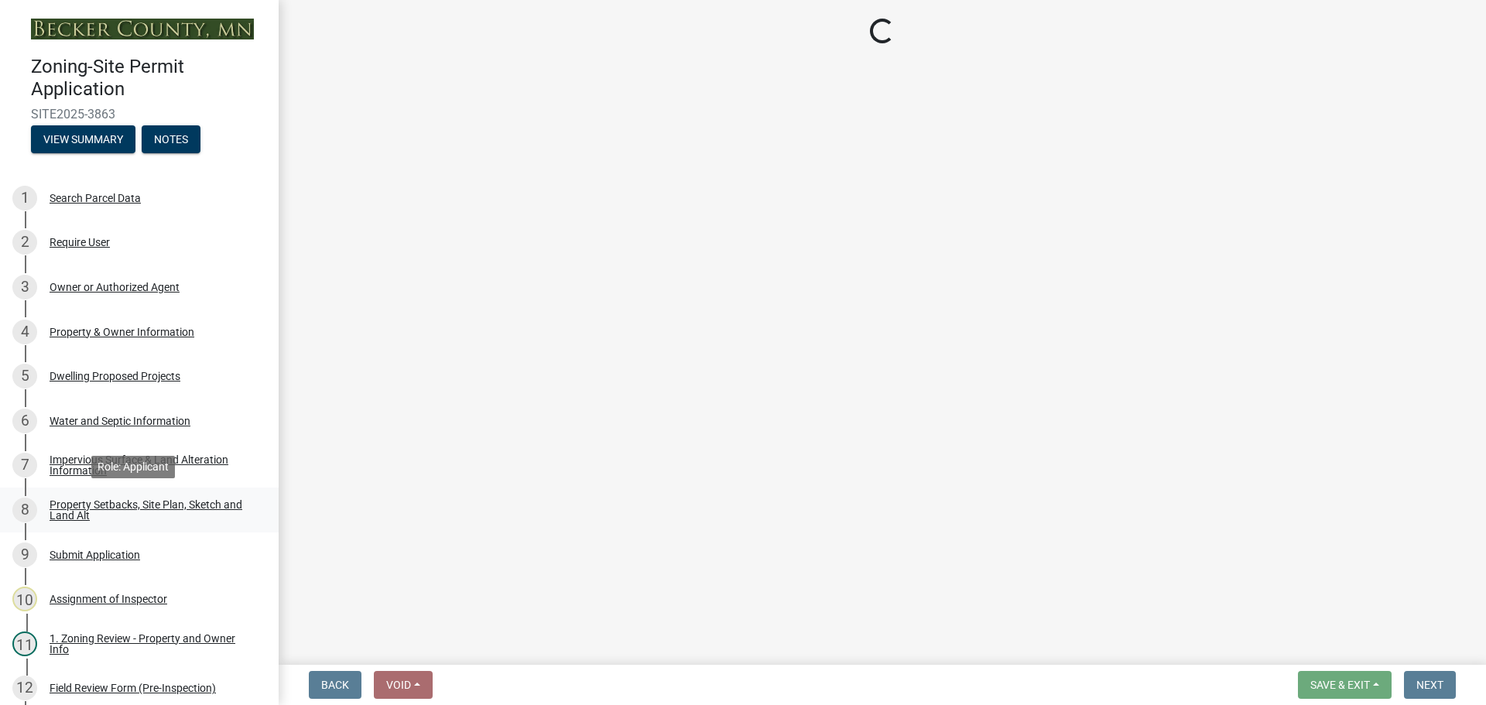
select select "4421853d-5e11-4b64-95ec-6c47066881cc"
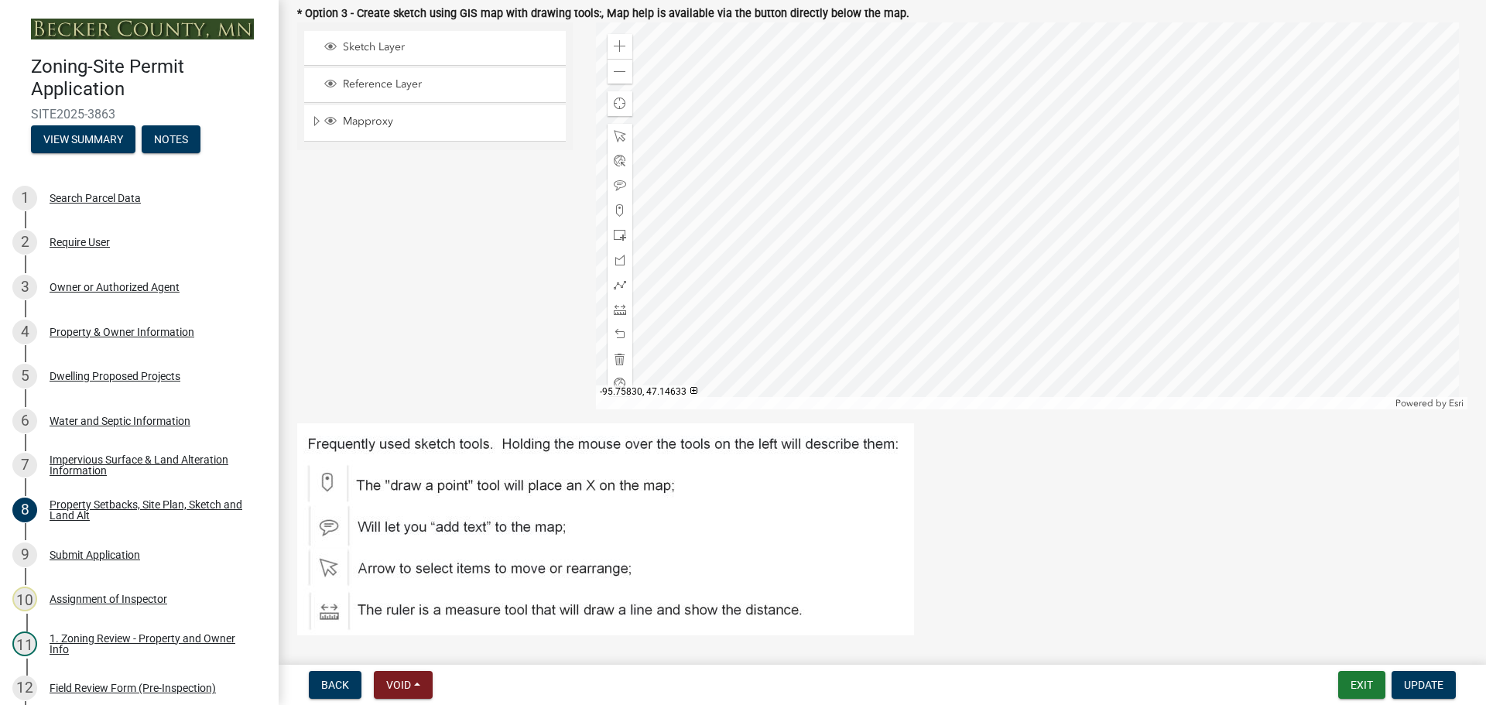
scroll to position [387, 0]
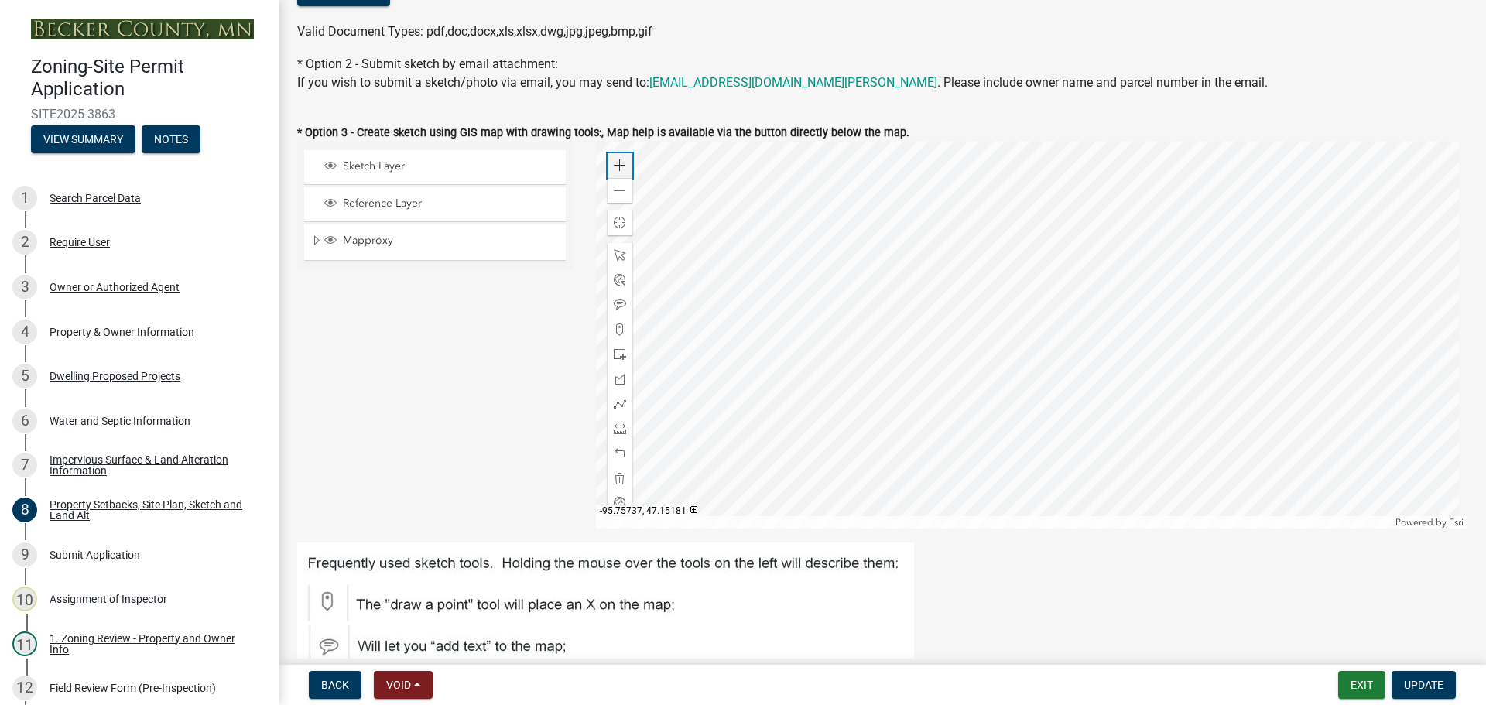
click at [620, 163] on span at bounding box center [620, 165] width 12 height 12
click at [1184, 220] on div at bounding box center [1032, 335] width 872 height 387
click at [615, 429] on span at bounding box center [620, 429] width 12 height 12
click at [871, 413] on div at bounding box center [1032, 335] width 872 height 387
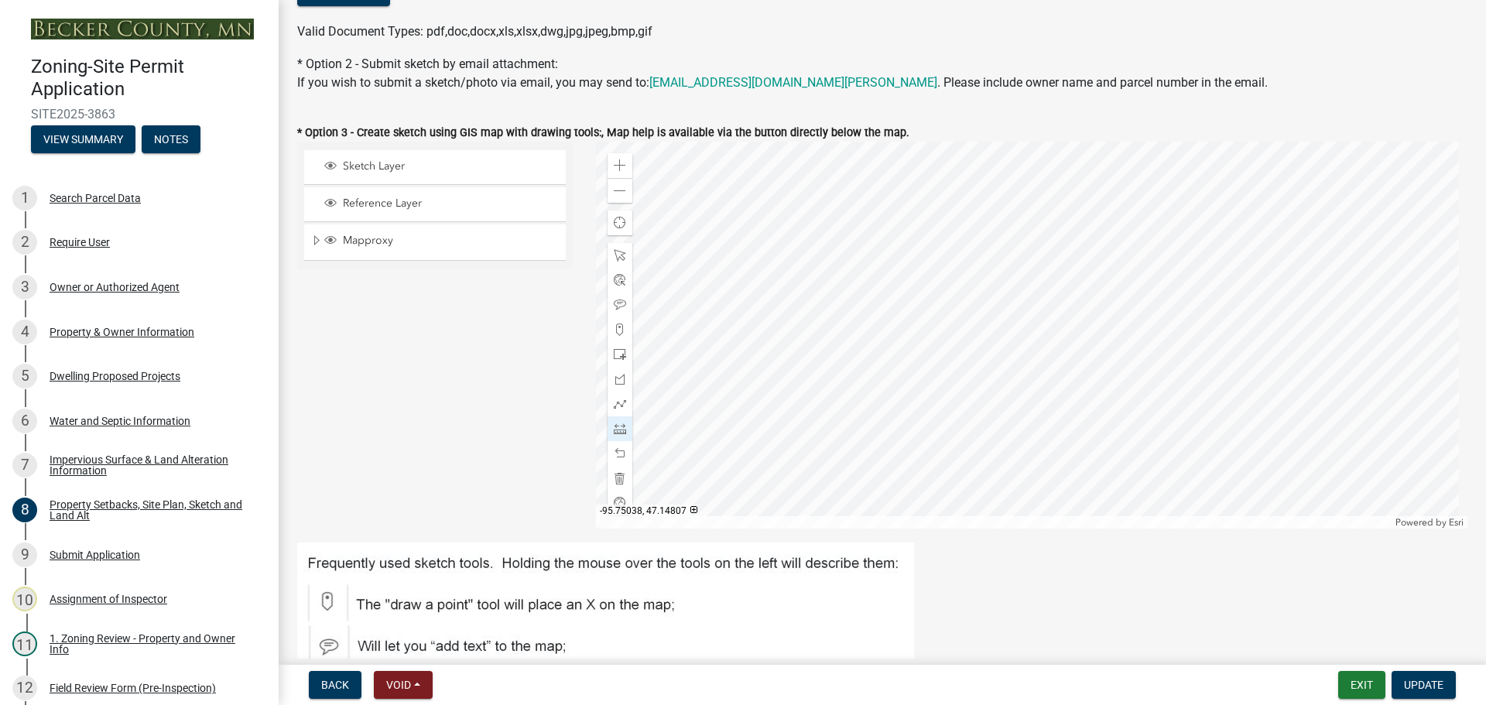
click at [931, 347] on div at bounding box center [1032, 335] width 872 height 387
click at [614, 353] on span at bounding box center [620, 354] width 12 height 12
click at [915, 327] on div at bounding box center [1032, 335] width 872 height 387
click at [617, 449] on span at bounding box center [620, 453] width 12 height 12
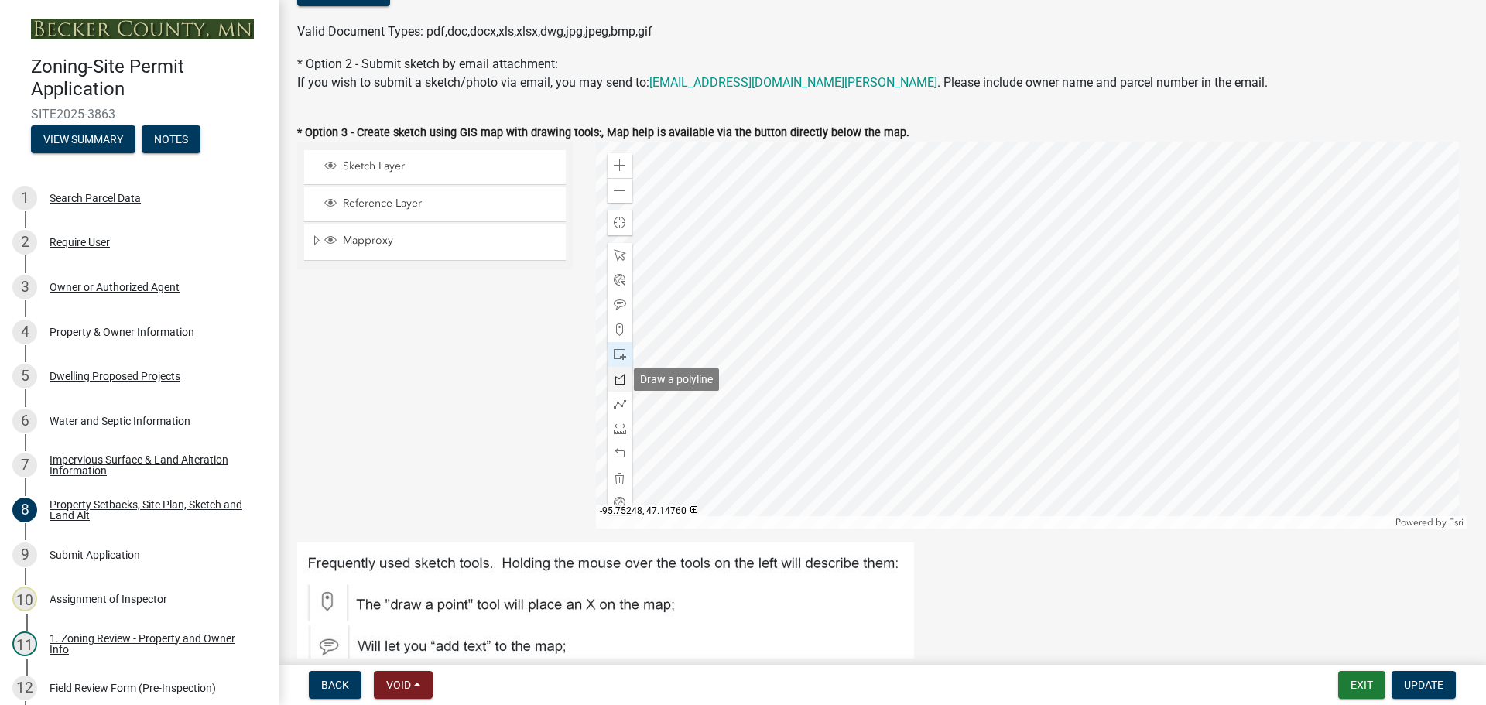
click at [624, 376] on div at bounding box center [619, 379] width 25 height 25
click at [919, 325] on div at bounding box center [1032, 335] width 872 height 387
click at [952, 359] on div at bounding box center [1032, 335] width 872 height 387
click at [966, 347] on div at bounding box center [1032, 335] width 872 height 387
click at [932, 315] on div at bounding box center [1032, 335] width 872 height 387
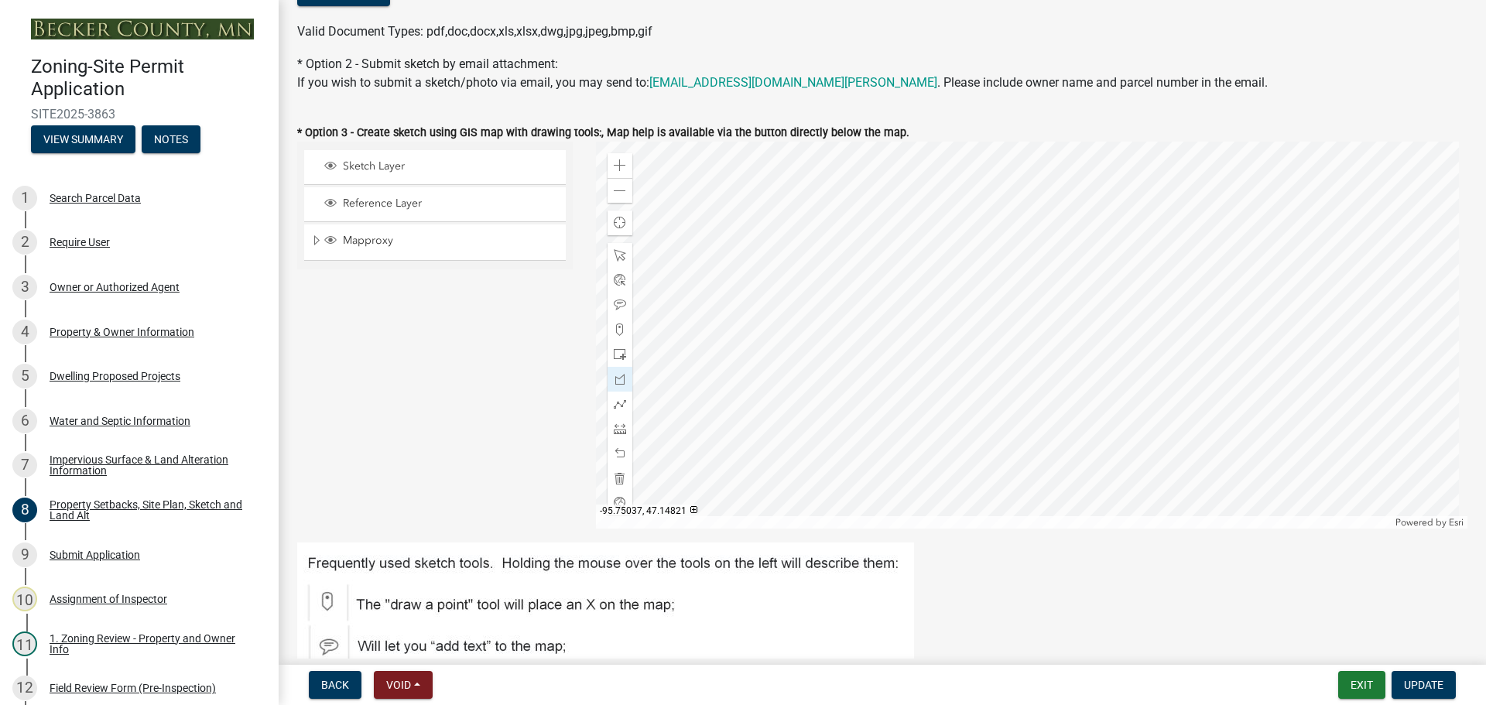
click at [932, 315] on div at bounding box center [1032, 335] width 872 height 387
click at [919, 327] on div at bounding box center [1032, 335] width 872 height 387
click at [628, 198] on div "Zoom out" at bounding box center [619, 190] width 25 height 25
click at [618, 426] on span at bounding box center [620, 429] width 12 height 12
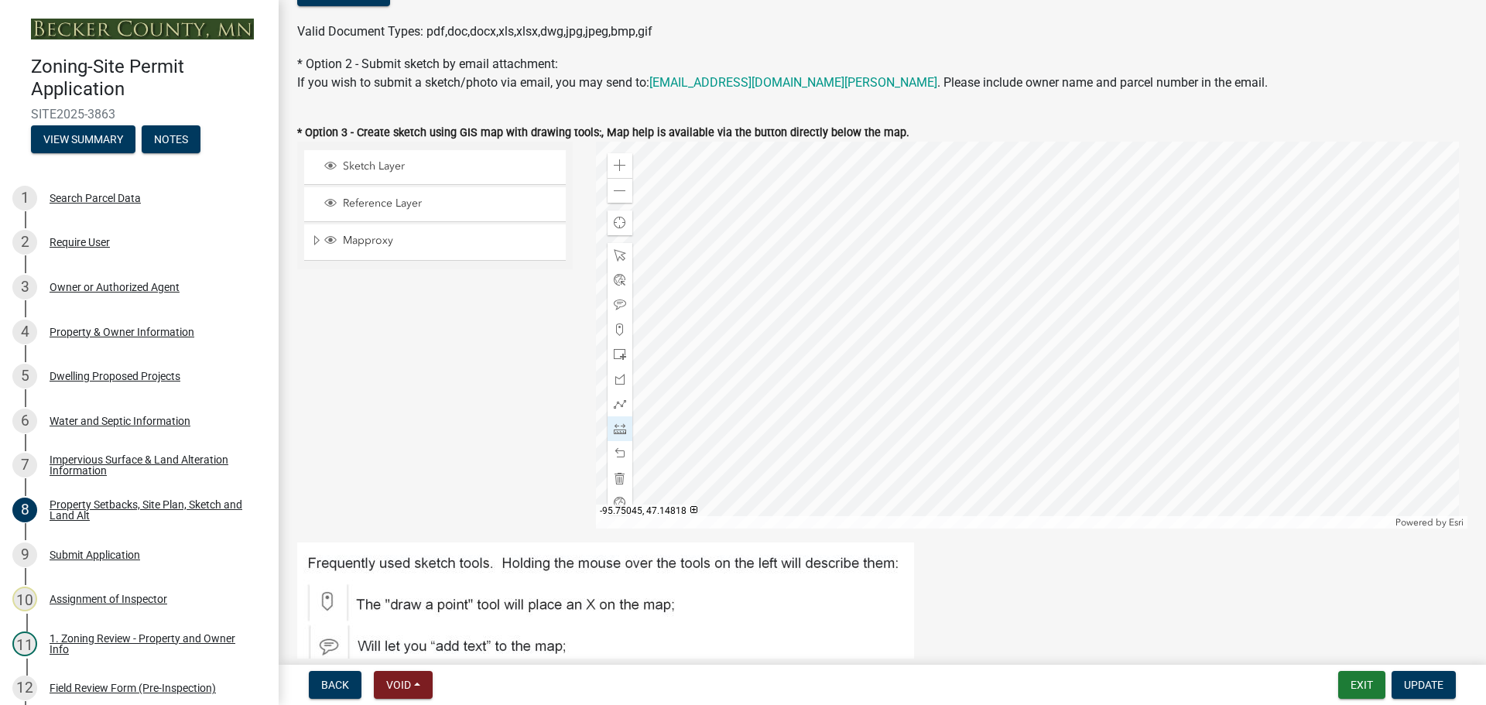
click at [972, 329] on div at bounding box center [1032, 335] width 872 height 387
click at [806, 330] on div at bounding box center [1032, 335] width 872 height 387
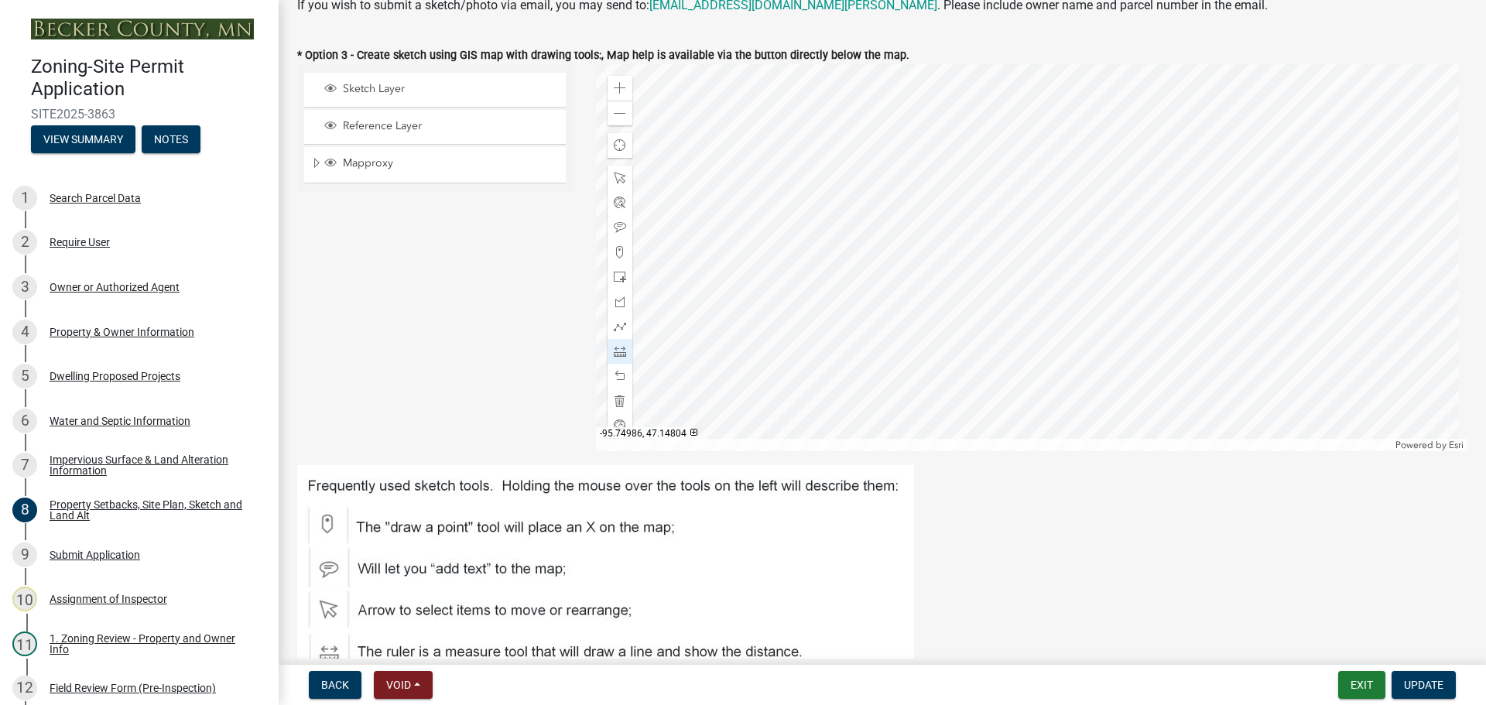
scroll to position [310, 0]
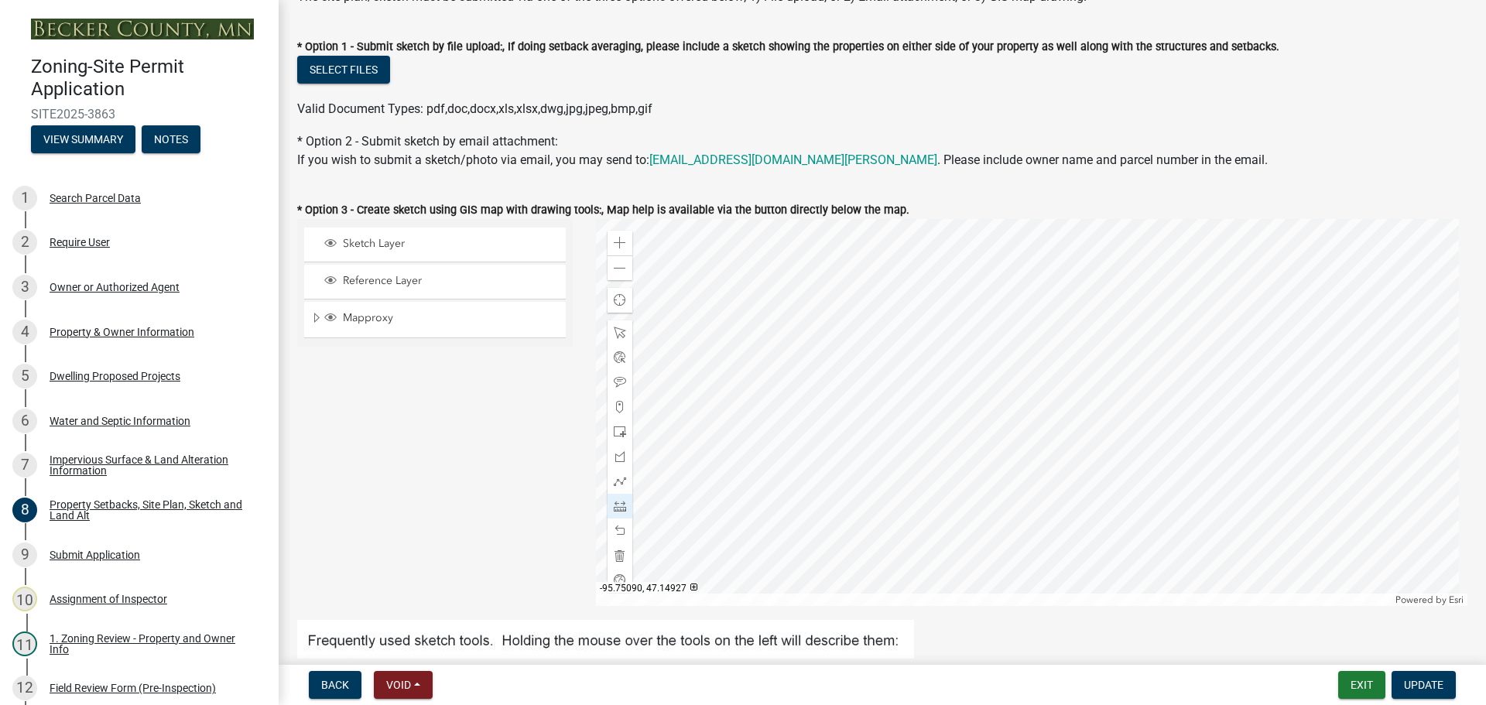
click at [944, 399] on div at bounding box center [1032, 412] width 872 height 387
click at [987, 522] on div at bounding box center [1032, 412] width 872 height 387
click at [987, 250] on div at bounding box center [1032, 412] width 872 height 387
click at [618, 532] on span at bounding box center [620, 531] width 12 height 12
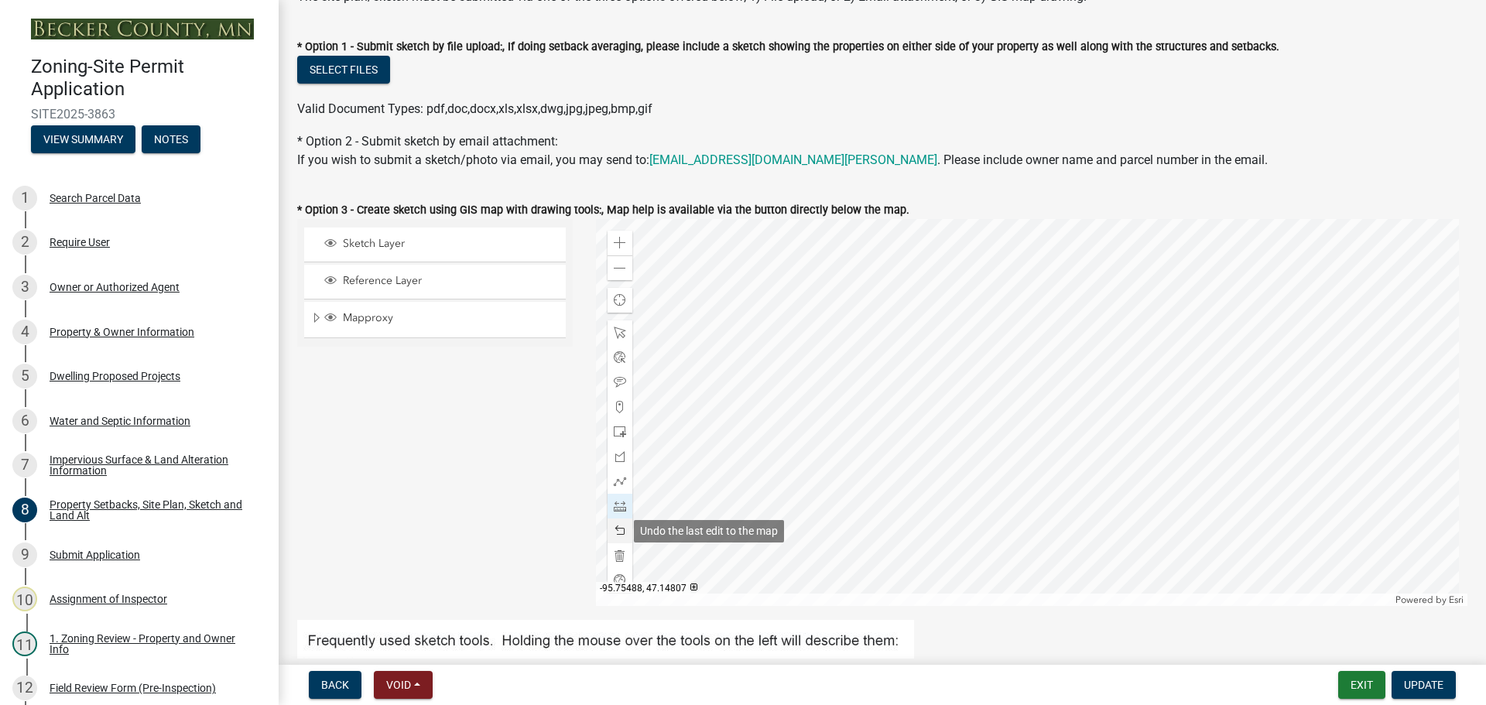
click at [620, 535] on span at bounding box center [620, 531] width 12 height 12
click at [984, 522] on div at bounding box center [1032, 412] width 872 height 387
click at [813, 247] on div at bounding box center [1032, 412] width 872 height 387
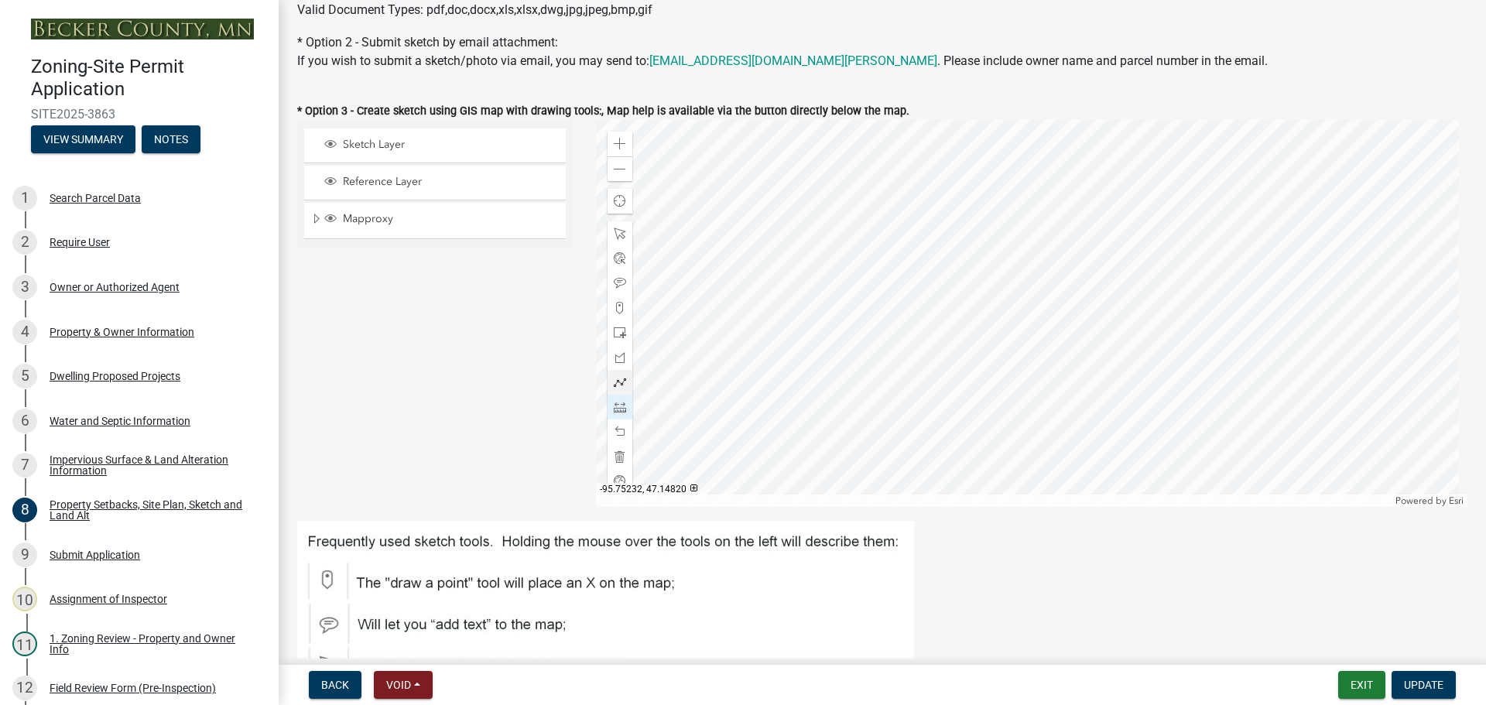
scroll to position [387, 0]
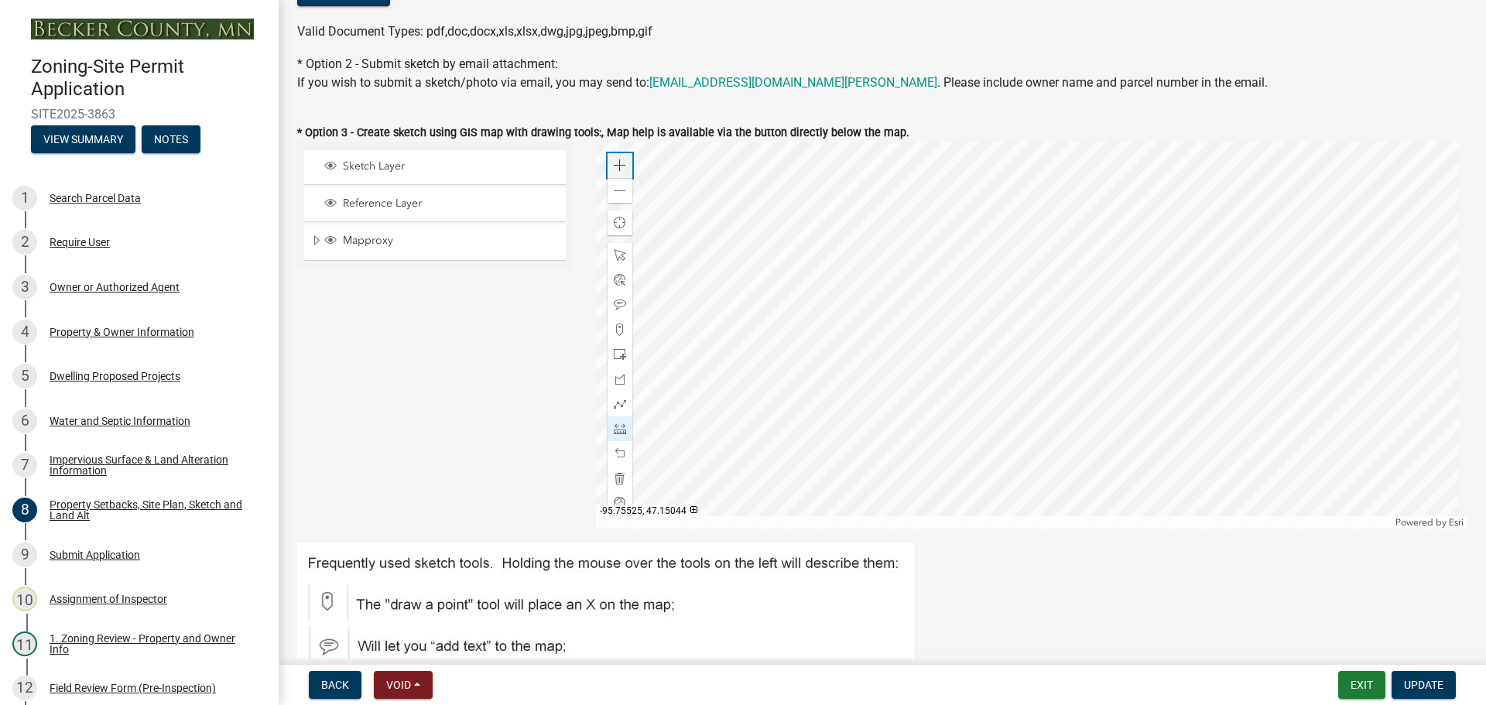
click at [616, 169] on span at bounding box center [620, 165] width 12 height 12
click at [835, 142] on div at bounding box center [1032, 335] width 872 height 387
click at [1032, 214] on div at bounding box center [1032, 335] width 872 height 387
click at [1022, 296] on div at bounding box center [1032, 335] width 872 height 387
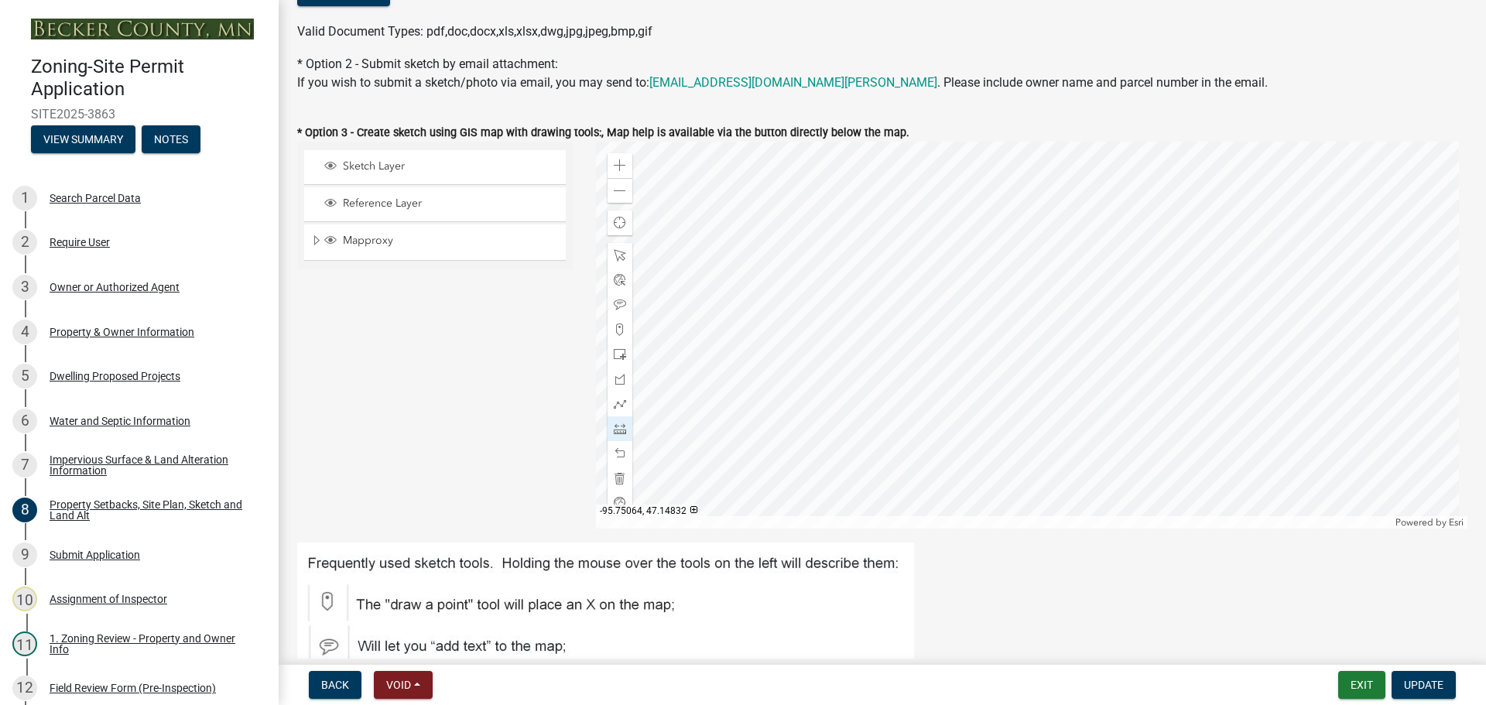
click at [953, 231] on div at bounding box center [1032, 335] width 872 height 387
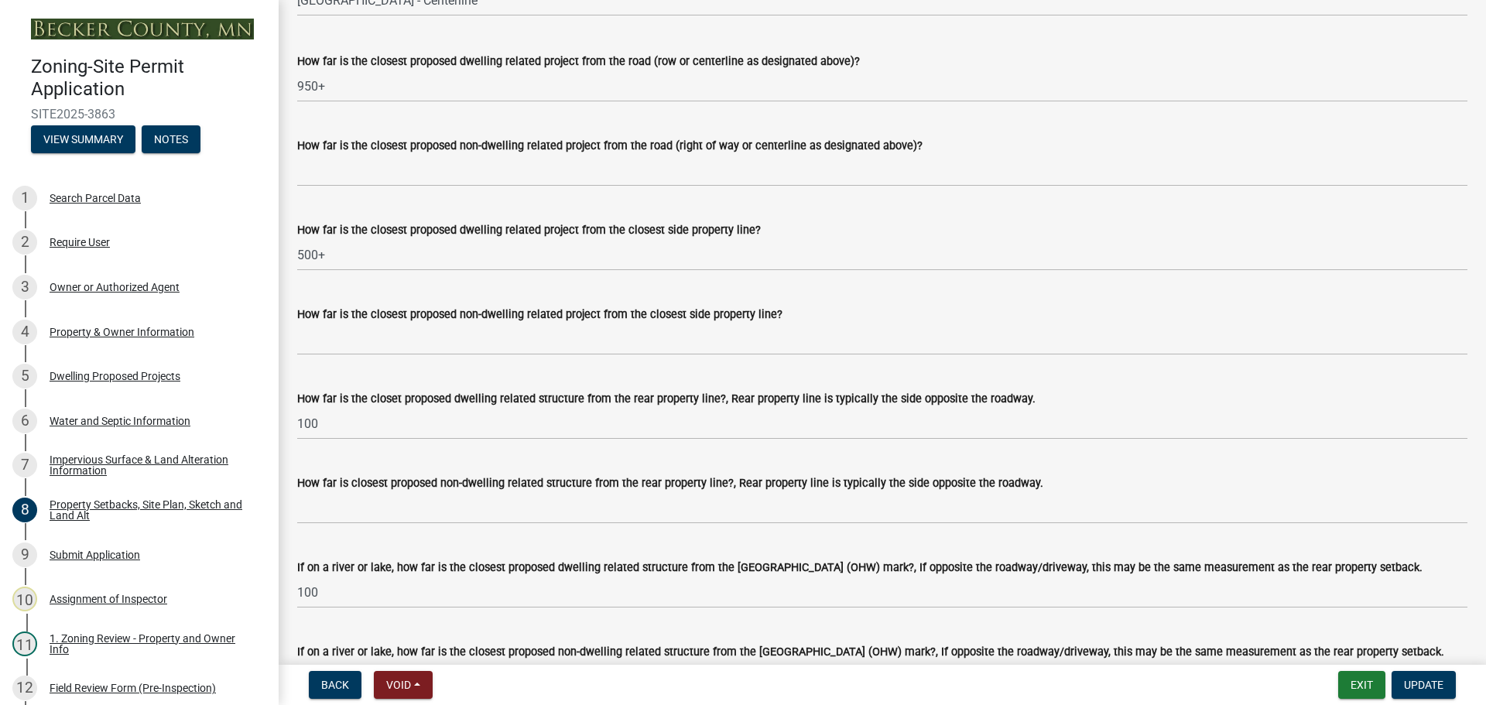
scroll to position [3173, 0]
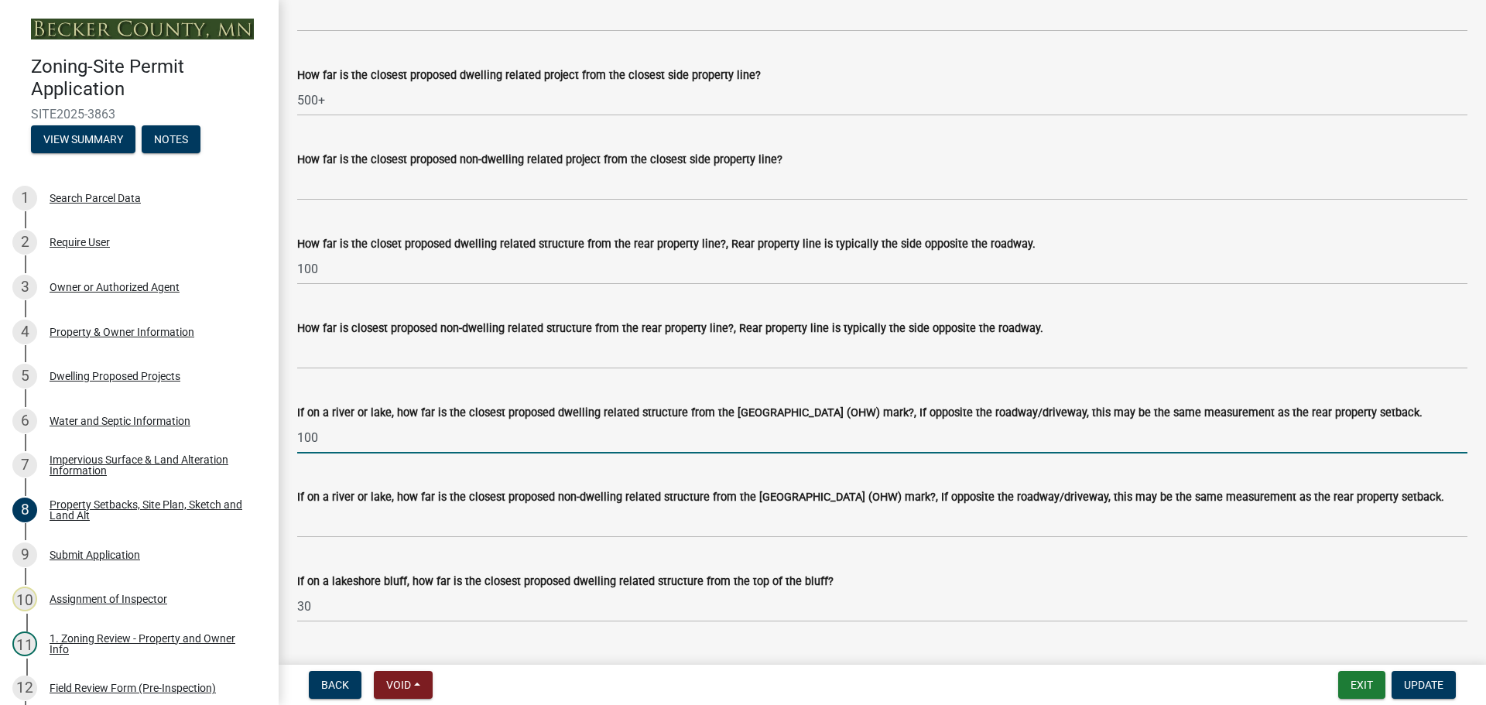
click at [378, 453] on input "100" at bounding box center [882, 438] width 1170 height 32
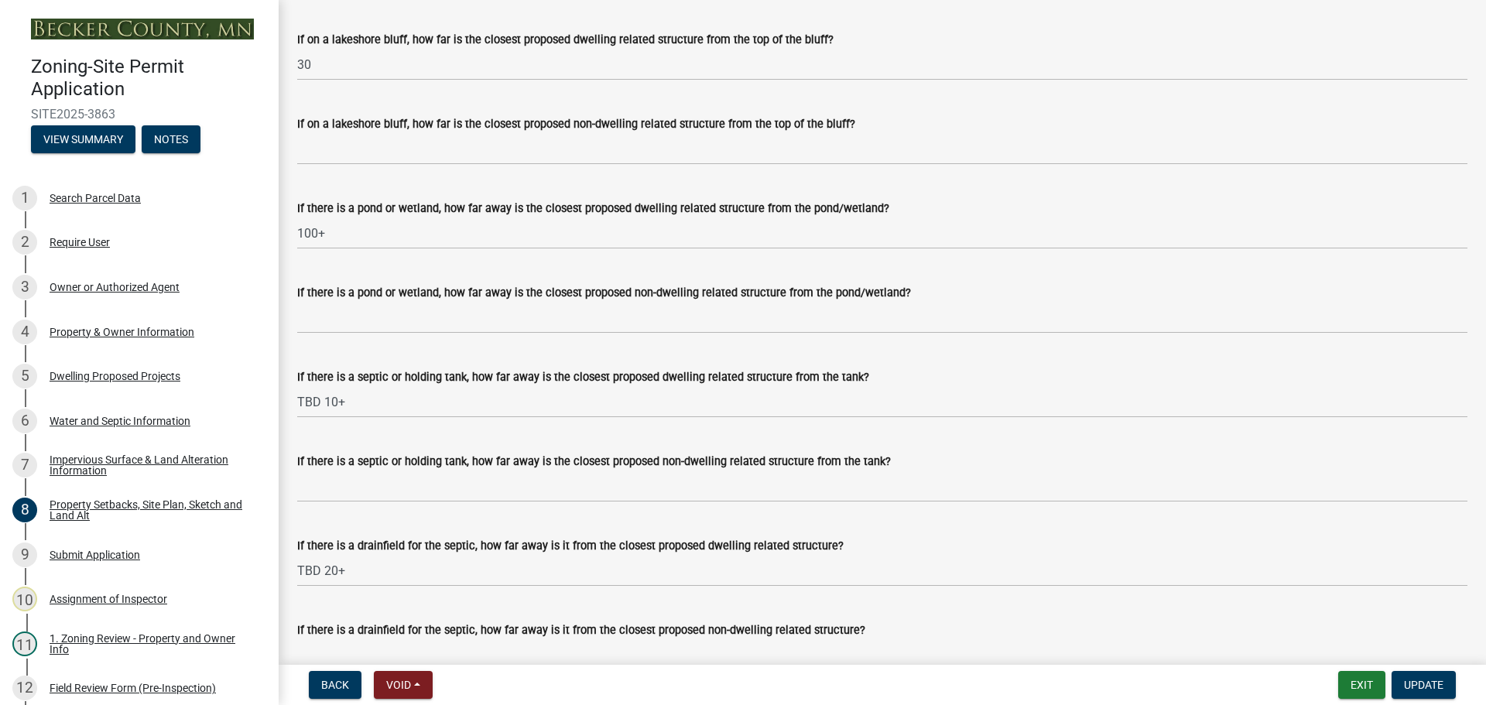
scroll to position [3792, 0]
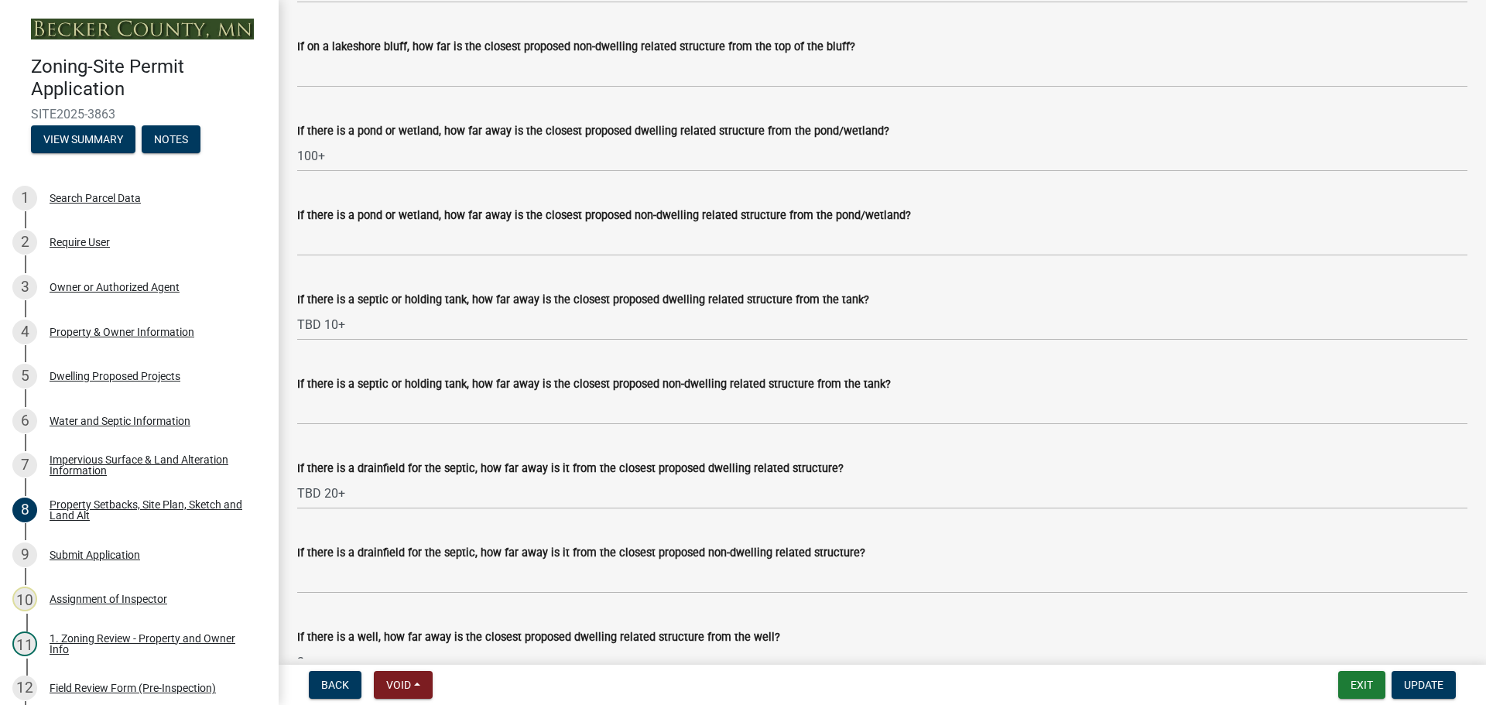
type input "130"
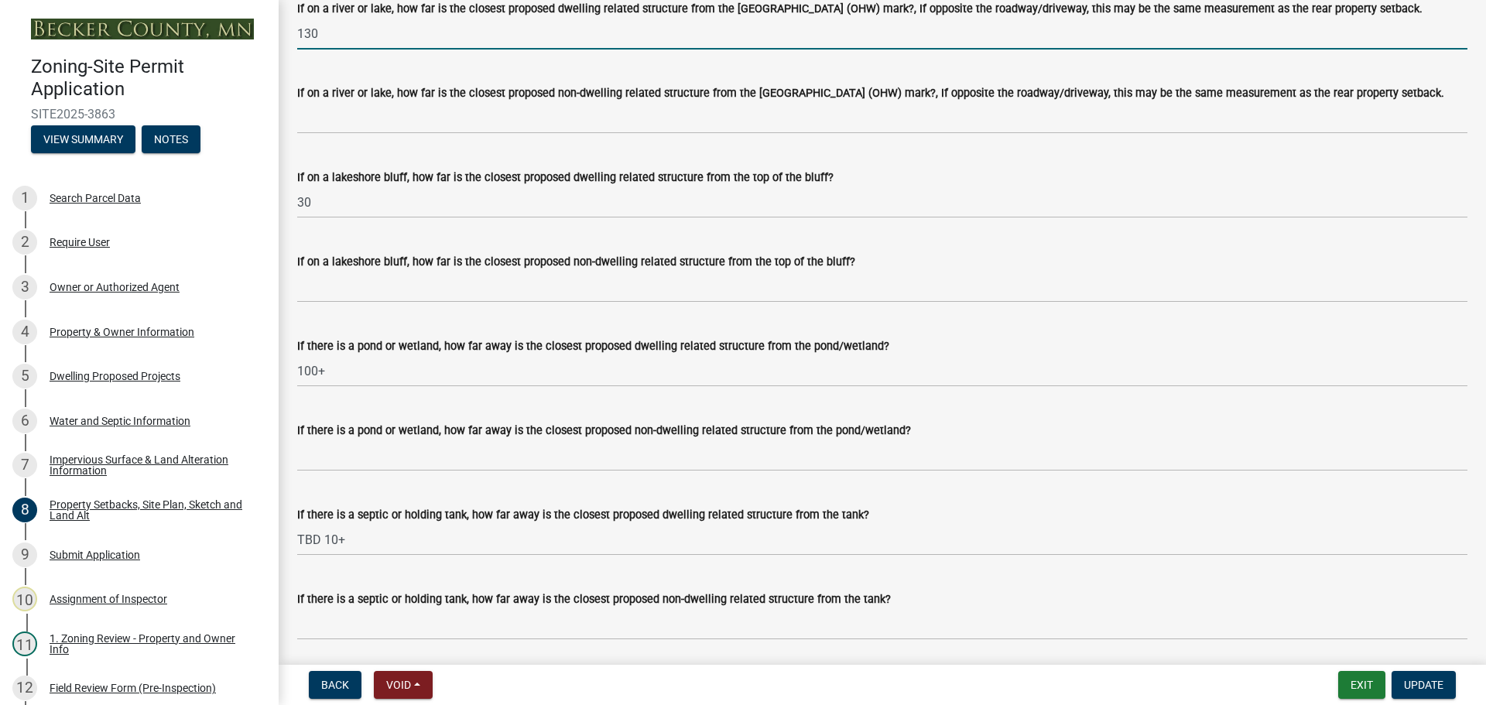
scroll to position [3482, 0]
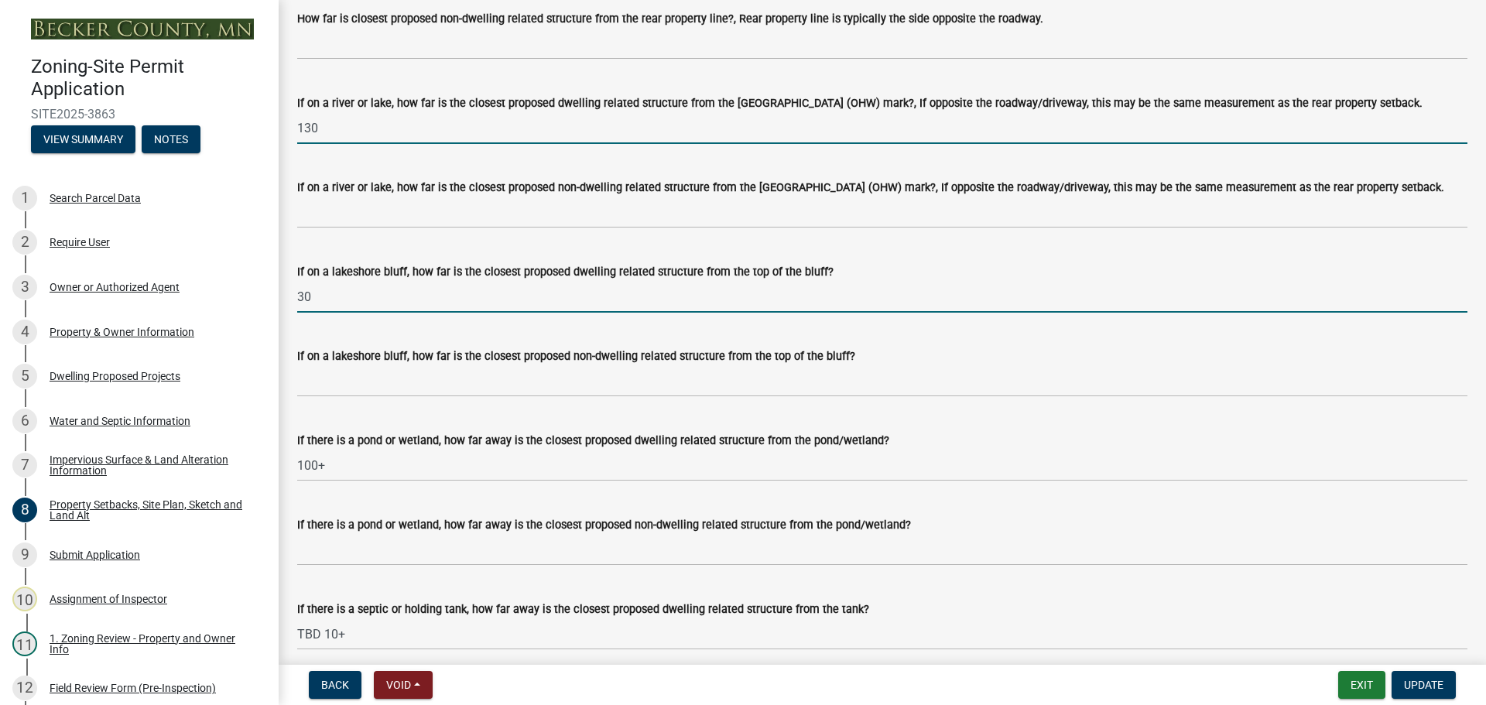
click at [368, 310] on input "30" at bounding box center [882, 297] width 1170 height 32
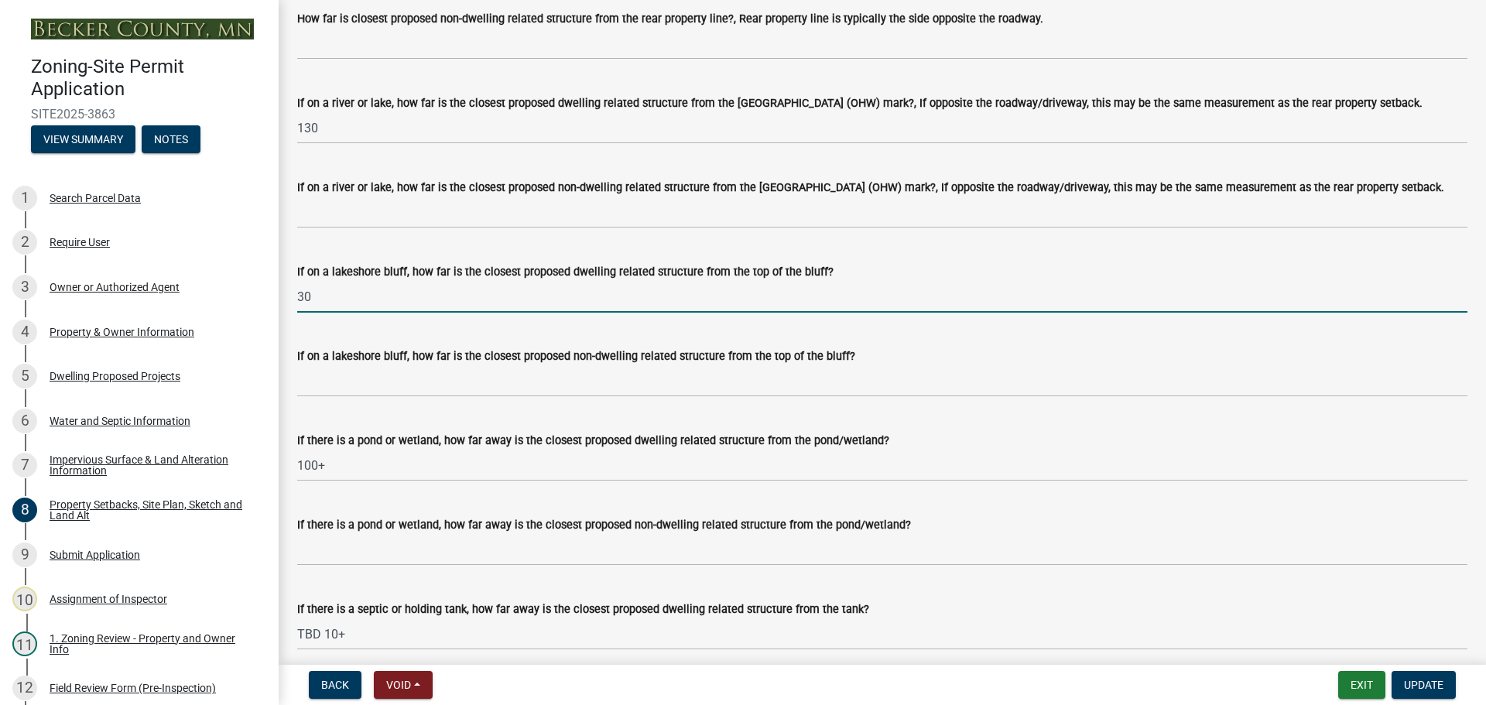
click at [368, 310] on input "30" at bounding box center [882, 297] width 1170 height 32
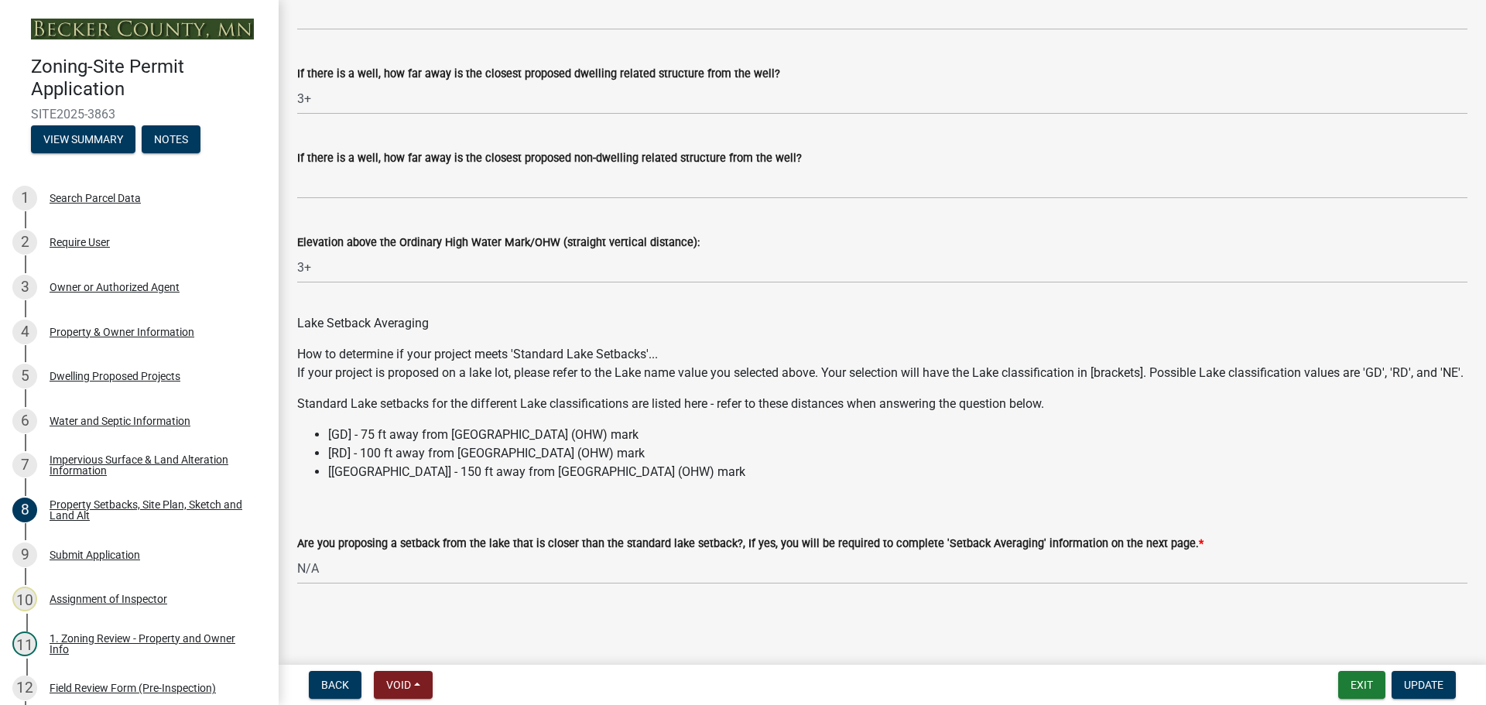
scroll to position [4396, 0]
type input "40"
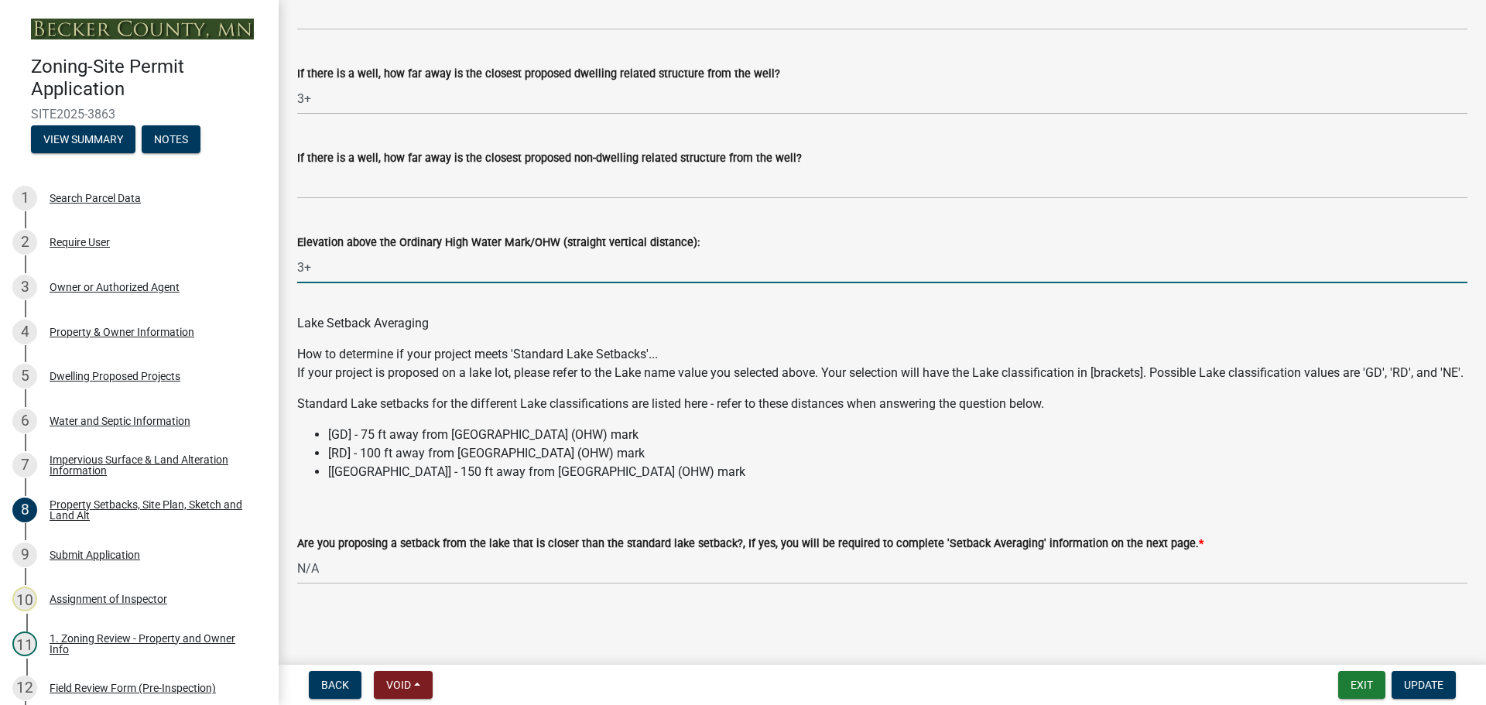
click at [332, 256] on input "3+" at bounding box center [882, 267] width 1170 height 32
type input "32"
click at [1423, 677] on button "Update" at bounding box center [1423, 685] width 64 height 28
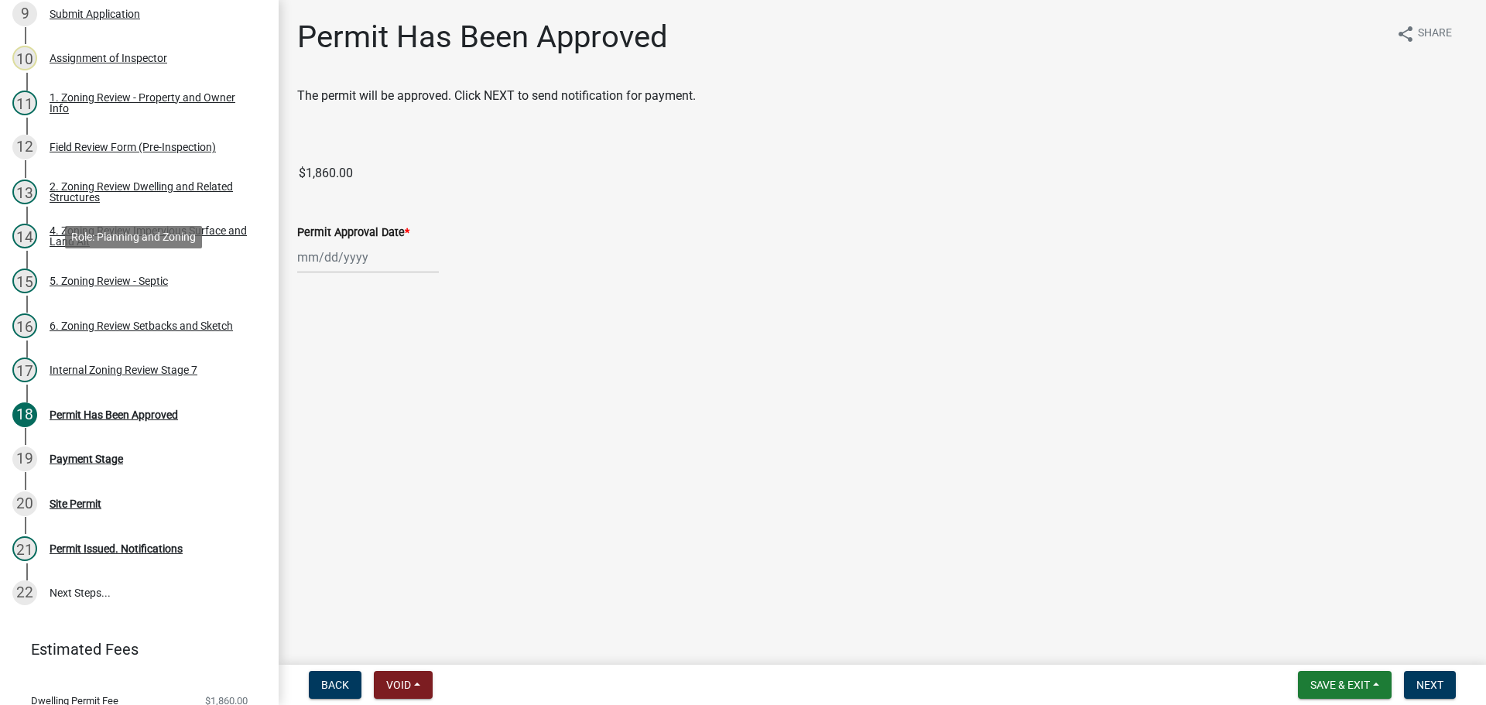
scroll to position [542, 0]
click at [359, 264] on div at bounding box center [368, 257] width 142 height 32
select select "9"
select select "2025"
click at [408, 384] on div "19" at bounding box center [411, 389] width 25 height 25
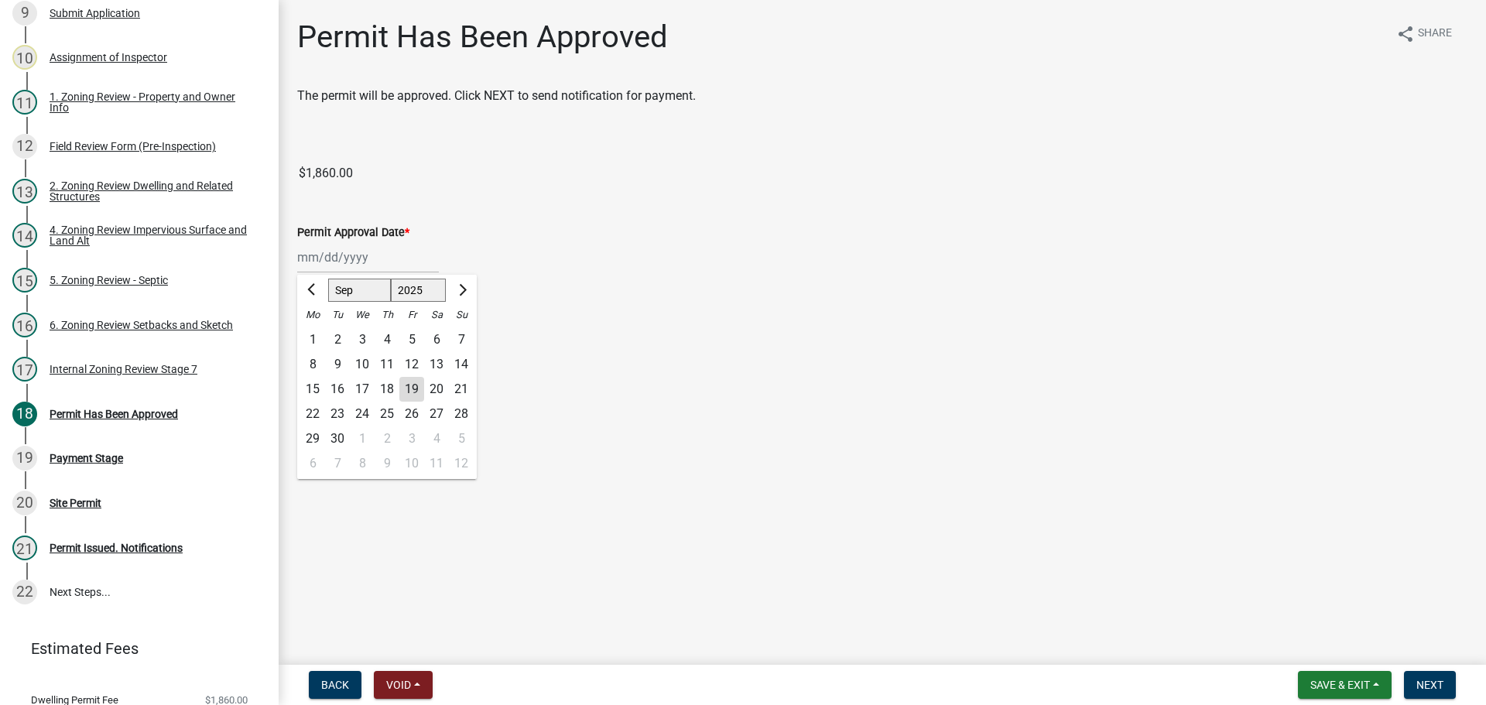
type input "[DATE]"
click at [1432, 676] on button "Next" at bounding box center [1430, 685] width 52 height 28
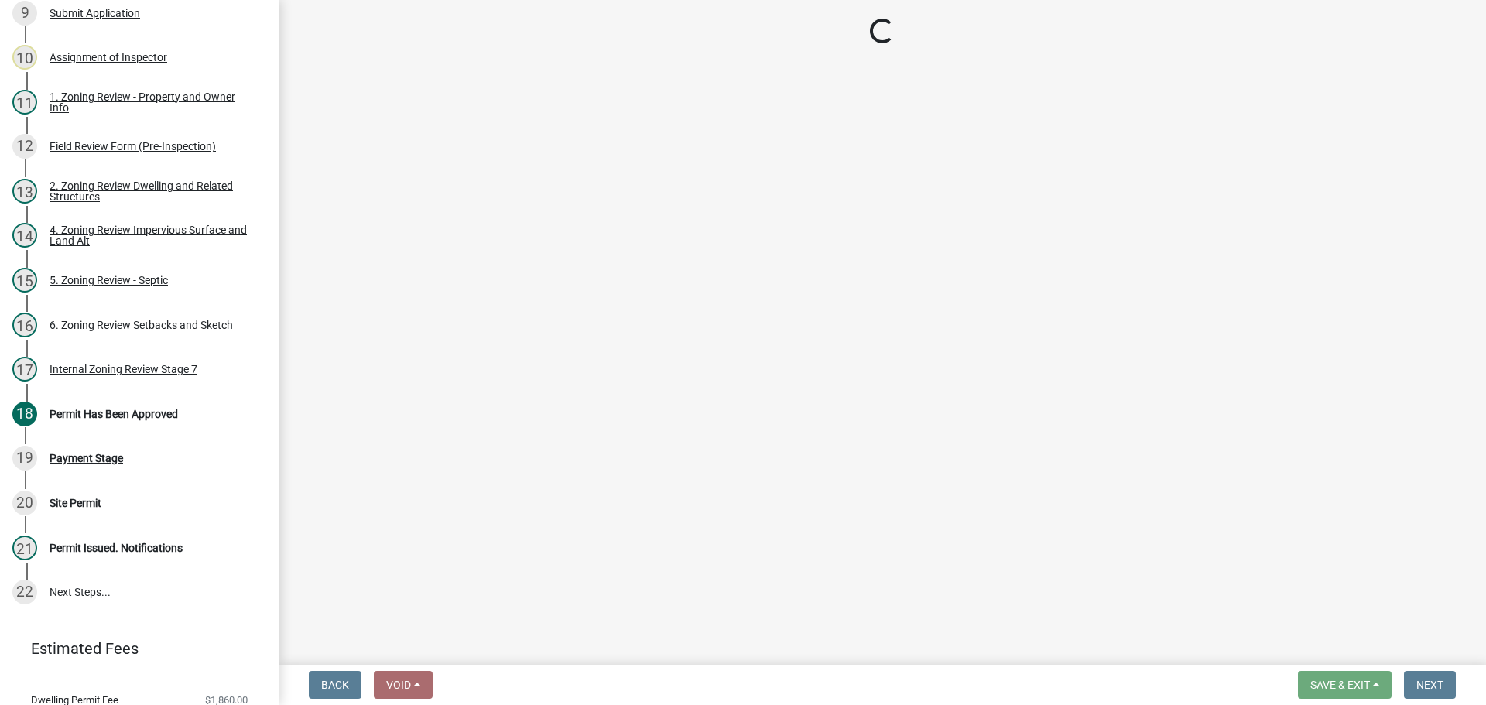
select select "3: 3"
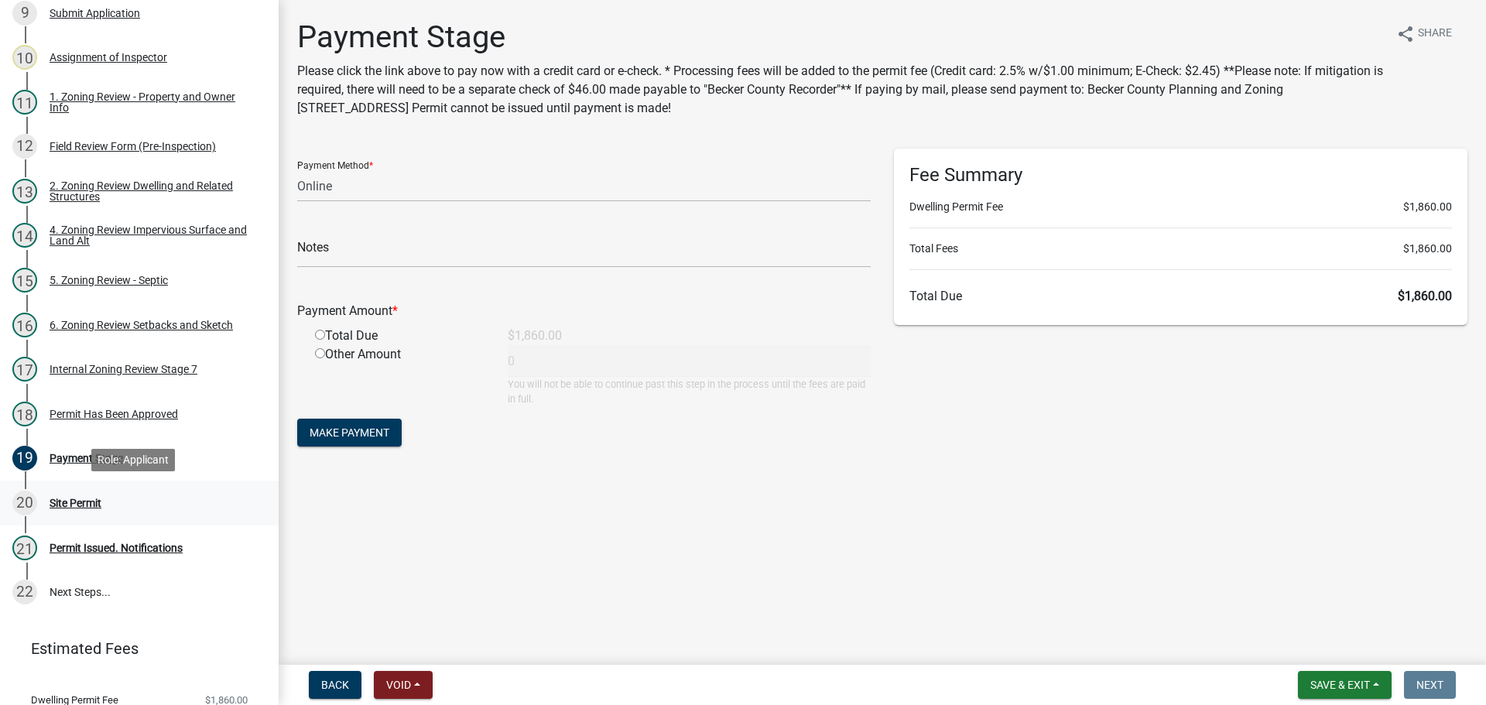
click at [77, 504] on div "Site Permit" at bounding box center [76, 503] width 52 height 11
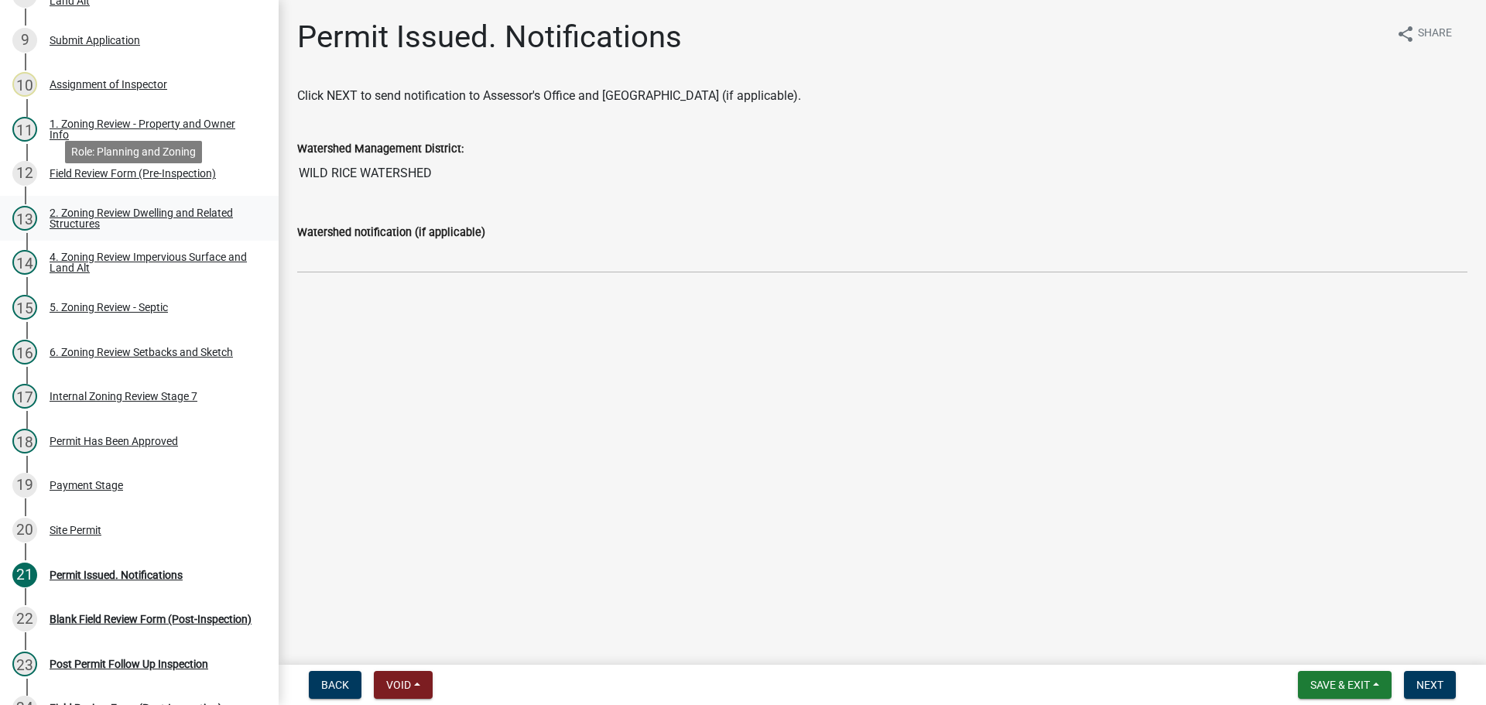
scroll to position [542, 0]
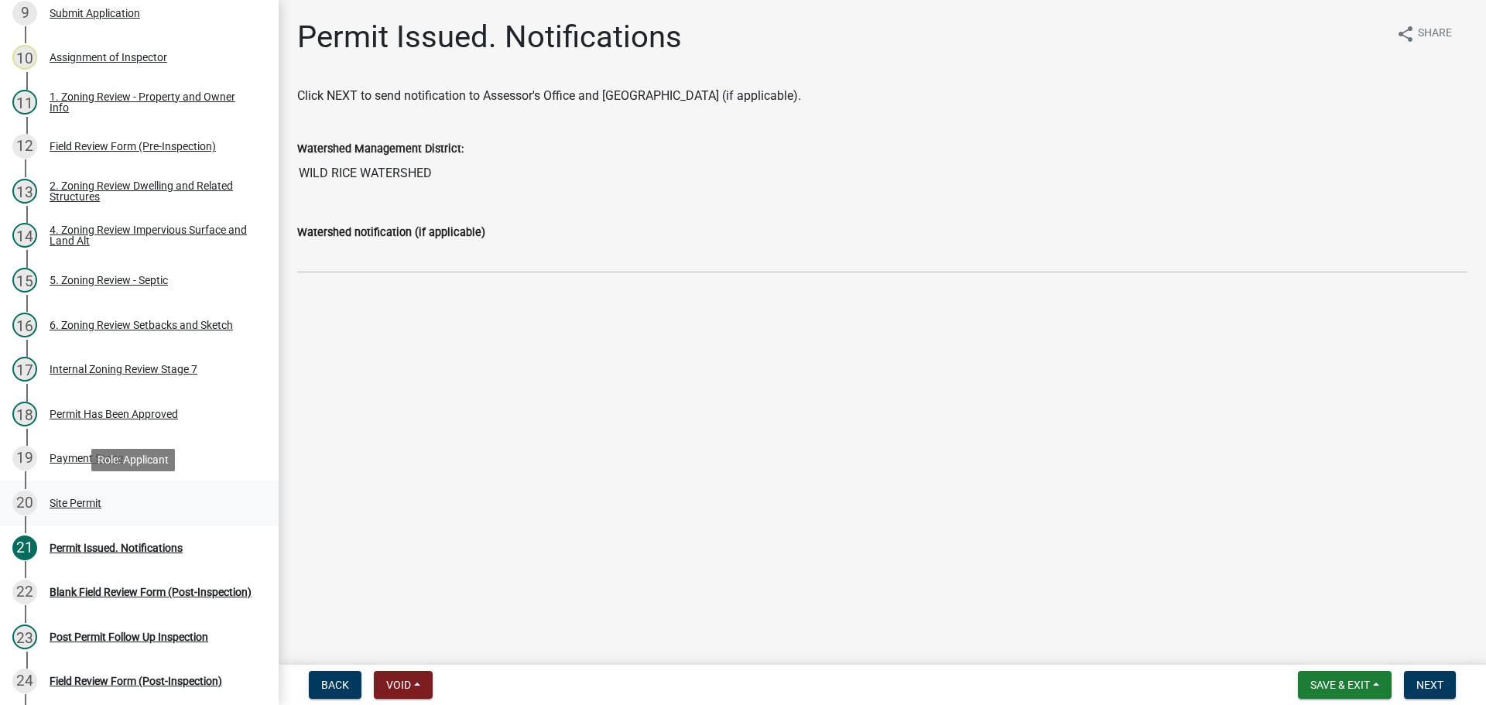
click at [80, 503] on div "Site Permit" at bounding box center [76, 503] width 52 height 11
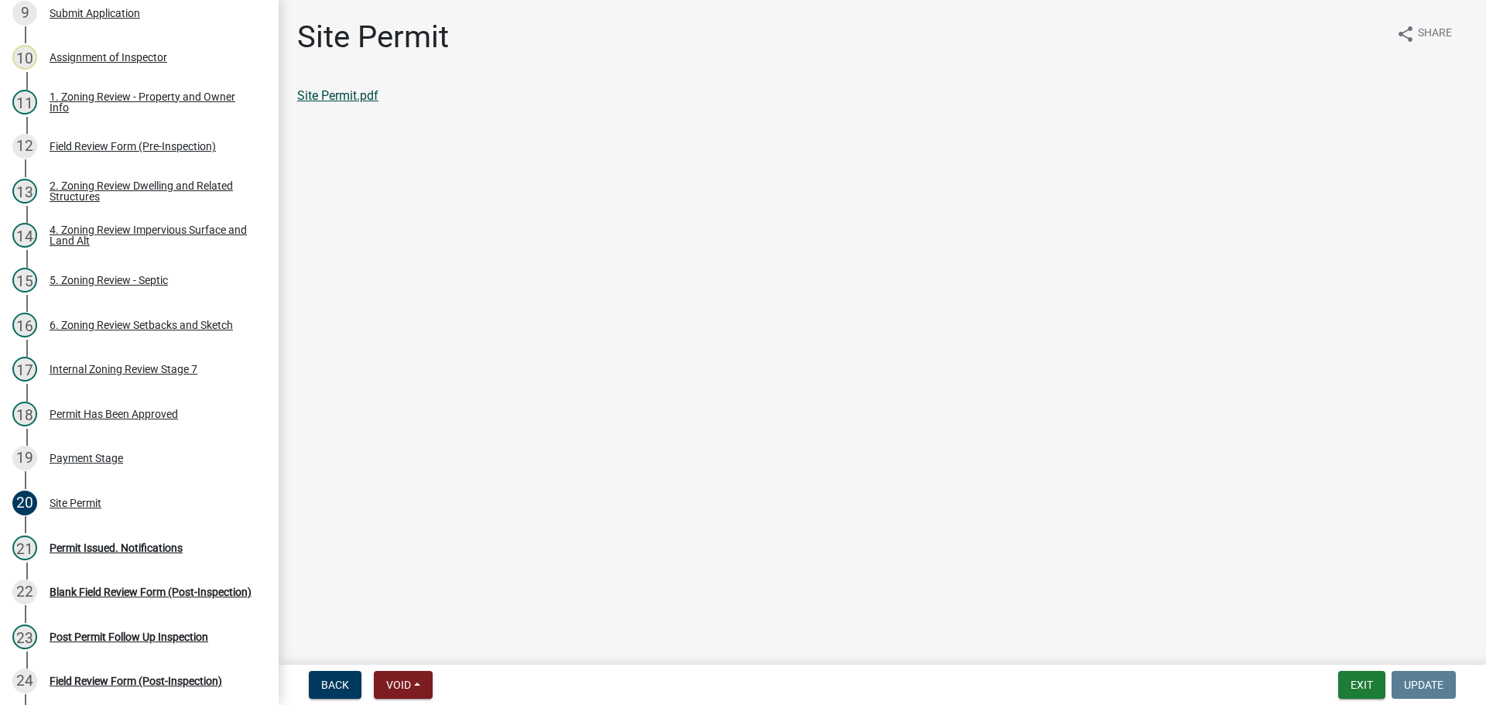
click at [348, 97] on link "Site Permit.pdf" at bounding box center [337, 95] width 81 height 15
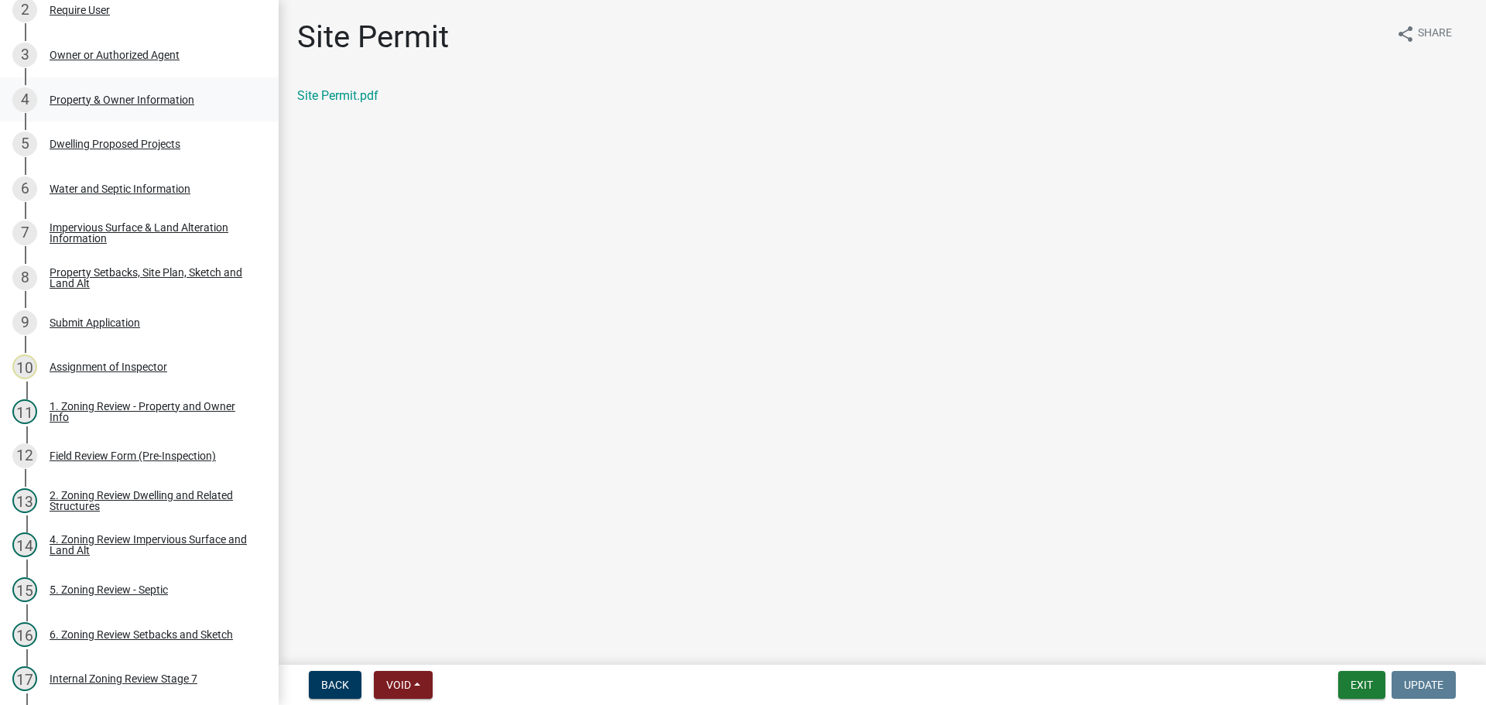
click at [126, 95] on div "Property & Owner Information" at bounding box center [122, 99] width 145 height 11
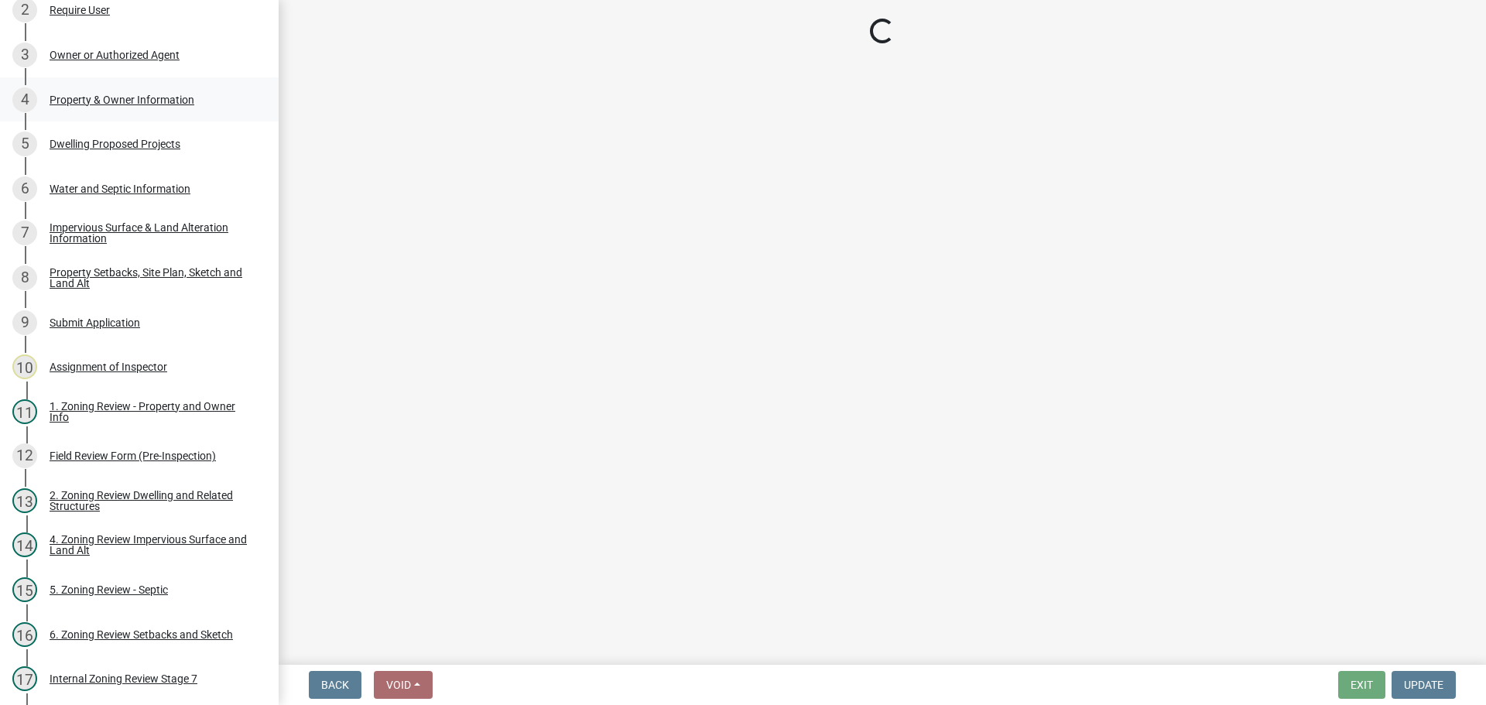
select select "5a3c243d-5cb2-4bc7-bda1-959088d74f81"
select select "bf5301ed-aa66-4b75-9f2b-793e89891956"
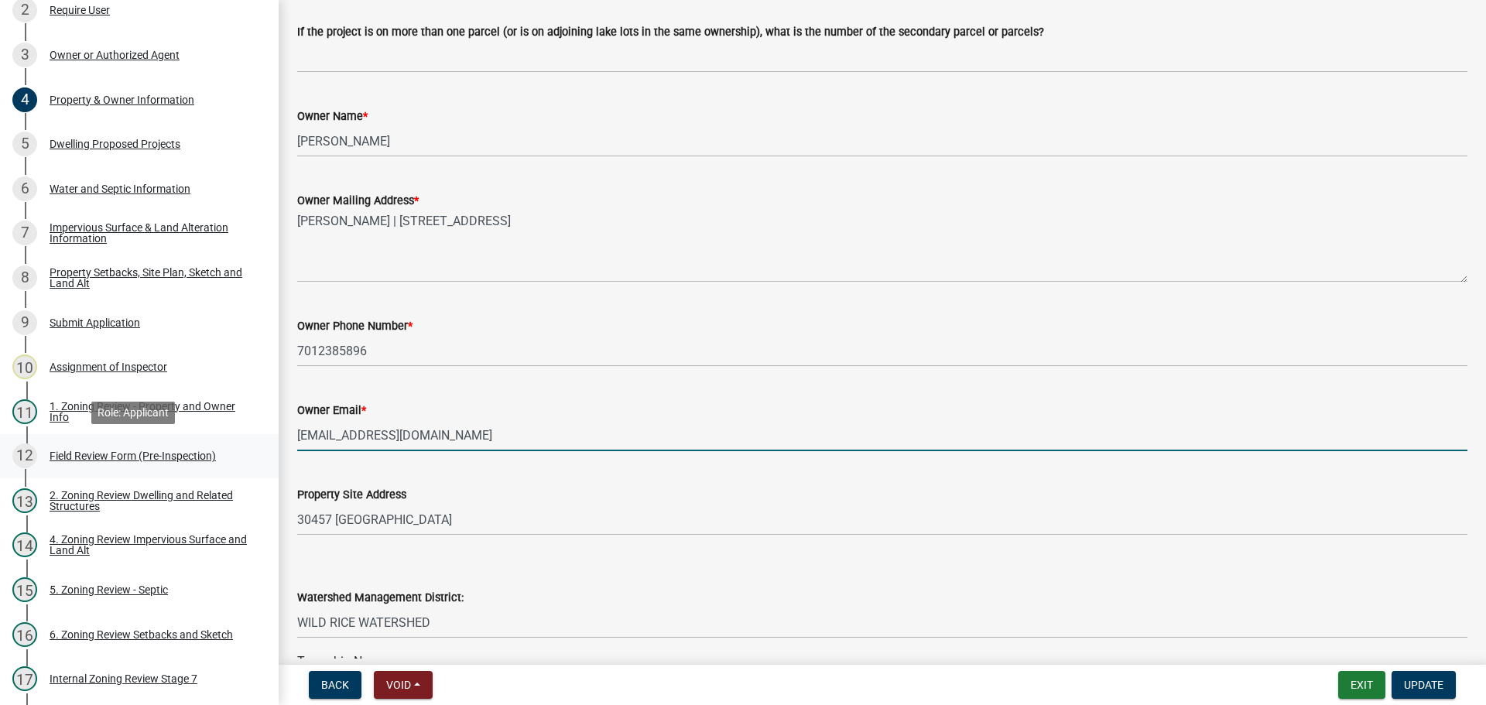
drag, startPoint x: 437, startPoint y: 433, endPoint x: 207, endPoint y: 435, distance: 230.6
click at [207, 435] on div "Zoning-Site Permit Application SITE2025-3863 View Summary Notes 1 Search Parcel…" at bounding box center [743, 352] width 1486 height 705
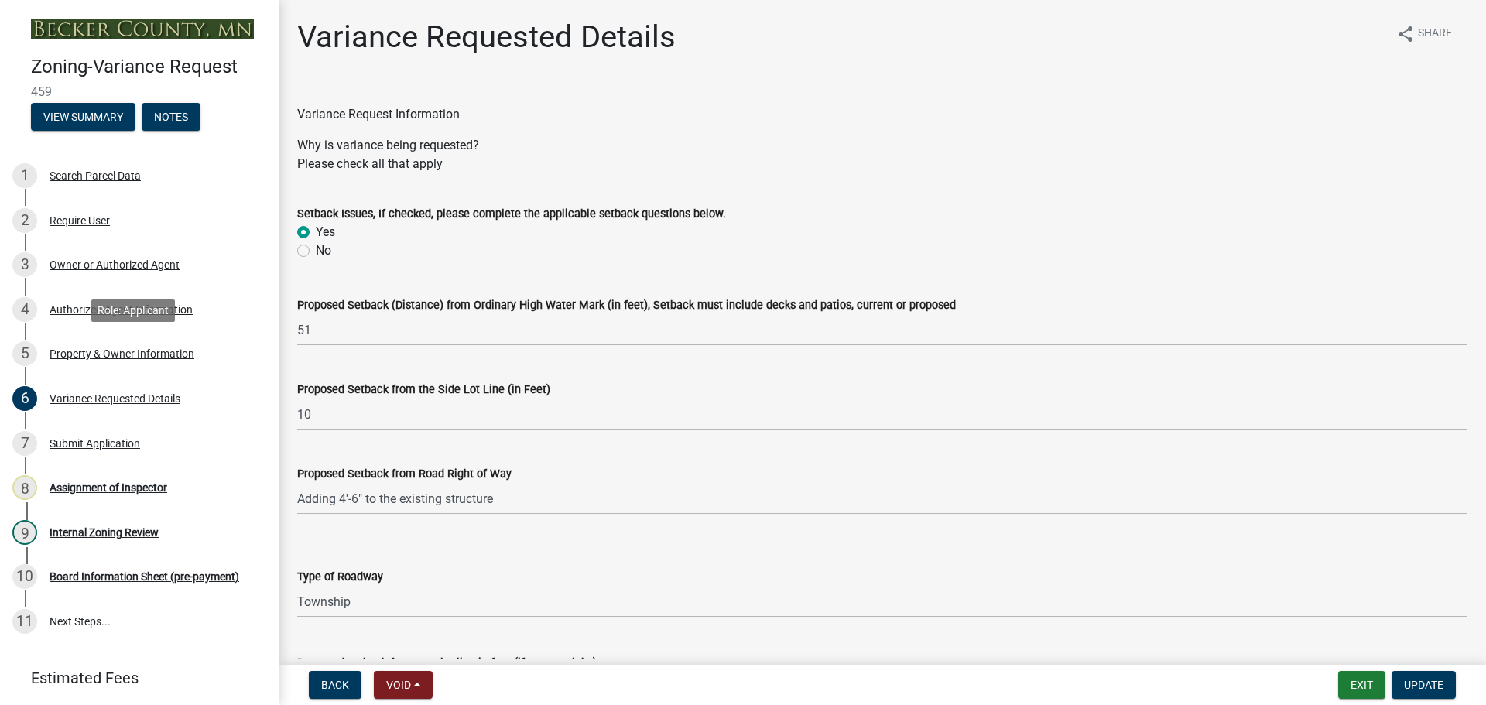
select select "edc6b78d-c029-41a6-a436-e6f76b5f0855"
select select "15bf2cec-1ca8-47a3-85db-999609351cbd"
select select "fa582be9-2d62-4523-84bf-021228ae85a0"
select select "bb2b5e43-03c1-4874-9abf-a65f400af928"
select select "8ea3e6c3-8fed-4904-aa20-2f643744aa0c"
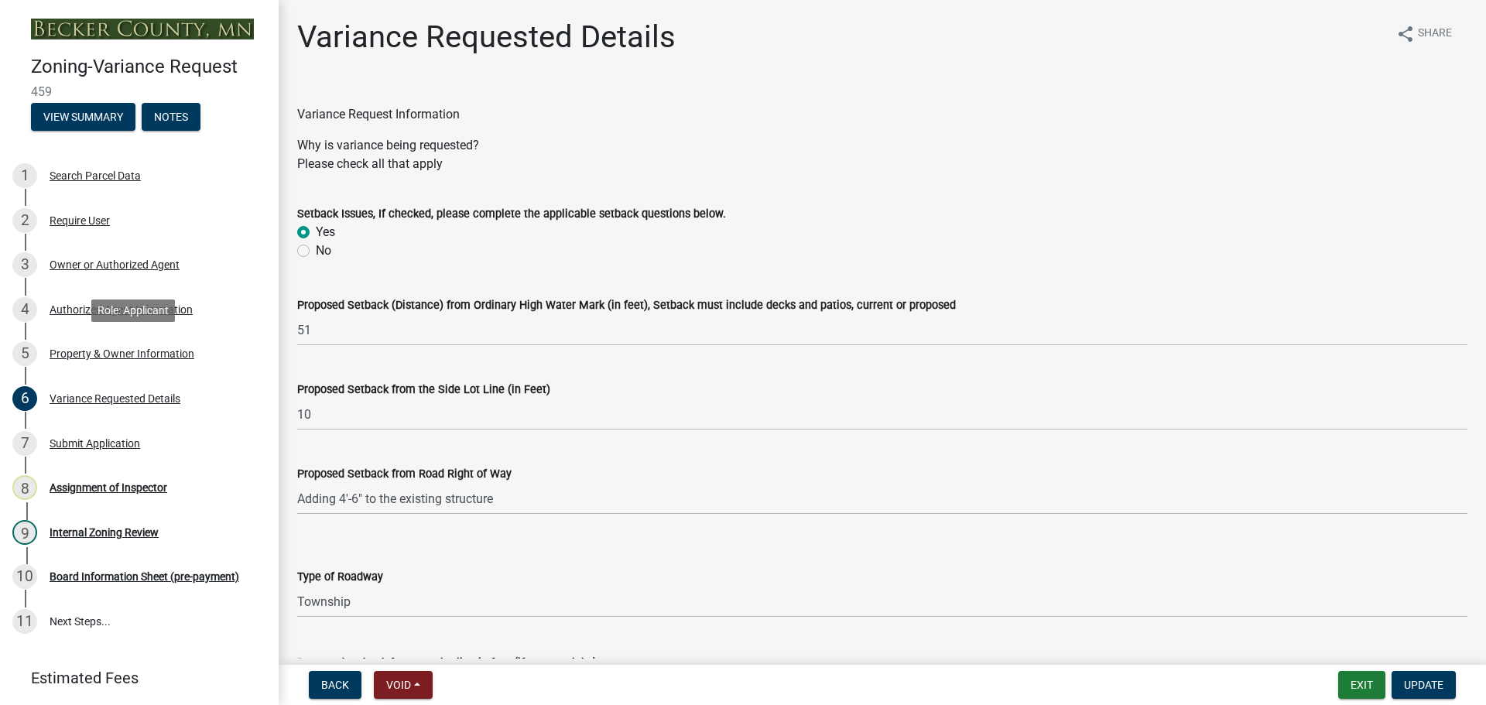
select select "860afd09-da87-482b-bca4-413f5cf53582"
select select "7ceadfd0-f0c9-4b9c-a53d-dc82f9dbdebf"
select select "1aa51e34-4f0a-4095-a3f3-287665056048"
drag, startPoint x: 483, startPoint y: 497, endPoint x: 314, endPoint y: 279, distance: 275.8
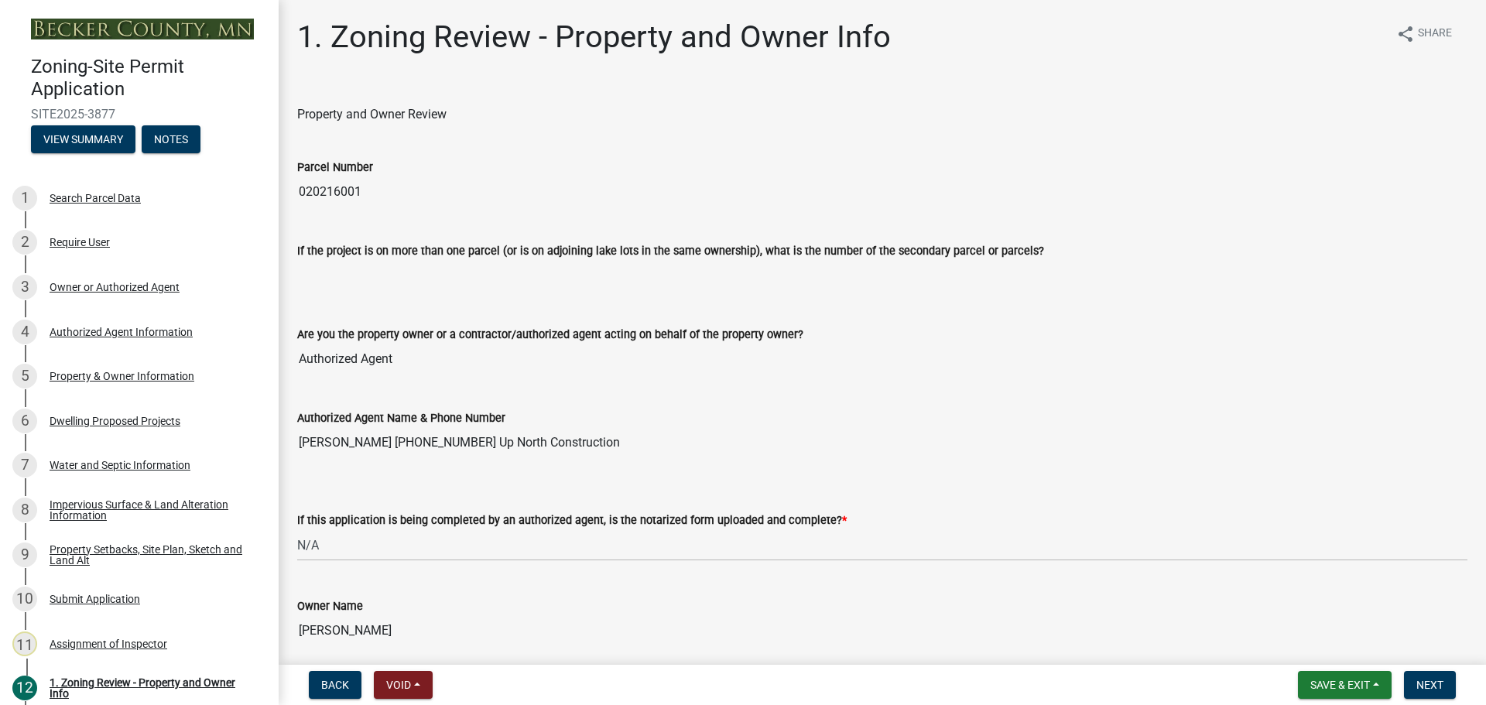
select select "b279cdb4-a9c7-4e65-a8bd-797316f5be14"
select select "b4f32c46-6248-4748-b47c-fa4933858724"
select select "ab6c2257-4786-48e5-86d0-1194833f57c8"
select select "de99b201-fb85-4000-88f5-6f49f4ff2101"
select select "99bff98b-7327-40b4-b380-5f892f0235ea"
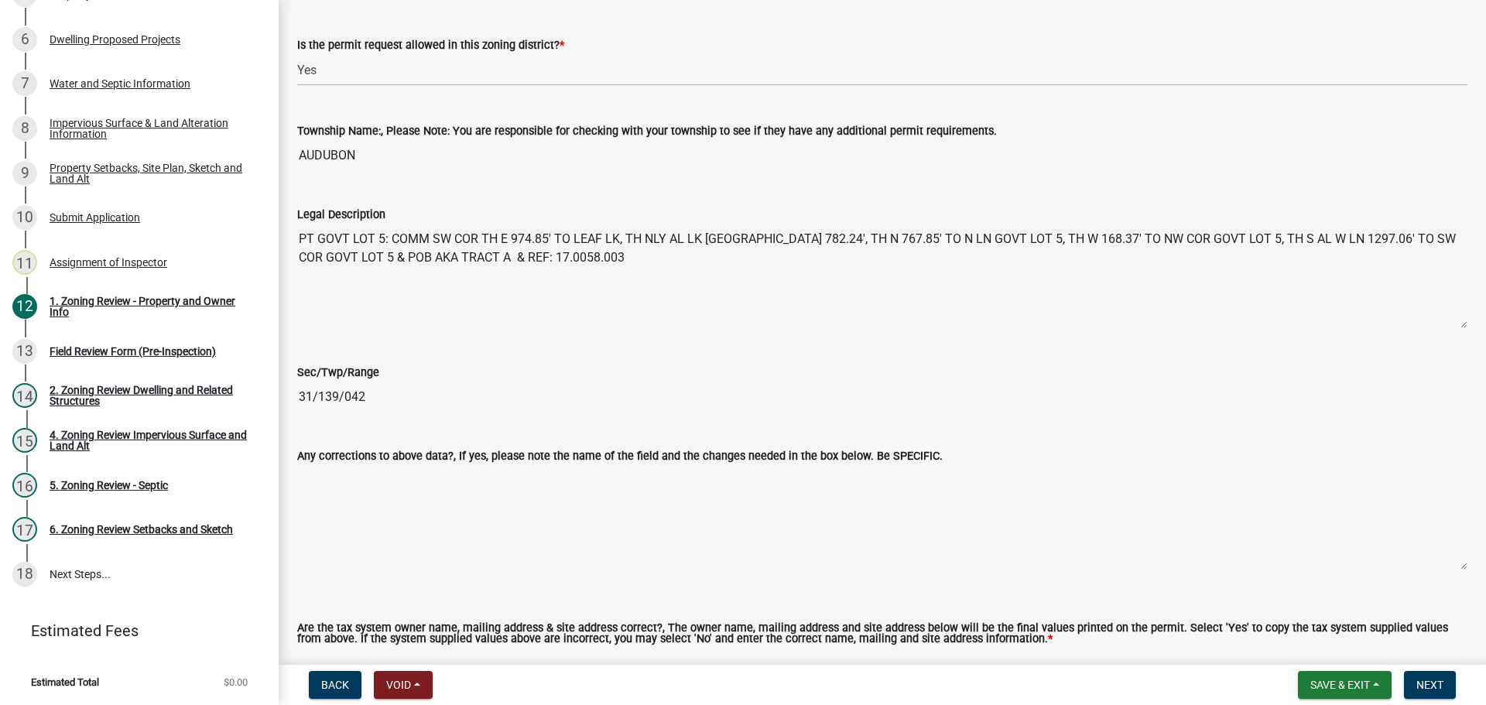
scroll to position [1083, 0]
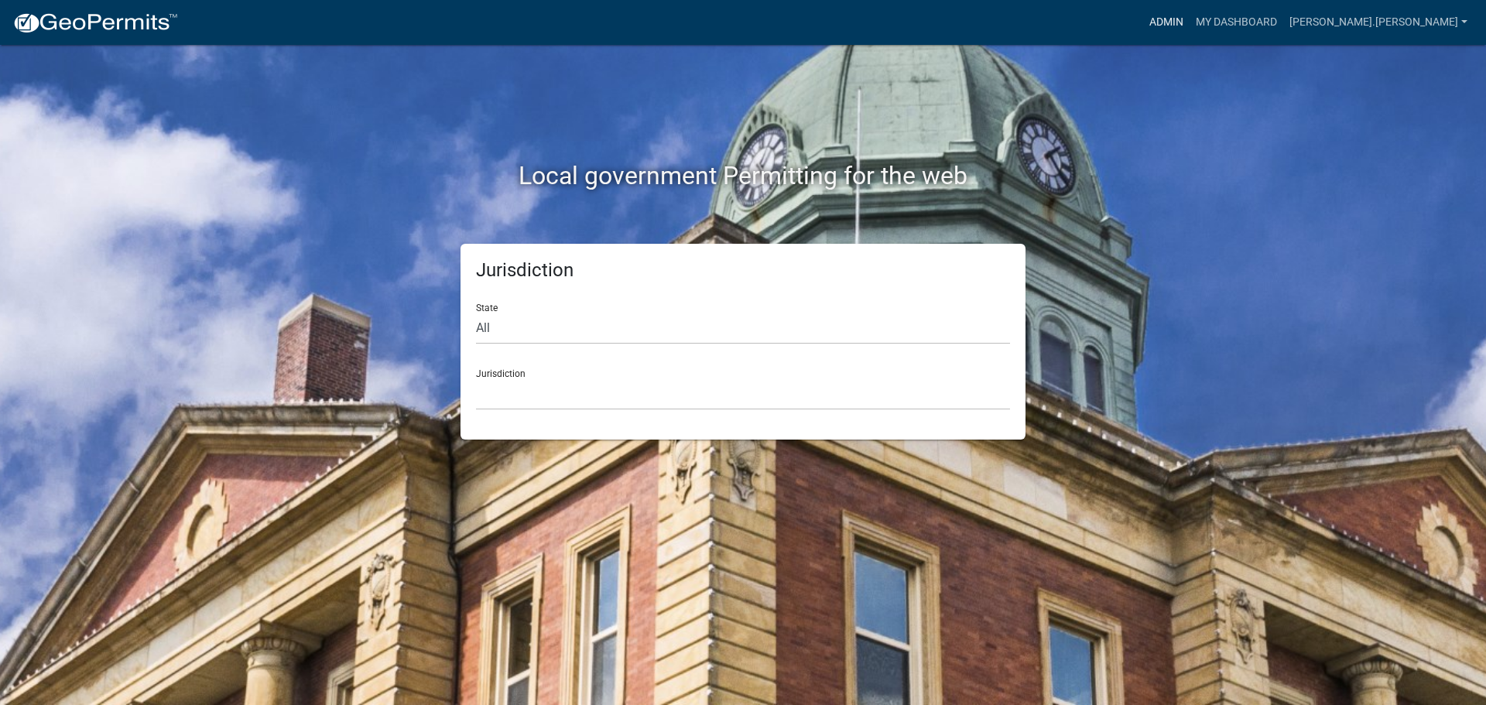
click at [1189, 18] on link "Admin" at bounding box center [1166, 22] width 46 height 29
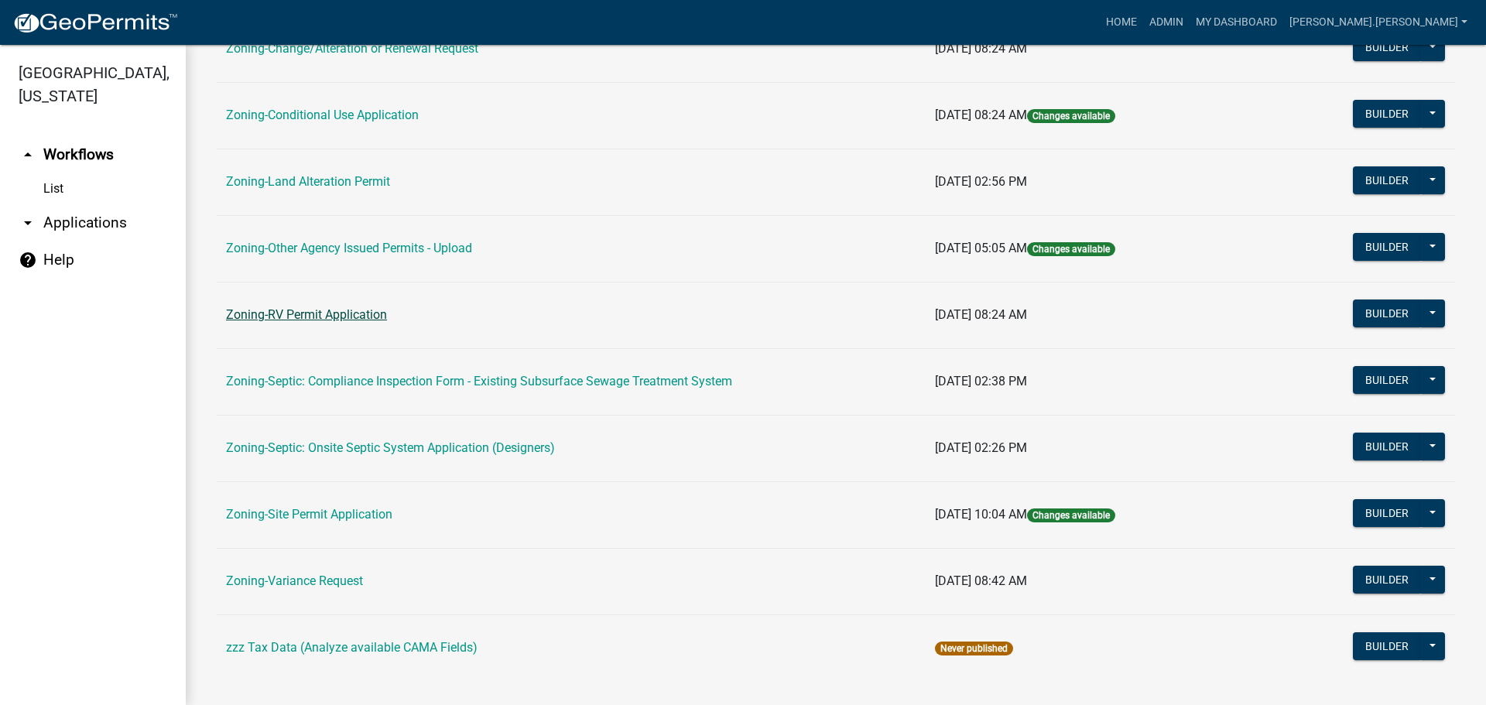
scroll to position [471, 0]
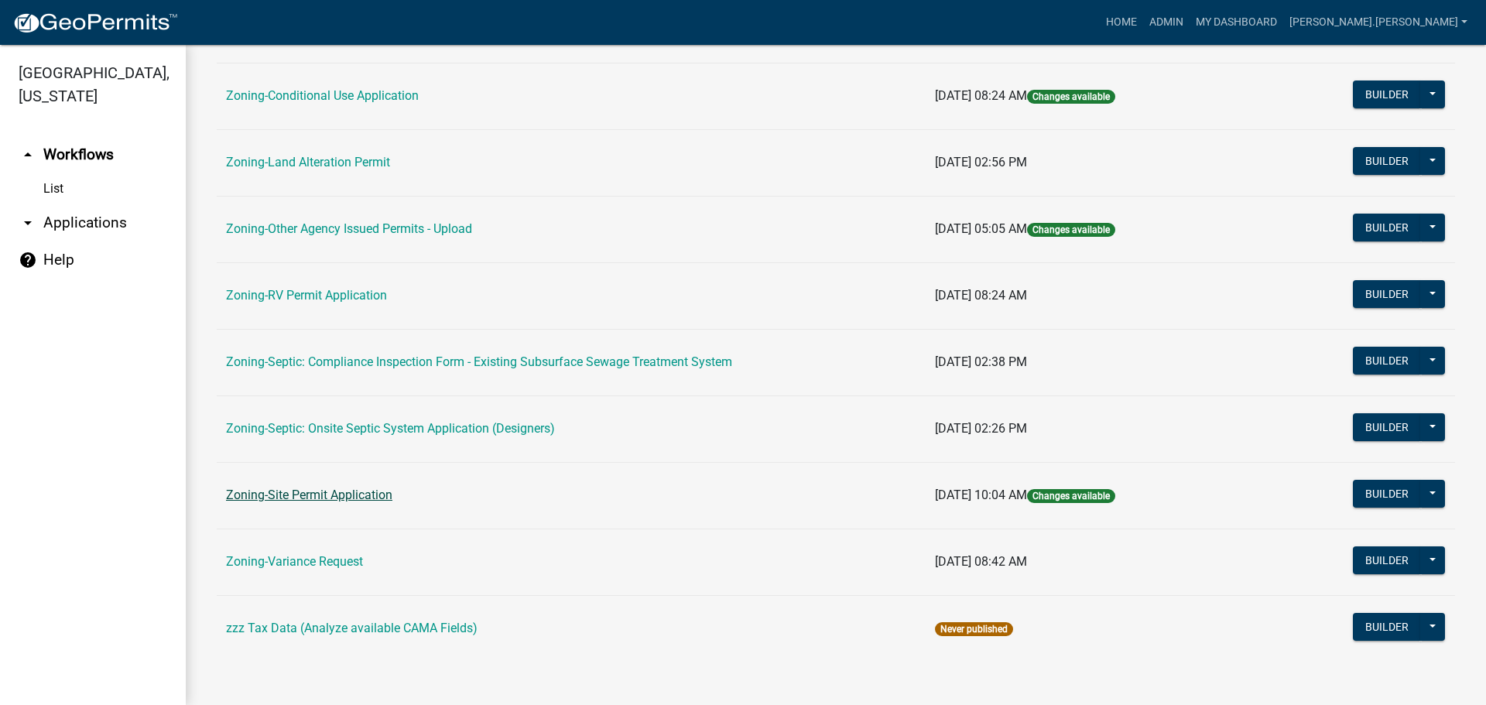
click at [361, 497] on link "Zoning-Site Permit Application" at bounding box center [309, 495] width 166 height 15
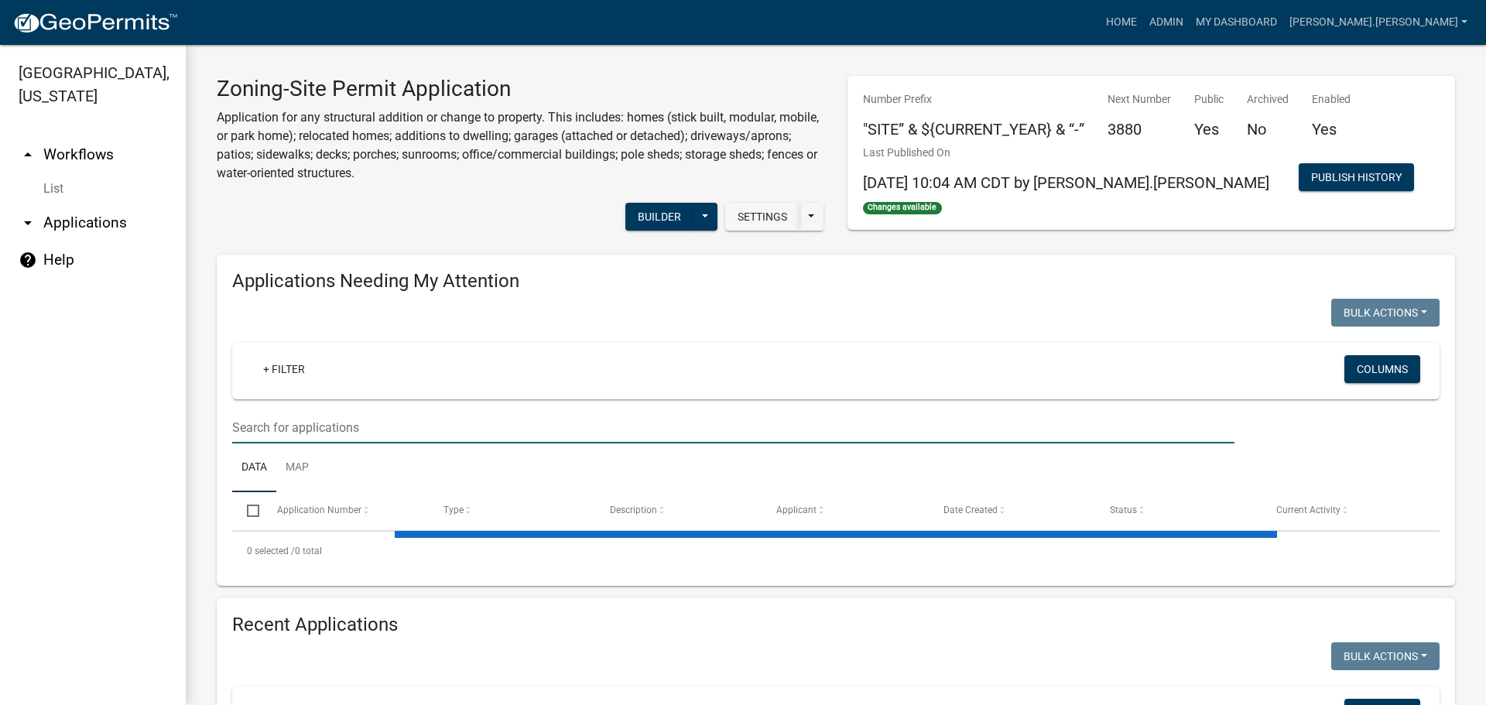
click at [368, 430] on input "text" at bounding box center [733, 428] width 1002 height 32
paste input "100350000"
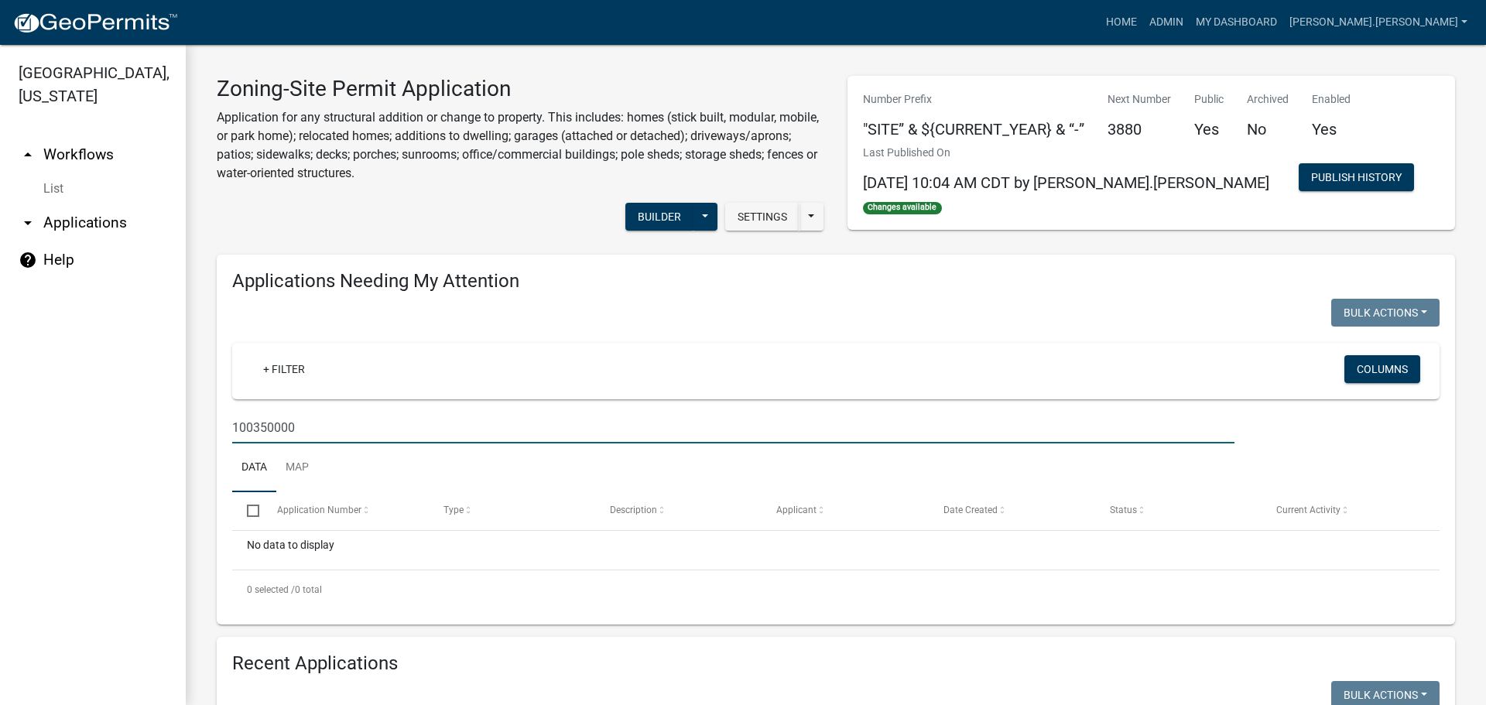
scroll to position [387, 0]
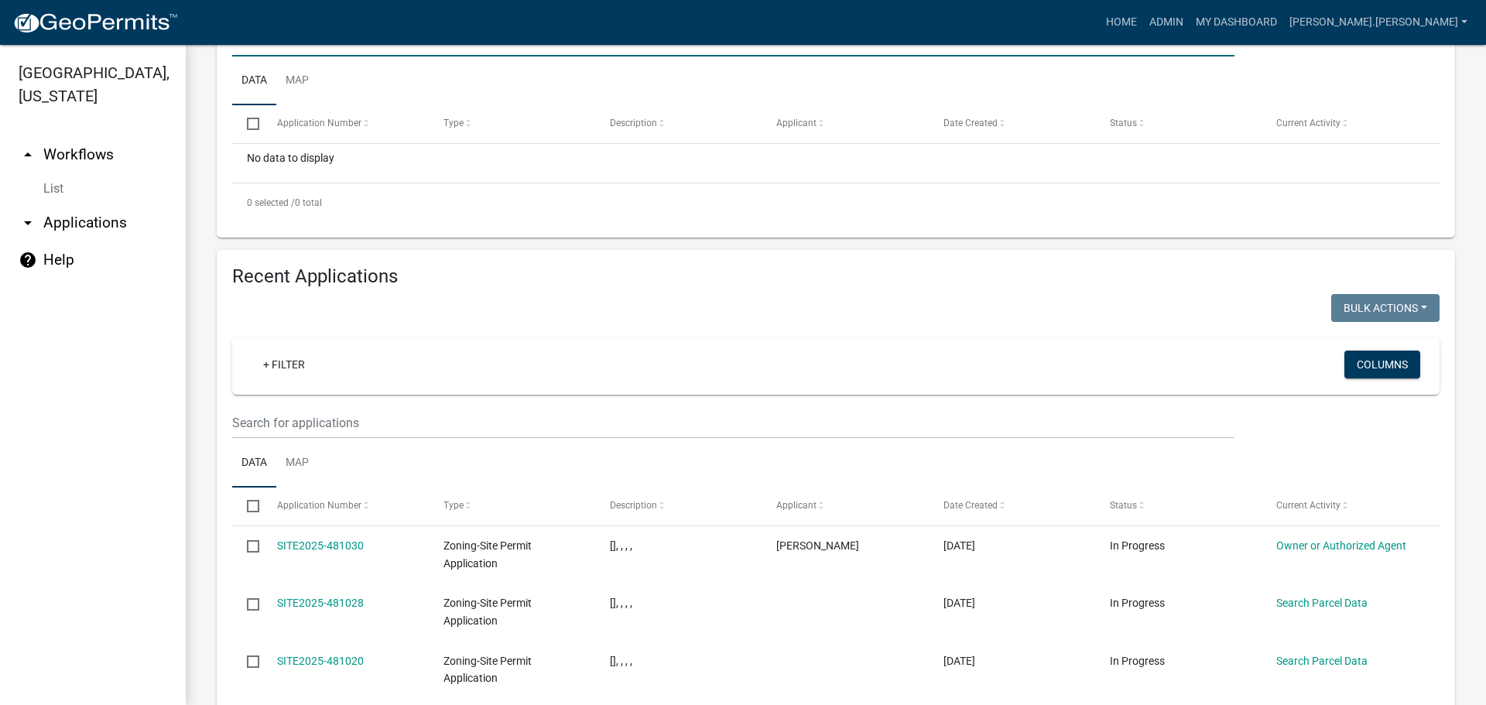
type input "100350000"
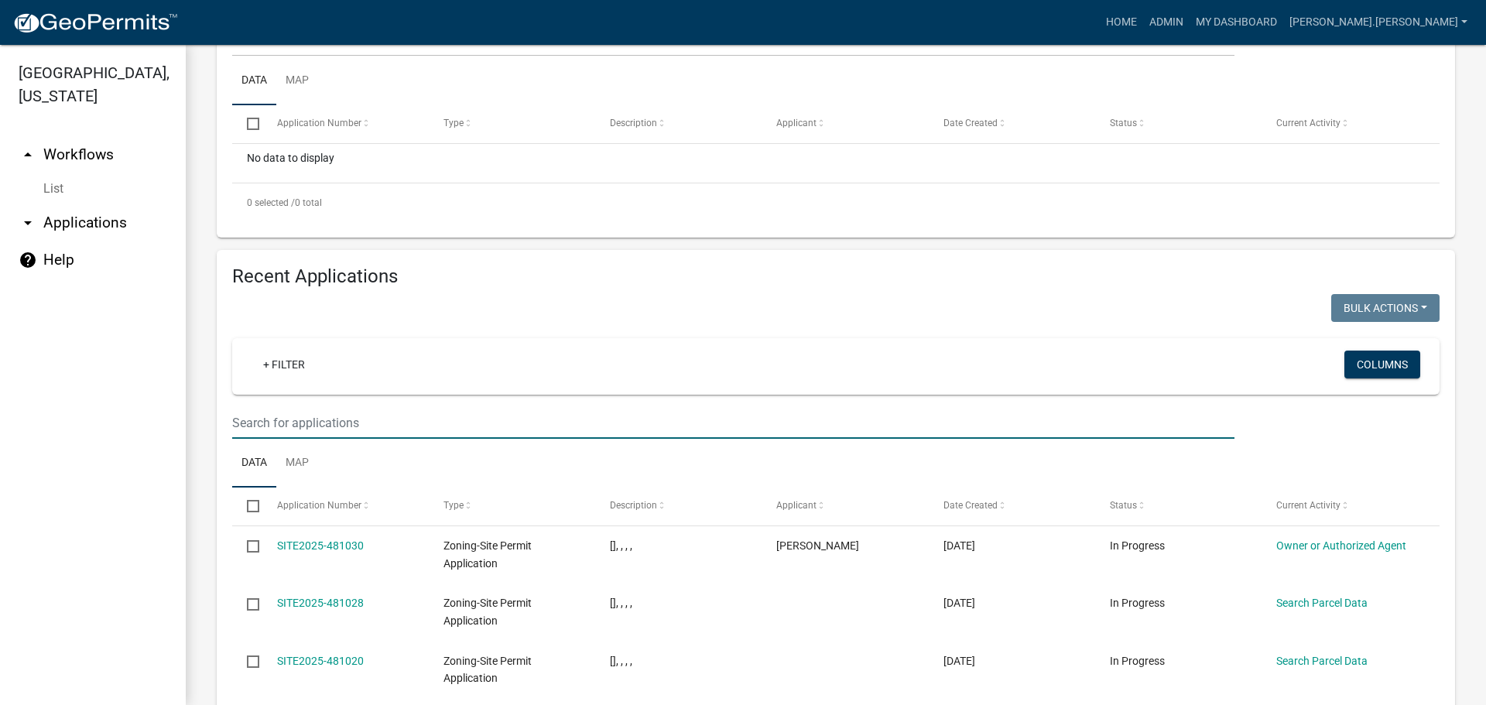
click at [382, 417] on input "text" at bounding box center [733, 423] width 1002 height 32
paste input "100350000"
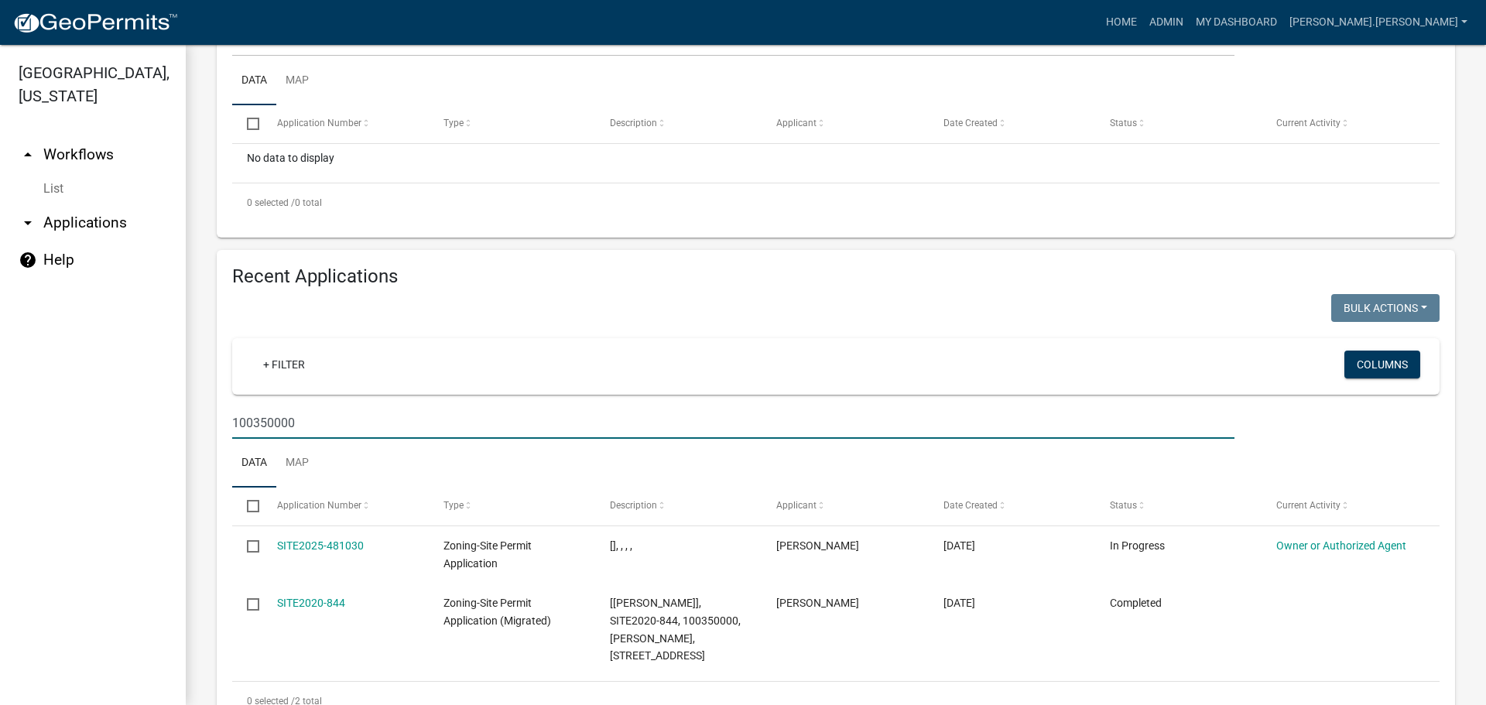
type input "100350000"
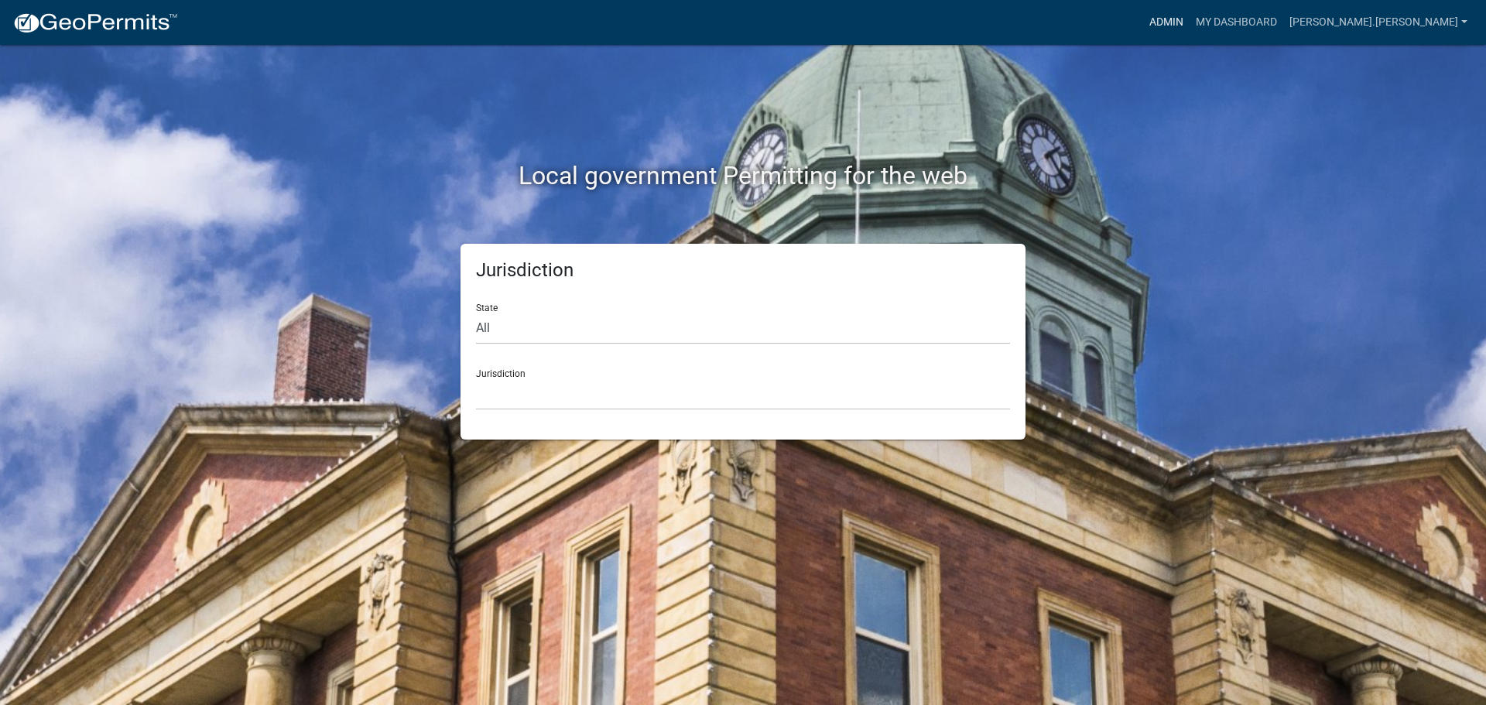
click at [1189, 26] on link "Admin" at bounding box center [1166, 22] width 46 height 29
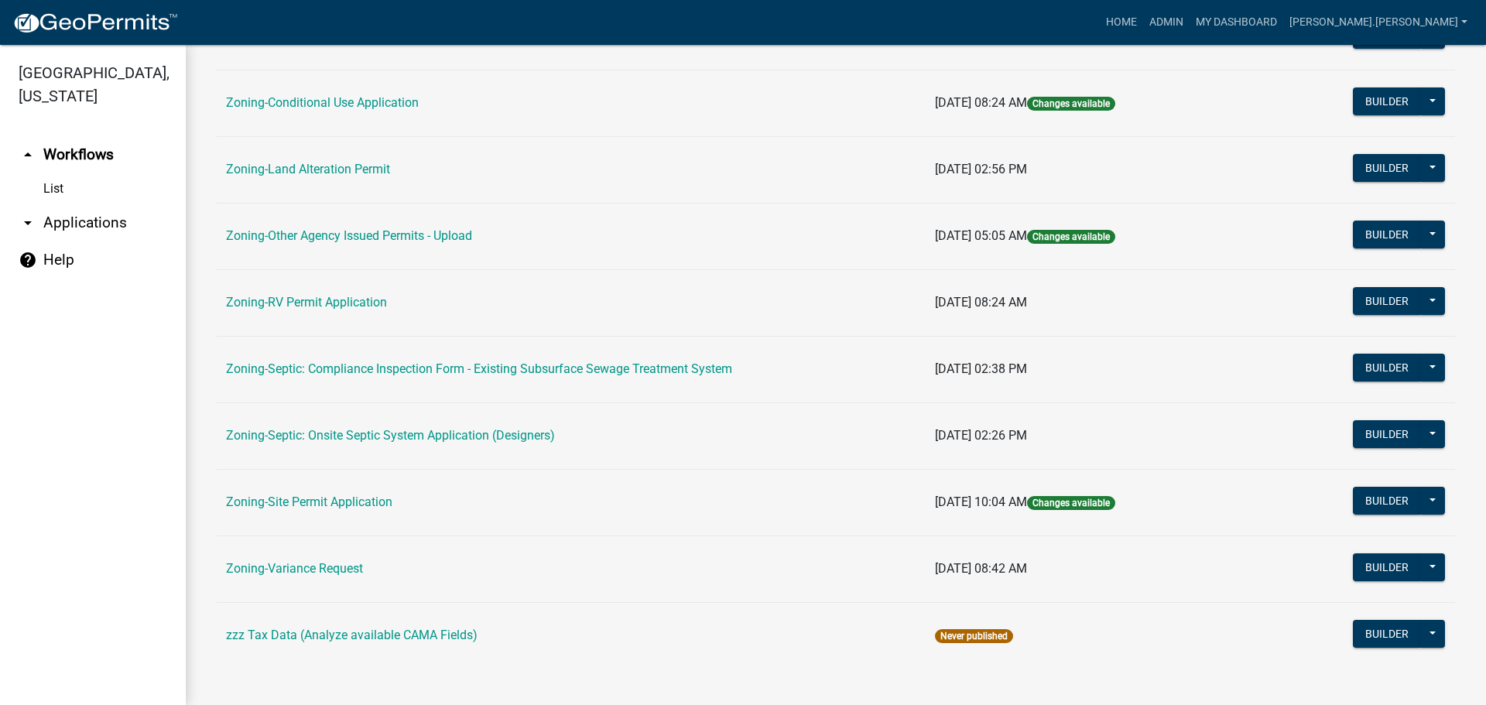
scroll to position [471, 0]
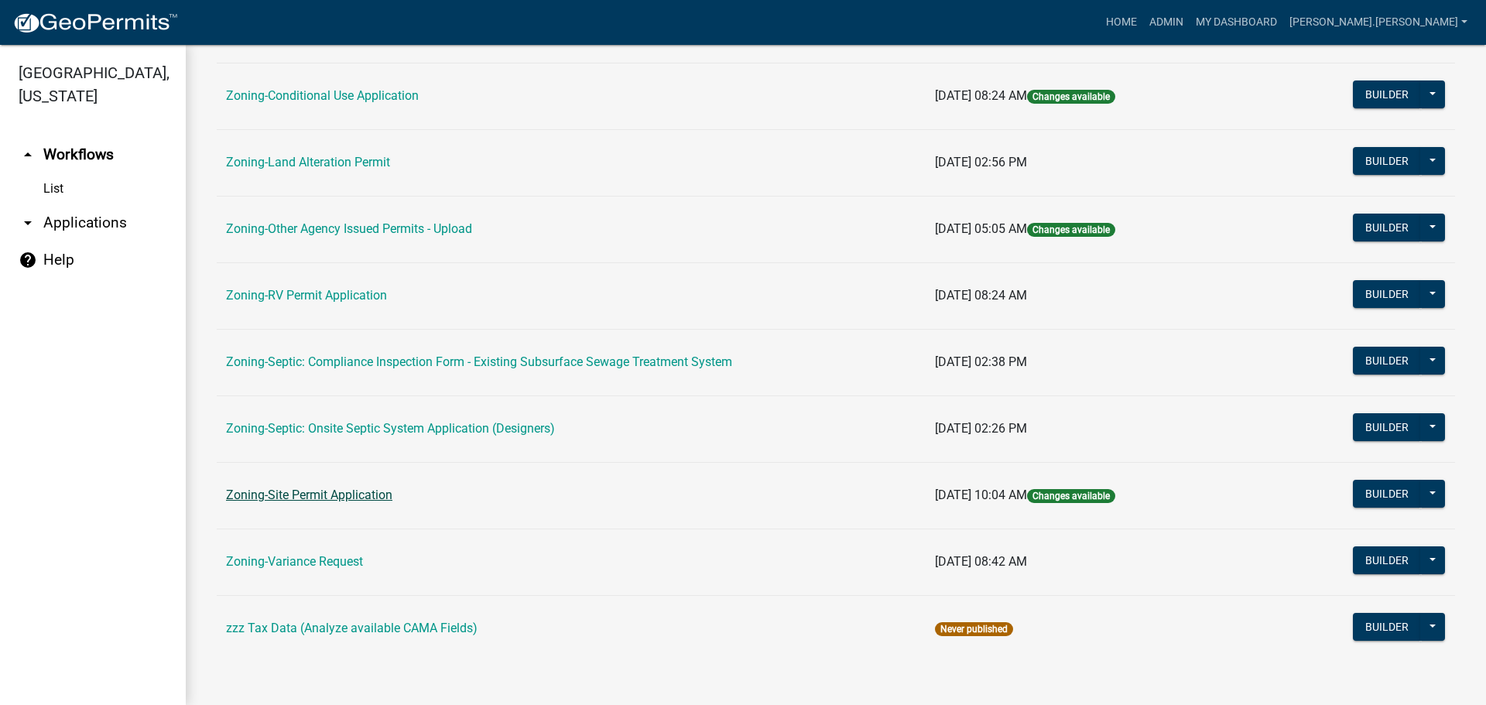
click at [345, 494] on link "Zoning-Site Permit Application" at bounding box center [309, 495] width 166 height 15
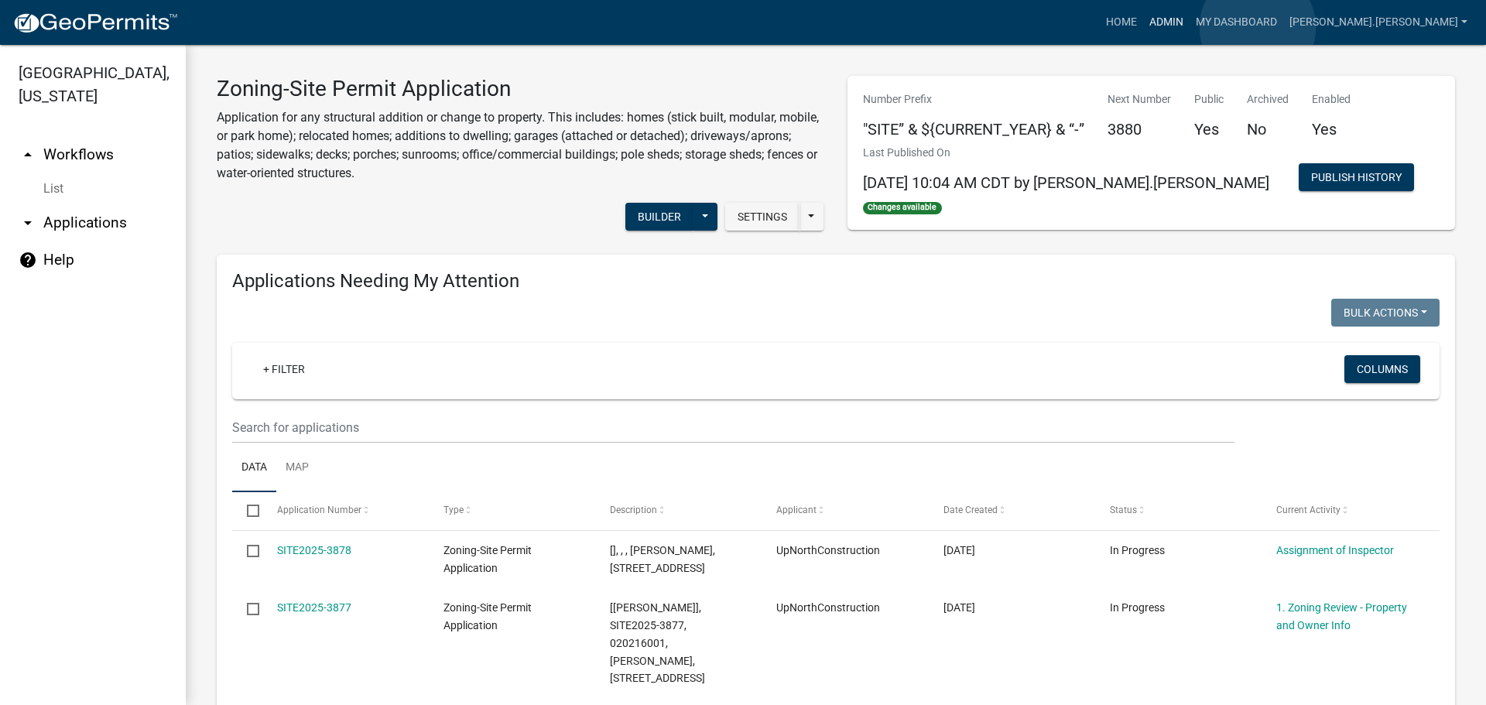
click at [1189, 27] on link "Admin" at bounding box center [1166, 22] width 46 height 29
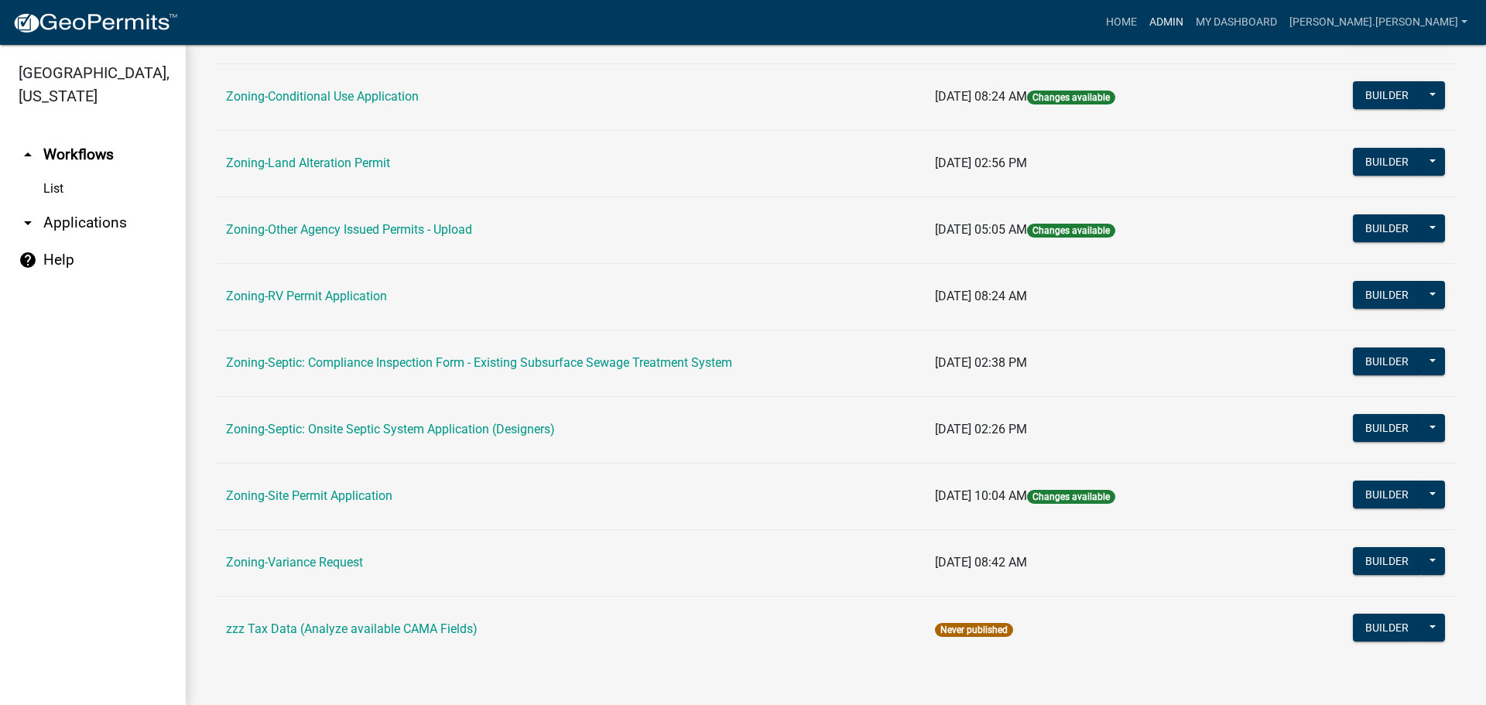
scroll to position [471, 0]
click at [335, 553] on td "Zoning-Variance Request" at bounding box center [571, 562] width 709 height 67
click at [336, 569] on link "Zoning-Variance Request" at bounding box center [294, 561] width 137 height 15
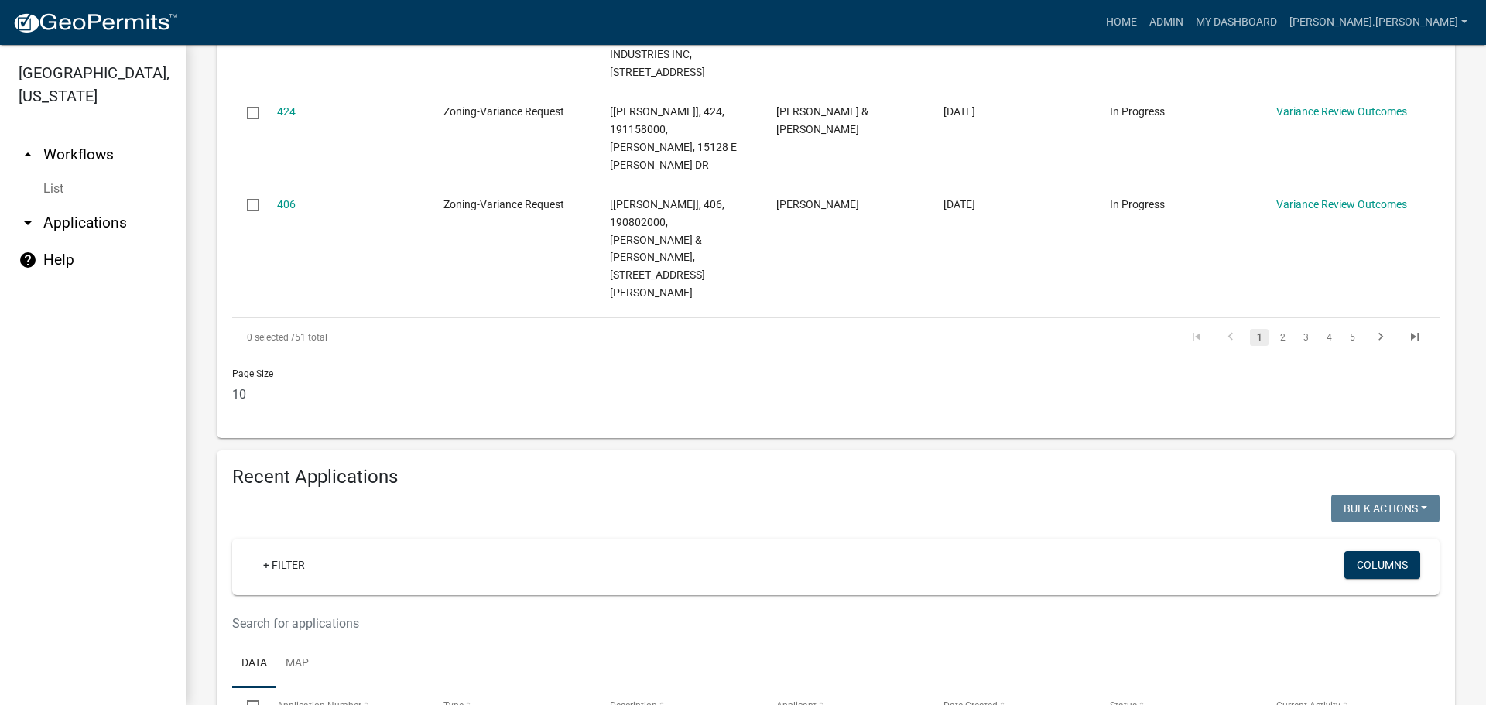
scroll to position [1237, 0]
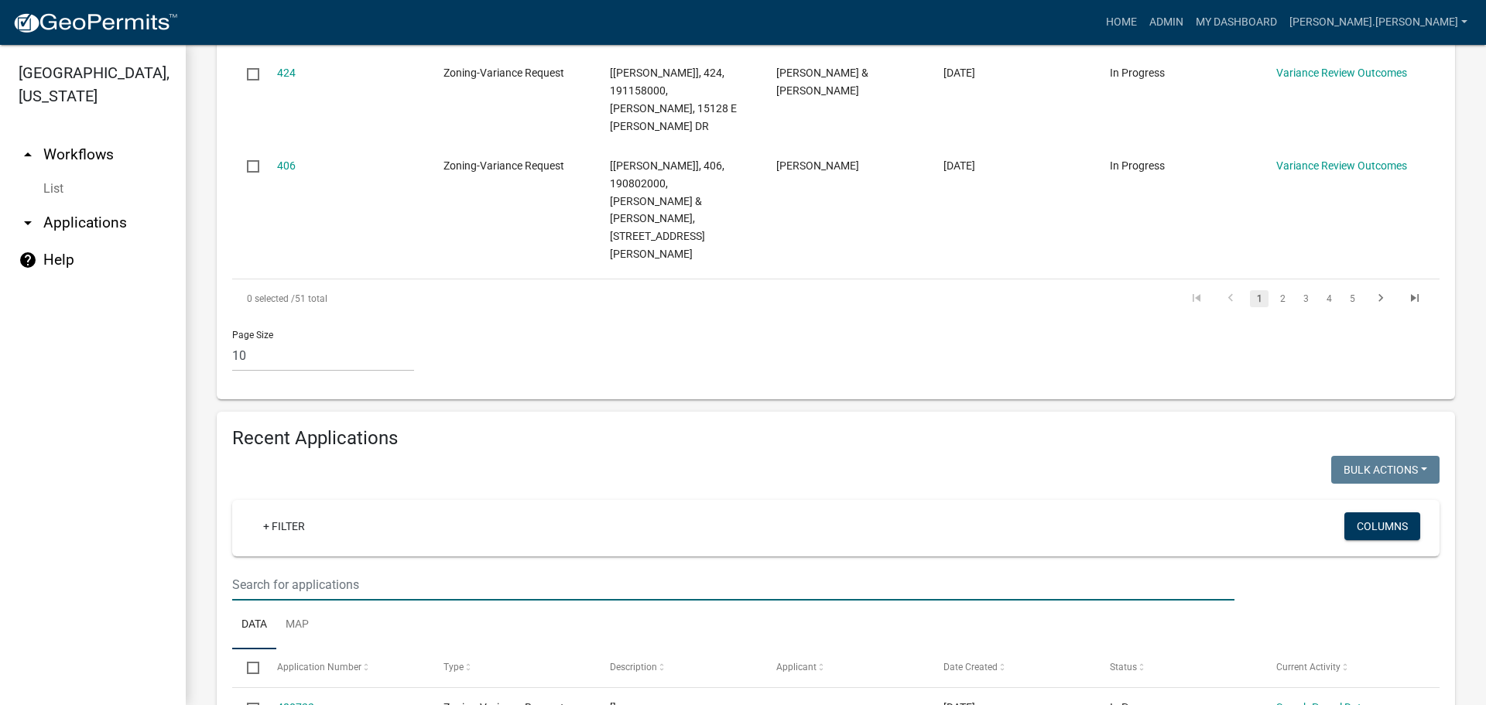
click at [389, 569] on input "text" at bounding box center [733, 585] width 1002 height 32
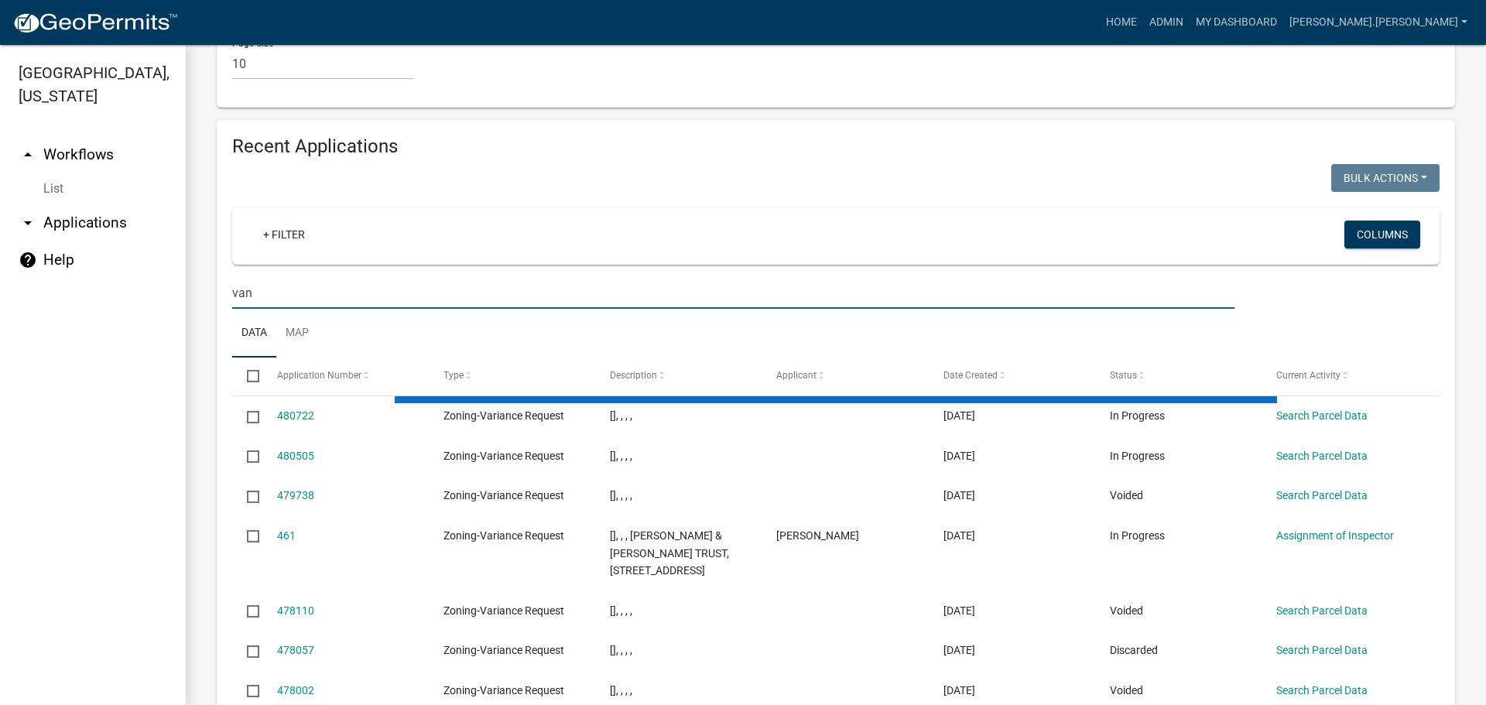
scroll to position [1547, 0]
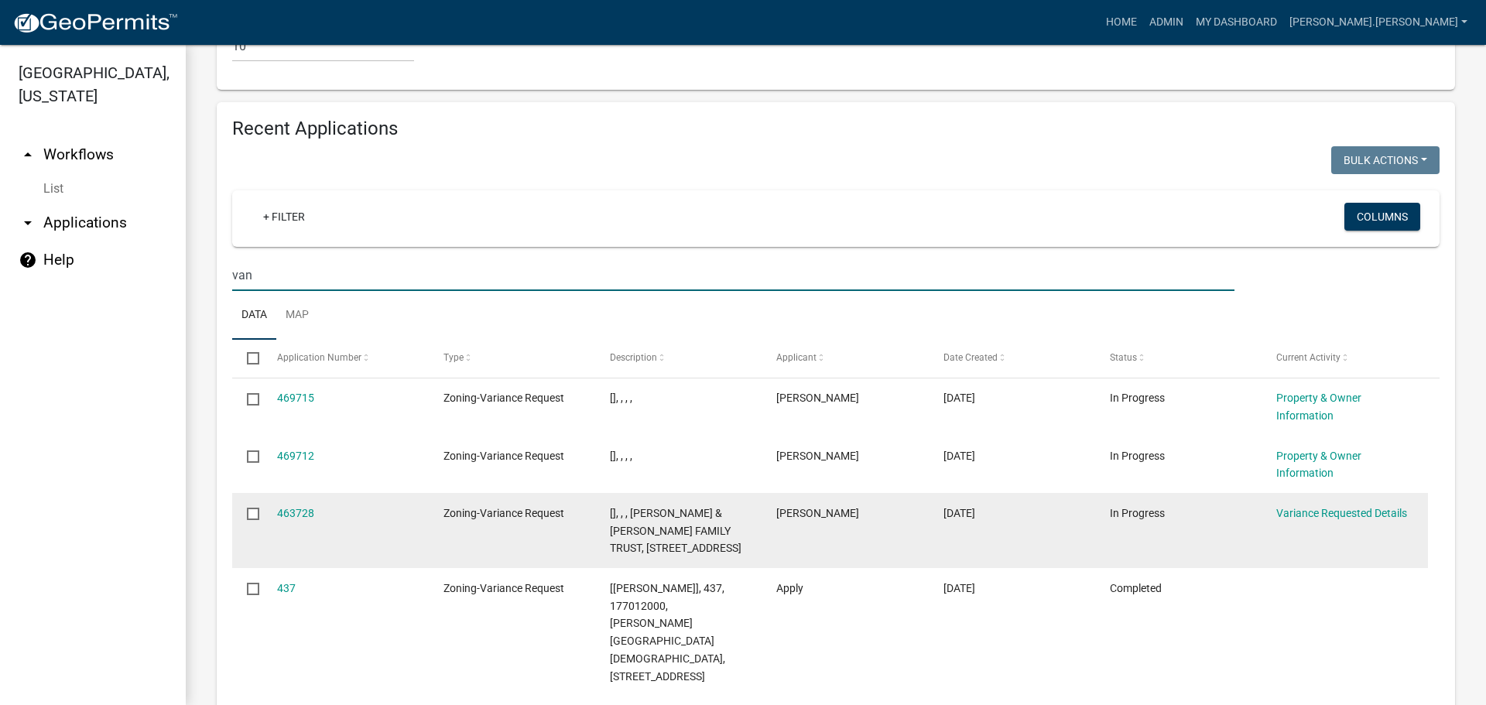
type input "van"
click at [299, 505] on div "463728" at bounding box center [345, 514] width 137 height 18
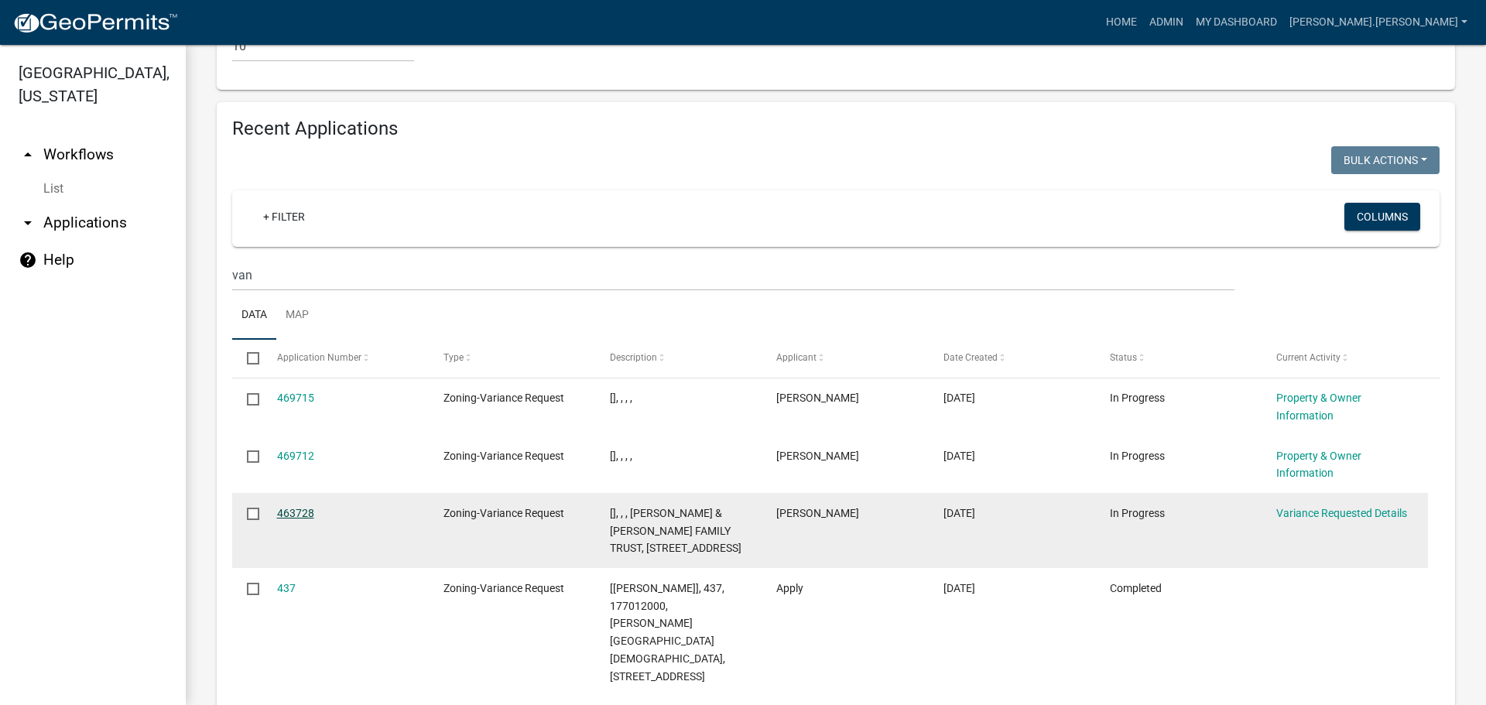
click at [302, 507] on link "463728" at bounding box center [295, 513] width 37 height 12
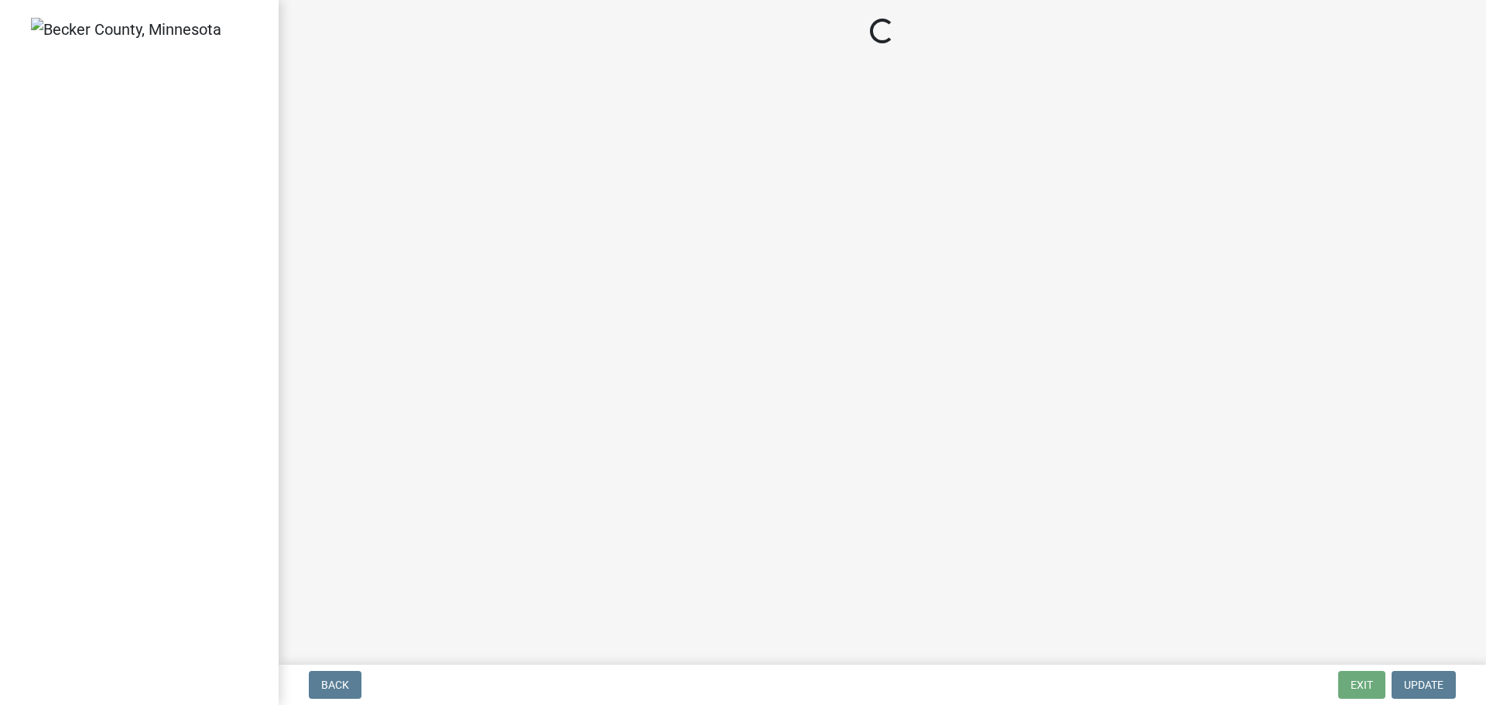
select select "edc6b78d-c029-41a6-a436-e6f76b5f0855"
select select "a5c6235c-6fe0-43e3-9b64-f3566618e99d"
select select "a60f612c-e64d-4767-92b2-cb2f842b6e0b"
select select "bb2b5e43-03c1-4874-9abf-a65f400af928"
select select "8ea3e6c3-8fed-4904-aa20-2f643744aa0c"
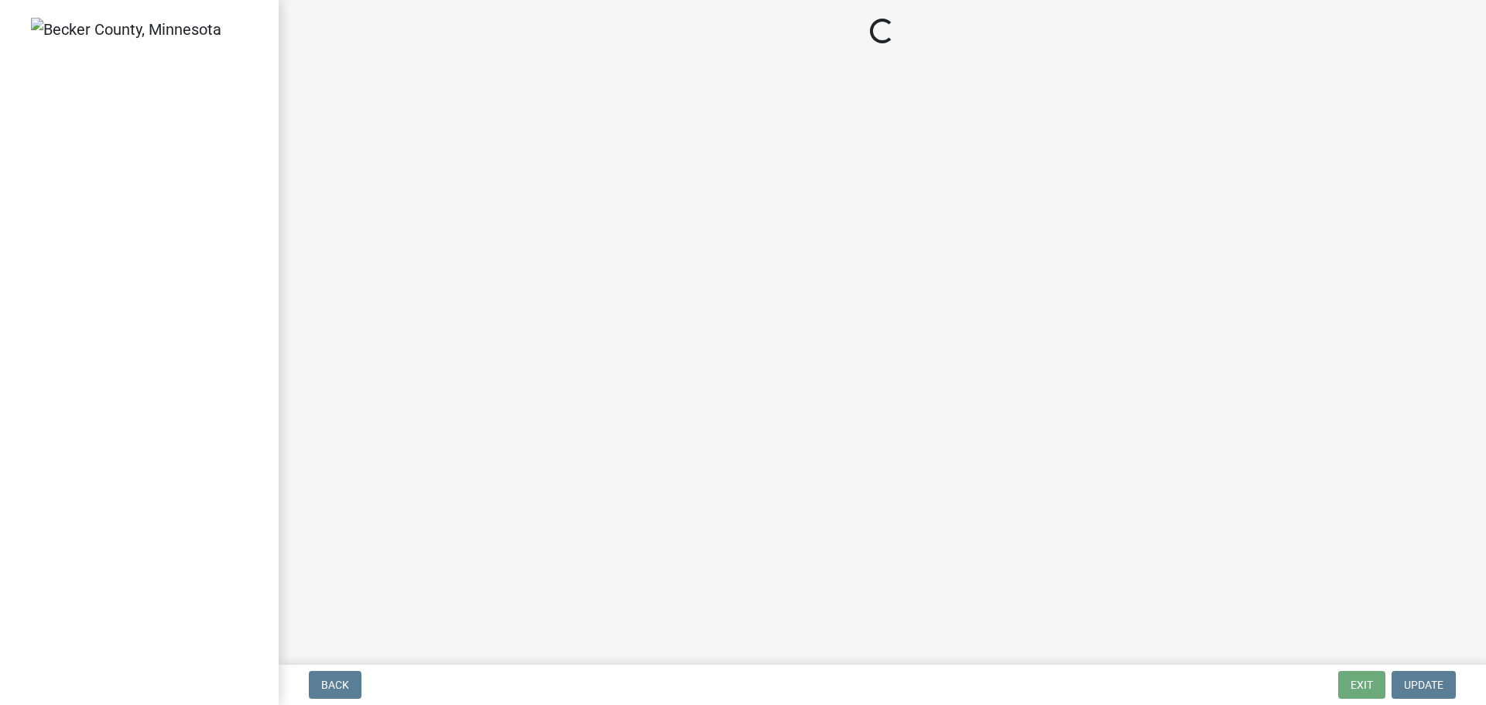
select select "860afd09-da87-482b-bca4-413f5cf53582"
select select "ee8740c3-f4d5-48cf-ad42-c8f7342b480c"
select select "1aa51e34-4f0a-4095-a3f3-287665056048"
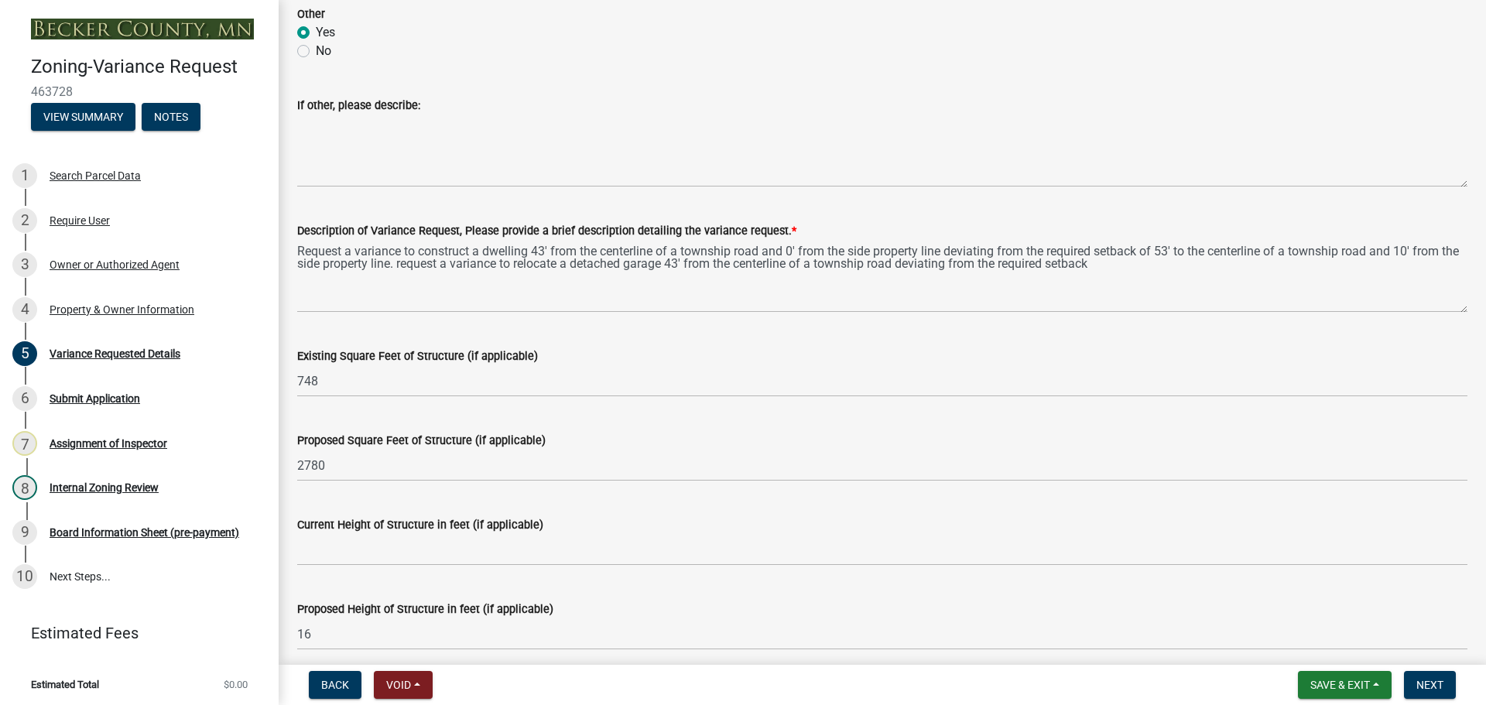
scroll to position [1083, 0]
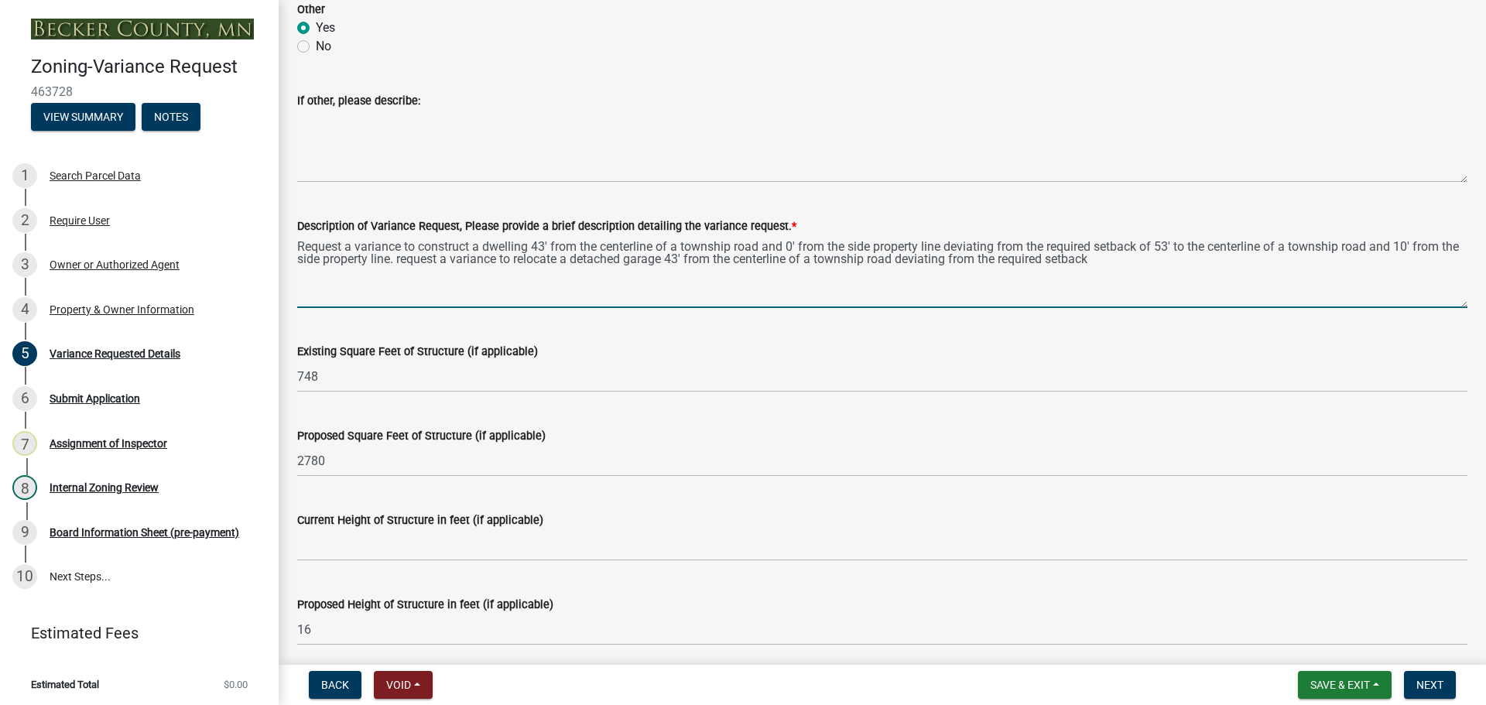
click at [297, 244] on textarea "Request a variance to construct a dwelling 43' from the centerline of a townshi…" at bounding box center [882, 271] width 1170 height 73
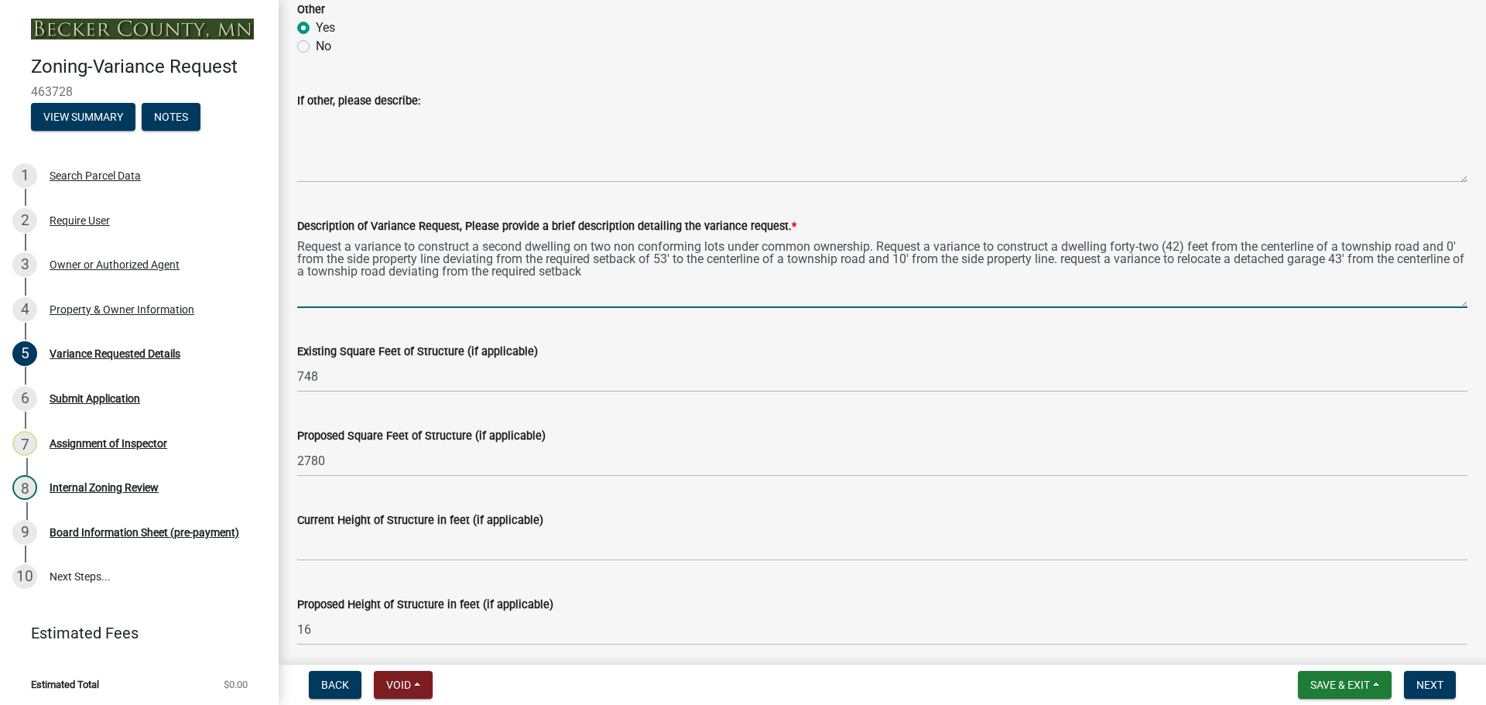
click at [303, 252] on textarea "Request a variance to construct a second dwelling on two non conforming lots un…" at bounding box center [882, 271] width 1170 height 73
drag, startPoint x: 511, startPoint y: 256, endPoint x: 690, endPoint y: 259, distance: 178.8
click at [686, 259] on textarea "Request a variance to construct a second dwelling on two non conforming lots un…" at bounding box center [882, 271] width 1170 height 73
click at [730, 262] on textarea "Request a variance to construct a second dwelling on two non conforming lots un…" at bounding box center [882, 271] width 1170 height 73
drag, startPoint x: 506, startPoint y: 259, endPoint x: 935, endPoint y: 260, distance: 428.7
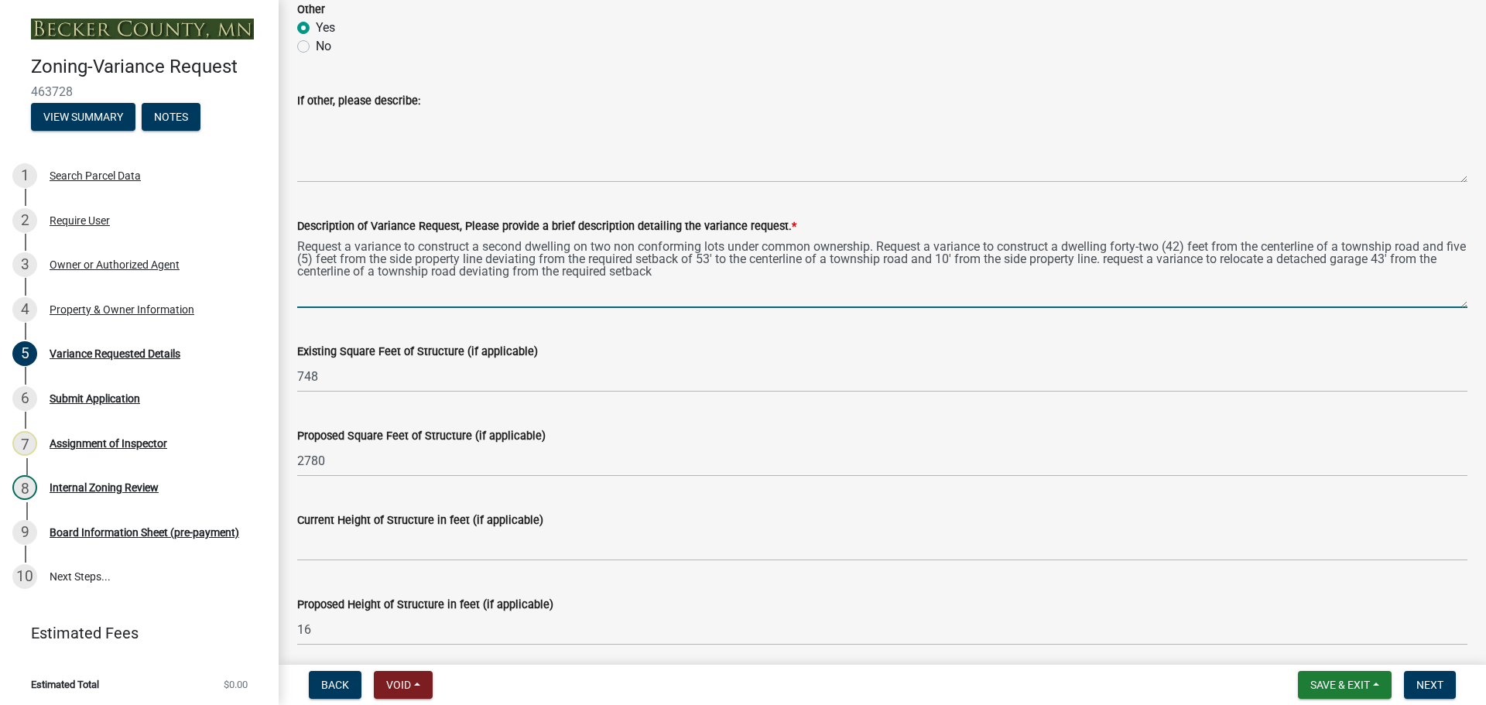
click at [935, 260] on textarea "Request a variance to construct a second dwelling on two non conforming lots un…" at bounding box center [882, 271] width 1170 height 73
click at [1429, 243] on textarea "Request a variance to construct a second dwelling on two non conforming lots un…" at bounding box center [882, 271] width 1170 height 73
paste textarea "deviating from the required setback of 53' to the centerline of a township road"
drag, startPoint x: 965, startPoint y: 261, endPoint x: 1418, endPoint y: 262, distance: 452.7
click at [1418, 262] on textarea "Request a variance to construct a second dwelling on two non conforming lots un…" at bounding box center [882, 271] width 1170 height 73
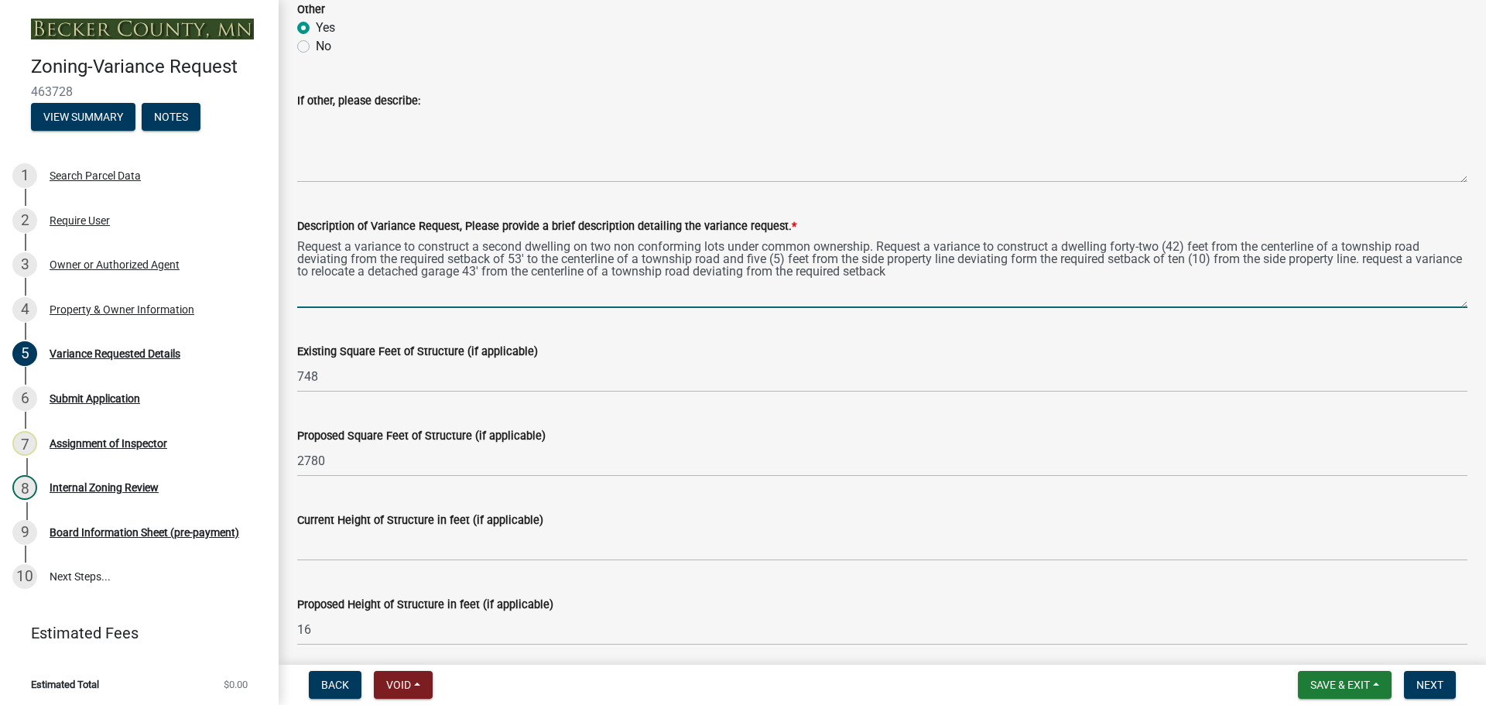
click at [1376, 263] on textarea "Request a variance to construct a second dwelling on two non conforming lots un…" at bounding box center [882, 271] width 1170 height 73
click at [945, 269] on textarea "Request a variance to construct a second dwelling on two non conforming lots un…" at bounding box center [882, 271] width 1170 height 73
click at [524, 262] on textarea "Request a variance to construct a second dwelling on two non conforming lots un…" at bounding box center [882, 271] width 1170 height 73
click at [1004, 278] on textarea "Request a variance to construct a second dwelling on two non conforming lots un…" at bounding box center [882, 271] width 1170 height 73
click at [1164, 269] on textarea "Request a variance to construct a second dwelling on two non conforming lots un…" at bounding box center [882, 271] width 1170 height 73
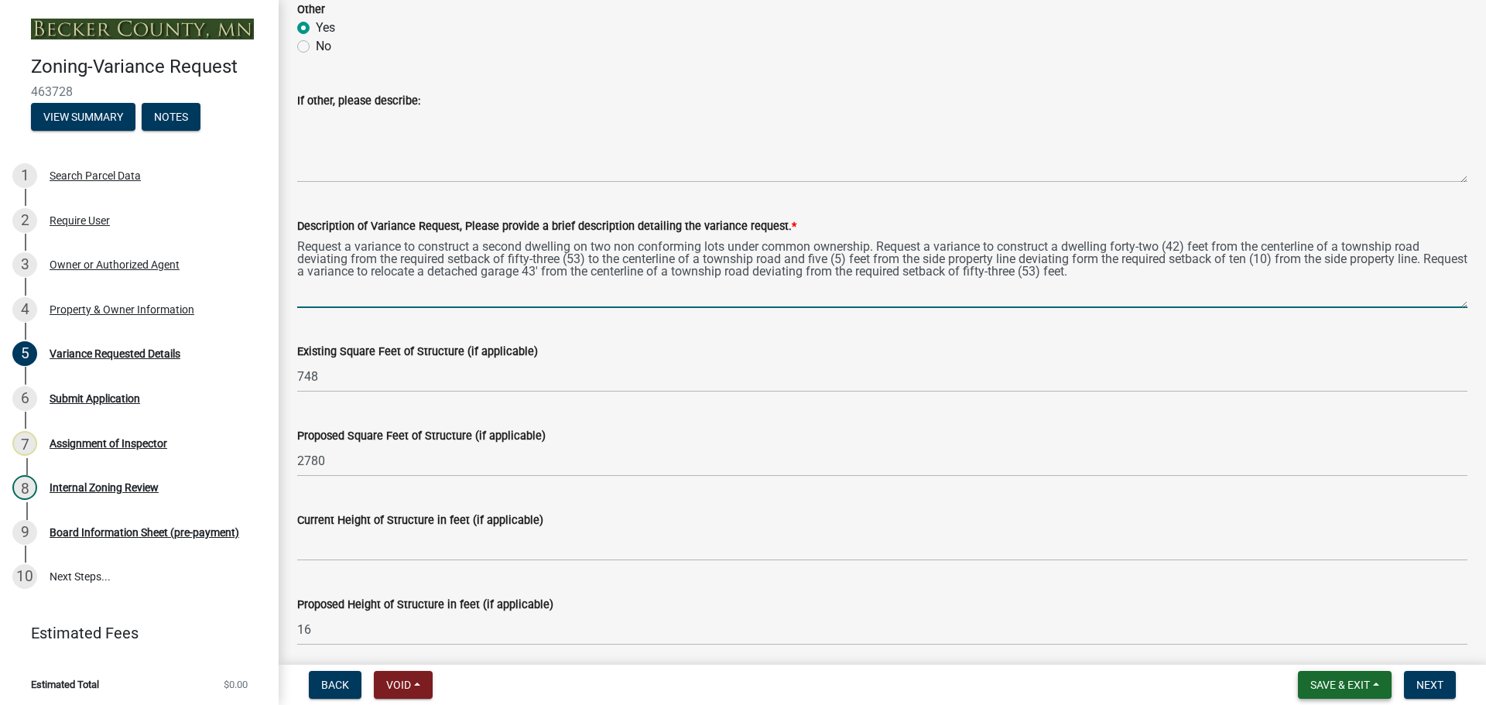
type textarea "Request a variance to construct a second dwelling on two non conforming lots un…"
click at [1326, 688] on span "Save & Exit" at bounding box center [1340, 685] width 60 height 12
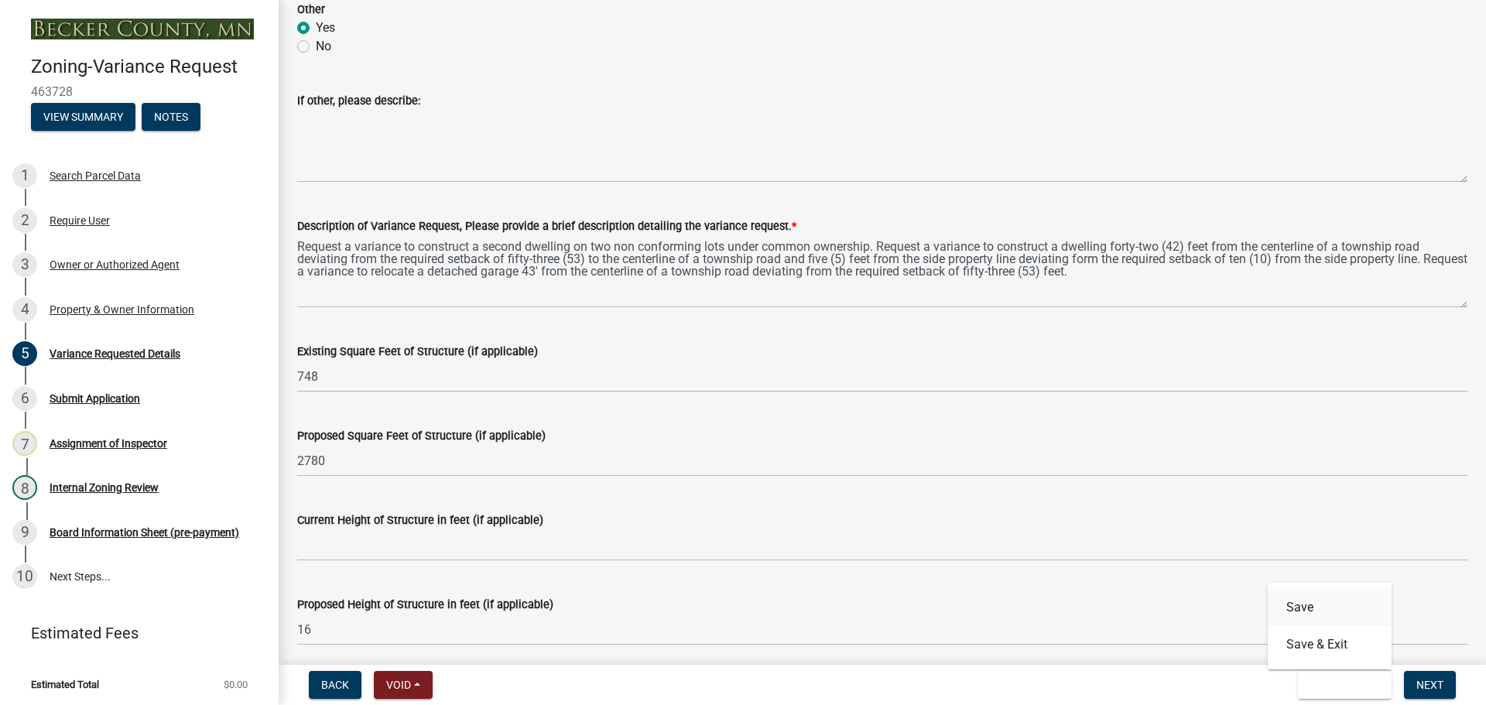
click at [1305, 612] on button "Save" at bounding box center [1330, 607] width 124 height 37
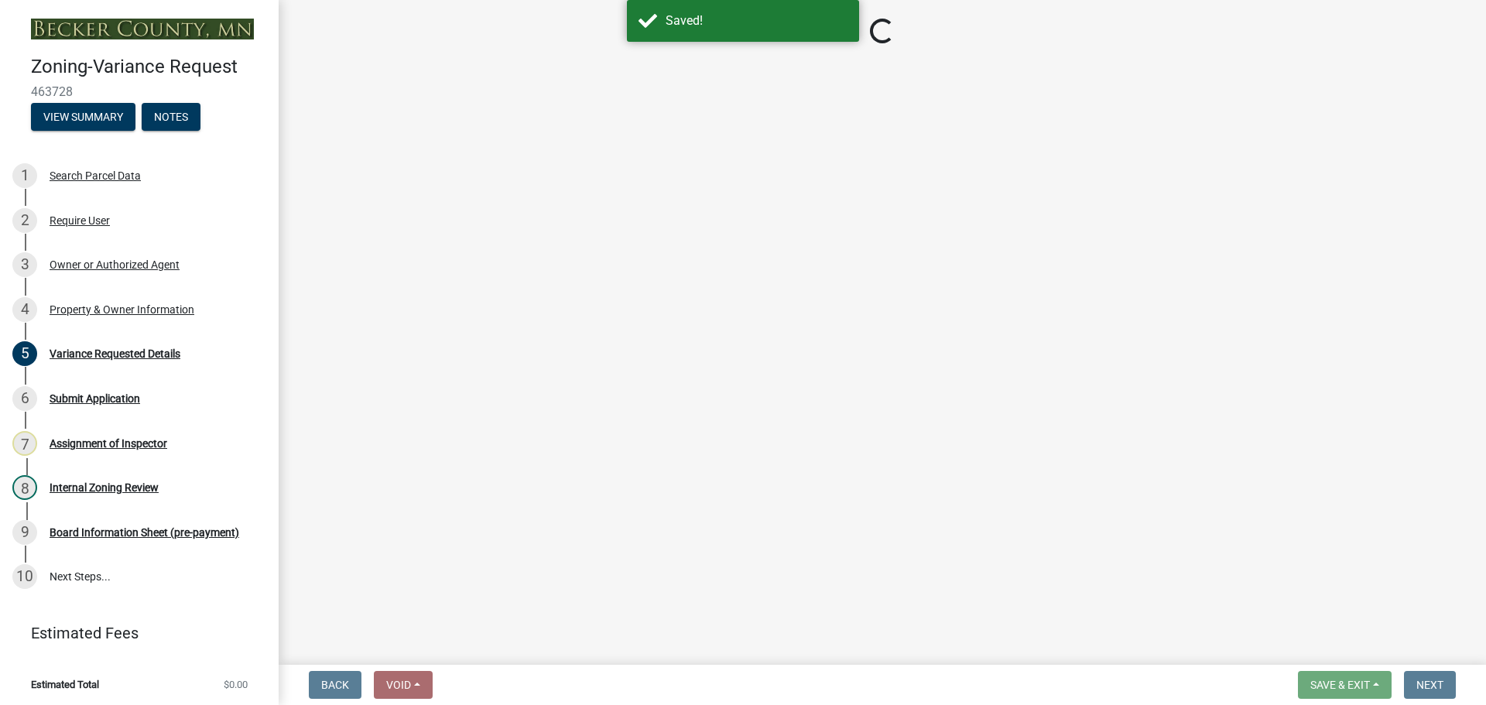
select select "edc6b78d-c029-41a6-a436-e6f76b5f0855"
select select "a5c6235c-6fe0-43e3-9b64-f3566618e99d"
select select "a60f612c-e64d-4767-92b2-cb2f842b6e0b"
select select "bb2b5e43-03c1-4874-9abf-a65f400af928"
select select "8ea3e6c3-8fed-4904-aa20-2f643744aa0c"
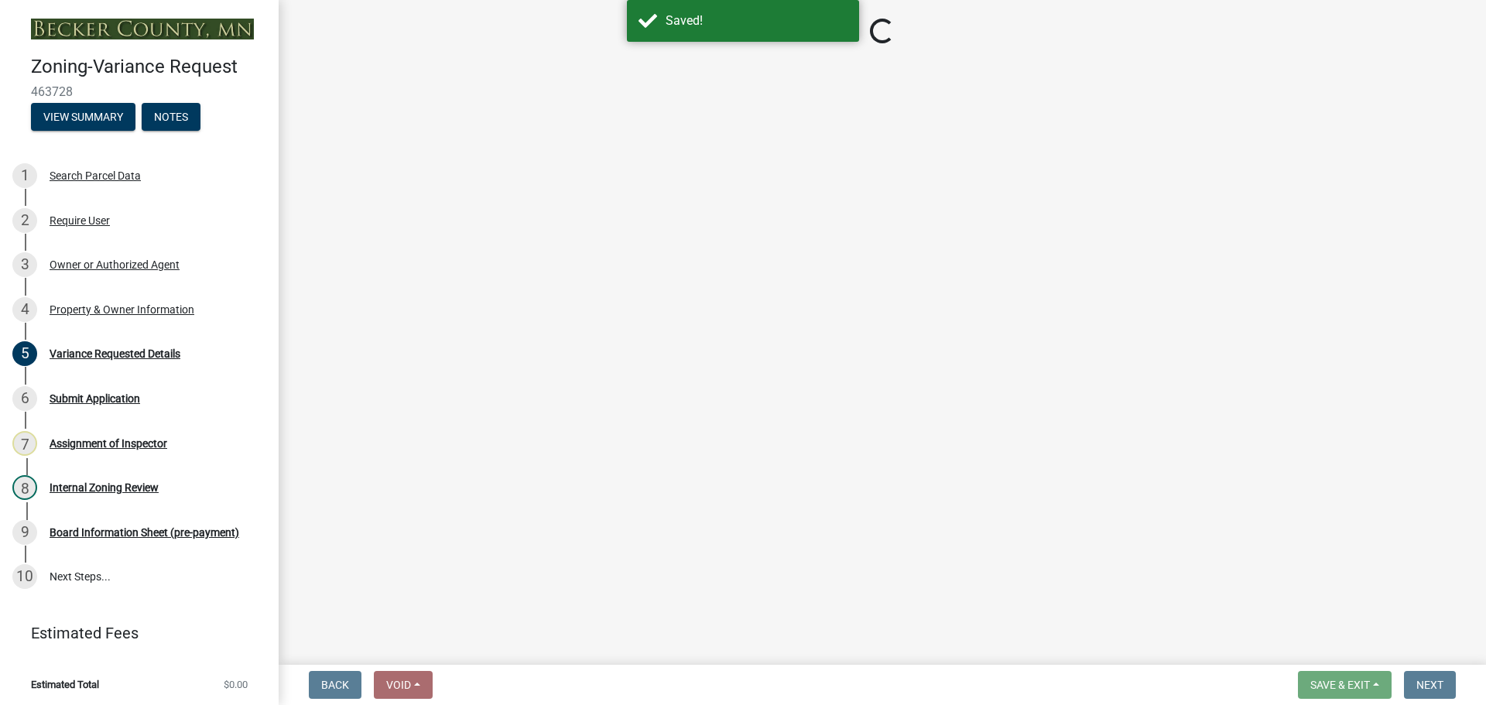
select select "860afd09-da87-482b-bca4-413f5cf53582"
select select "ee8740c3-f4d5-48cf-ad42-c8f7342b480c"
select select "1aa51e34-4f0a-4095-a3f3-287665056048"
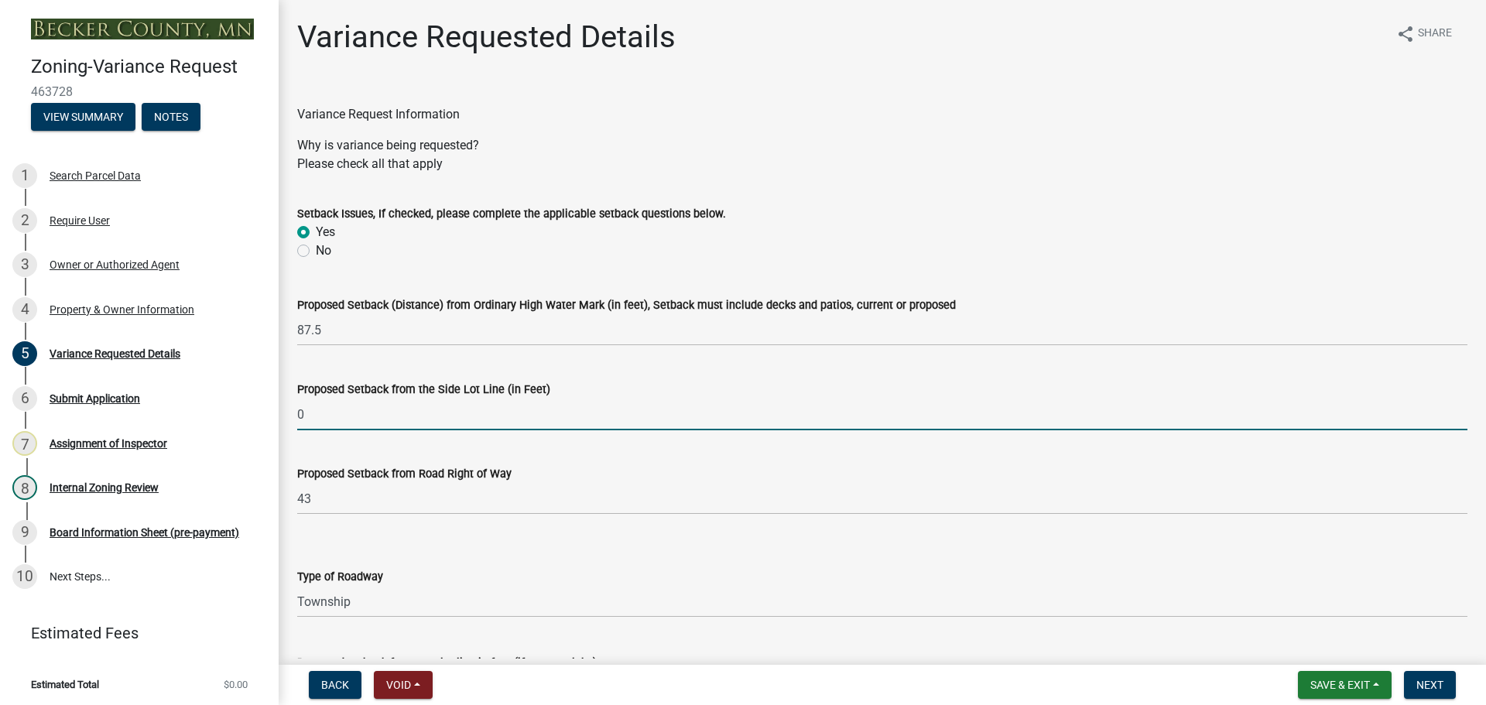
click at [396, 409] on input "0" at bounding box center [882, 415] width 1170 height 32
type input "5"
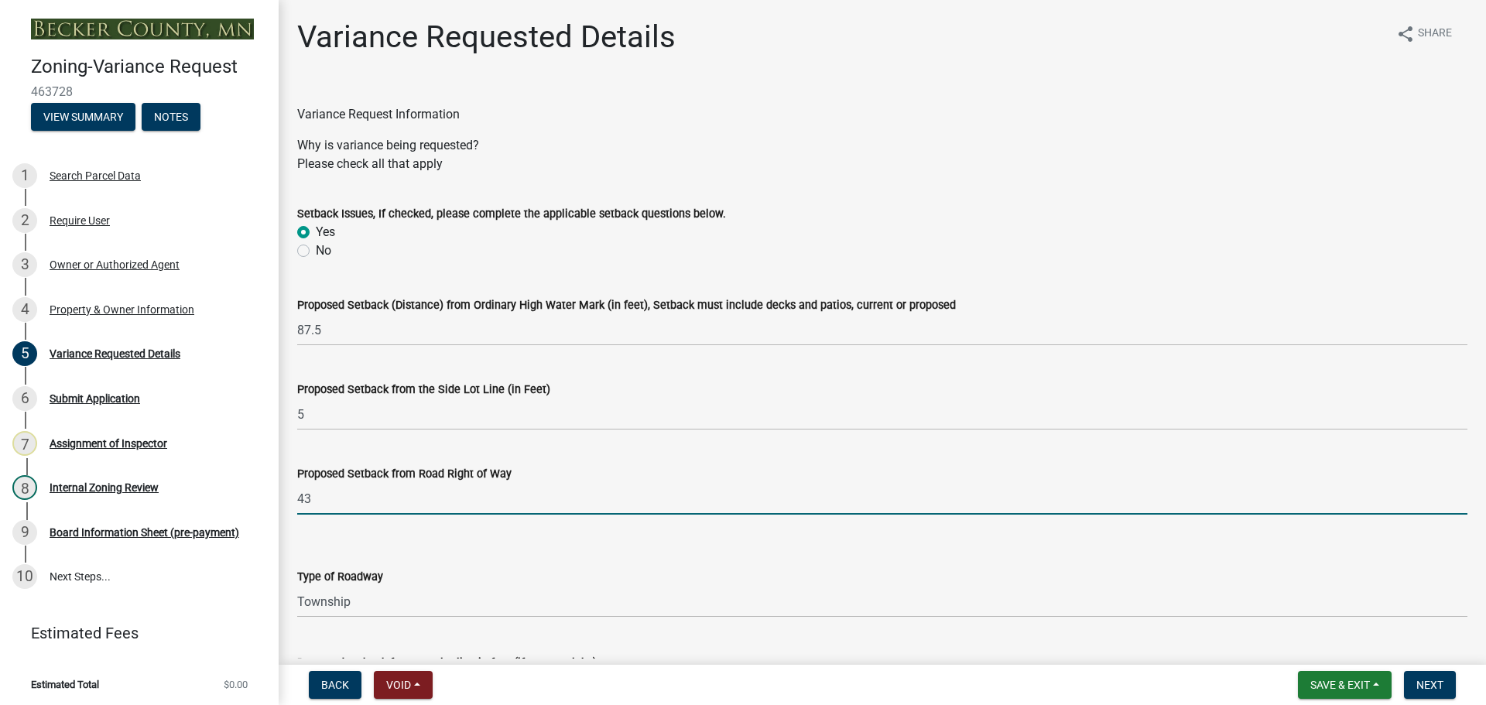
click at [431, 496] on input "43" at bounding box center [882, 499] width 1170 height 32
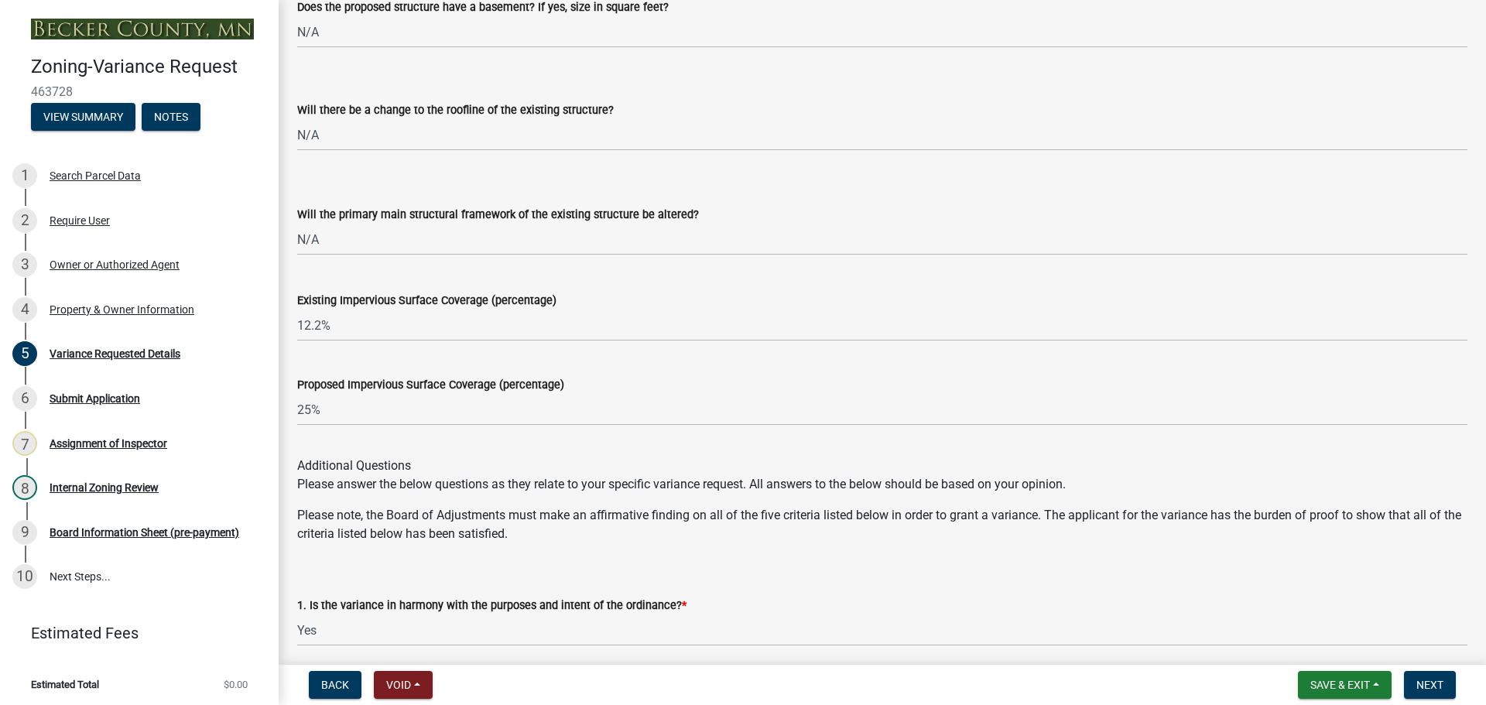
scroll to position [2089, 0]
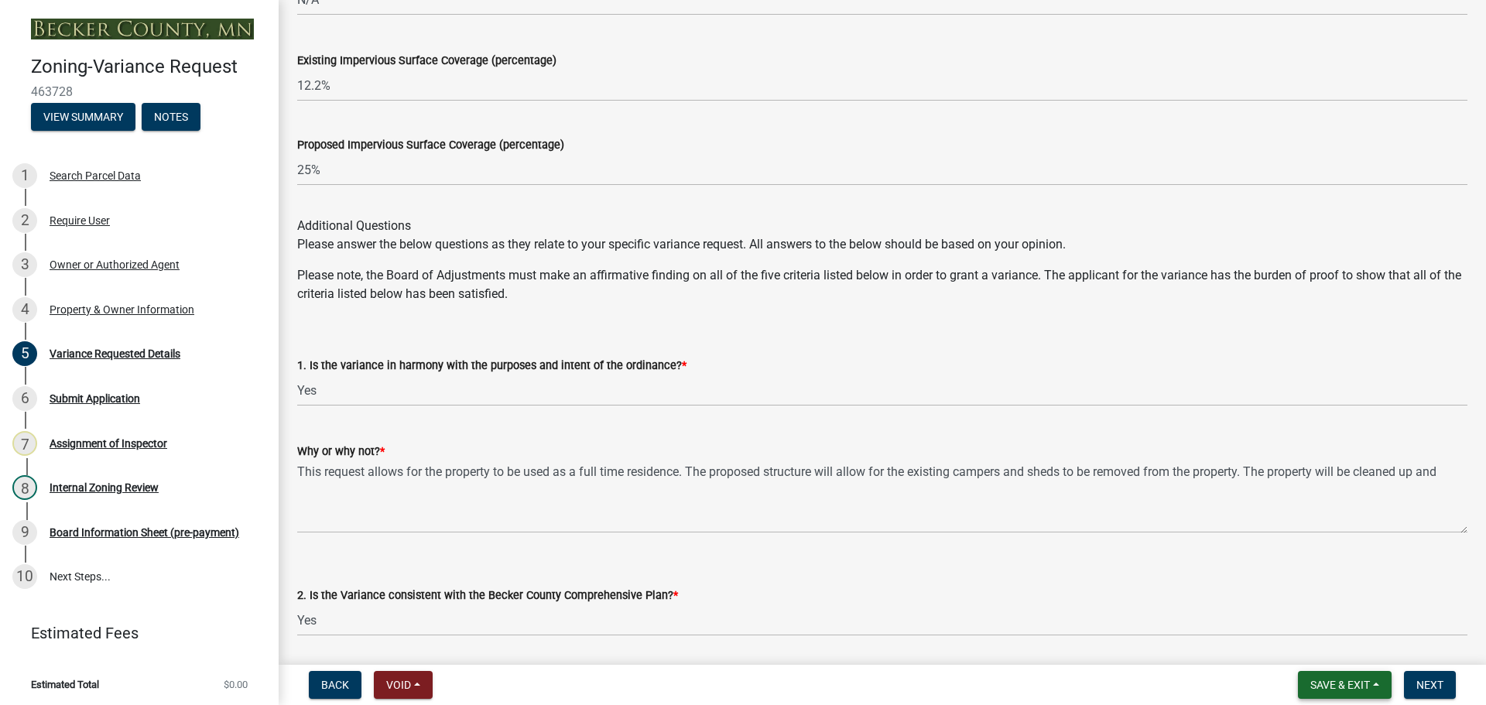
type input "40"
click at [1331, 684] on span "Save & Exit" at bounding box center [1340, 685] width 60 height 12
click at [1303, 602] on button "Save" at bounding box center [1330, 607] width 124 height 37
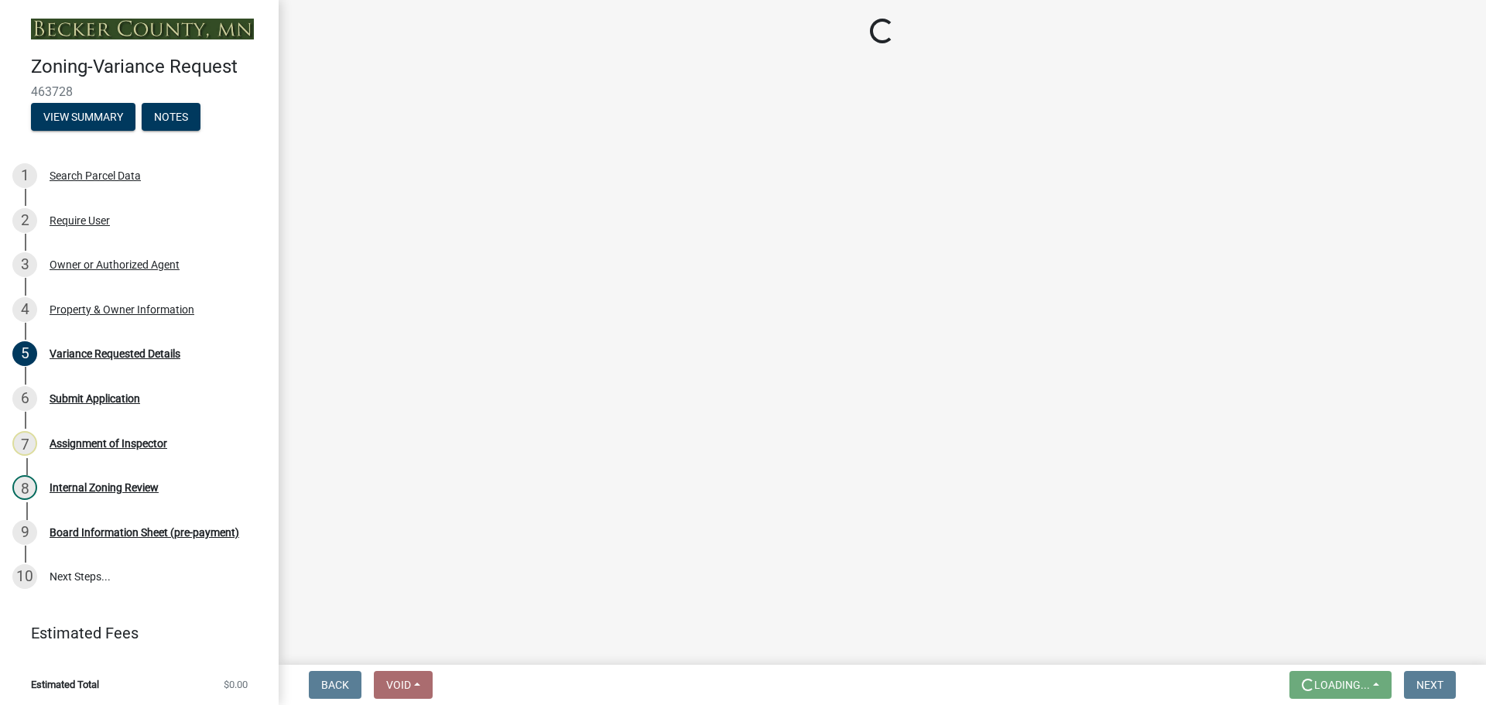
scroll to position [0, 0]
select select "edc6b78d-c029-41a6-a436-e6f76b5f0855"
select select "a5c6235c-6fe0-43e3-9b64-f3566618e99d"
select select "a60f612c-e64d-4767-92b2-cb2f842b6e0b"
select select "bb2b5e43-03c1-4874-9abf-a65f400af928"
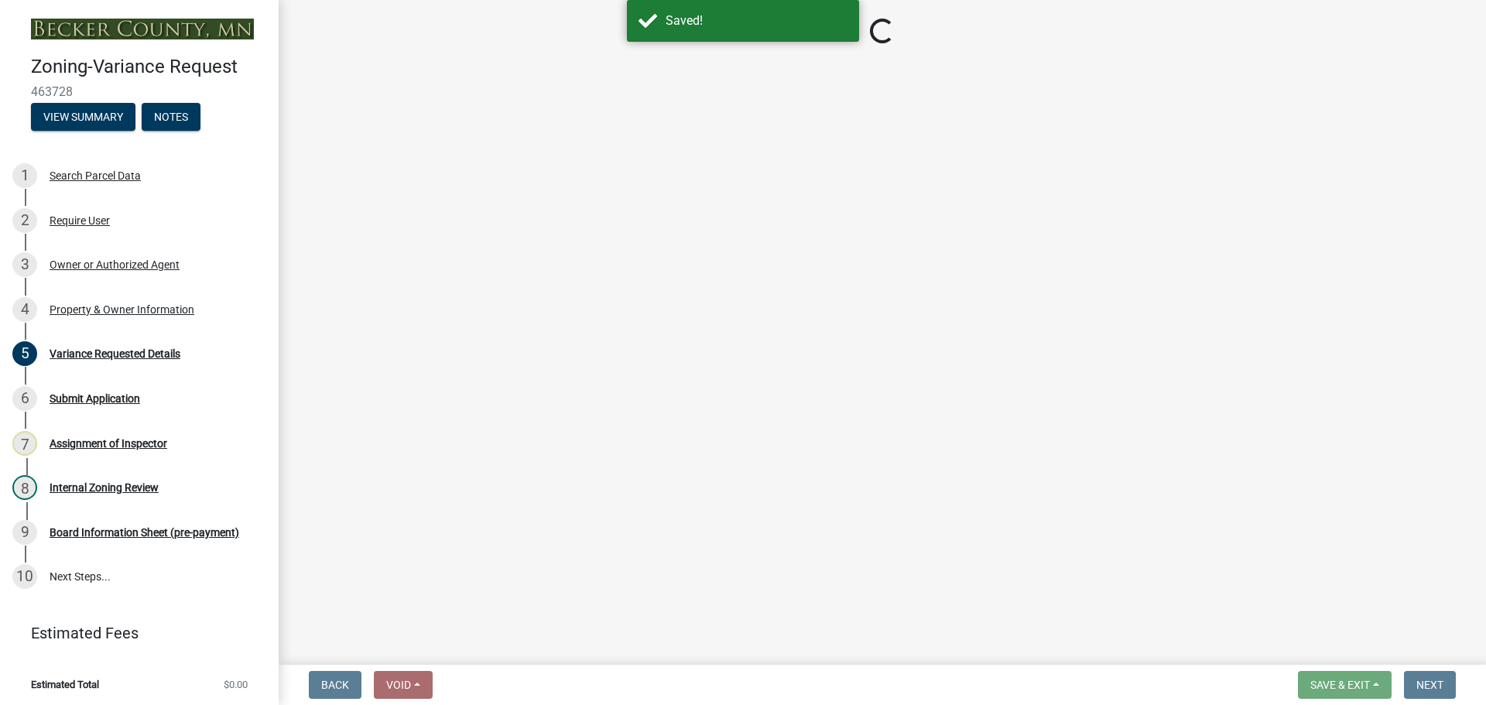
select select "8ea3e6c3-8fed-4904-aa20-2f643744aa0c"
select select "860afd09-da87-482b-bca4-413f5cf53582"
select select "ee8740c3-f4d5-48cf-ad42-c8f7342b480c"
select select "1aa51e34-4f0a-4095-a3f3-287665056048"
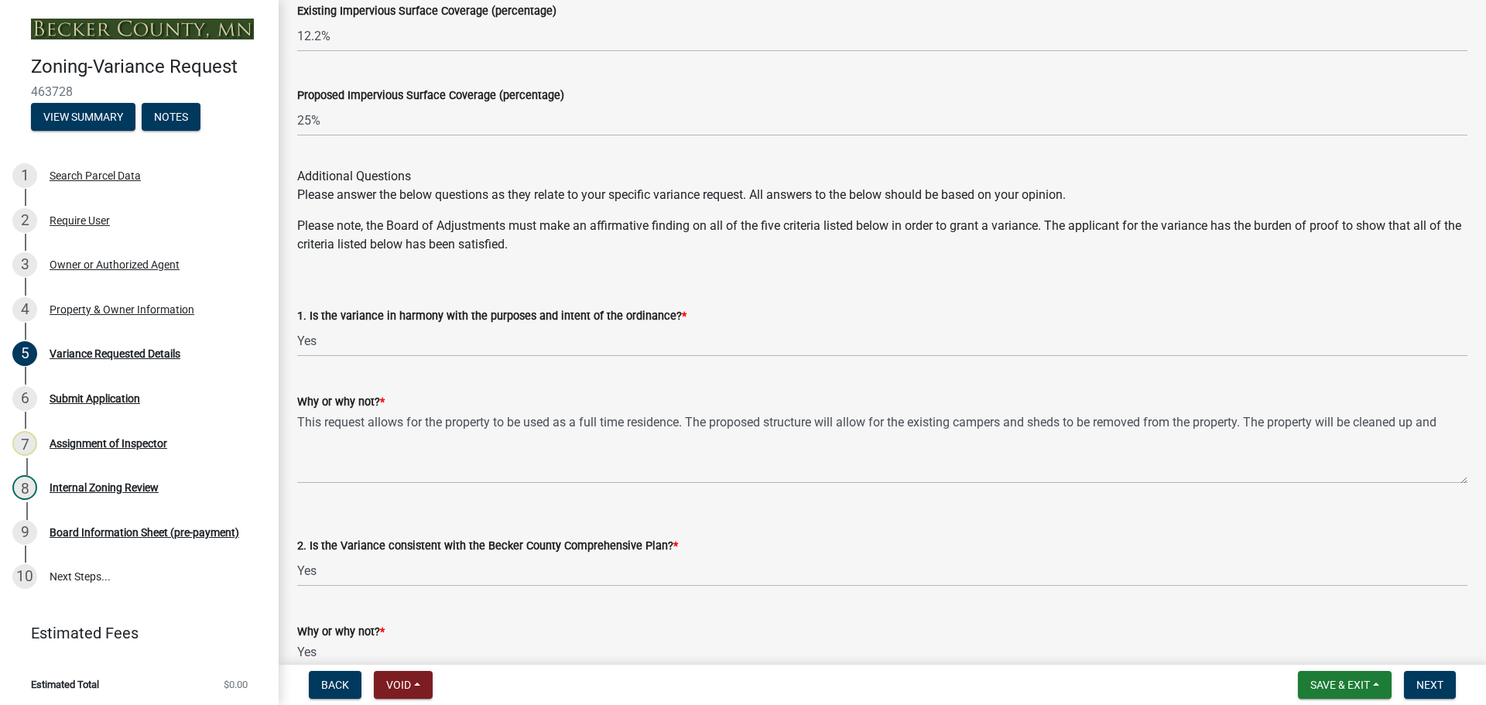
scroll to position [2167, 0]
